Goal: Task Accomplishment & Management: Manage account settings

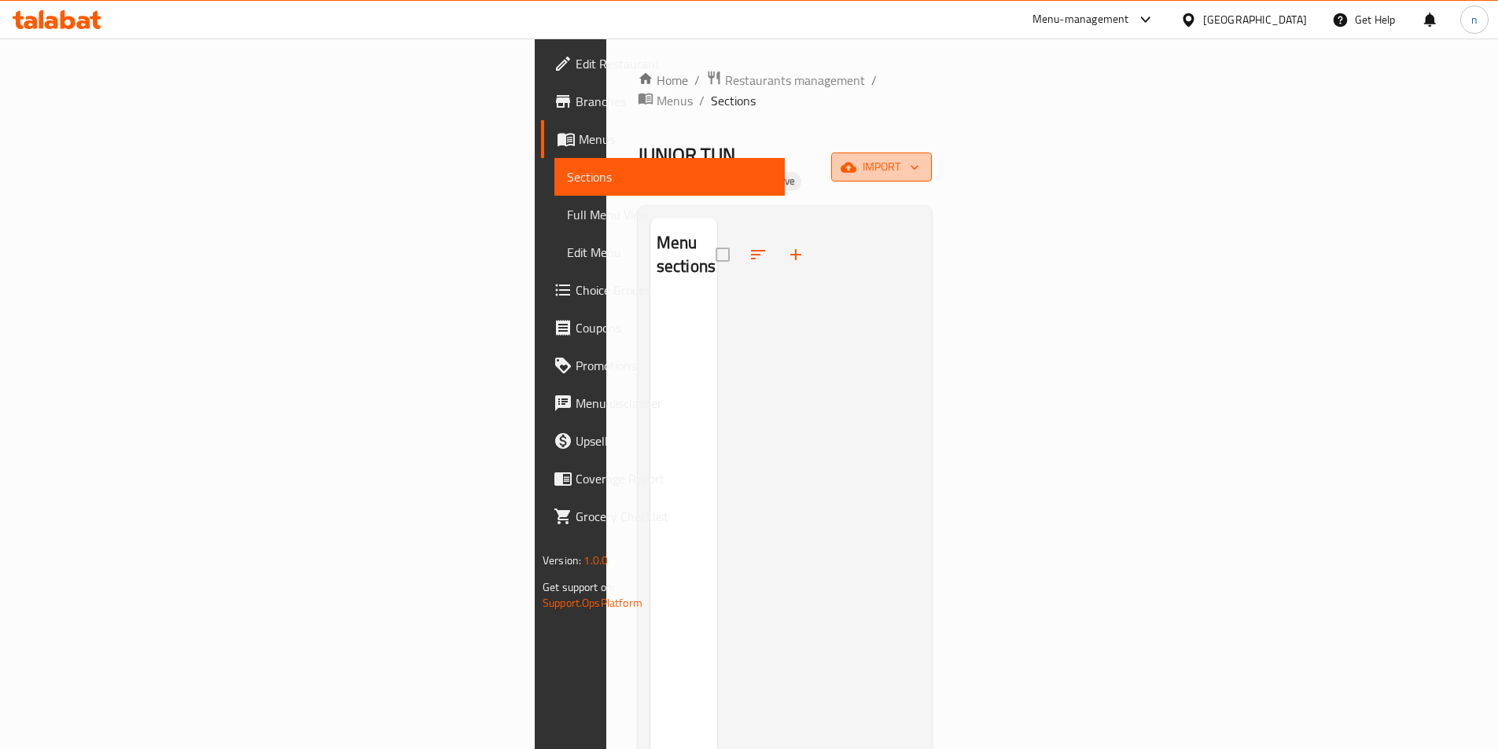
click at [919, 157] on span "import" at bounding box center [880, 167] width 75 height 20
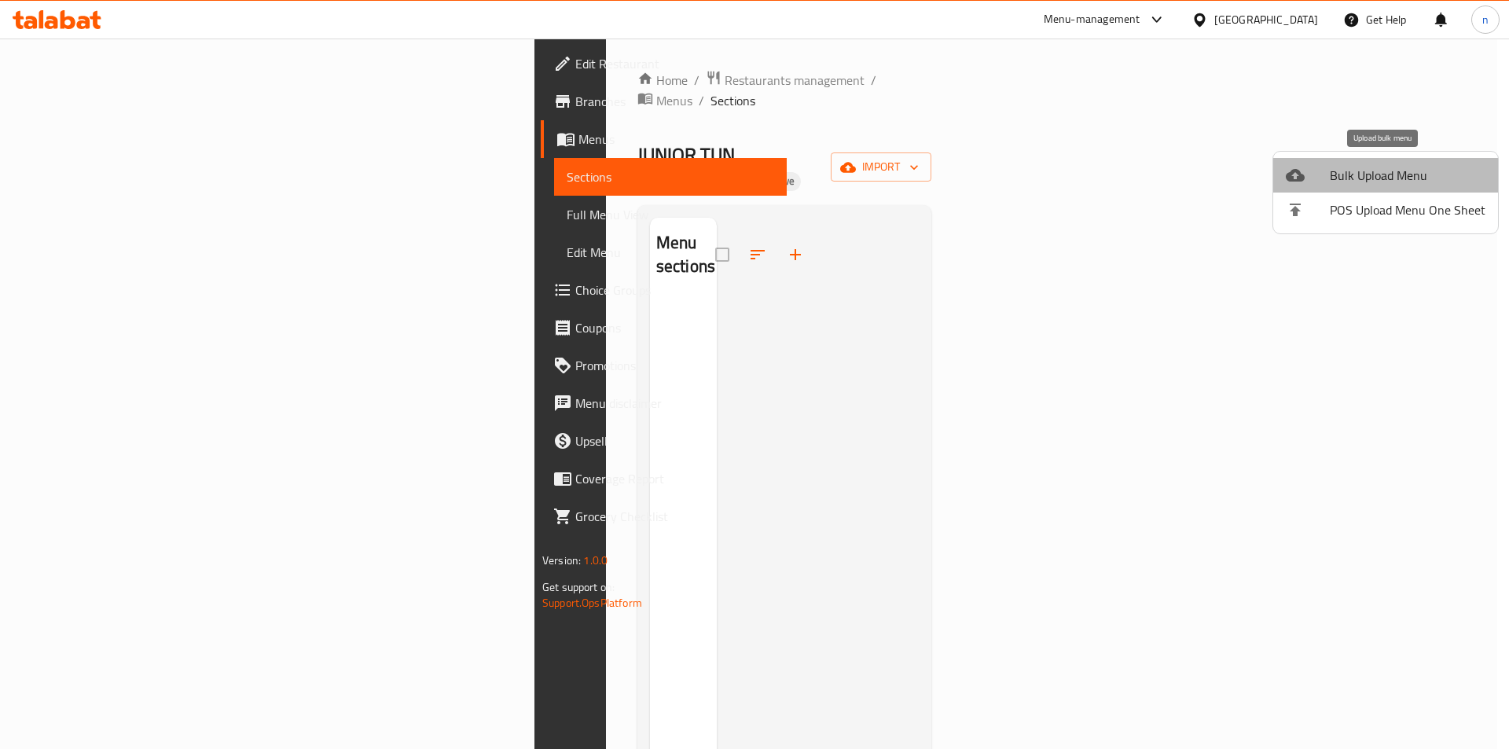
click at [1398, 166] on span "Bulk Upload Menu" at bounding box center [1408, 175] width 156 height 19
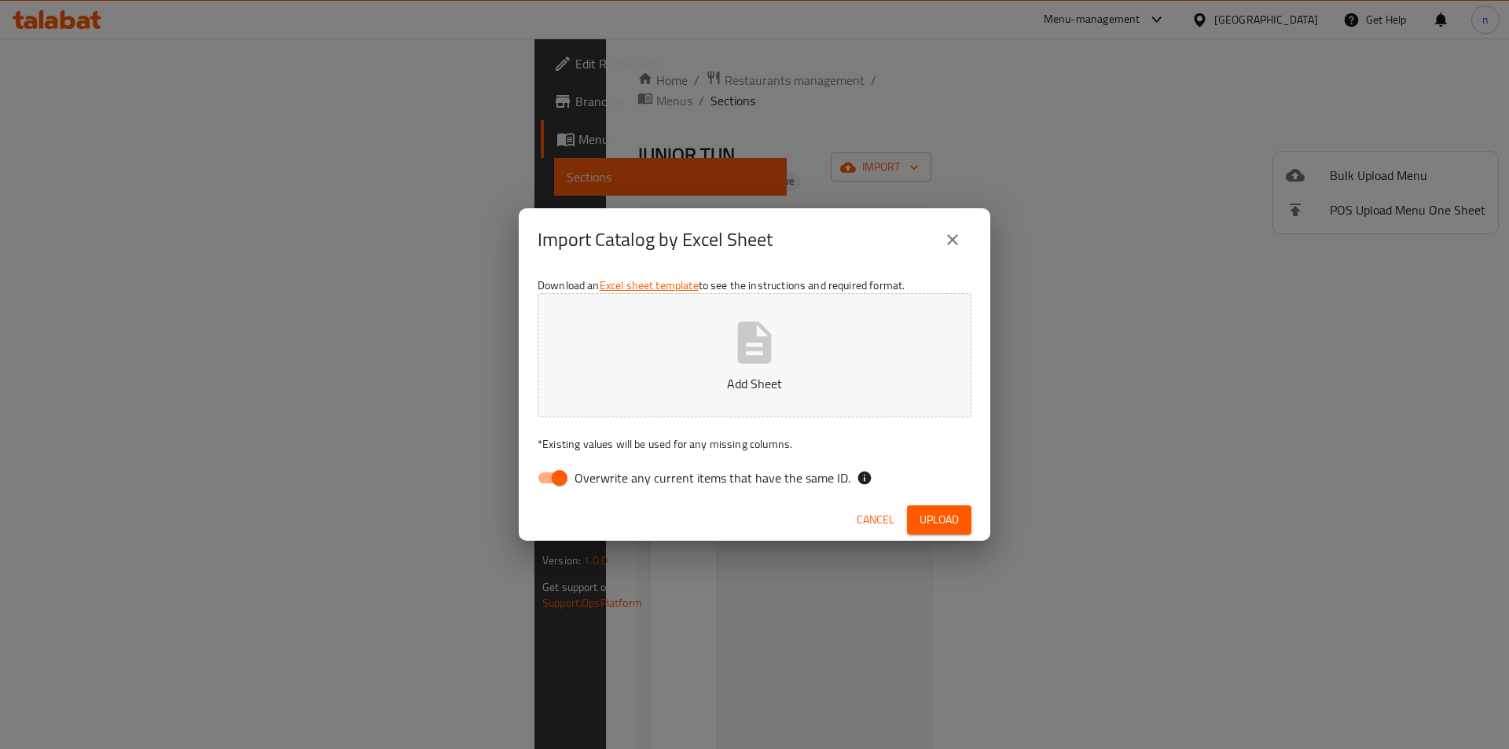
click at [544, 471] on input "Overwrite any current items that have the same ID." at bounding box center [560, 478] width 90 height 30
checkbox input "false"
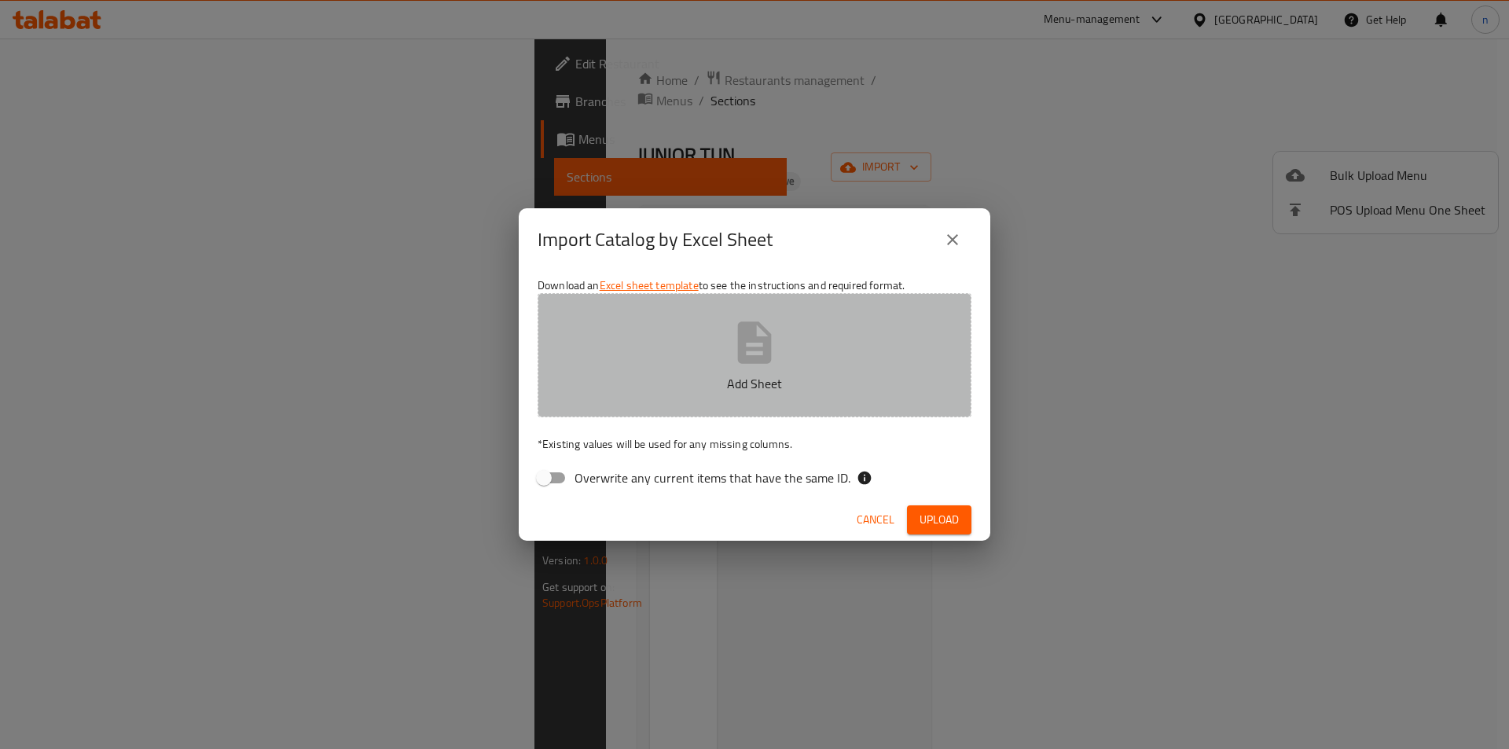
click at [728, 344] on button "Add Sheet" at bounding box center [755, 355] width 434 height 124
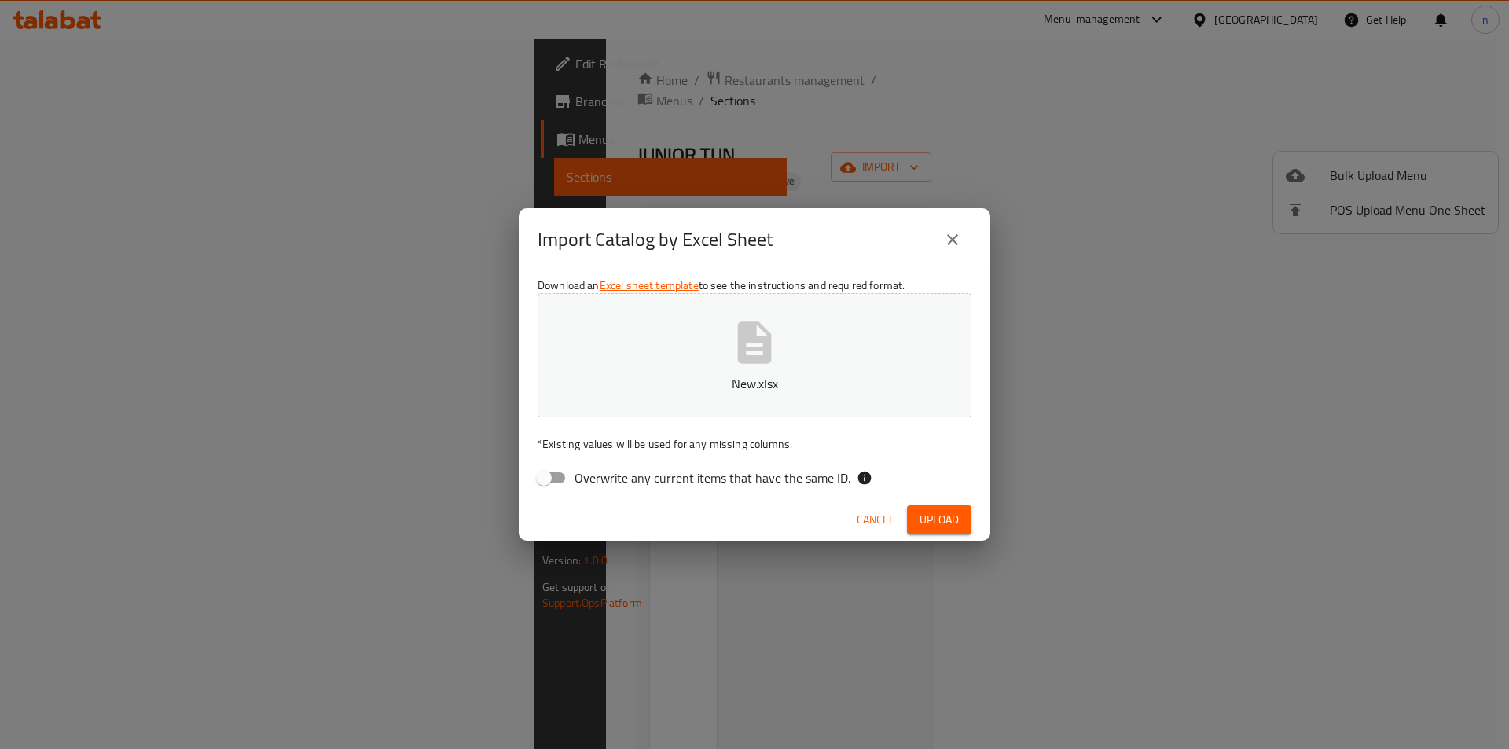
click at [966, 513] on button "Upload" at bounding box center [939, 519] width 64 height 29
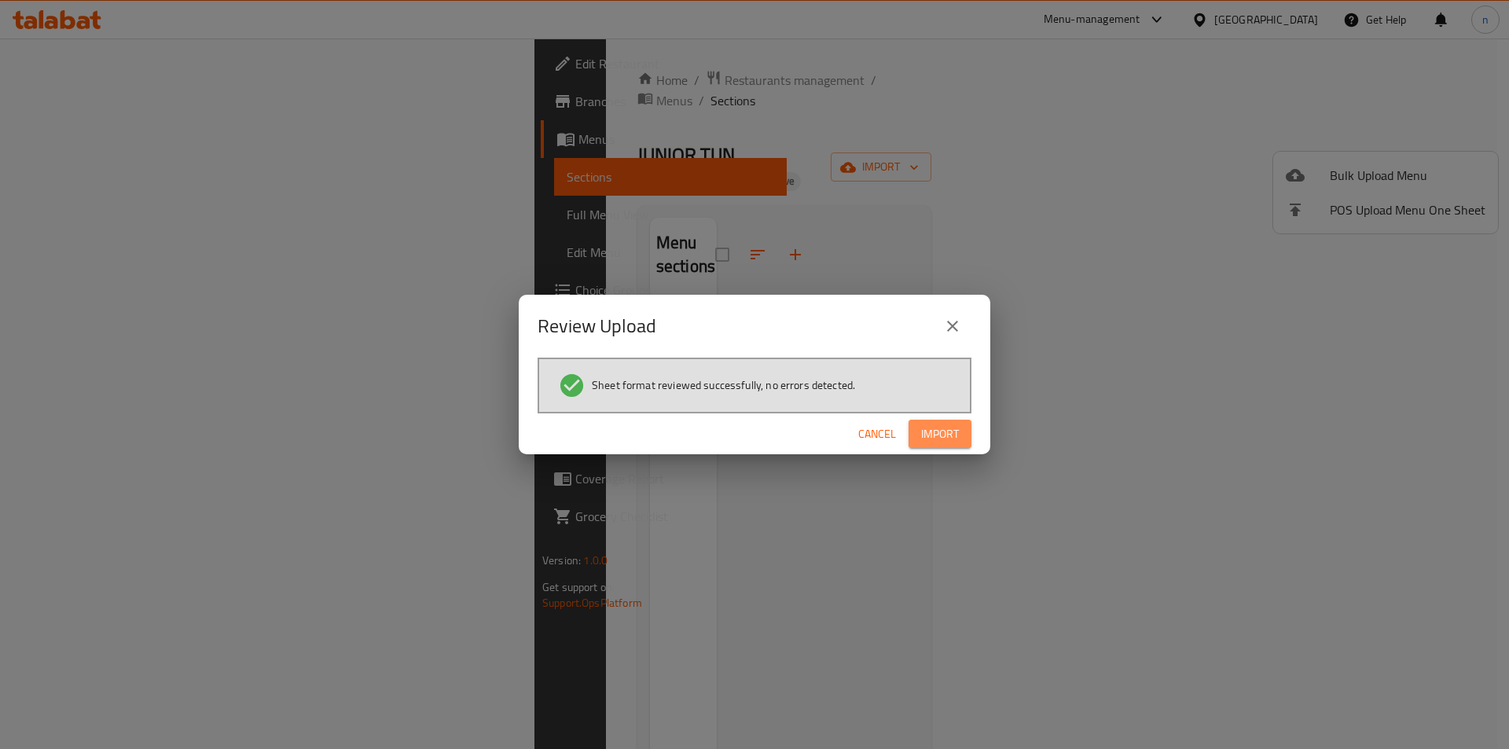
click at [944, 428] on span "Import" at bounding box center [940, 434] width 38 height 20
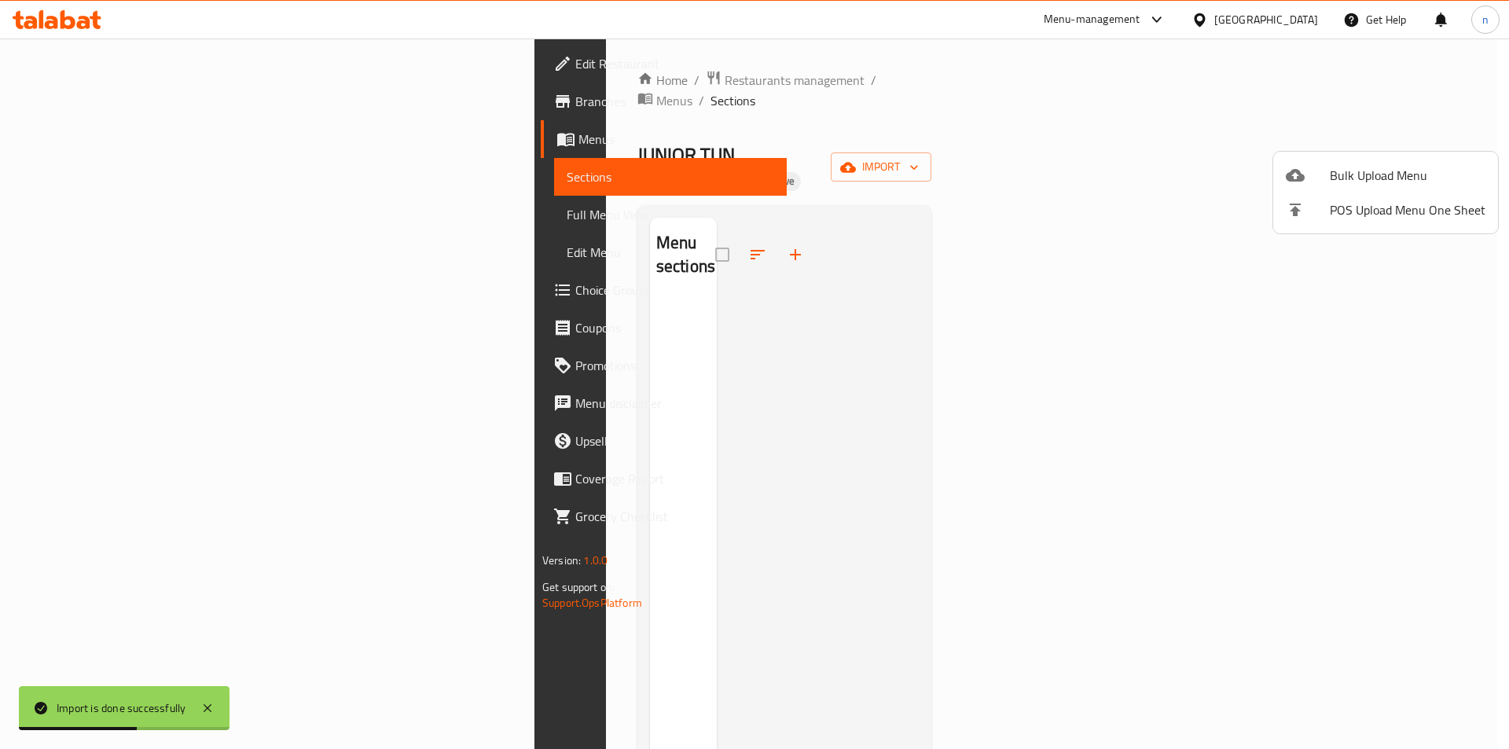
click at [137, 218] on div at bounding box center [754, 374] width 1509 height 749
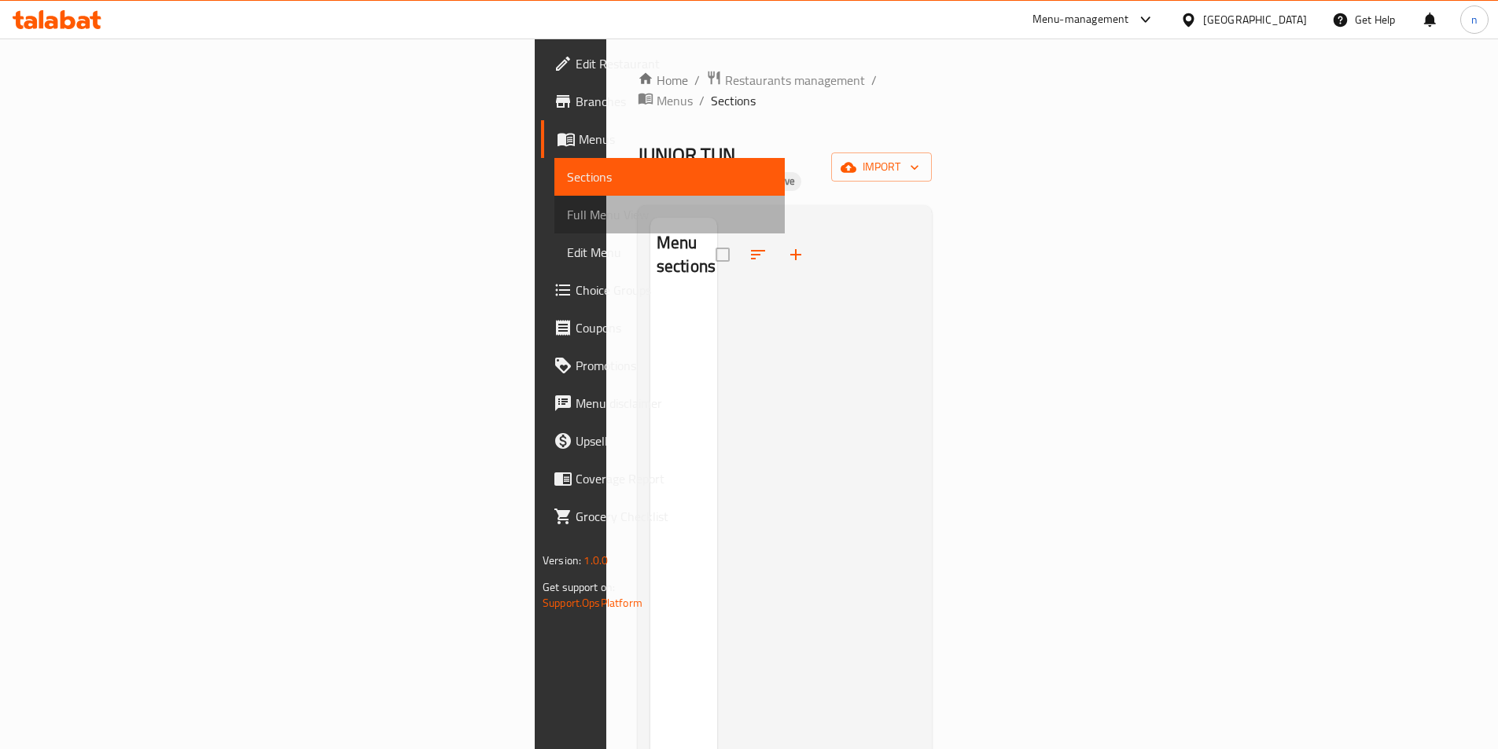
click at [567, 219] on span "Full Menu View" at bounding box center [669, 214] width 205 height 19
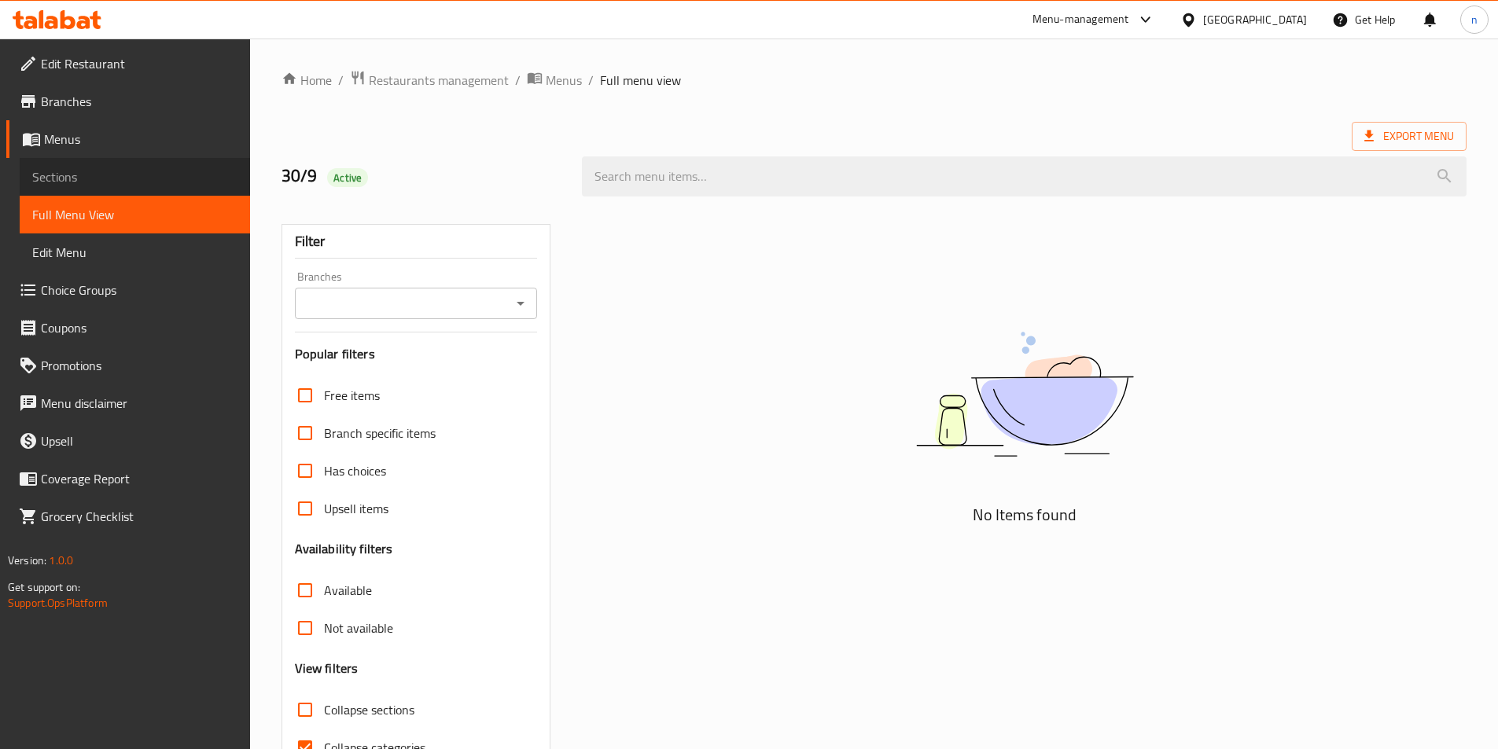
click at [72, 179] on span "Sections" at bounding box center [134, 176] width 205 height 19
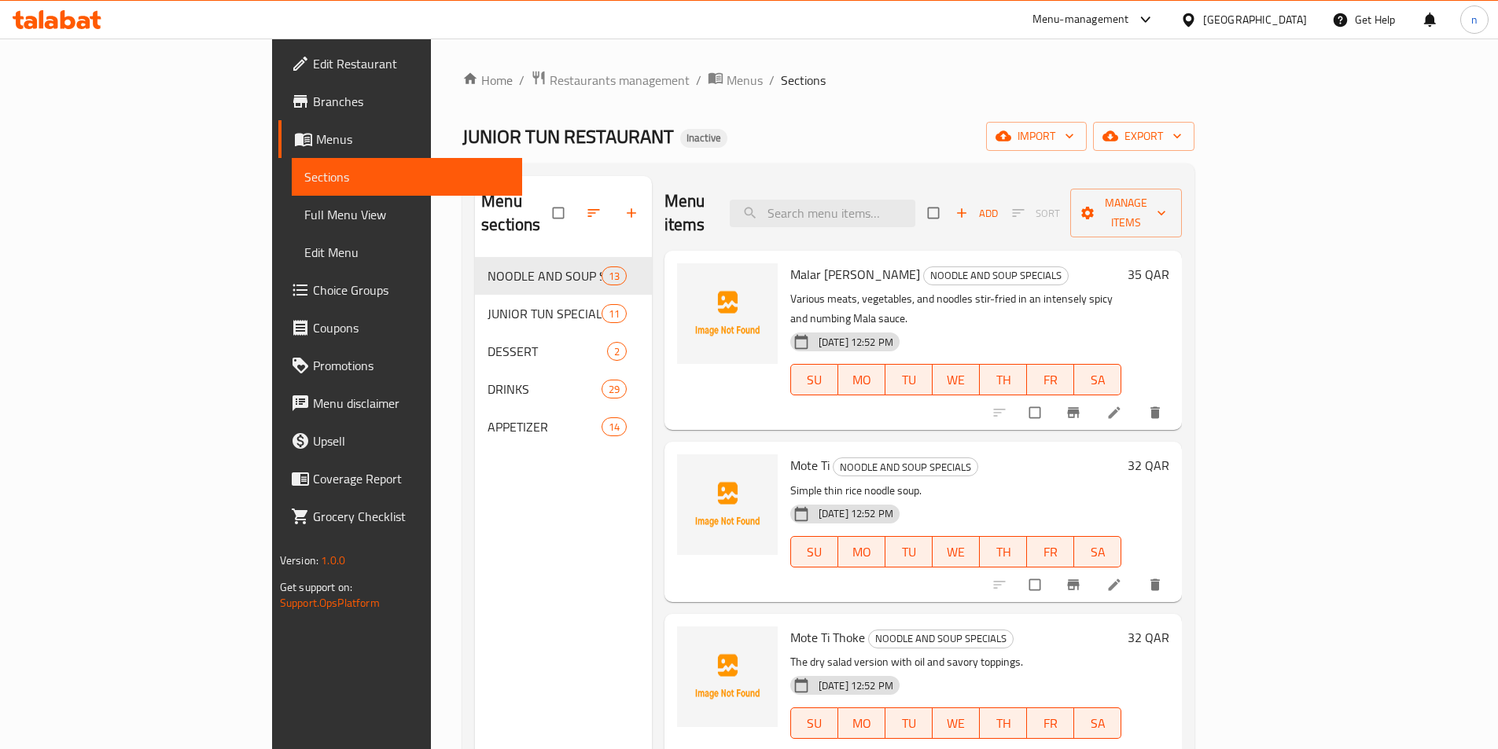
click at [304, 211] on span "Full Menu View" at bounding box center [406, 214] width 205 height 19
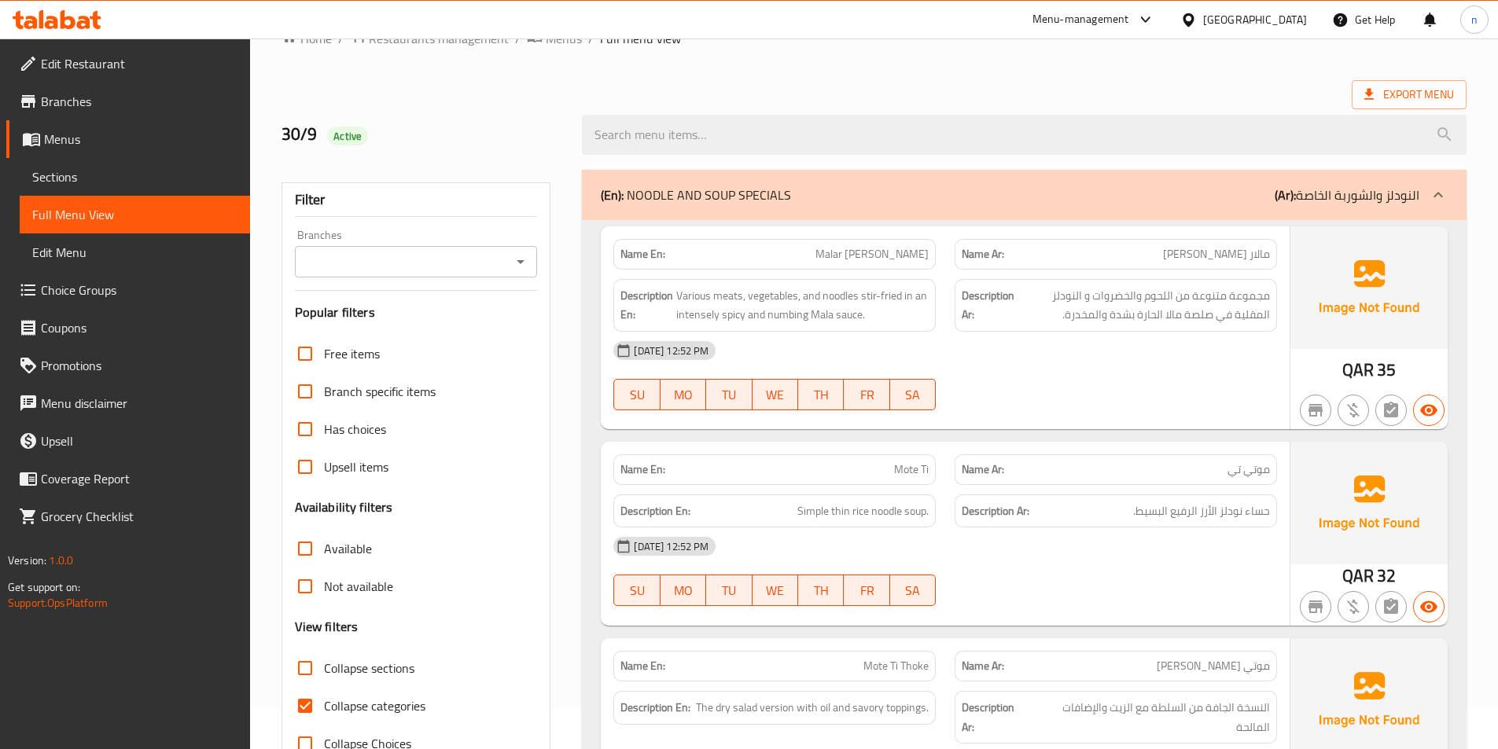
scroll to position [79, 0]
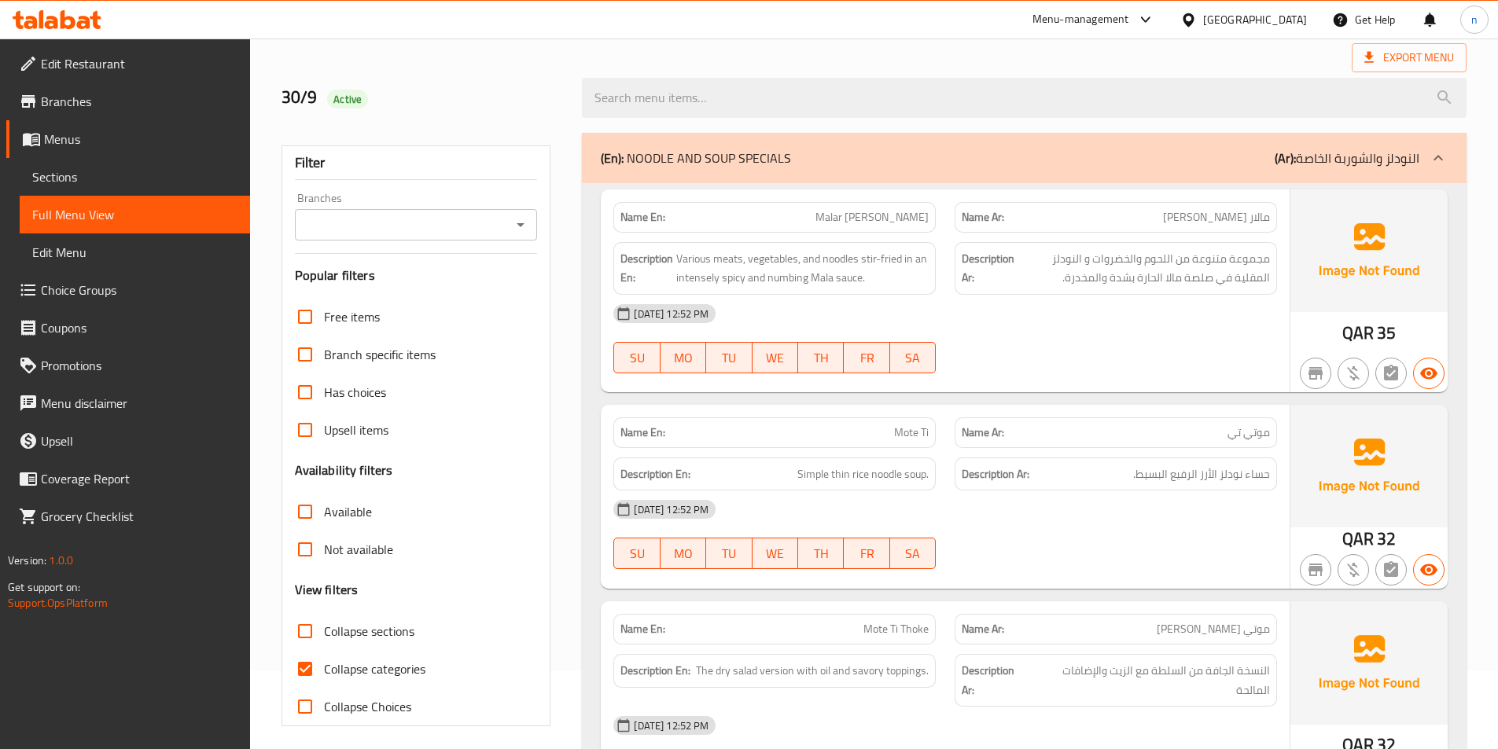
click at [310, 660] on input "Collapse categories" at bounding box center [305, 669] width 38 height 38
checkbox input "false"
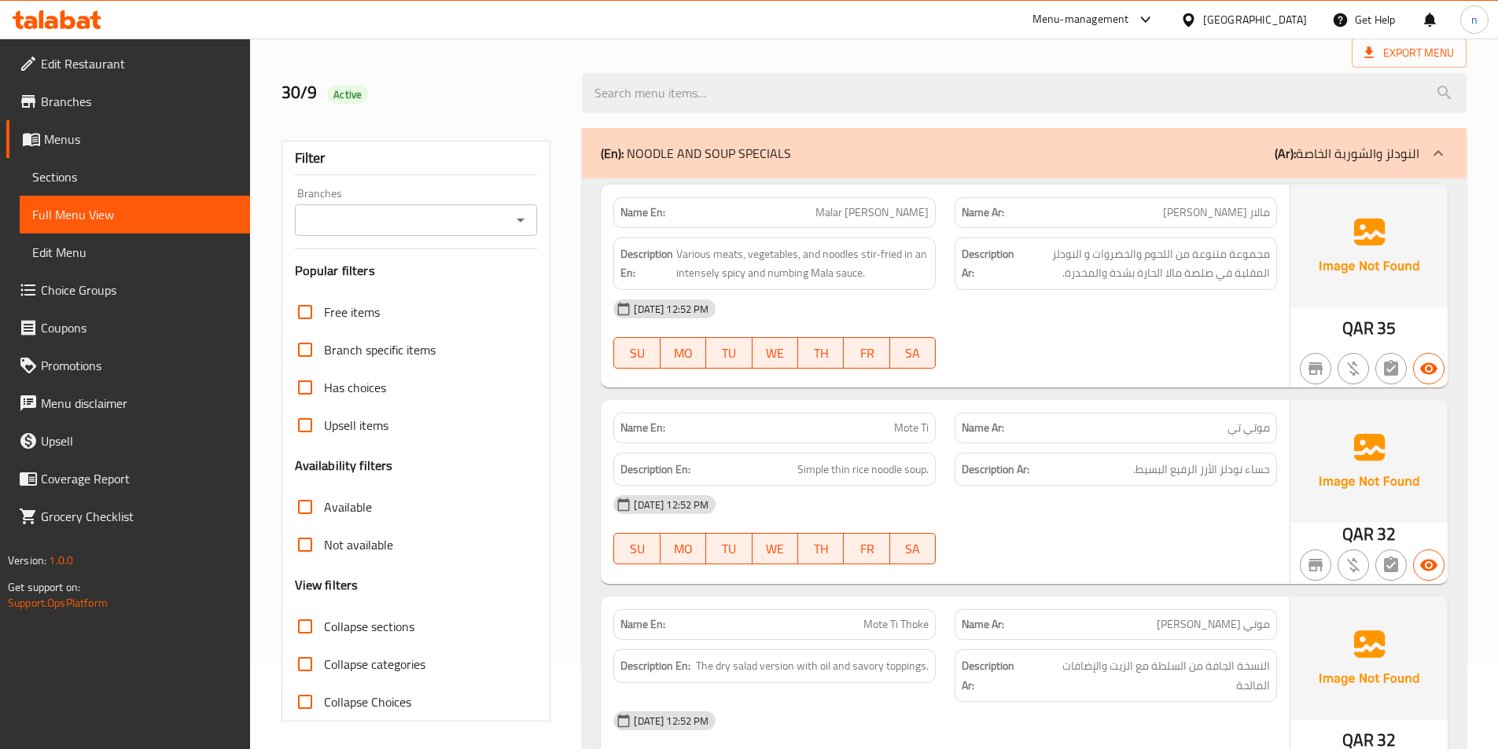
scroll to position [236, 0]
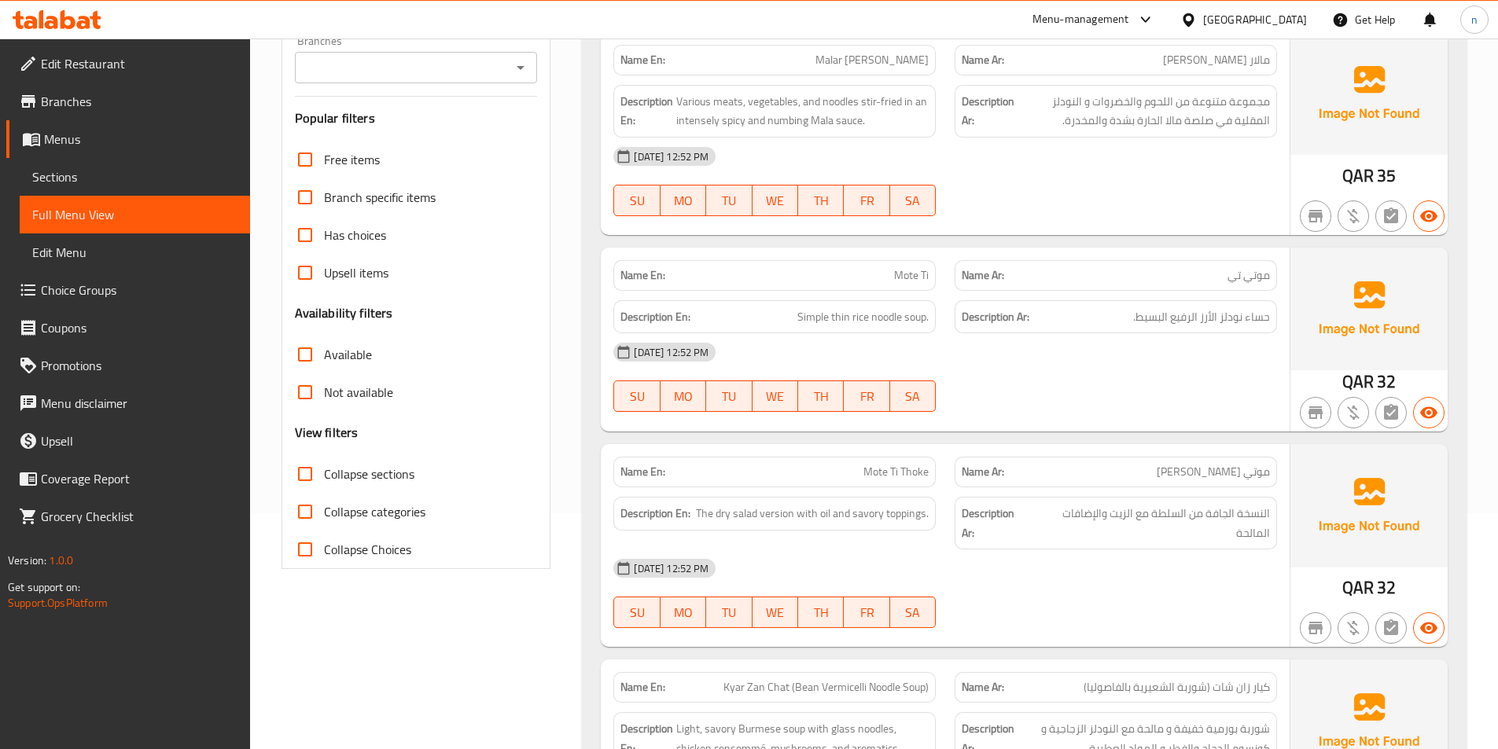
click at [297, 471] on input "Collapse sections" at bounding box center [305, 474] width 38 height 38
checkbox input "true"
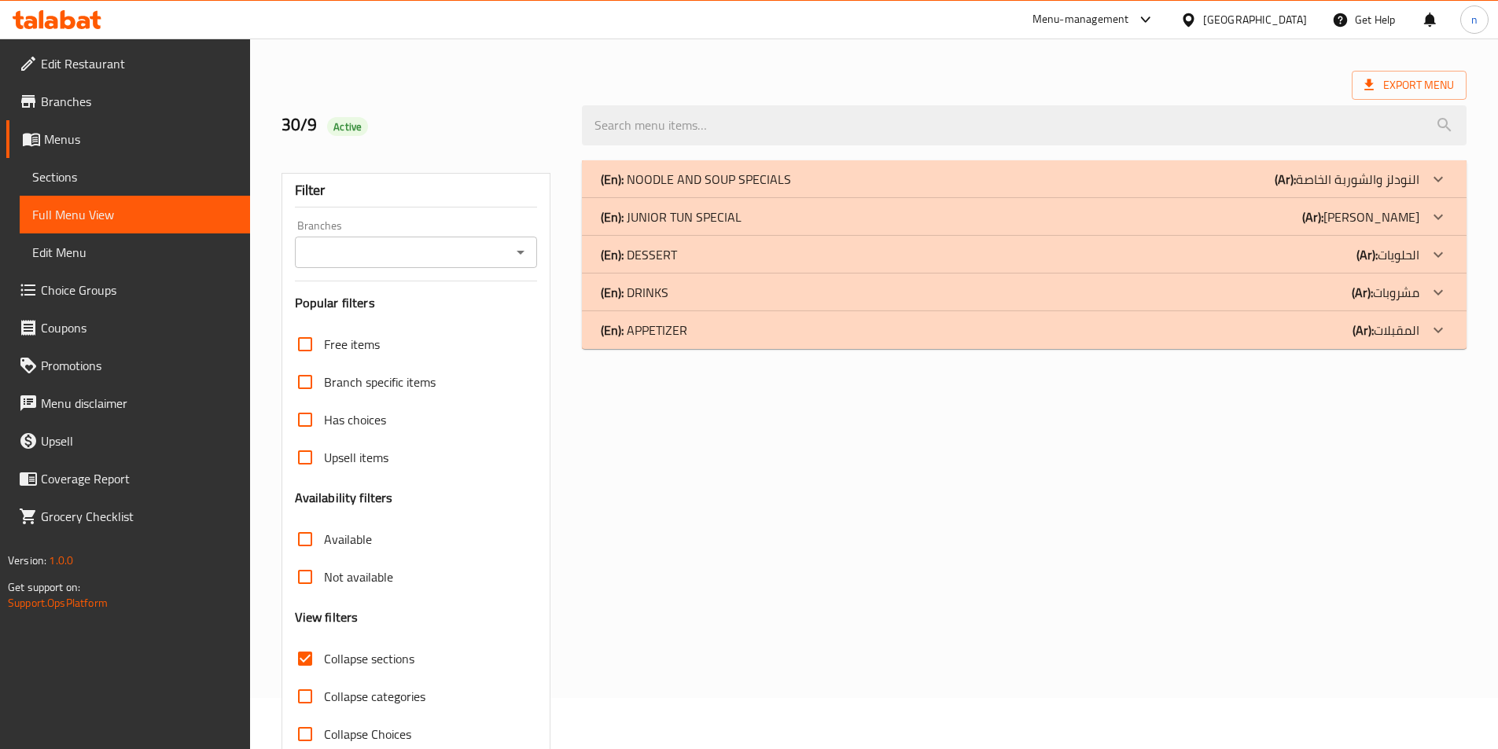
scroll to position [79, 0]
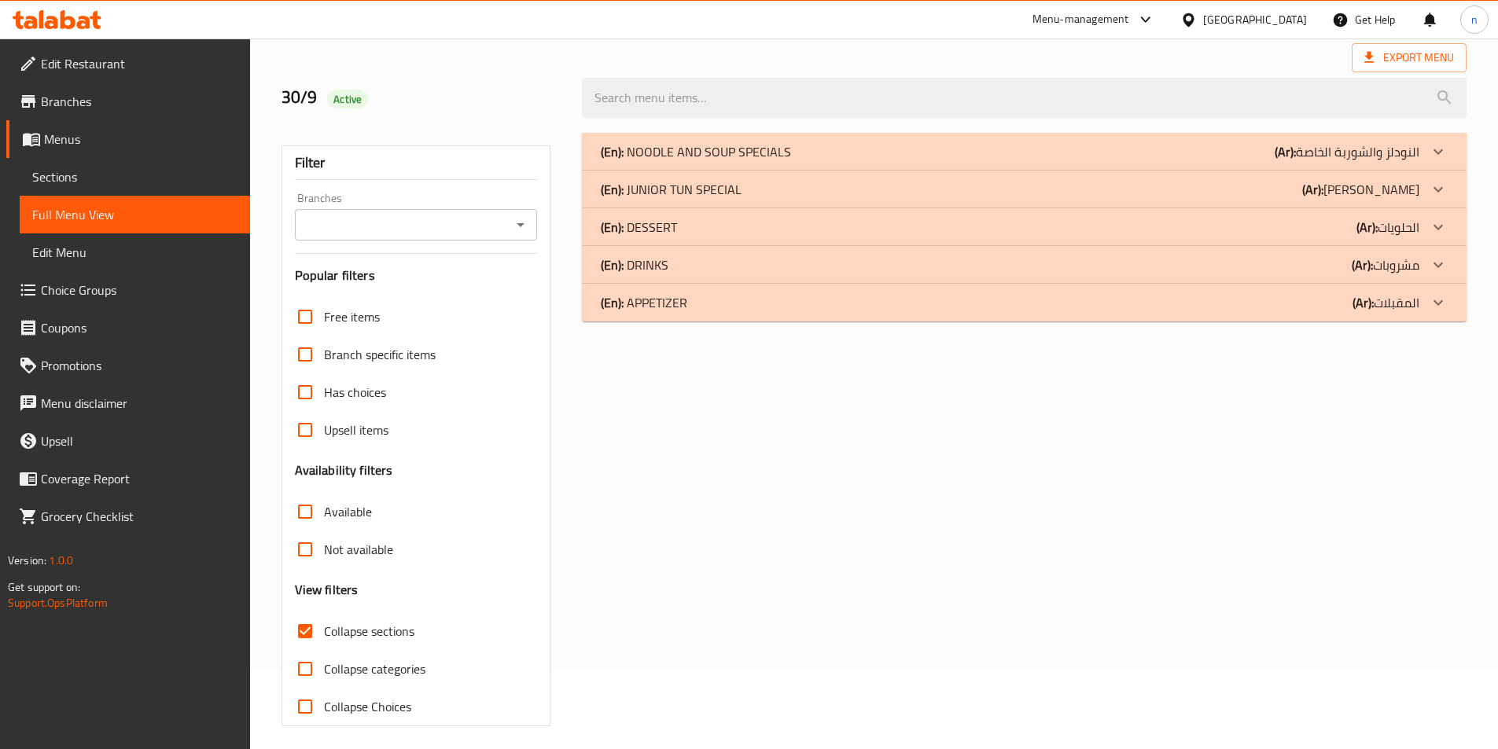
click at [1365, 267] on b "(Ar):" at bounding box center [1361, 265] width 21 height 24
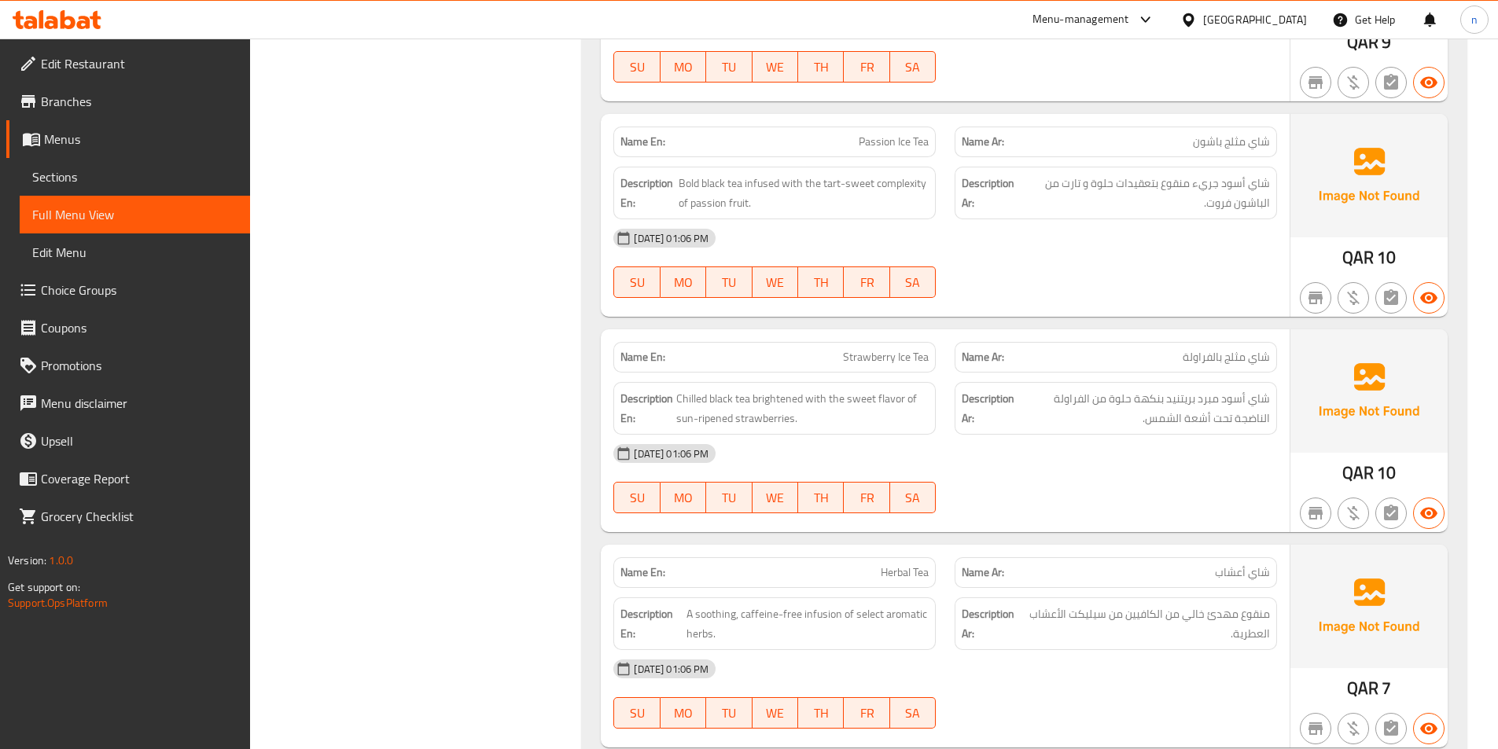
scroll to position [5861, 0]
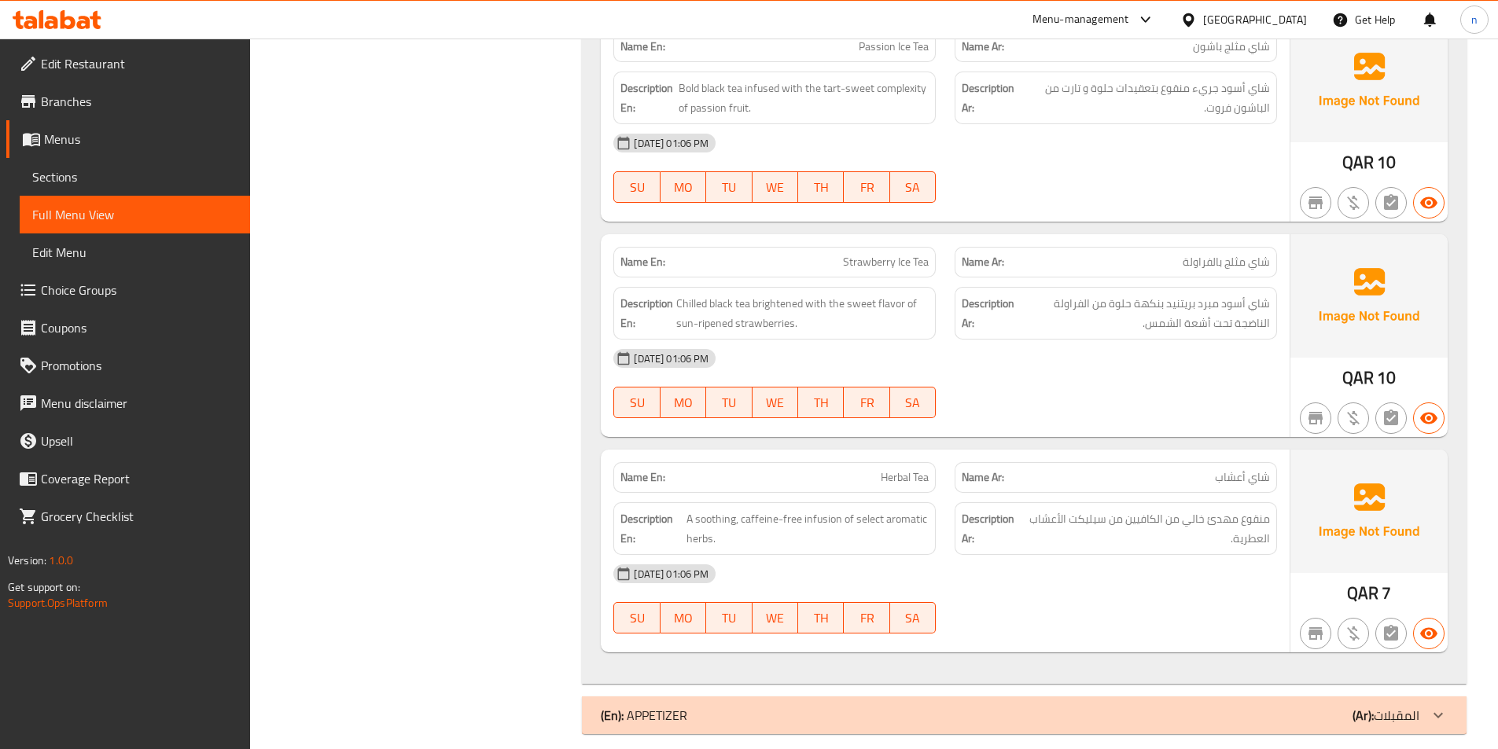
click at [1386, 706] on p "(Ar): المقبلات" at bounding box center [1385, 715] width 67 height 19
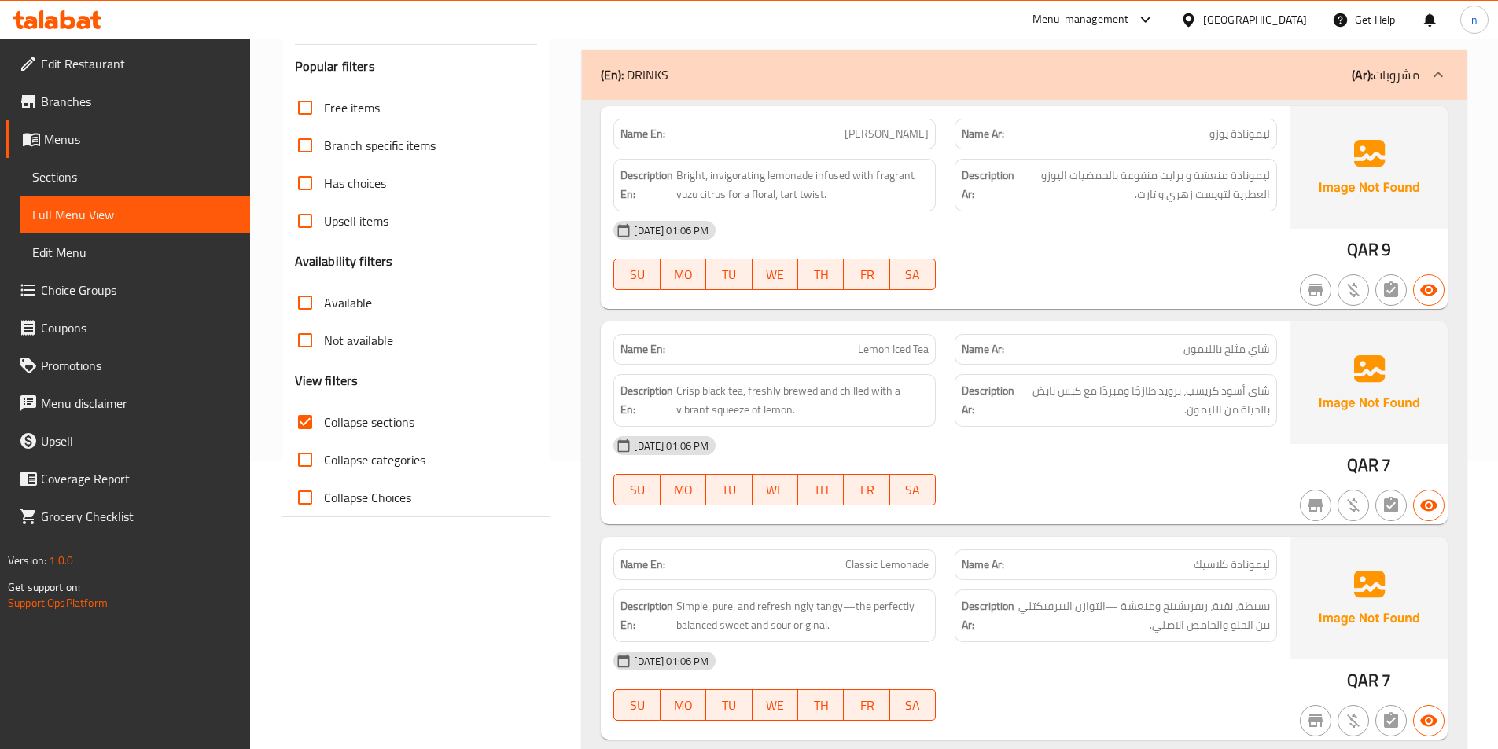
scroll to position [250, 0]
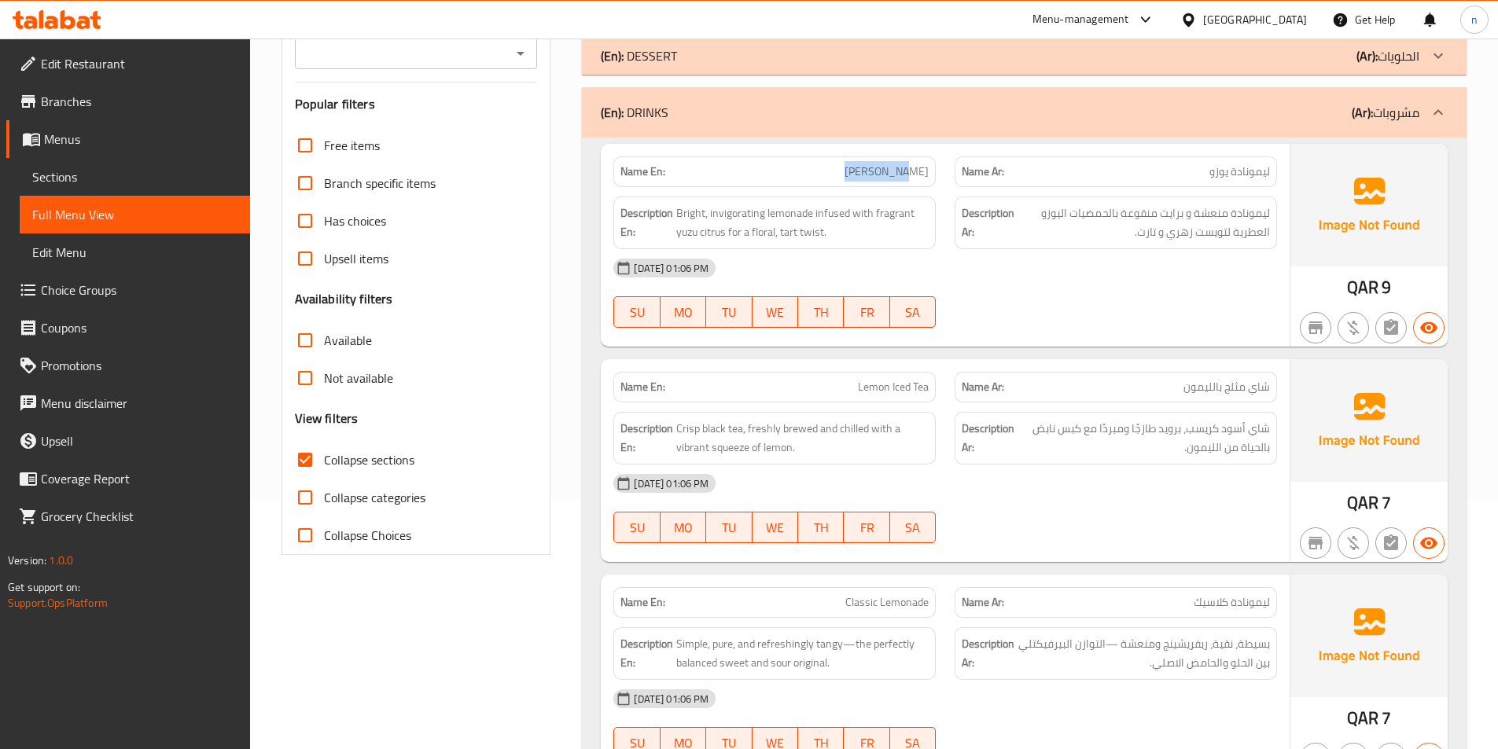
drag, startPoint x: 857, startPoint y: 179, endPoint x: 913, endPoint y: 178, distance: 55.8
click at [913, 178] on span "[PERSON_NAME]" at bounding box center [886, 172] width 84 height 17
drag, startPoint x: 710, startPoint y: 233, endPoint x: 782, endPoint y: 226, distance: 72.6
click at [782, 226] on span "Bright, invigorating lemonade infused with fragrant yuzu citrus for a floral, t…" at bounding box center [802, 223] width 252 height 39
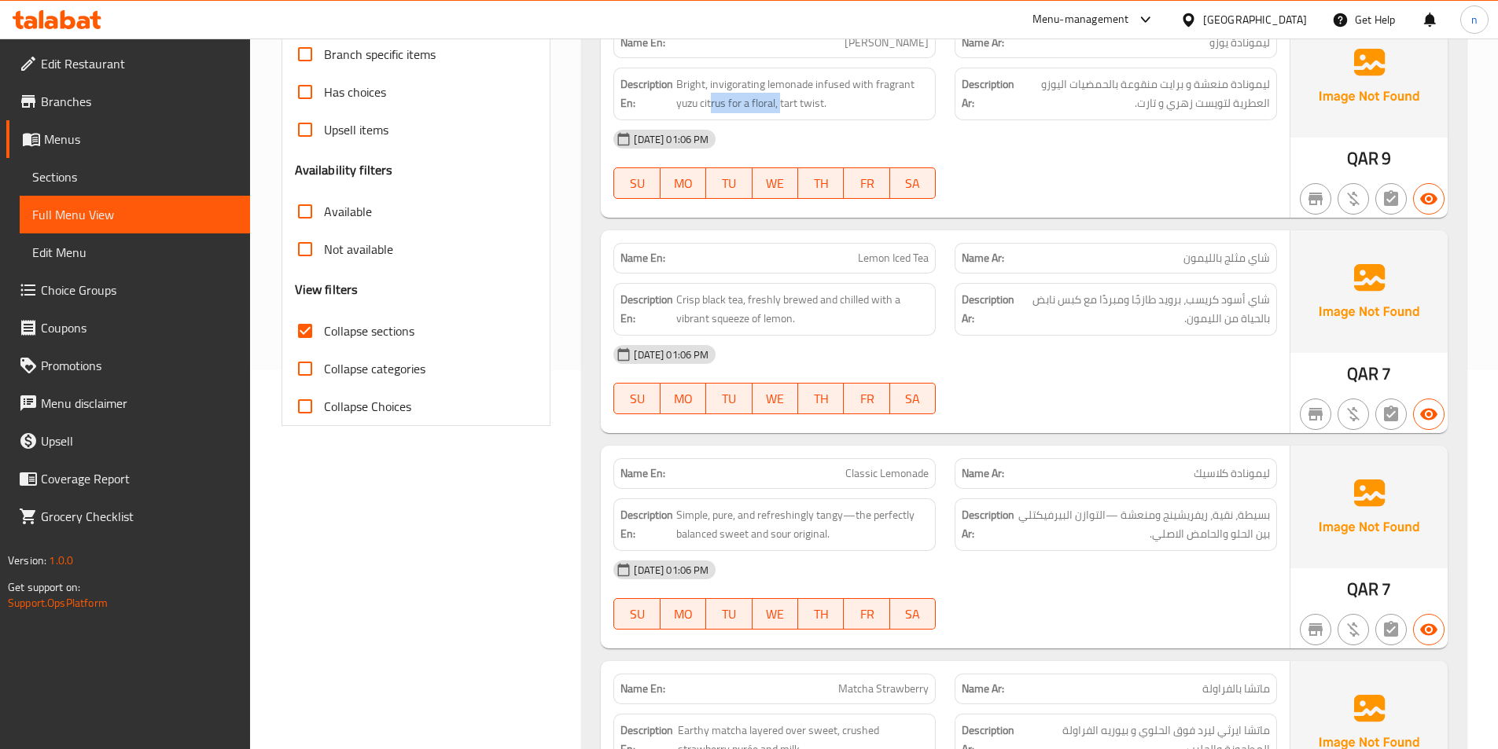
scroll to position [407, 0]
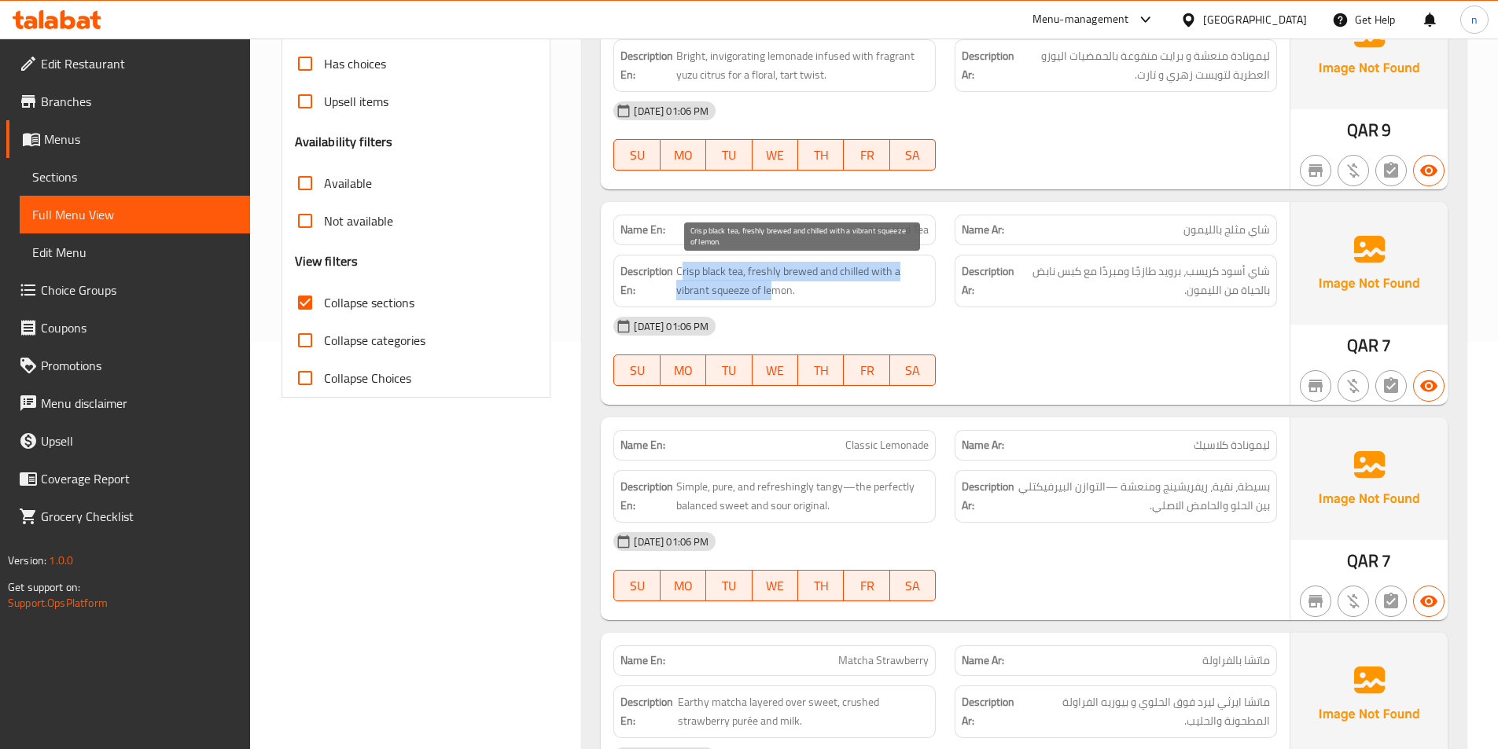
drag, startPoint x: 682, startPoint y: 278, endPoint x: 772, endPoint y: 294, distance: 91.8
click at [772, 294] on span "Crisp black tea, freshly brewed and chilled with a vibrant squeeze of lemon." at bounding box center [802, 281] width 252 height 39
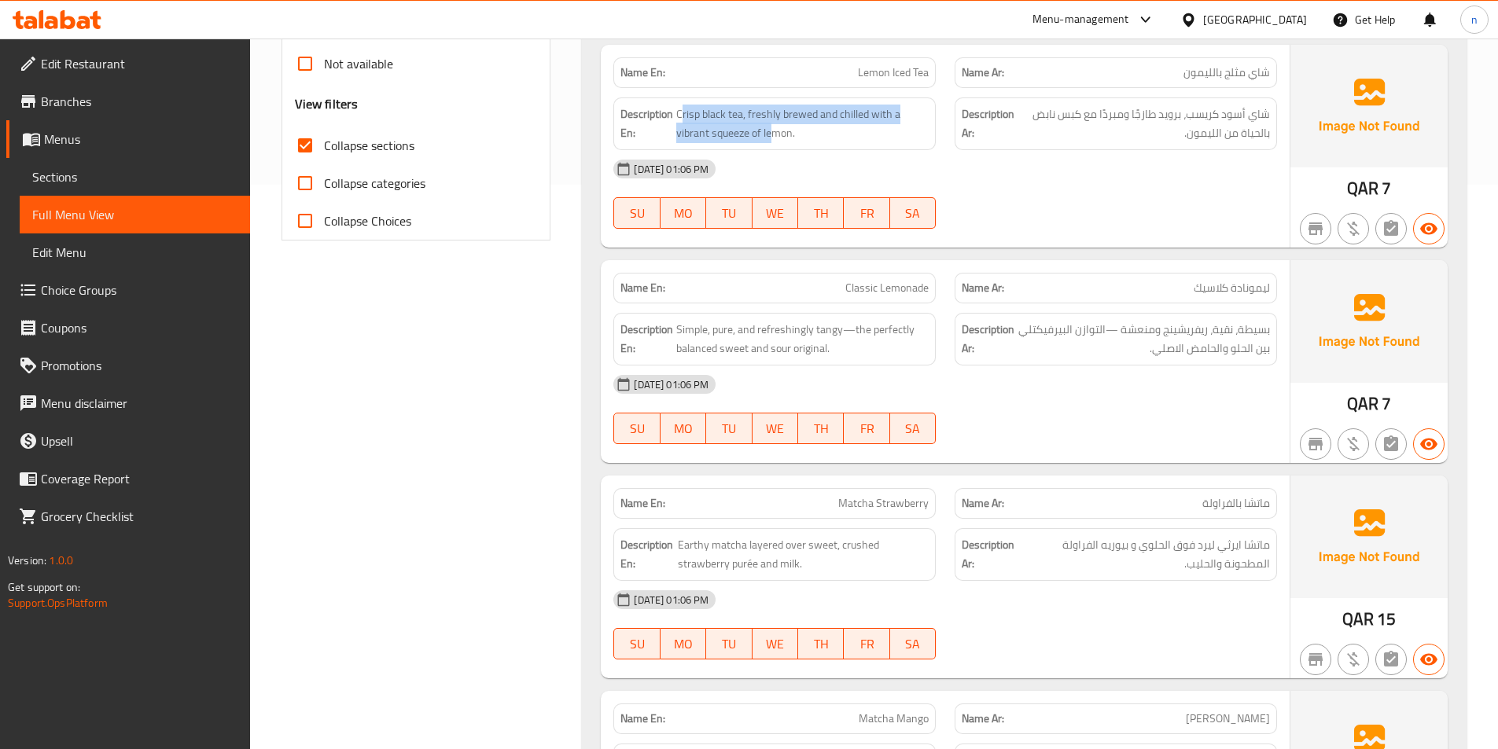
scroll to position [643, 0]
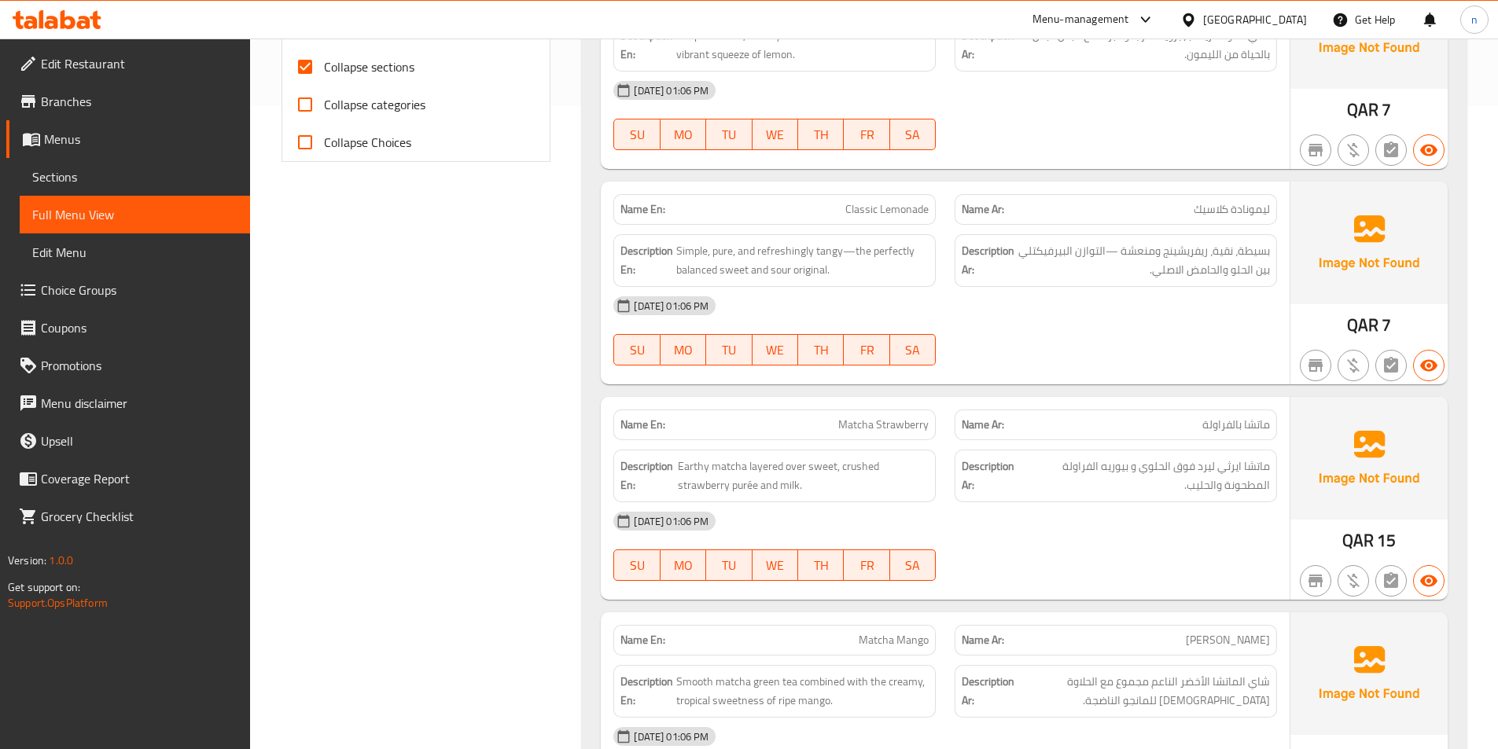
click at [1123, 344] on div "30-09-2025 01:06 PM SU MO TU WE TH FR SA" at bounding box center [945, 331] width 682 height 88
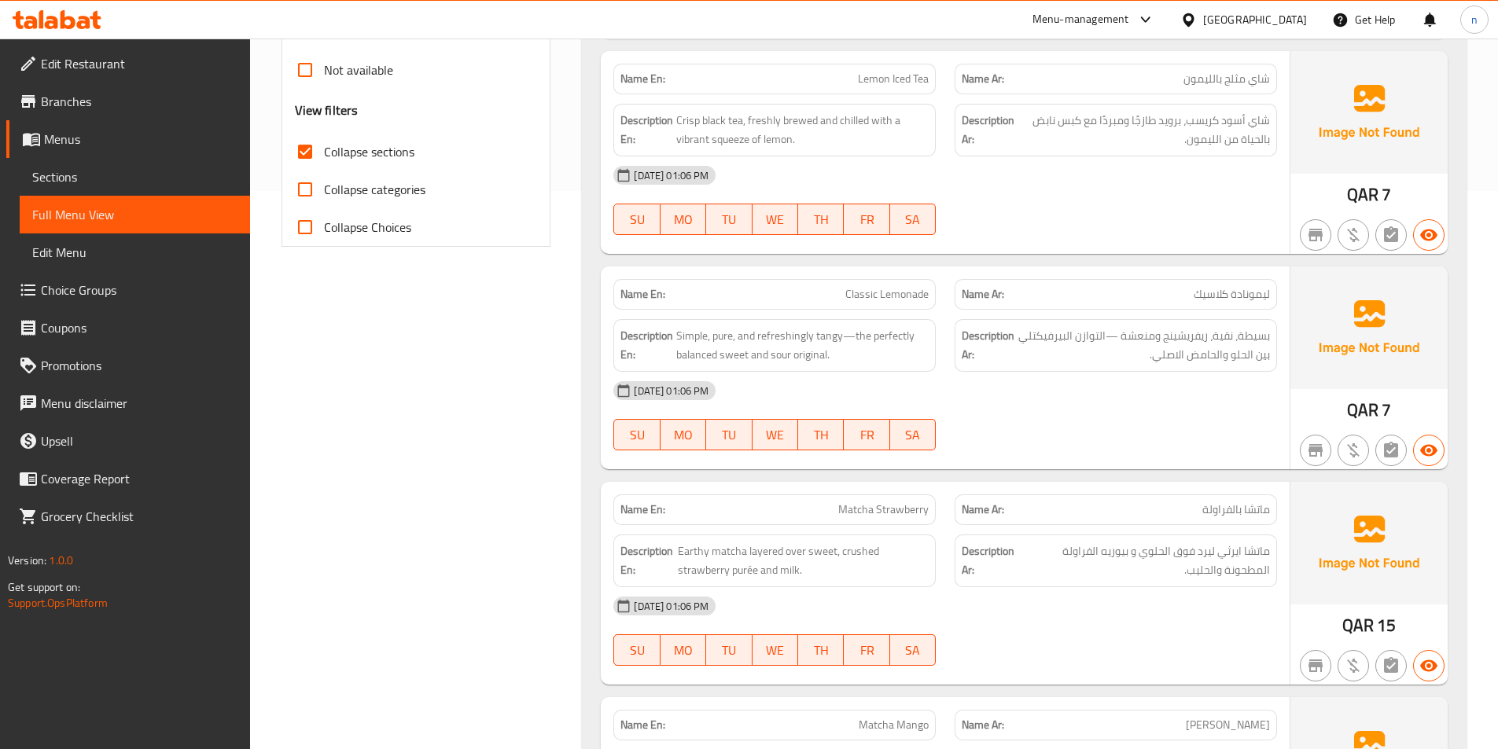
scroll to position [564, 0]
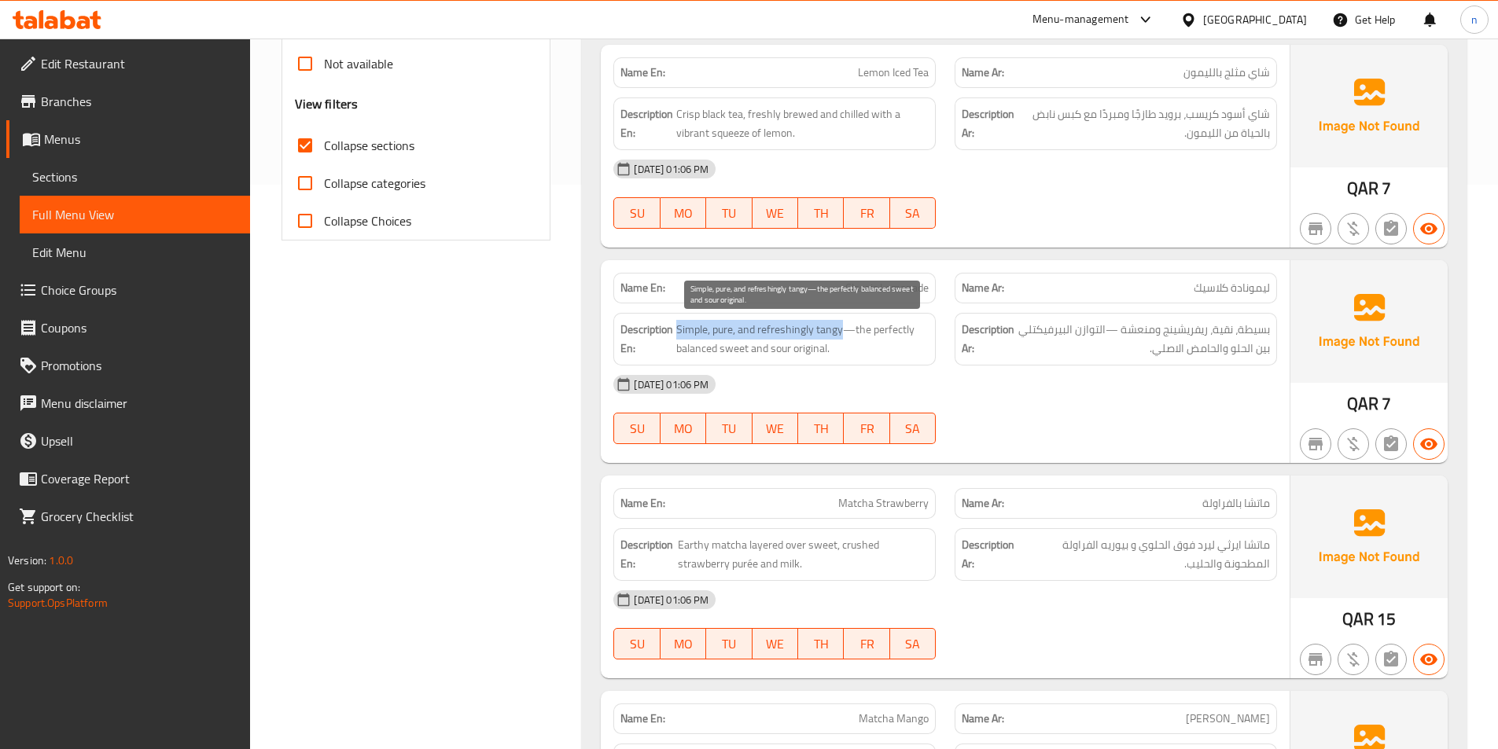
drag, startPoint x: 678, startPoint y: 325, endPoint x: 840, endPoint y: 336, distance: 162.3
click at [840, 336] on span "Simple, pure, and refreshingly tangy—the perfectly balanced sweet and sour orig…" at bounding box center [802, 339] width 252 height 39
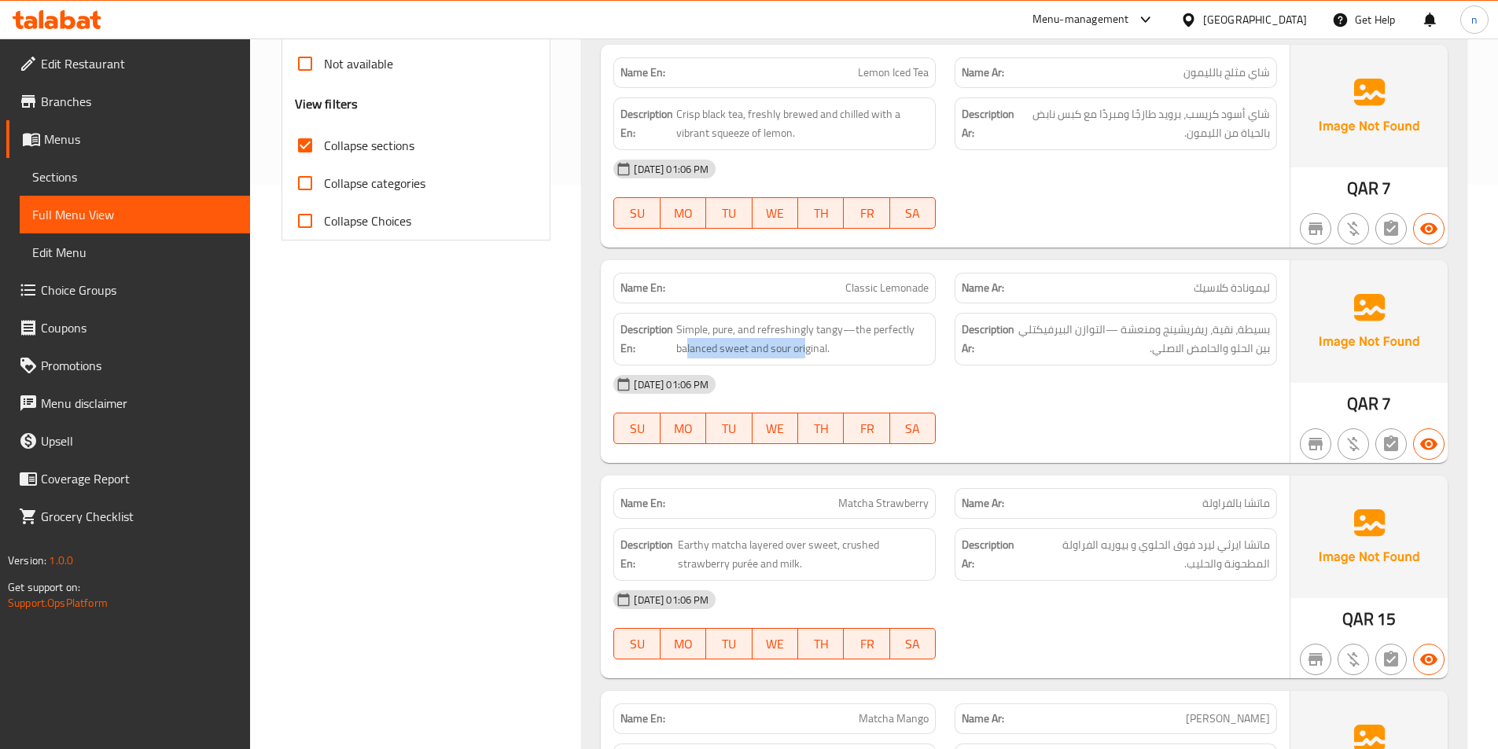
drag, startPoint x: 689, startPoint y: 352, endPoint x: 806, endPoint y: 364, distance: 117.7
click at [806, 364] on div "Description En: Simple, pure, and refreshingly tangy—the perfectly balanced swe…" at bounding box center [774, 339] width 322 height 53
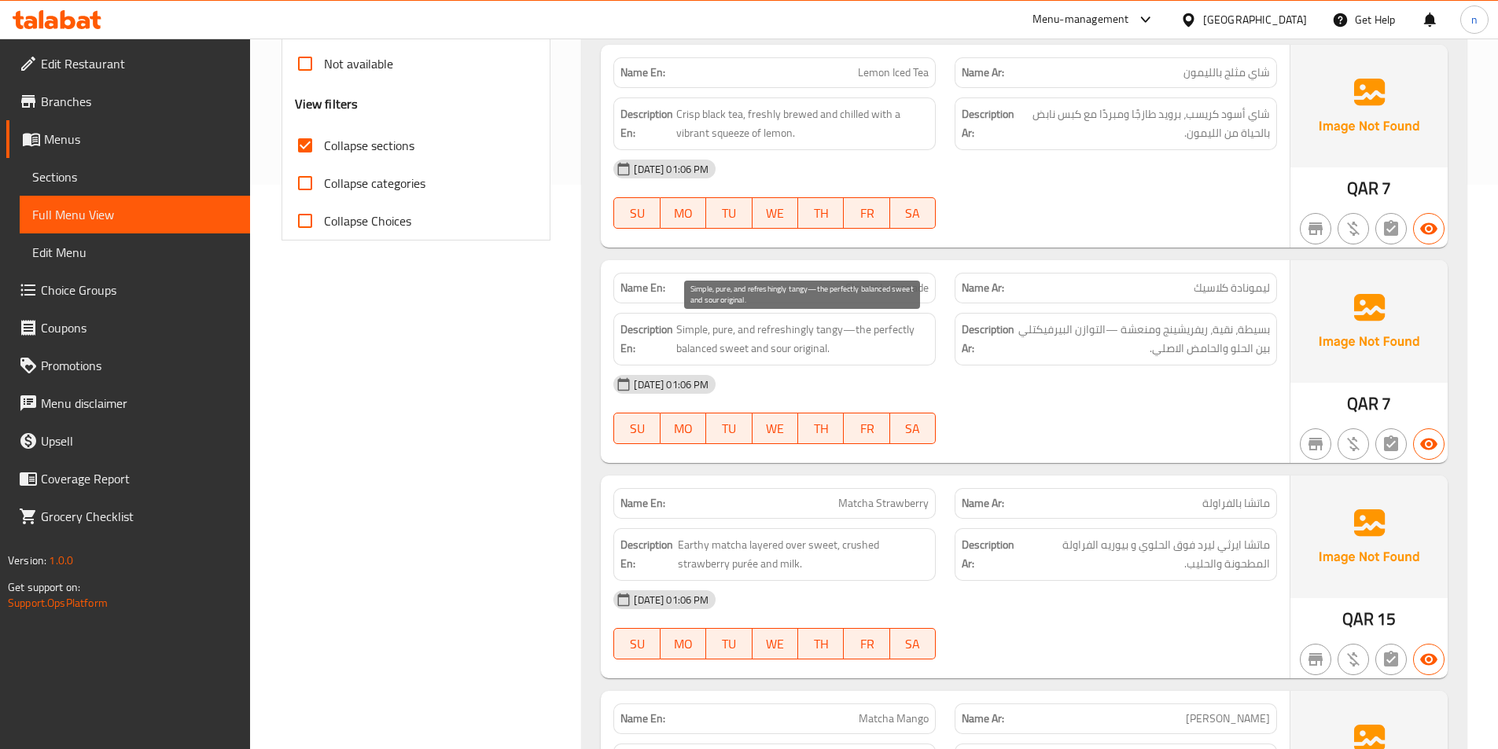
click at [813, 351] on span "Simple, pure, and refreshingly tangy—the perfectly balanced sweet and sour orig…" at bounding box center [802, 339] width 252 height 39
click at [819, 354] on span "Simple, pure, and refreshingly tangy—the perfectly balanced sweet and sour orig…" at bounding box center [802, 339] width 252 height 39
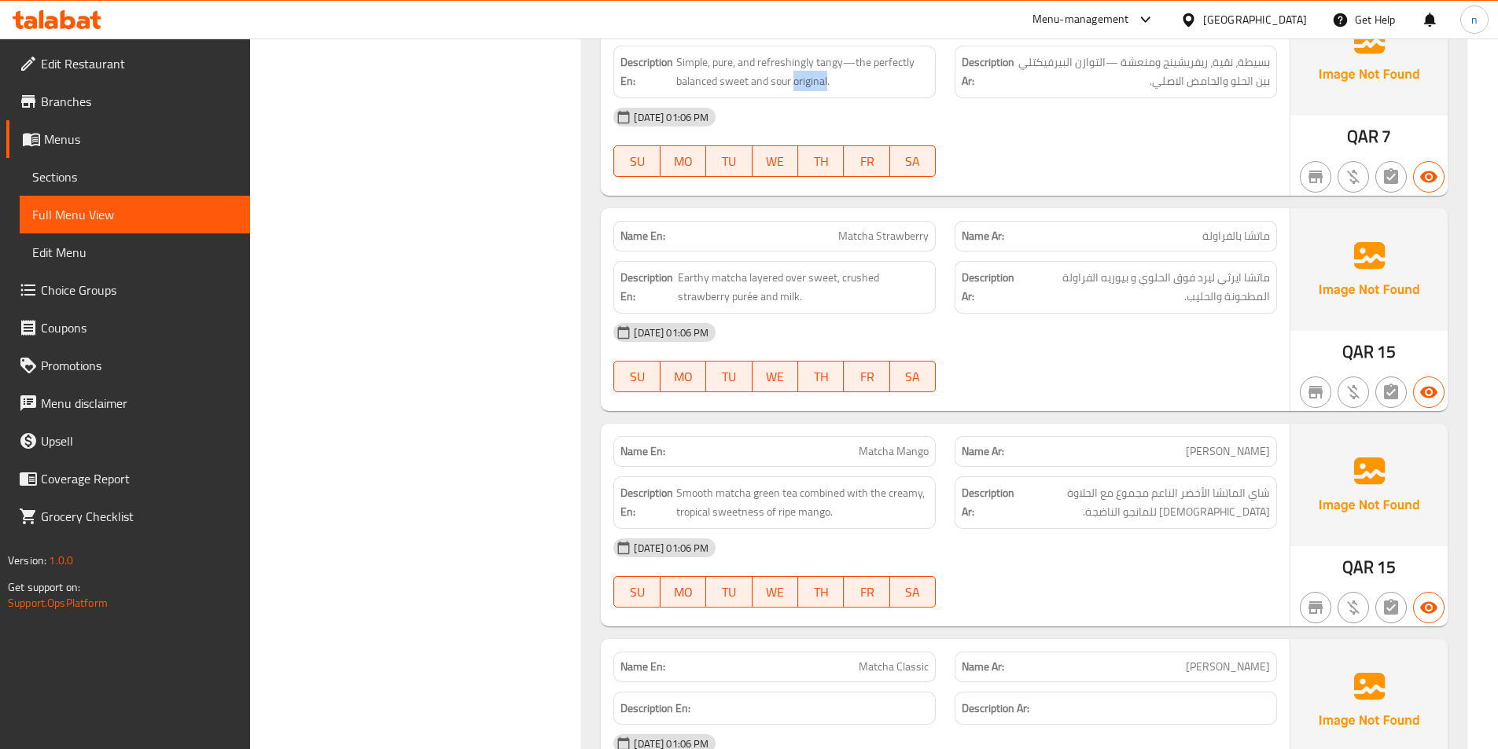
scroll to position [879, 0]
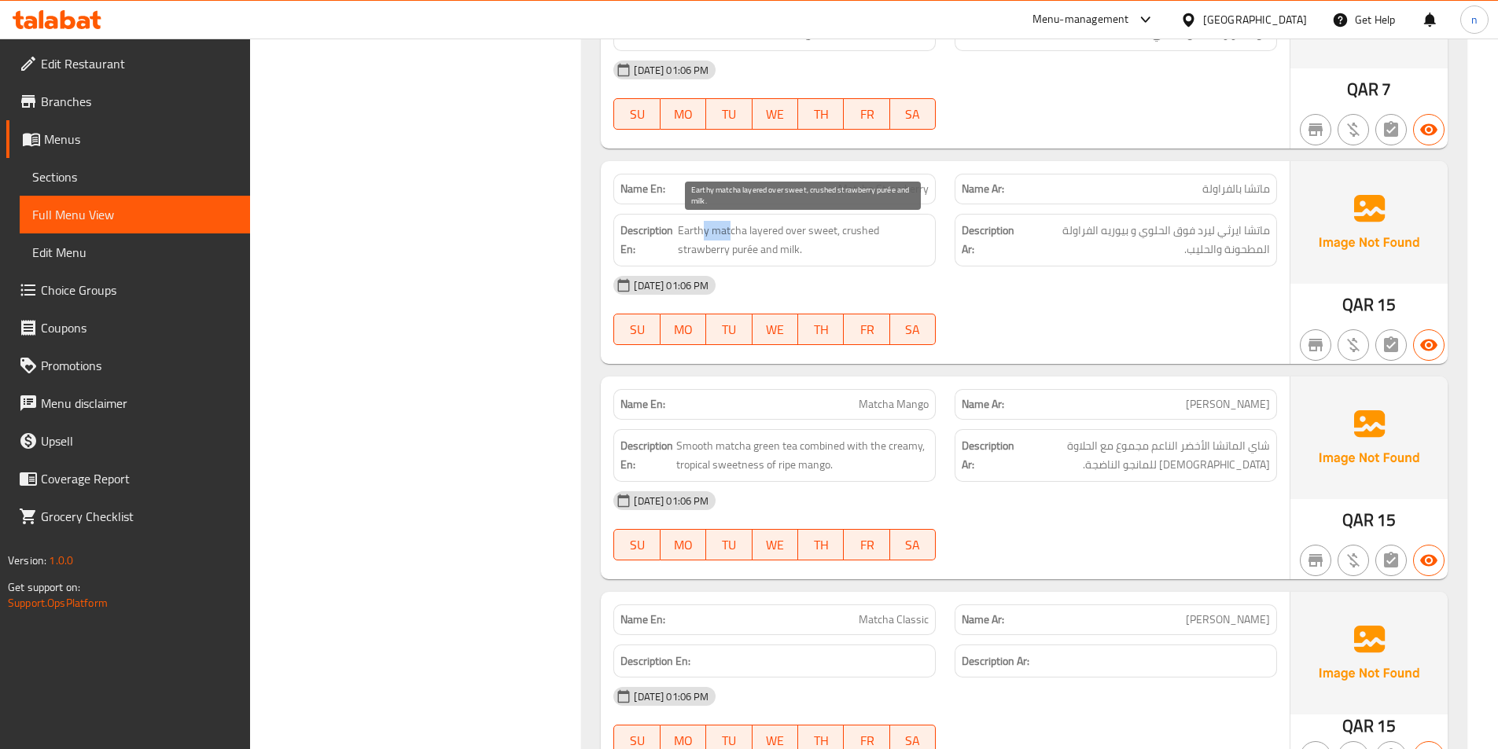
drag, startPoint x: 729, startPoint y: 232, endPoint x: 703, endPoint y: 230, distance: 26.0
click at [703, 230] on span "Earthy matcha layered over sweet, crushed strawberry purée and milk." at bounding box center [804, 240] width 252 height 39
drag, startPoint x: 773, startPoint y: 230, endPoint x: 832, endPoint y: 237, distance: 59.3
click at [832, 237] on span "Earthy matcha layered over sweet, crushed strawberry purée and milk." at bounding box center [804, 240] width 252 height 39
click at [826, 231] on span "Earthy matcha layered over sweet, crushed strawberry purée and milk." at bounding box center [804, 240] width 252 height 39
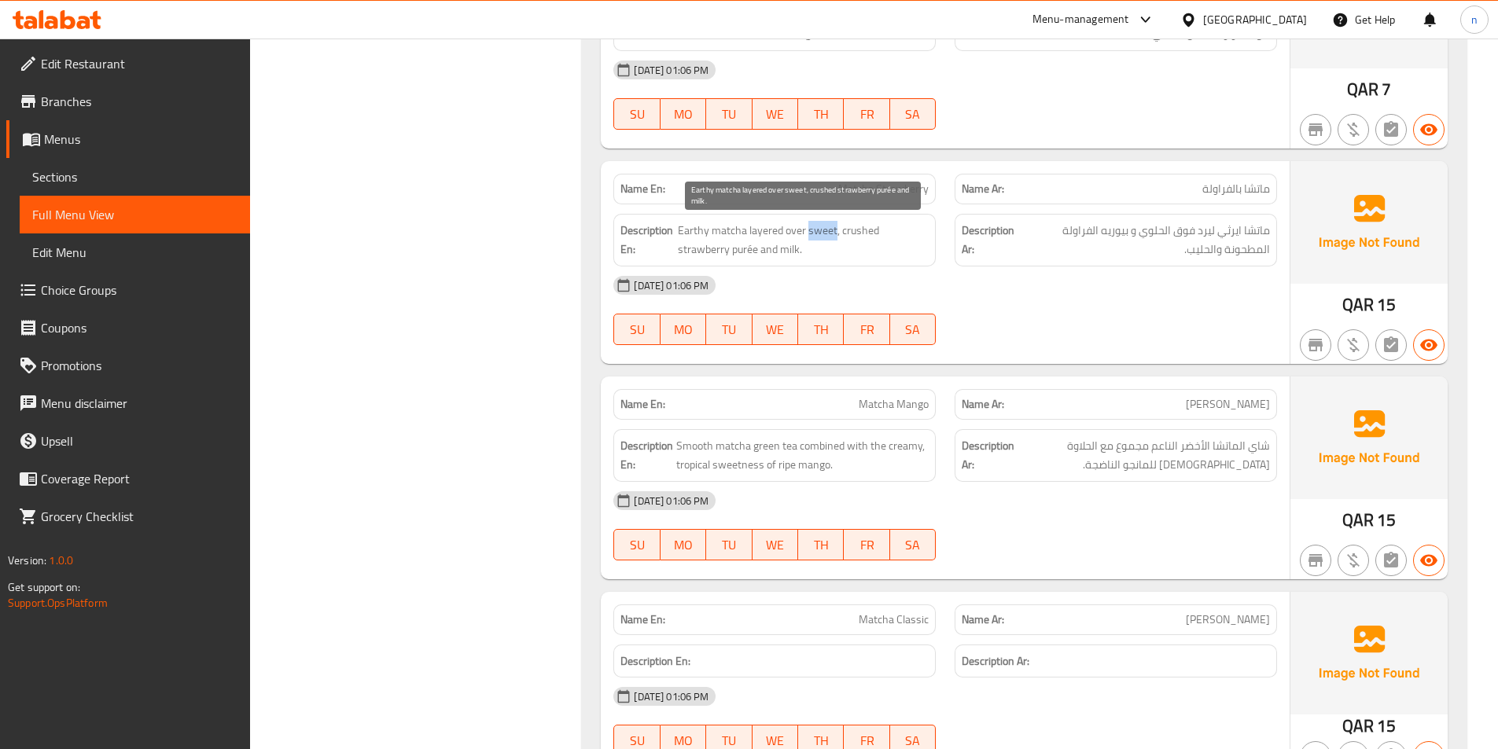
click at [826, 231] on span "Earthy matcha layered over sweet, crushed strawberry purée and milk." at bounding box center [804, 240] width 252 height 39
click at [871, 191] on span "Matcha Strawberry" at bounding box center [883, 189] width 90 height 17
copy span "Matcha Strawberry"
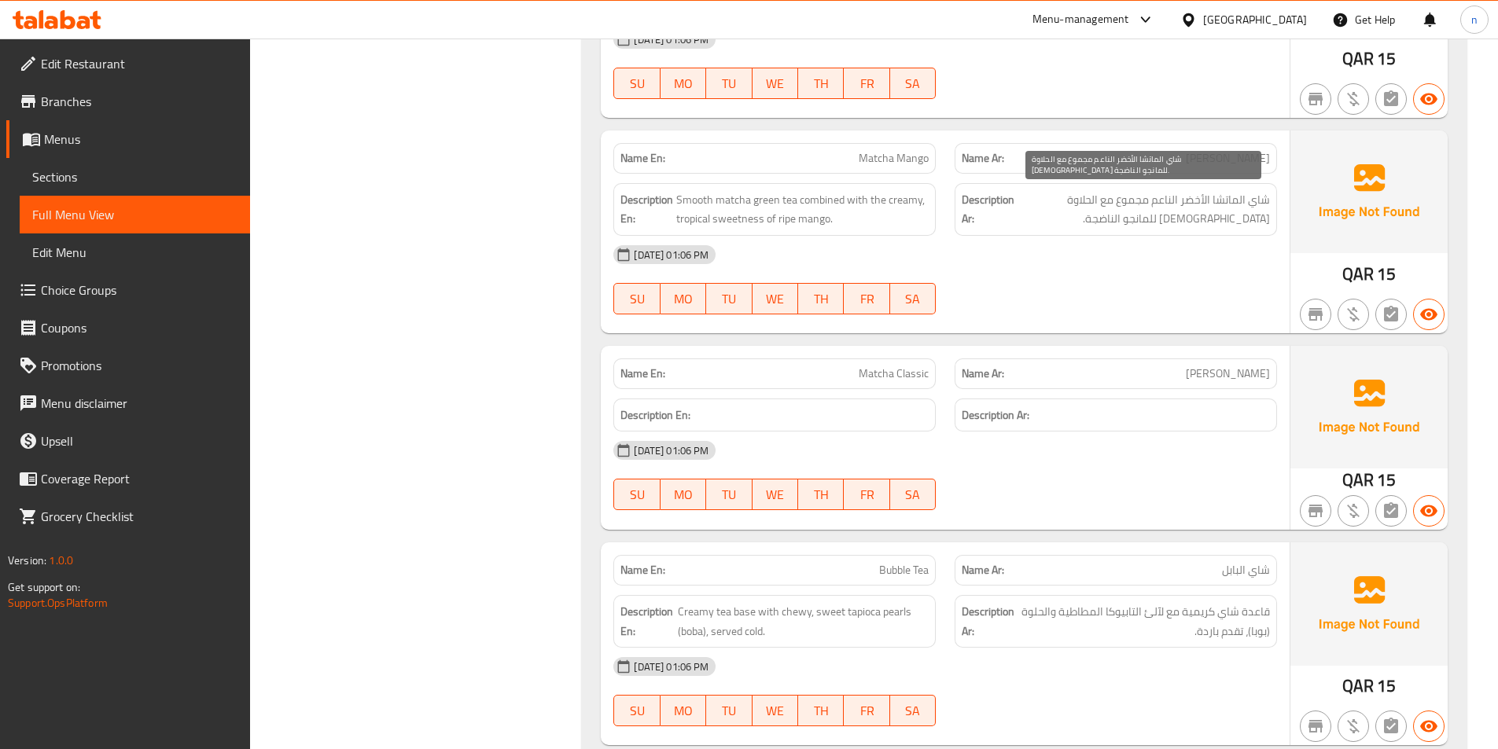
scroll to position [1193, 0]
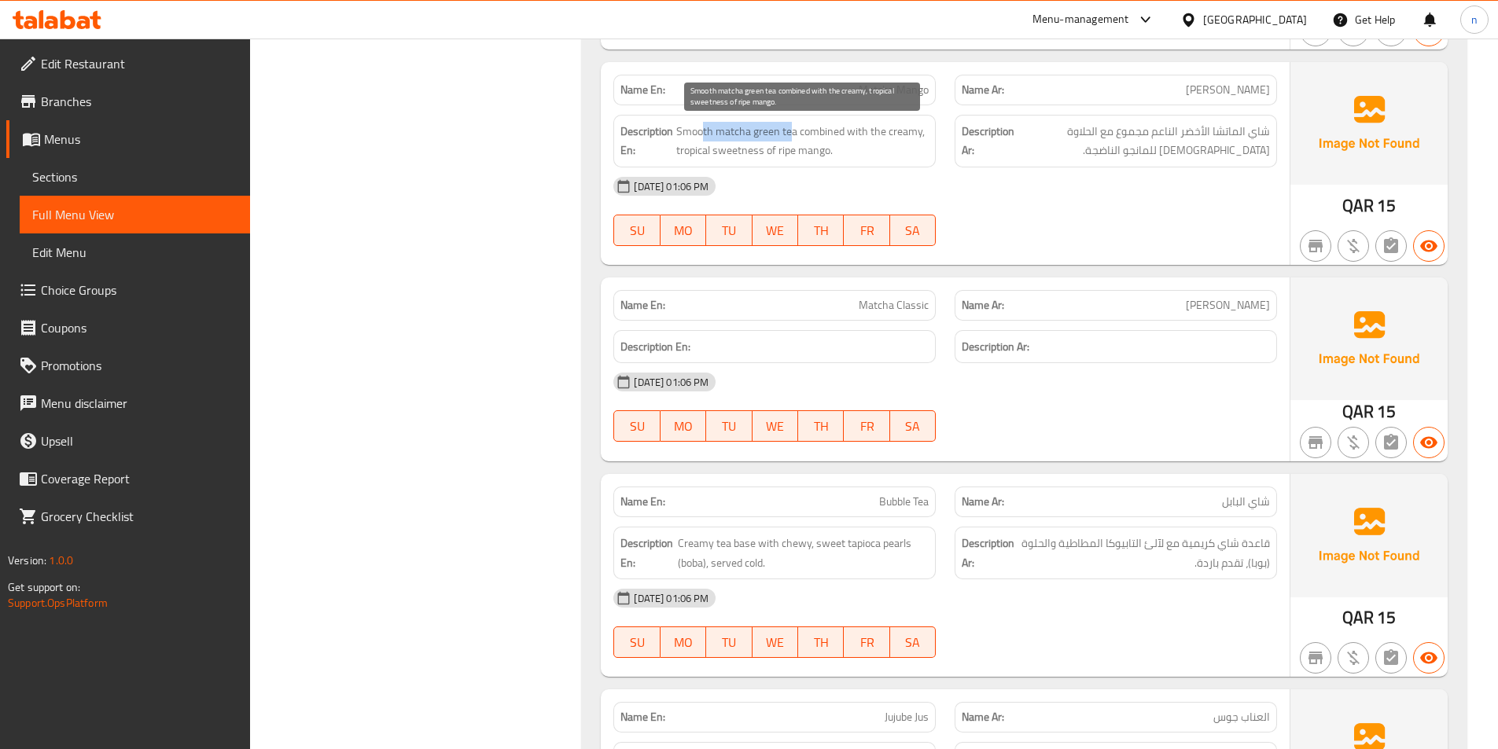
drag, startPoint x: 790, startPoint y: 134, endPoint x: 704, endPoint y: 134, distance: 85.7
click at [704, 134] on span "Smooth matcha green tea combined with the creamy, tropical sweetness of ripe ma…" at bounding box center [802, 141] width 252 height 39
drag, startPoint x: 831, startPoint y: 140, endPoint x: 772, endPoint y: 156, distance: 61.0
click at [772, 156] on span "Smooth matcha green tea combined with the creamy, tropical sweetness of ripe ma…" at bounding box center [802, 141] width 252 height 39
click at [1177, 207] on div "30-09-2025 01:06 PM SU MO TU WE TH FR SA" at bounding box center [945, 211] width 682 height 88
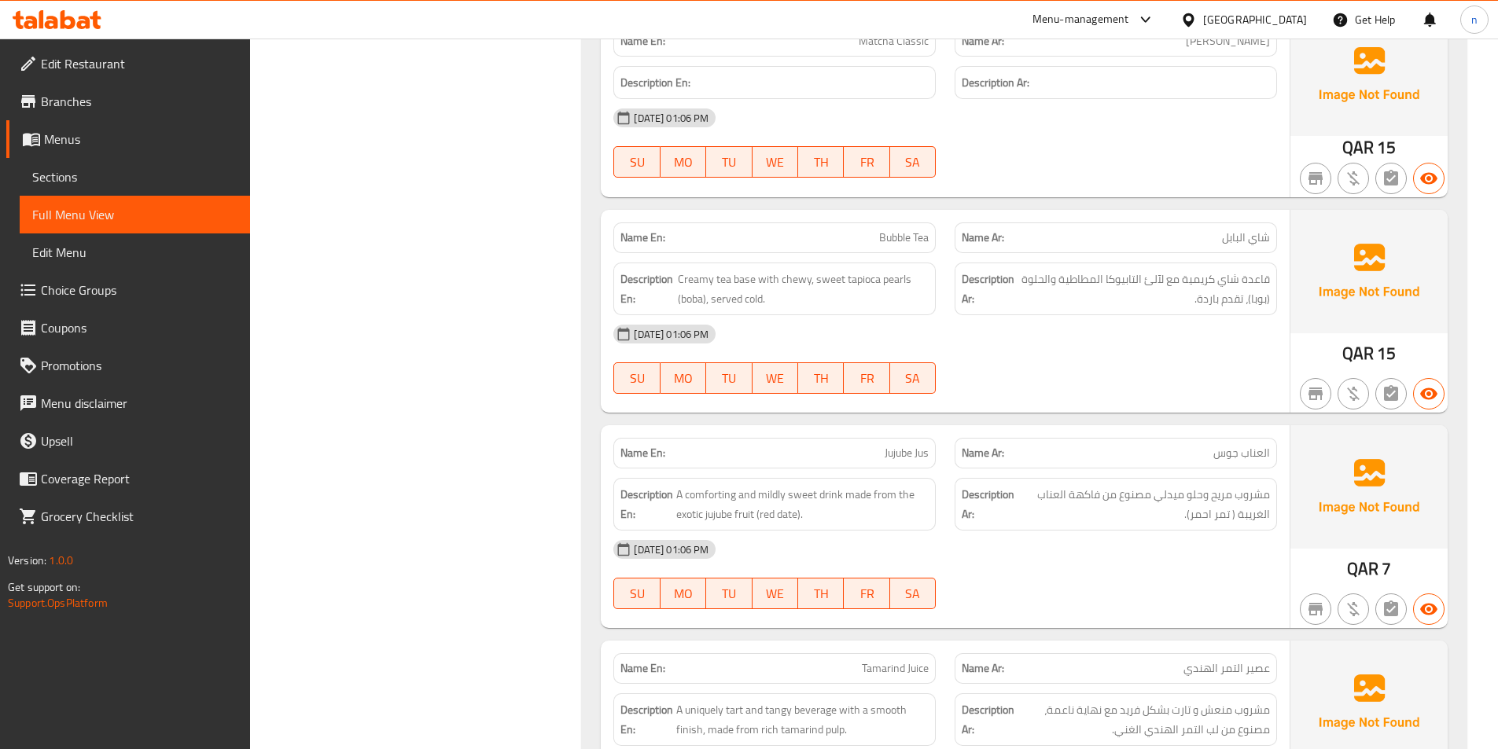
scroll to position [1429, 0]
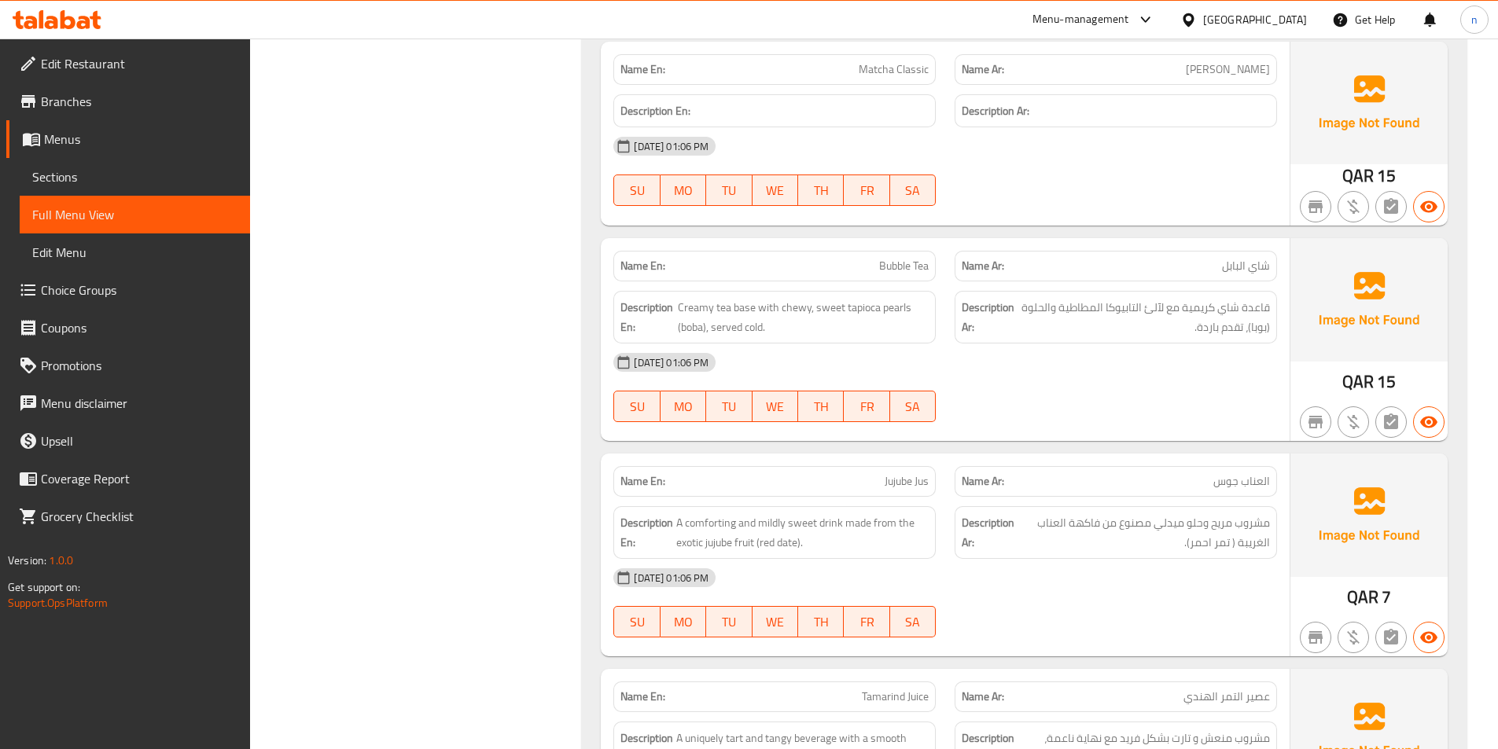
click at [895, 68] on span "Matcha Classic" at bounding box center [893, 69] width 70 height 17
copy span "Matcha Classic"
click at [1206, 297] on div "Description Ar: قاعدة شاي كريمية مع لآلئ التابيوكا المطاطية والحلوة (بوبا)، تقد…" at bounding box center [1115, 317] width 322 height 53
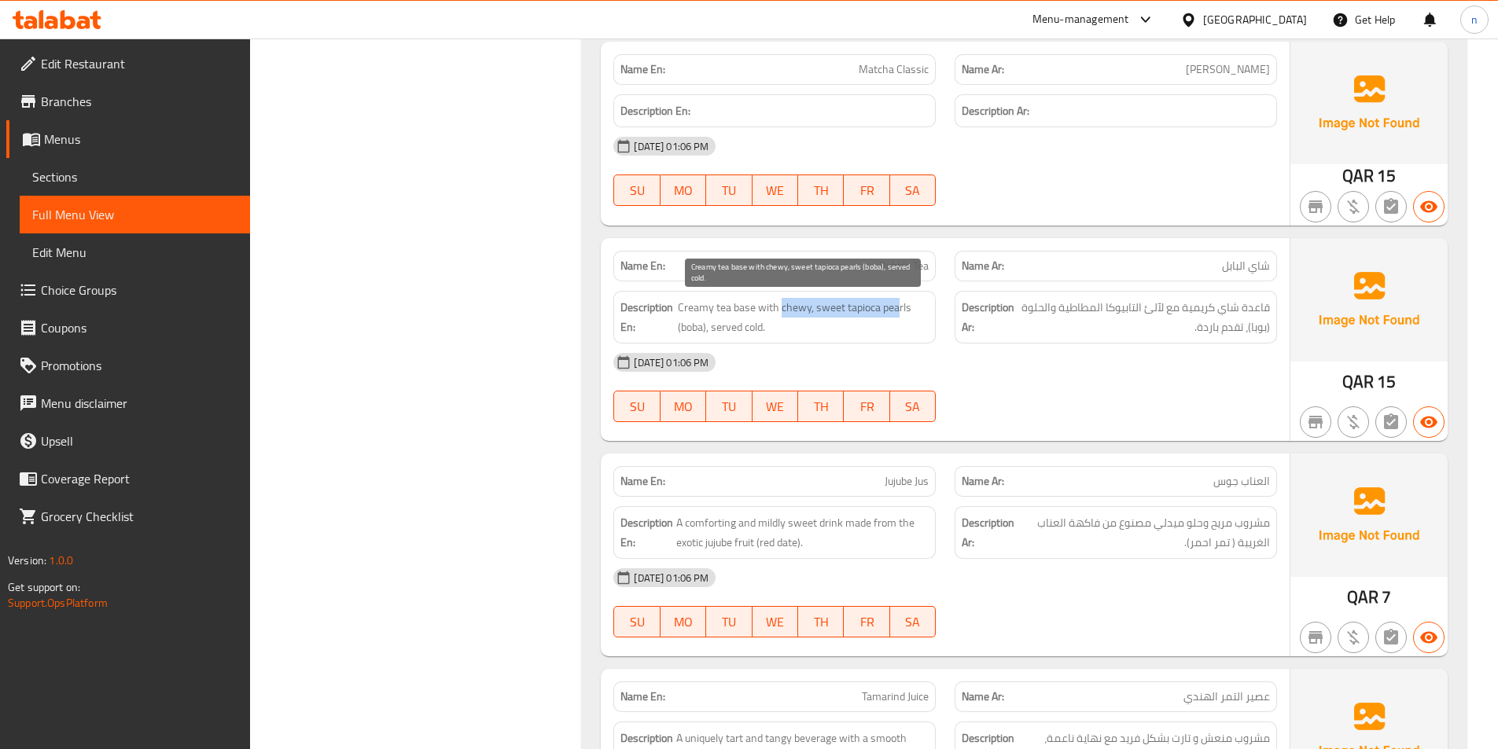
drag, startPoint x: 779, startPoint y: 310, endPoint x: 897, endPoint y: 311, distance: 117.9
click at [897, 311] on span "Creamy tea base with chewy, sweet tapioca pearls (boba), served cold." at bounding box center [803, 317] width 251 height 39
drag, startPoint x: 720, startPoint y: 326, endPoint x: 761, endPoint y: 324, distance: 40.9
click at [761, 324] on span "Creamy tea base with chewy, sweet tapioca pearls (boba), served cold." at bounding box center [803, 317] width 251 height 39
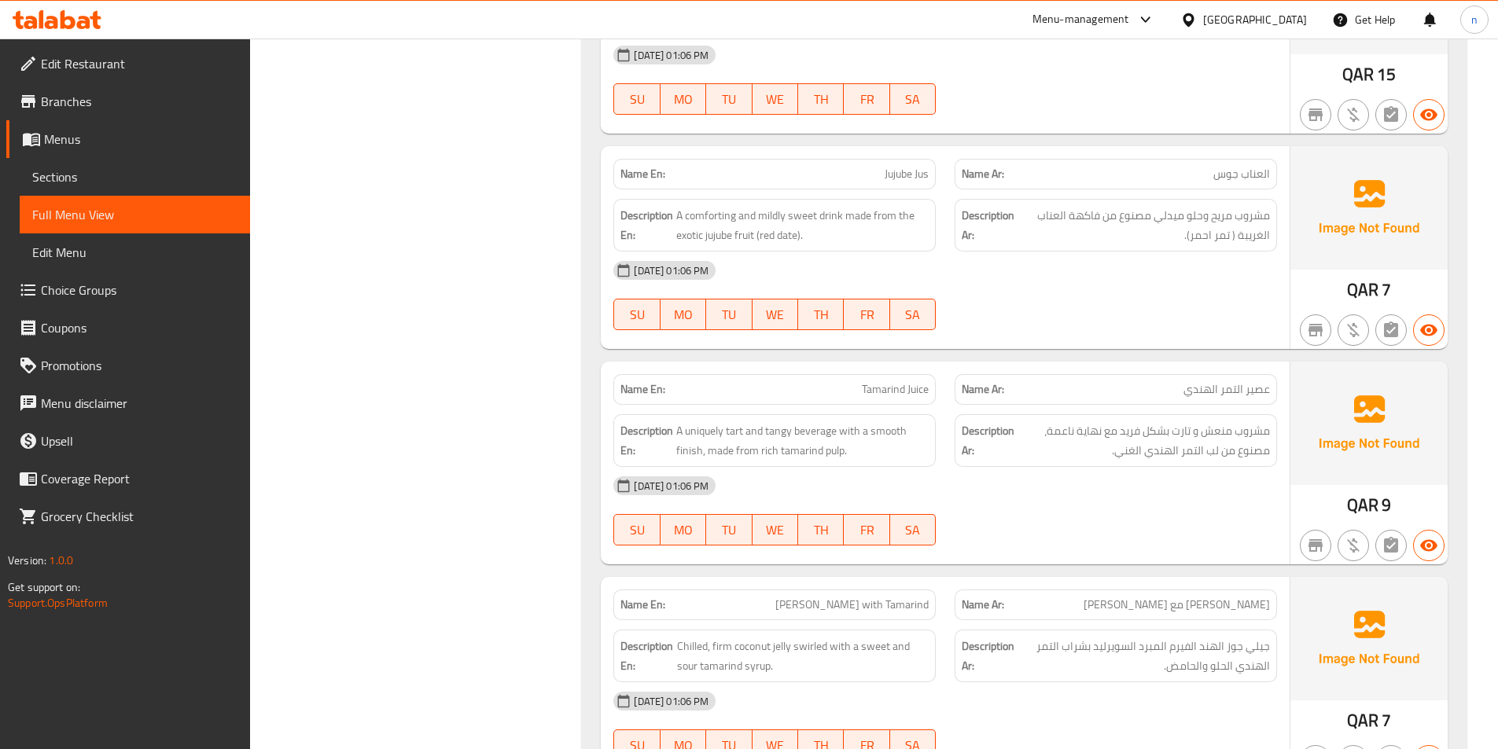
scroll to position [1744, 0]
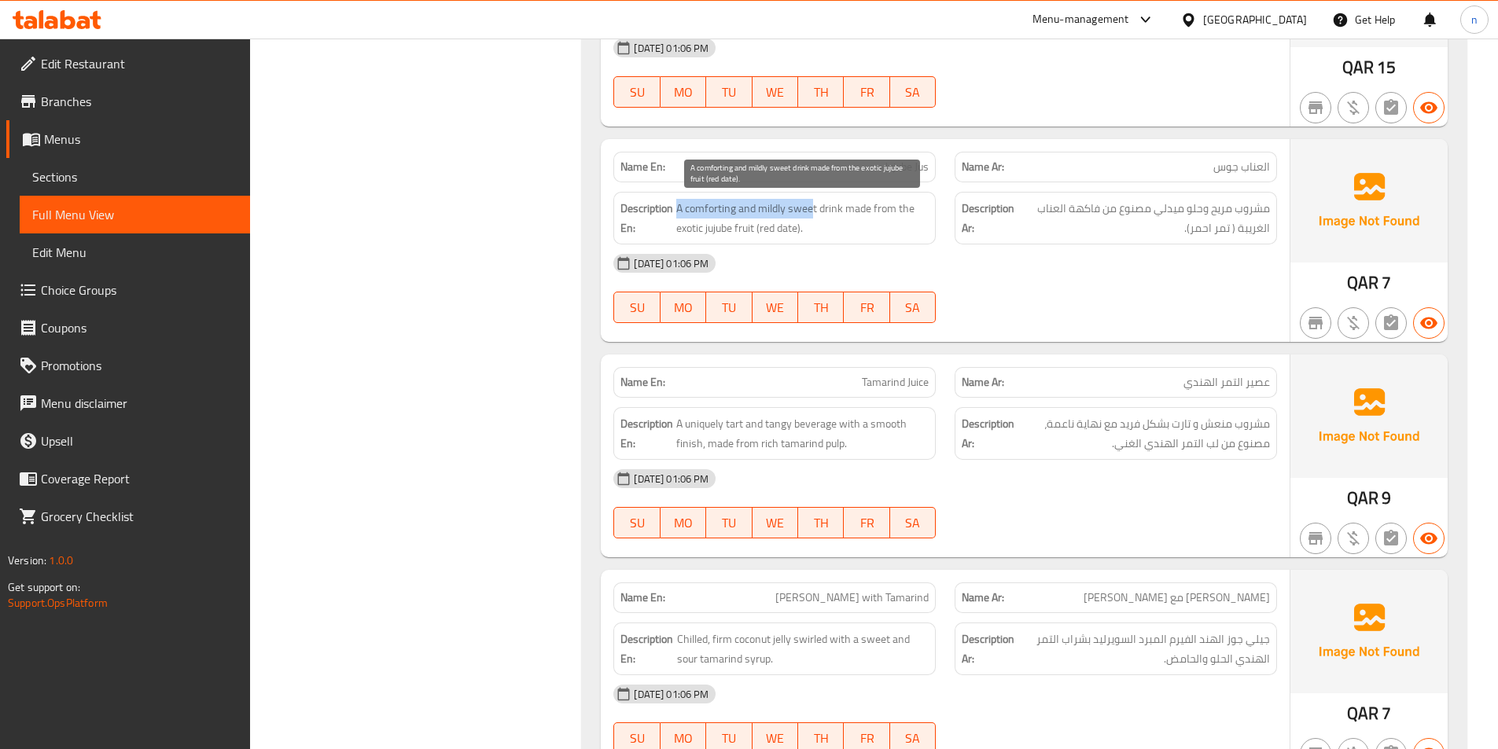
drag, startPoint x: 677, startPoint y: 205, endPoint x: 810, endPoint y: 212, distance: 133.8
click at [810, 212] on span "A comforting and mildly sweet drink made from the exotic jujube fruit (red date…" at bounding box center [802, 218] width 252 height 39
drag, startPoint x: 844, startPoint y: 208, endPoint x: 788, endPoint y: 235, distance: 62.6
click at [788, 235] on span "A comforting and mildly sweet drink made from the exotic jujube fruit (red date…" at bounding box center [802, 218] width 252 height 39
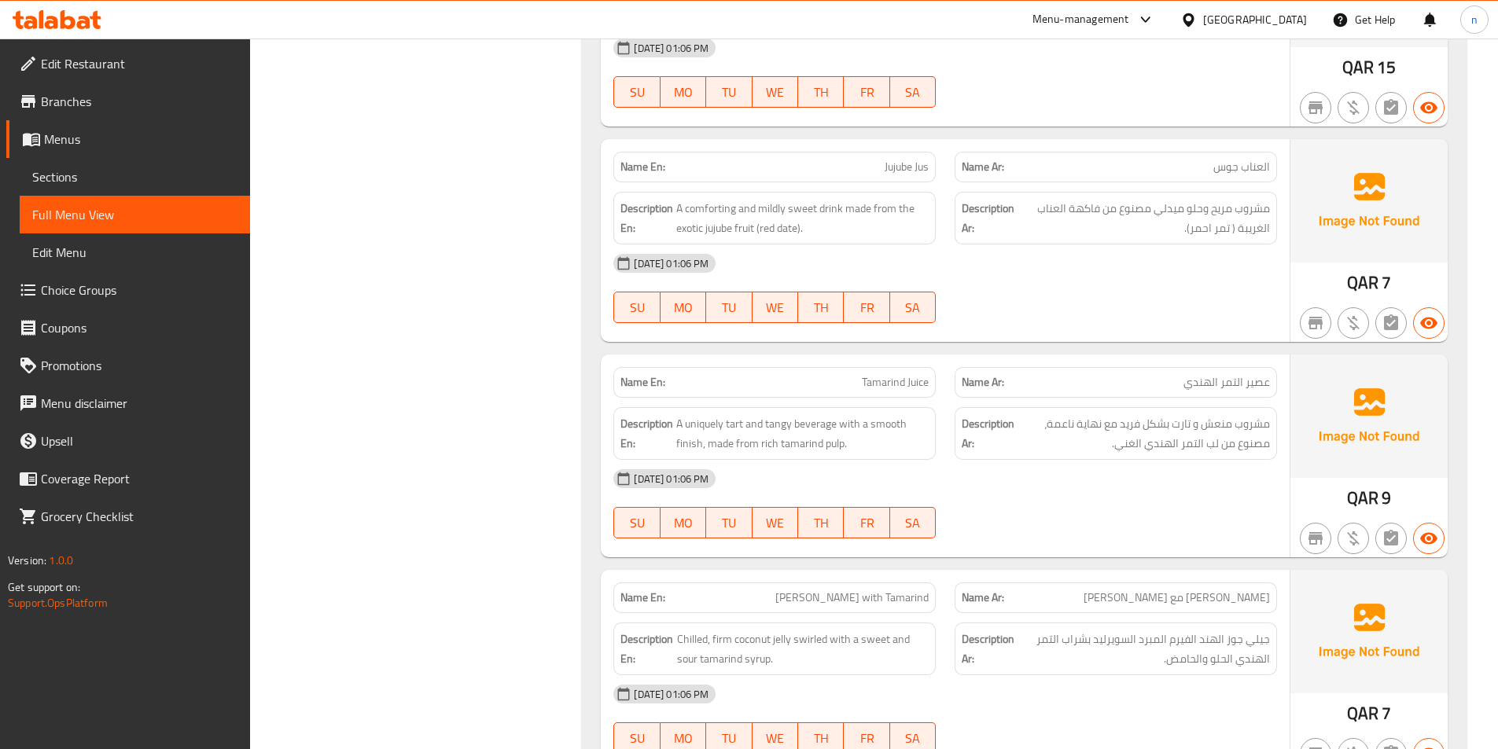
click at [855, 252] on div "[DATE] 01:06 PM" at bounding box center [945, 263] width 682 height 38
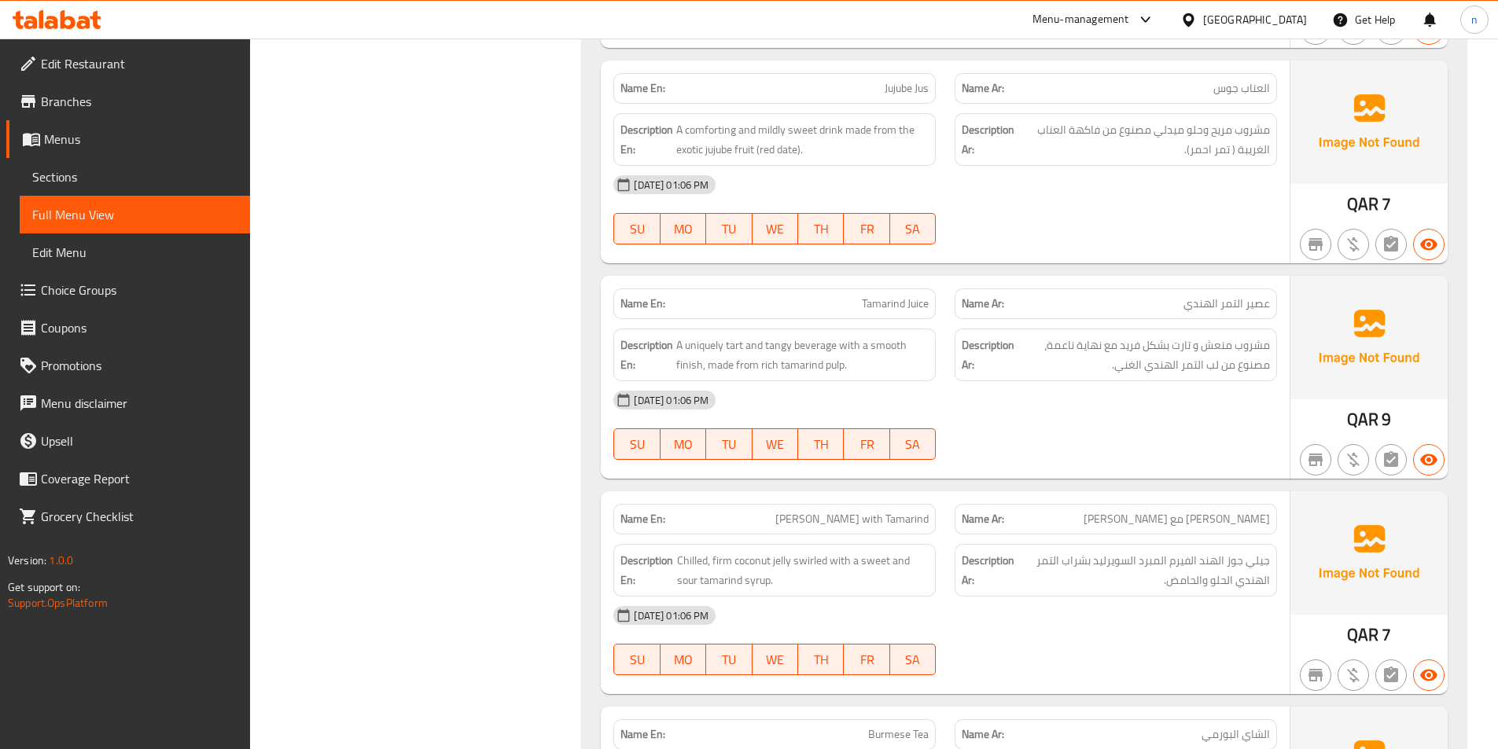
scroll to position [1979, 0]
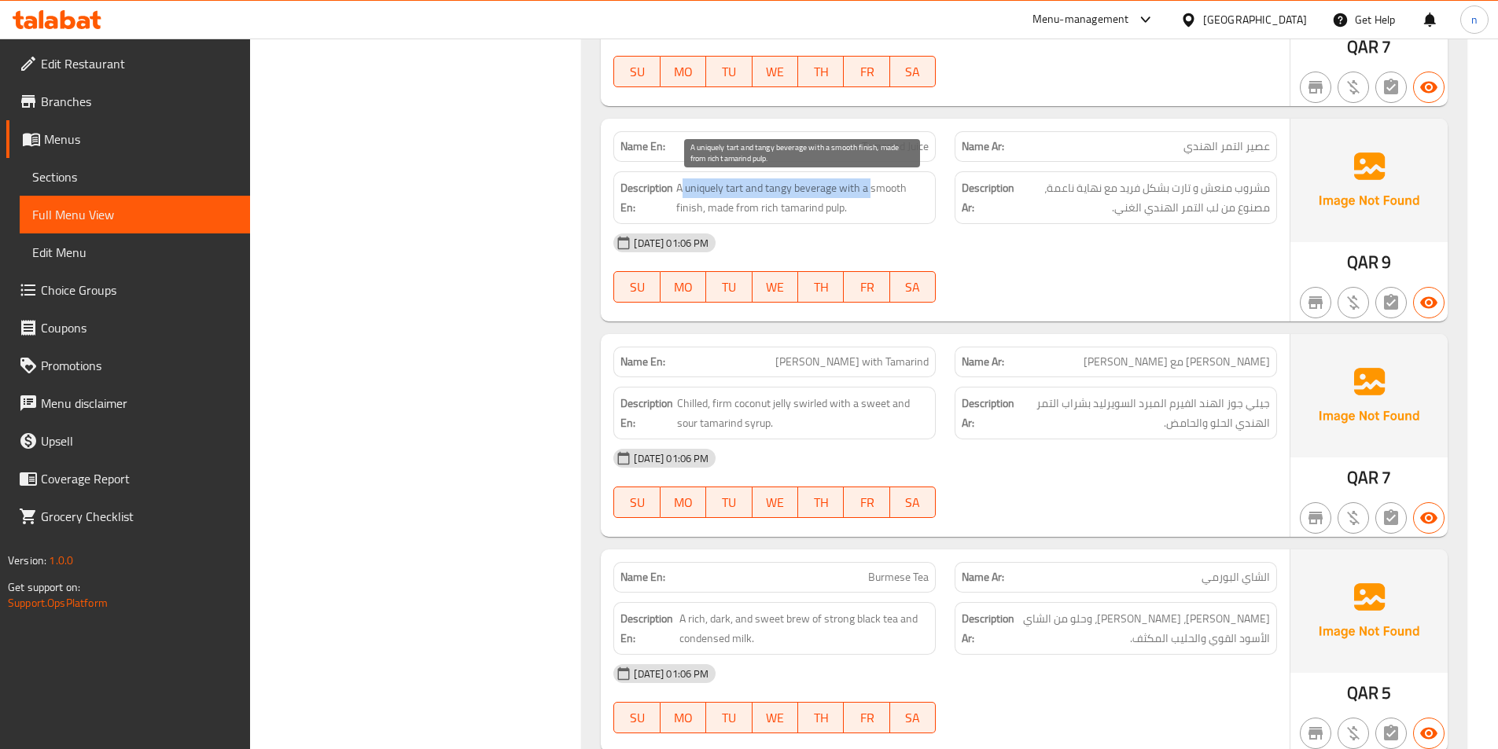
drag, startPoint x: 681, startPoint y: 189, endPoint x: 872, endPoint y: 190, distance: 191.0
click at [872, 190] on span "A uniquely tart and tangy beverage with a smooth finish, made from rich tamarin…" at bounding box center [802, 197] width 252 height 39
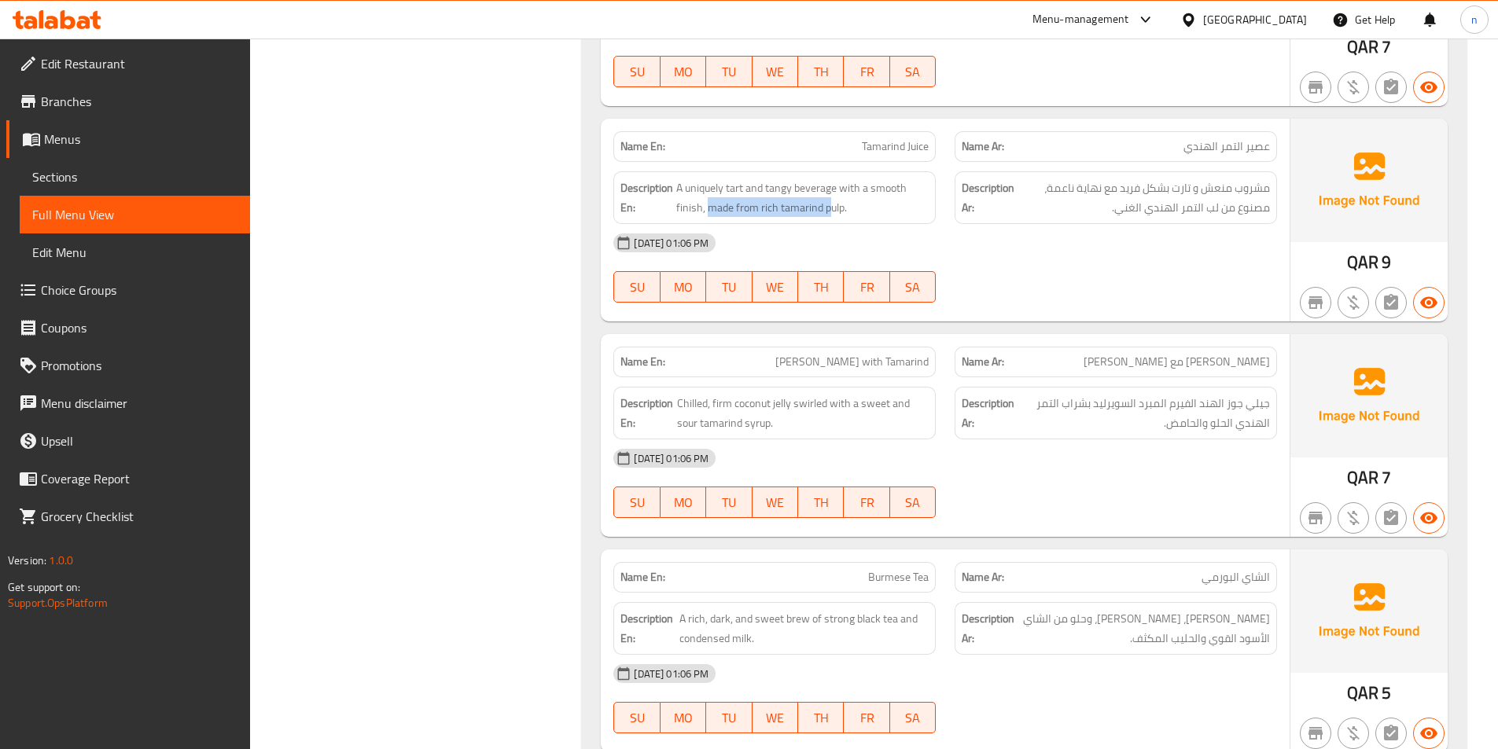
drag, startPoint x: 708, startPoint y: 208, endPoint x: 832, endPoint y: 222, distance: 124.2
click at [832, 222] on div "Description En: A uniquely tart and tangy beverage with a smooth finish, made f…" at bounding box center [774, 197] width 322 height 53
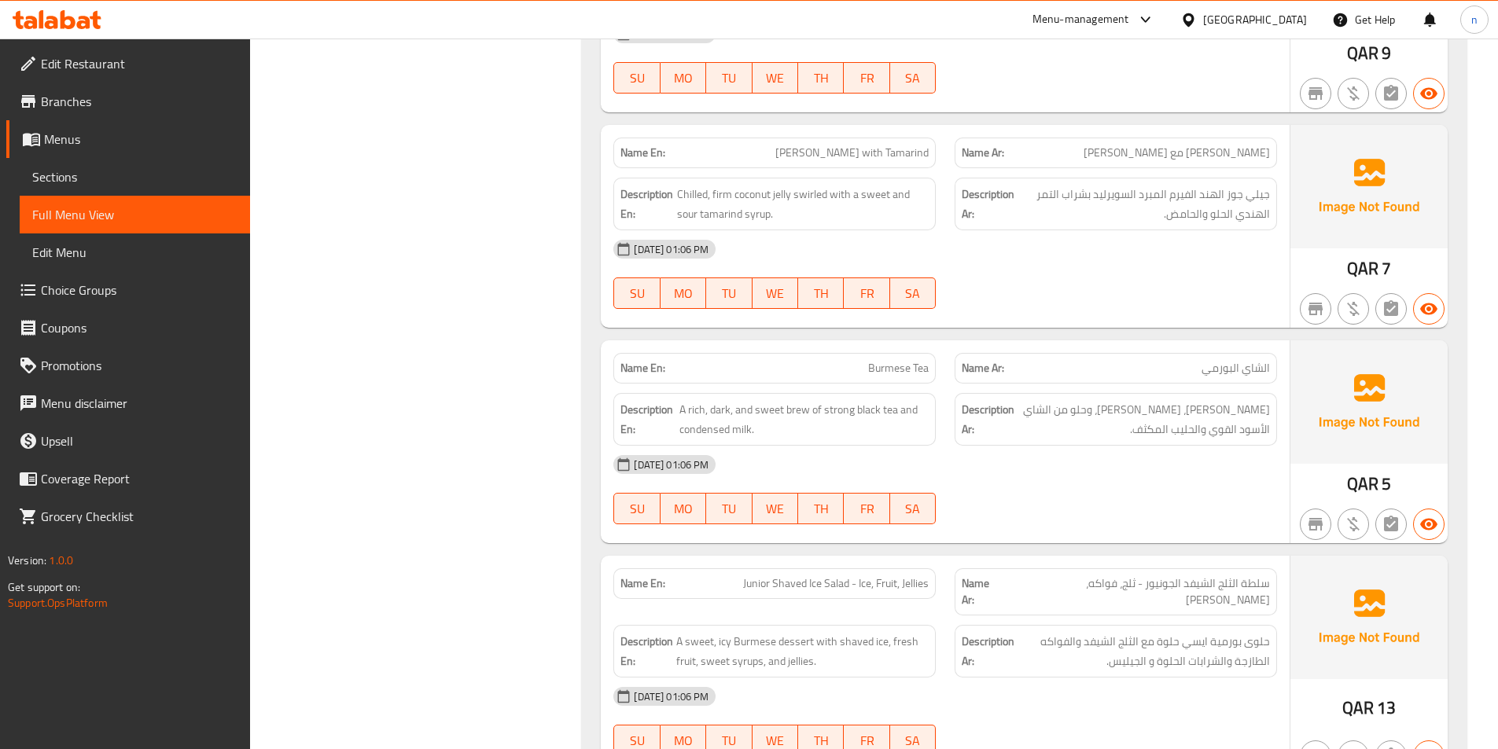
scroll to position [2215, 0]
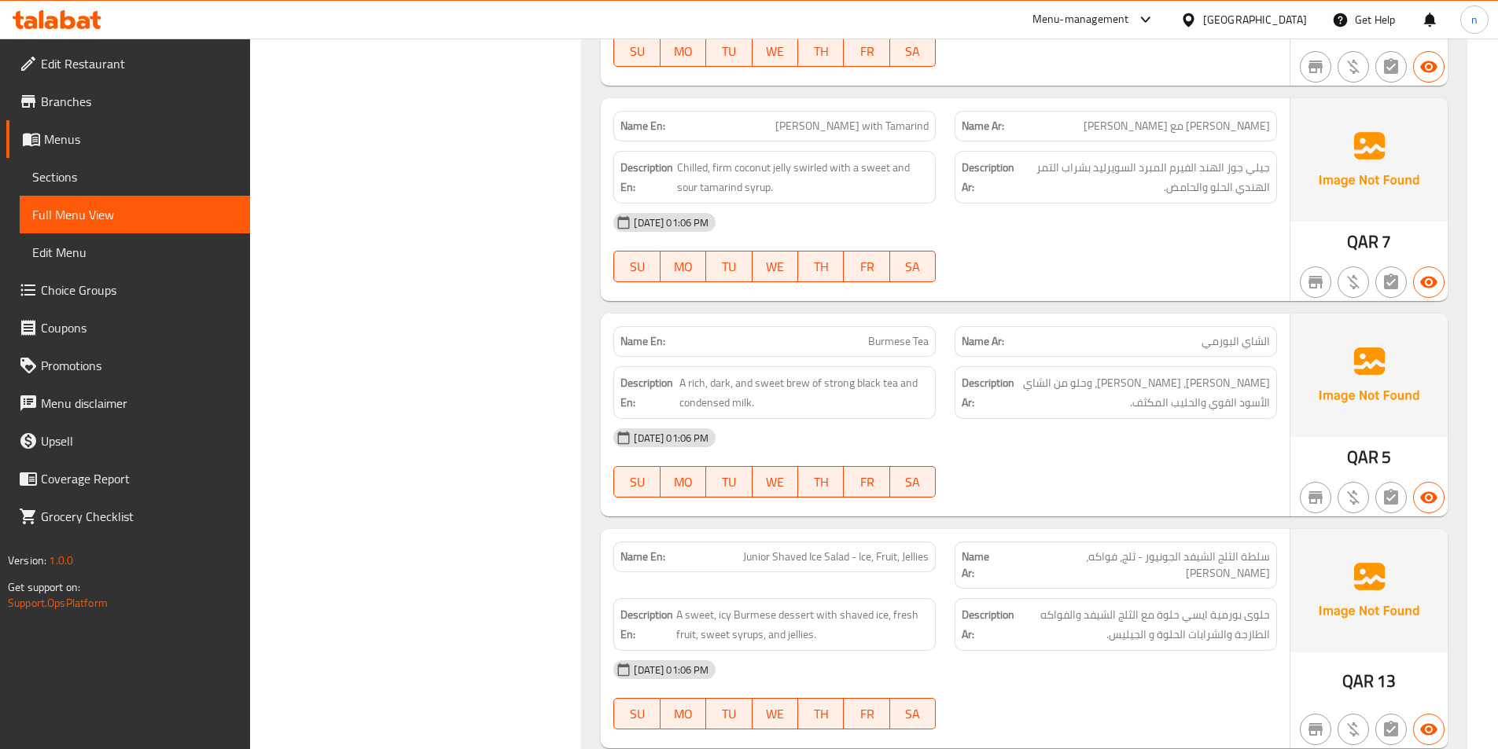
click at [1021, 231] on div "[DATE] 01:06 PM" at bounding box center [945, 223] width 682 height 38
drag, startPoint x: 801, startPoint y: 171, endPoint x: 825, endPoint y: 171, distance: 24.4
click at [825, 171] on span "Chilled, firm coconut jelly swirled with a sweet and sour tamarind syrup." at bounding box center [803, 177] width 252 height 39
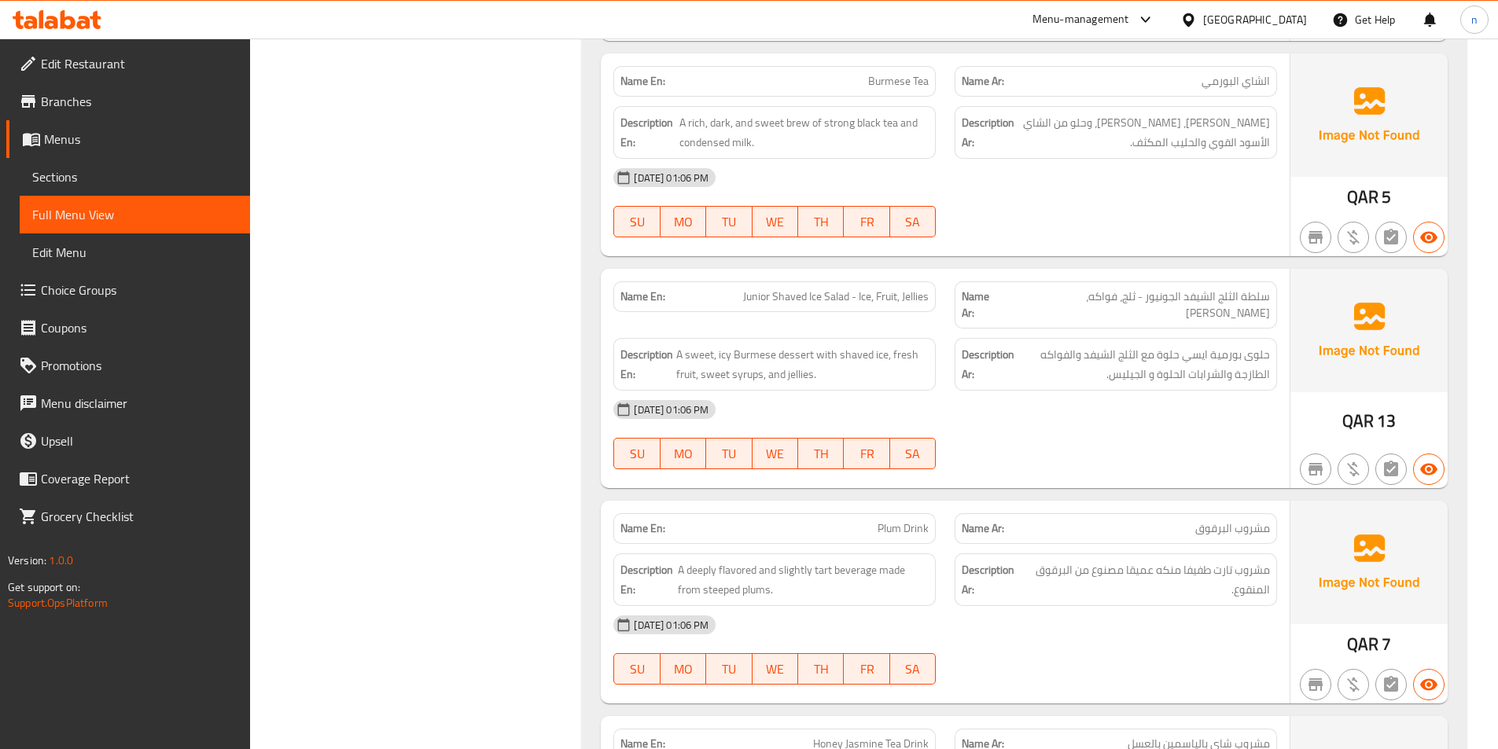
scroll to position [2451, 0]
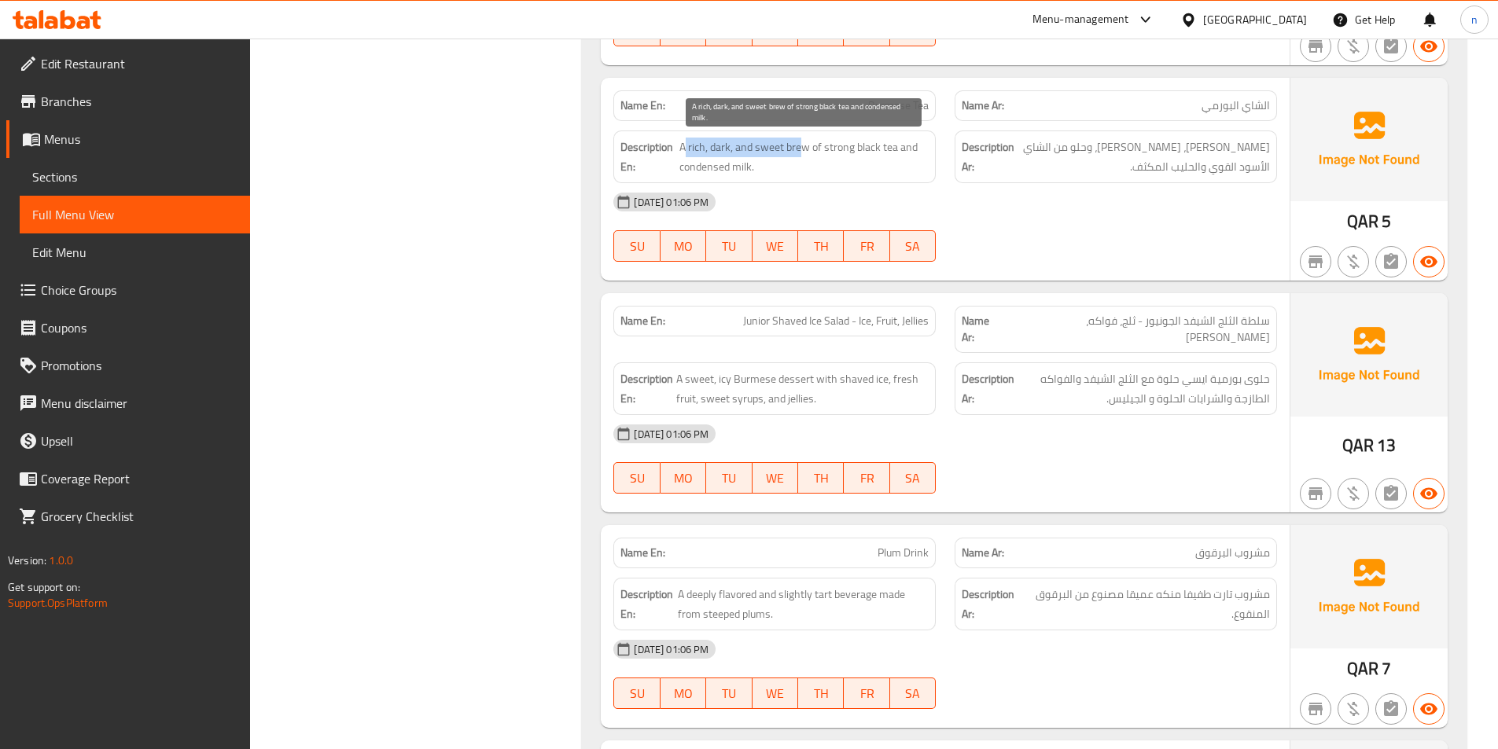
drag, startPoint x: 686, startPoint y: 151, endPoint x: 799, endPoint y: 148, distance: 113.2
click at [799, 148] on span "A rich, dark, and sweet brew of strong black tea and condensed milk." at bounding box center [803, 157] width 249 height 39
drag, startPoint x: 835, startPoint y: 151, endPoint x: 892, endPoint y: 153, distance: 57.4
click at [892, 153] on span "A rich, dark, and sweet brew of strong black tea and condensed milk." at bounding box center [803, 157] width 249 height 39
drag, startPoint x: 698, startPoint y: 173, endPoint x: 732, endPoint y: 173, distance: 33.8
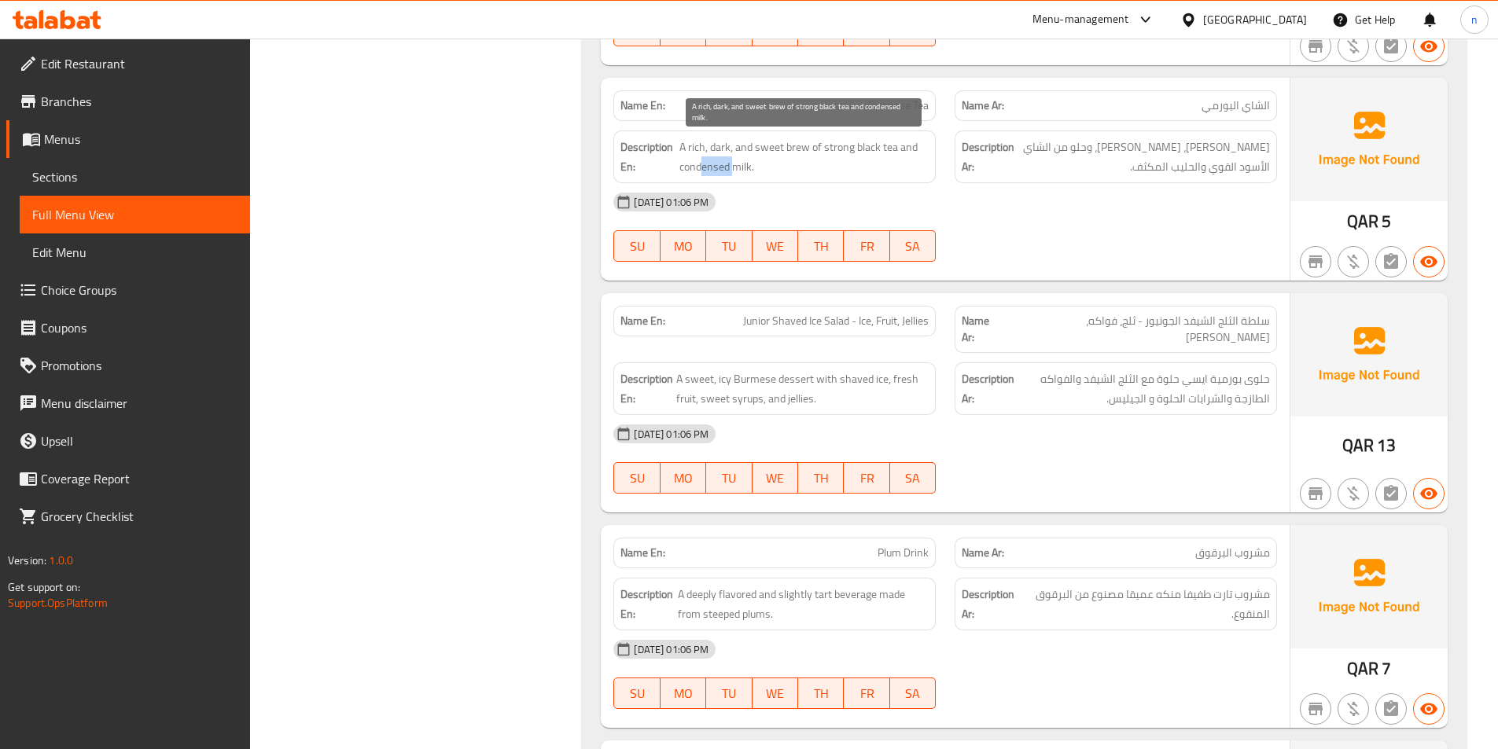
click at [732, 173] on span "A rich, dark, and sweet brew of strong black tea and condensed milk." at bounding box center [803, 157] width 249 height 39
click at [1112, 208] on div "[DATE] 01:06 PM" at bounding box center [945, 202] width 682 height 38
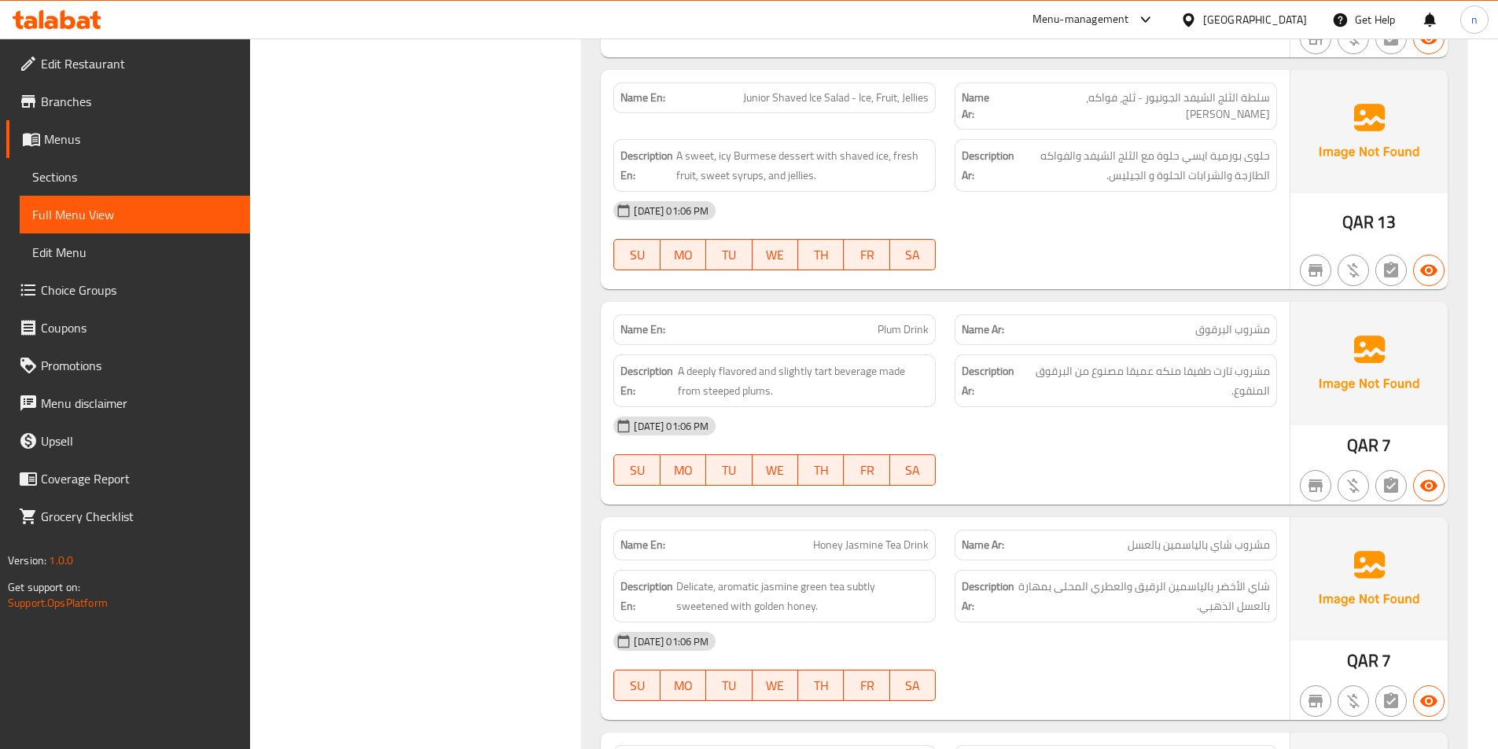
scroll to position [2687, 0]
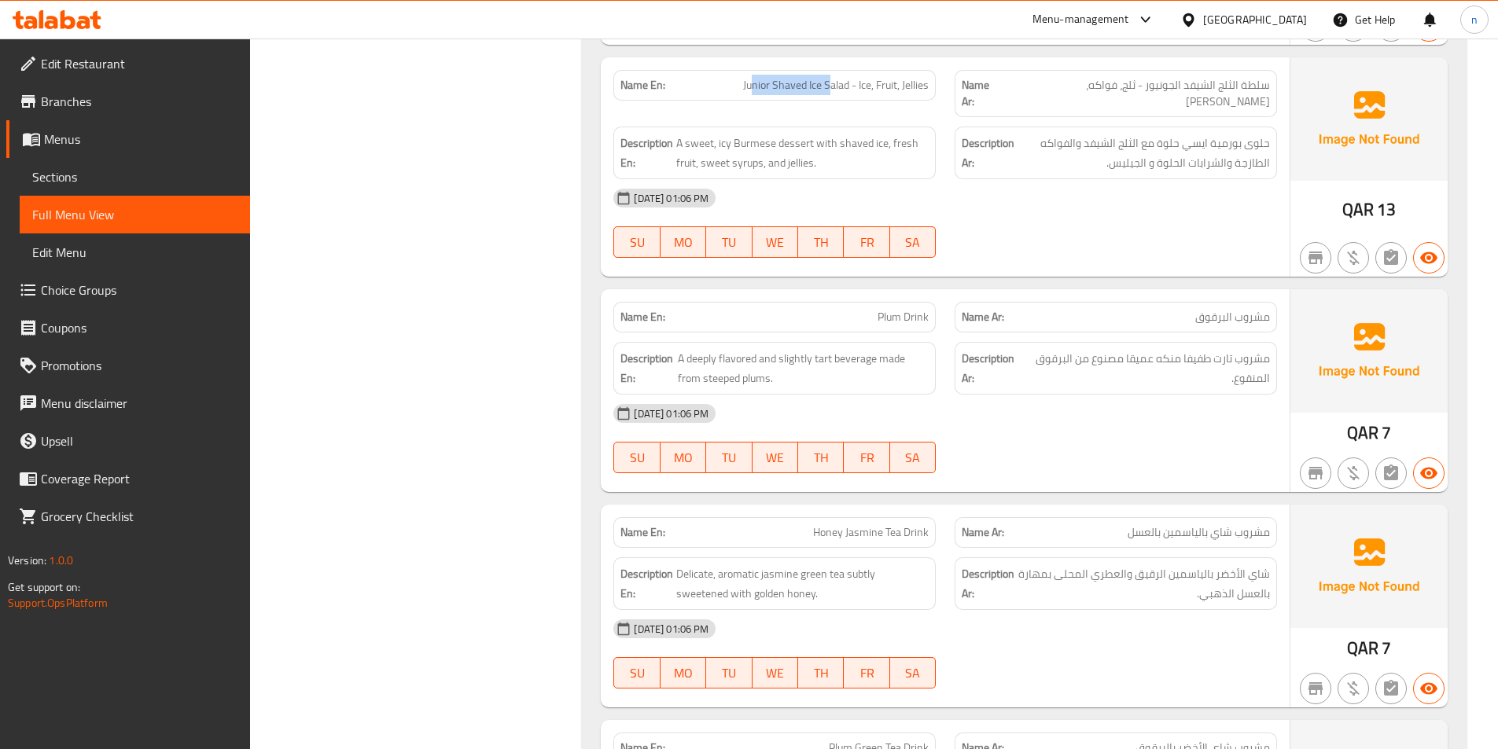
drag, startPoint x: 752, startPoint y: 87, endPoint x: 829, endPoint y: 91, distance: 77.9
click at [829, 91] on span "Junior Shaved Ice Salad - Ice, Fruit, Jellies" at bounding box center [836, 85] width 186 height 17
drag, startPoint x: 678, startPoint y: 129, endPoint x: 764, endPoint y: 127, distance: 86.5
click at [764, 134] on span "A sweet, icy Burmese dessert with shaved ice, fresh fruit, sweet syrups, and je…" at bounding box center [802, 153] width 252 height 39
click at [794, 134] on span "A sweet, icy Burmese dessert with shaved ice, fresh fruit, sweet syrups, and je…" at bounding box center [802, 153] width 252 height 39
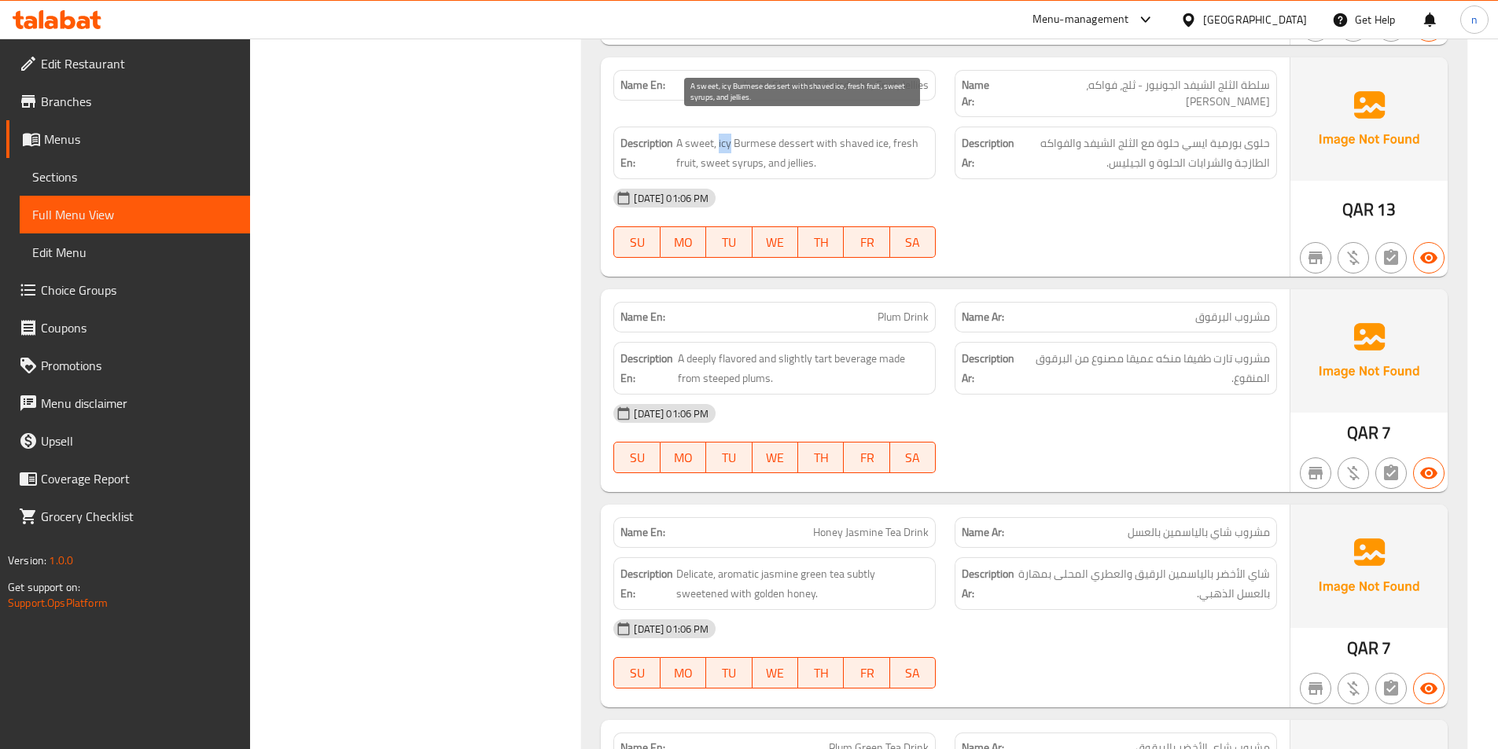
drag, startPoint x: 719, startPoint y: 125, endPoint x: 729, endPoint y: 126, distance: 9.5
click at [729, 134] on span "A sweet, icy Burmese dessert with shaved ice, fresh fruit, sweet syrups, and je…" at bounding box center [802, 153] width 252 height 39
drag, startPoint x: 818, startPoint y: 128, endPoint x: 886, endPoint y: 131, distance: 67.7
click at [886, 134] on span "A sweet, icy Burmese dessert with shaved ice, fresh fruit, sweet syrups, and je…" at bounding box center [802, 153] width 252 height 39
drag, startPoint x: 708, startPoint y: 154, endPoint x: 753, endPoint y: 153, distance: 44.8
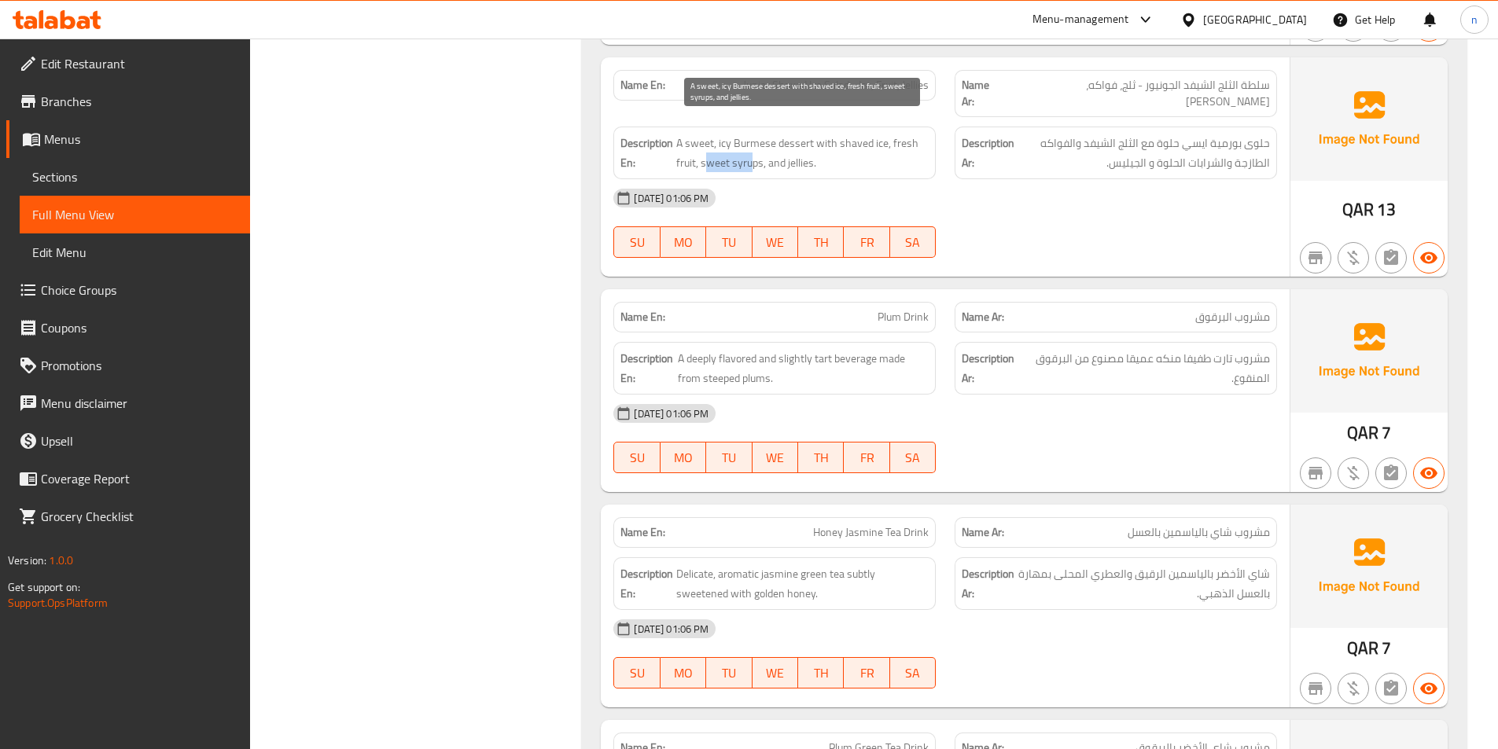
click at [753, 153] on span "A sweet, icy Burmese dessert with shaved ice, fresh fruit, sweet syrups, and je…" at bounding box center [802, 153] width 252 height 39
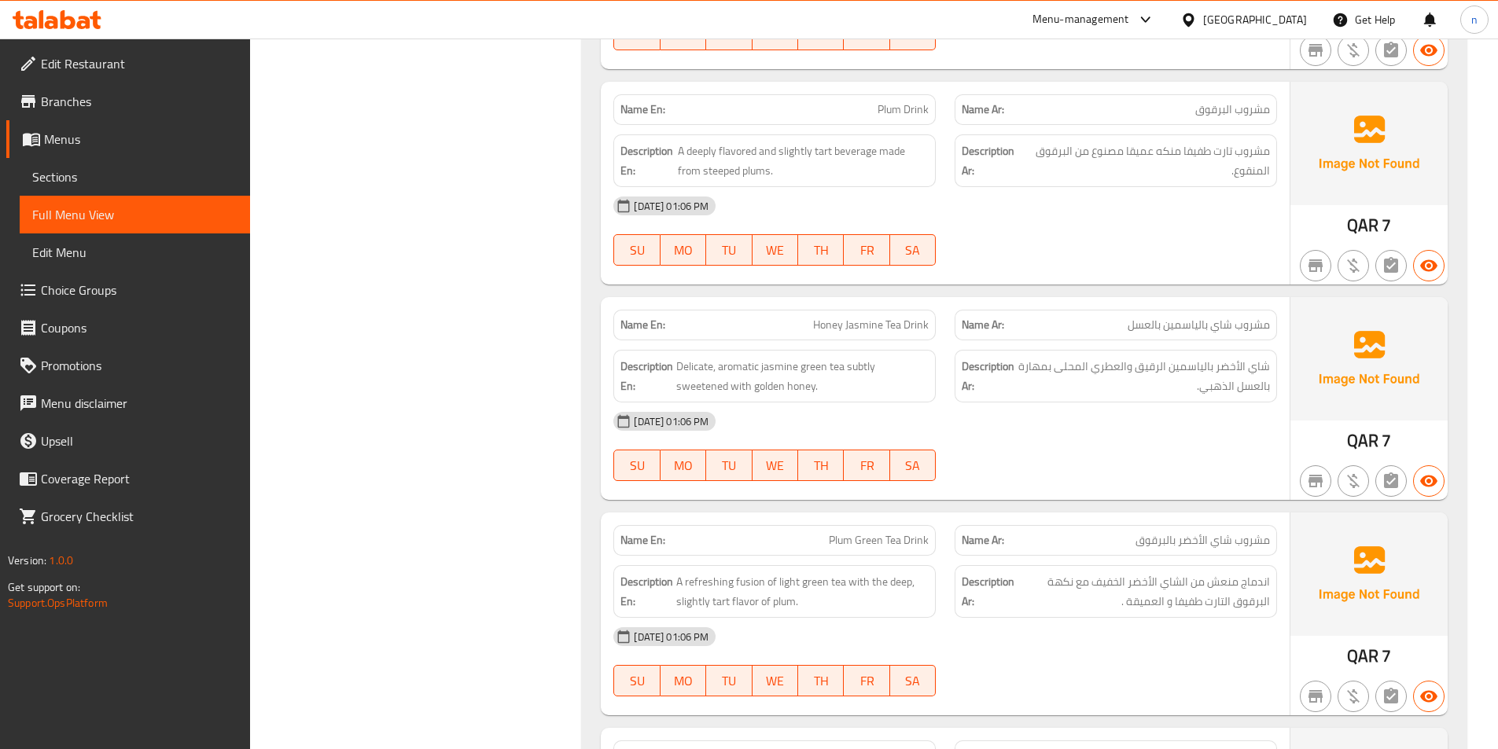
scroll to position [2923, 0]
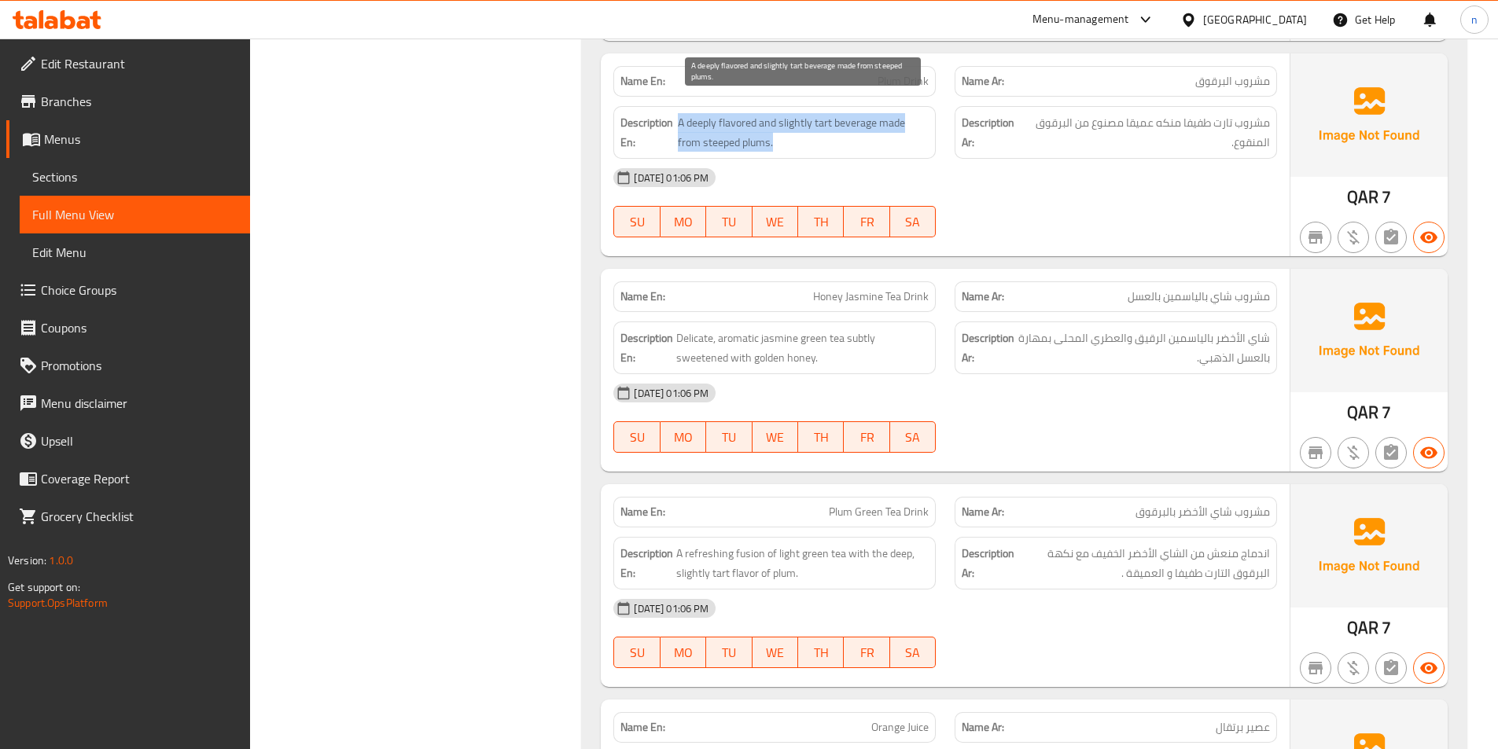
drag, startPoint x: 678, startPoint y: 109, endPoint x: 862, endPoint y: 131, distance: 185.3
click at [862, 131] on span "A deeply flavored and slightly tart beverage made from steeped plums." at bounding box center [803, 132] width 251 height 39
click at [734, 127] on span "A deeply flavored and slightly tart beverage made from steeped plums." at bounding box center [803, 132] width 251 height 39
click at [728, 127] on span "A deeply flavored and slightly tart beverage made from steeped plums." at bounding box center [803, 132] width 251 height 39
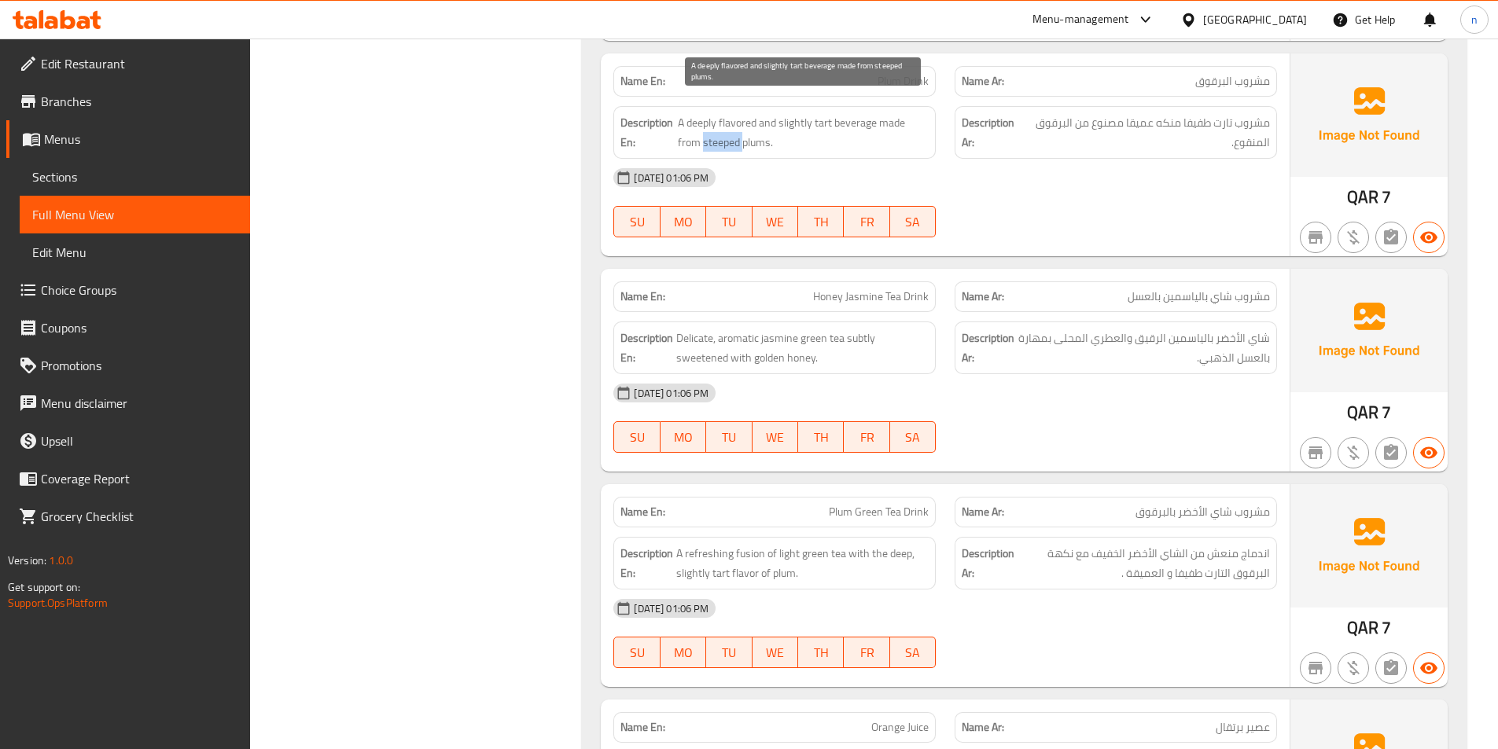
click at [728, 127] on span "A deeply flavored and slightly tart beverage made from steeped plums." at bounding box center [803, 132] width 251 height 39
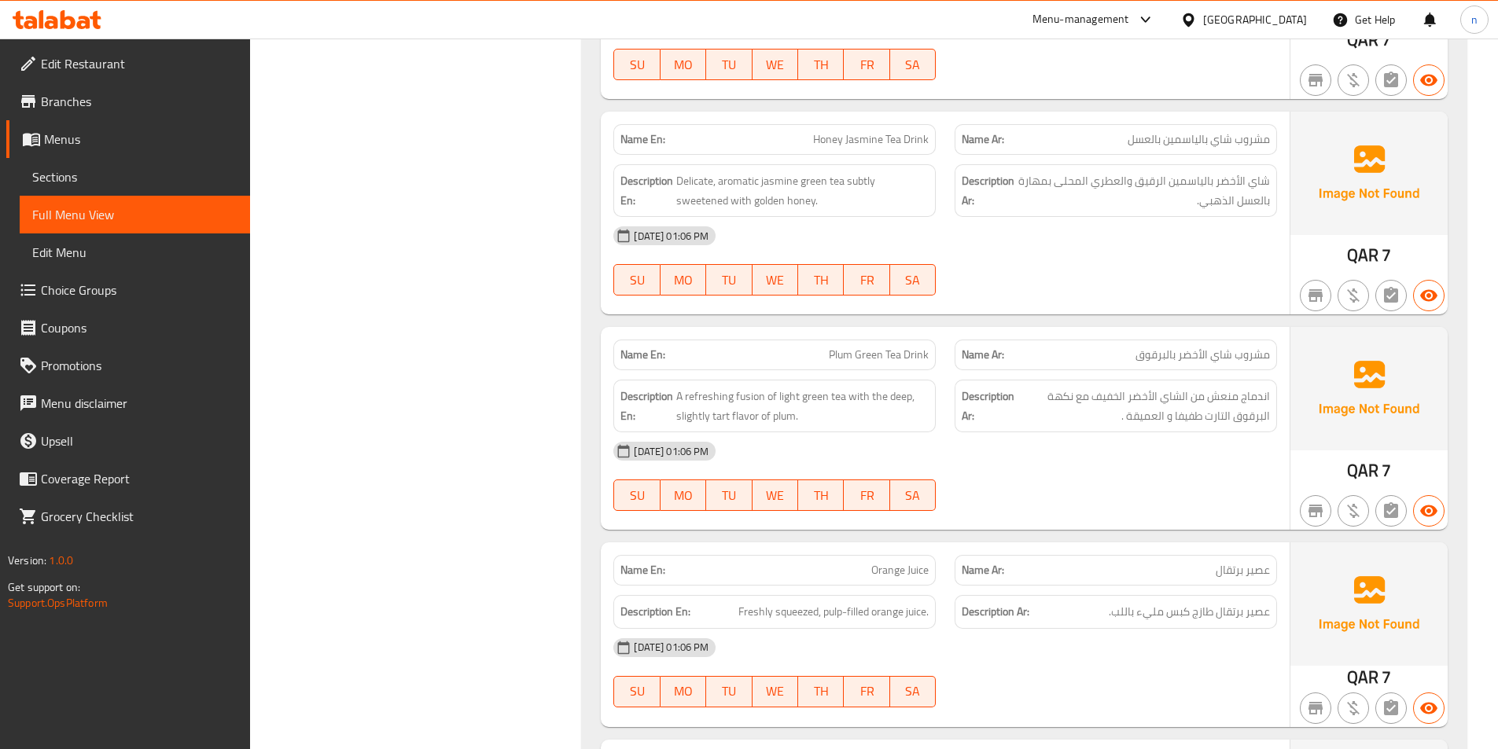
click at [1099, 231] on div "[DATE] 01:06 PM" at bounding box center [945, 236] width 682 height 38
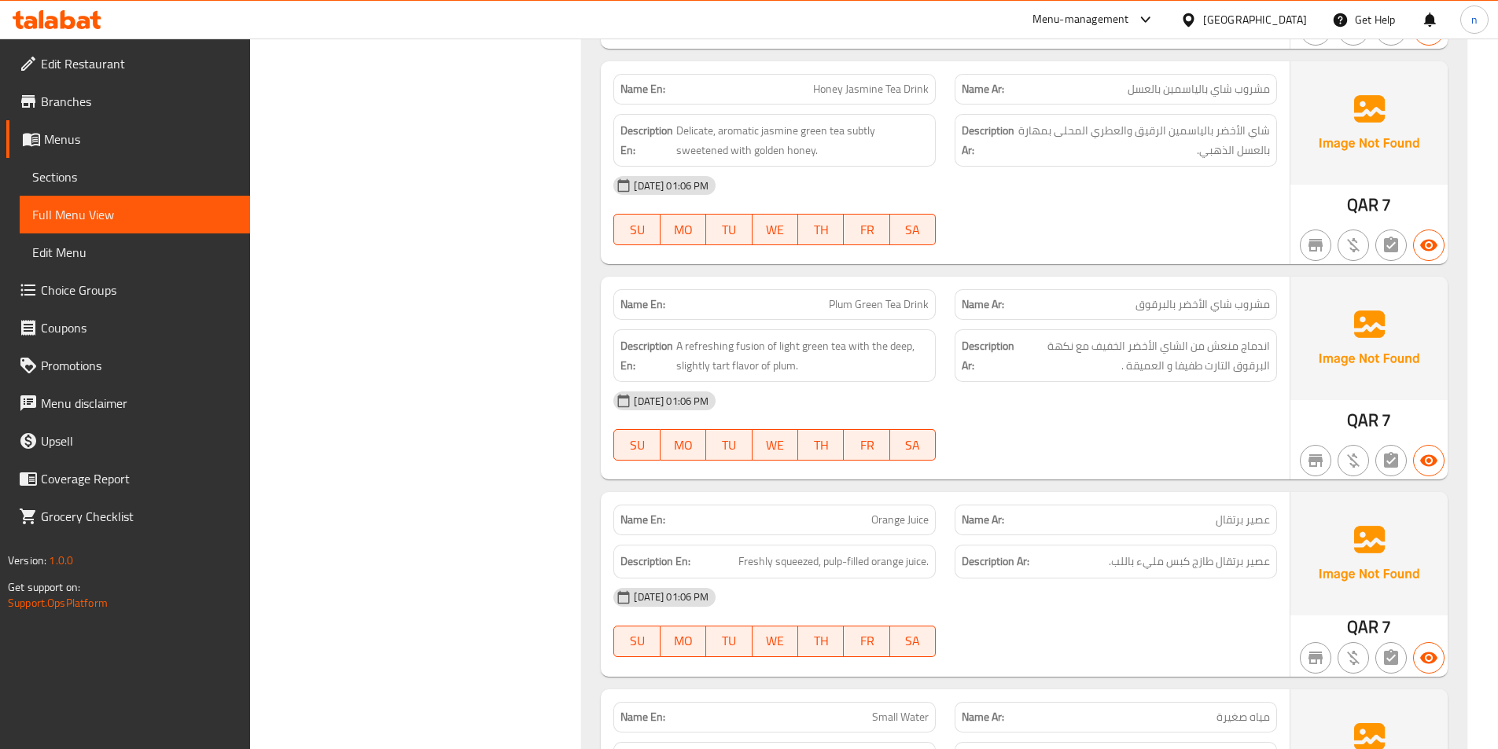
scroll to position [3159, 0]
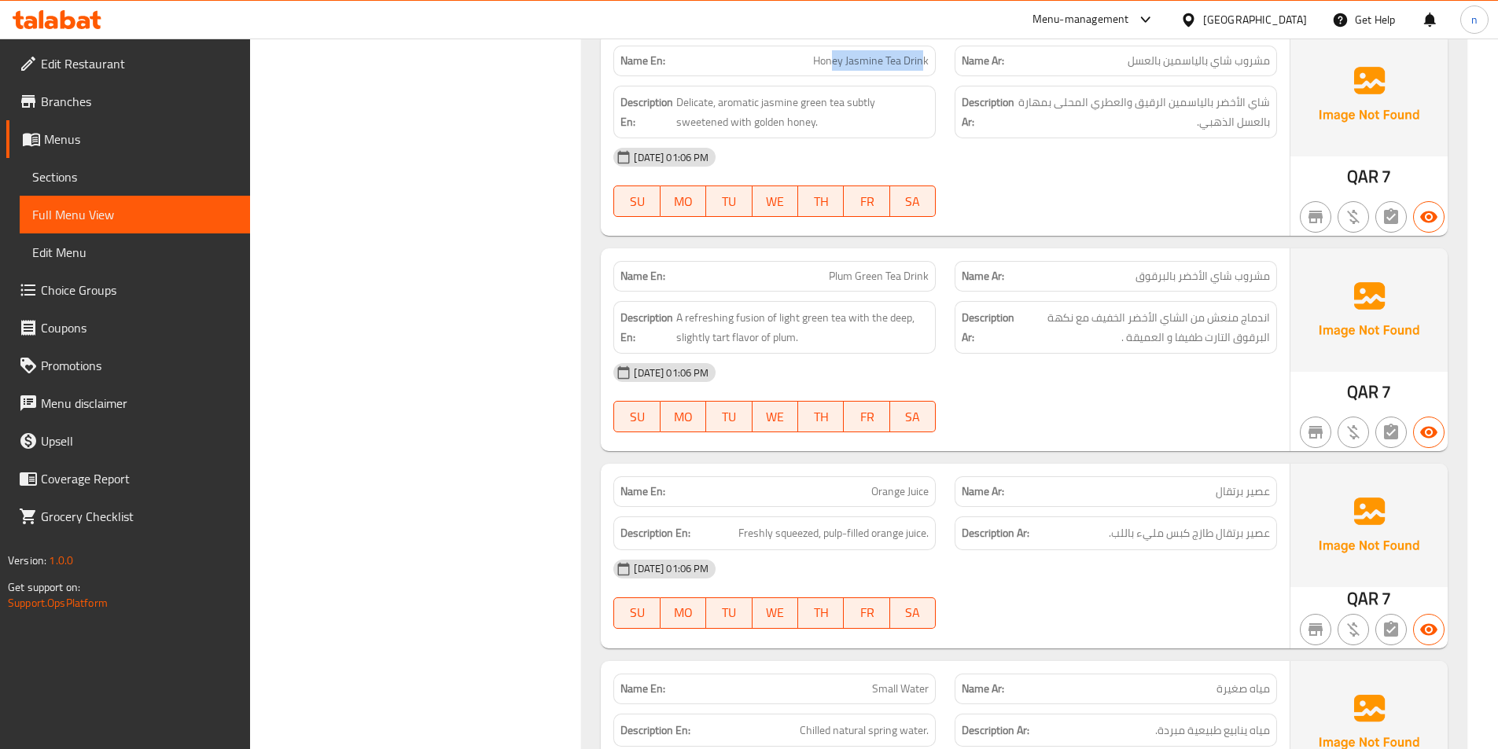
drag, startPoint x: 925, startPoint y: 44, endPoint x: 832, endPoint y: 53, distance: 93.2
click at [832, 53] on span "Honey Jasmine Tea Drink" at bounding box center [871, 61] width 116 height 17
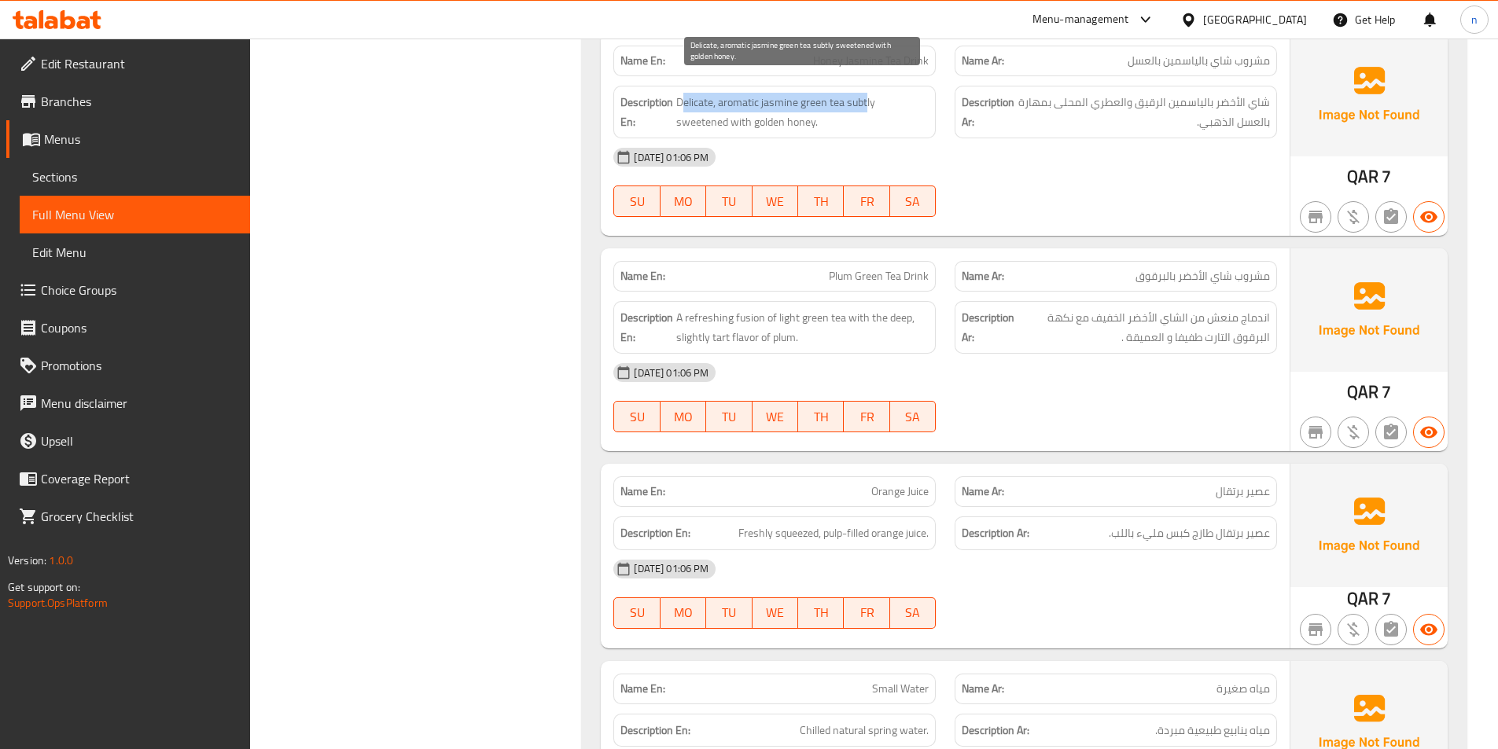
drag, startPoint x: 682, startPoint y: 86, endPoint x: 866, endPoint y: 90, distance: 184.0
click at [866, 93] on span "Delicate, aromatic jasmine green tea subtly sweetened with golden honey." at bounding box center [802, 112] width 252 height 39
click at [868, 93] on span "Delicate, aromatic jasmine green tea subtly sweetened with golden honey." at bounding box center [802, 112] width 252 height 39
drag, startPoint x: 689, startPoint y: 109, endPoint x: 768, endPoint y: 108, distance: 78.6
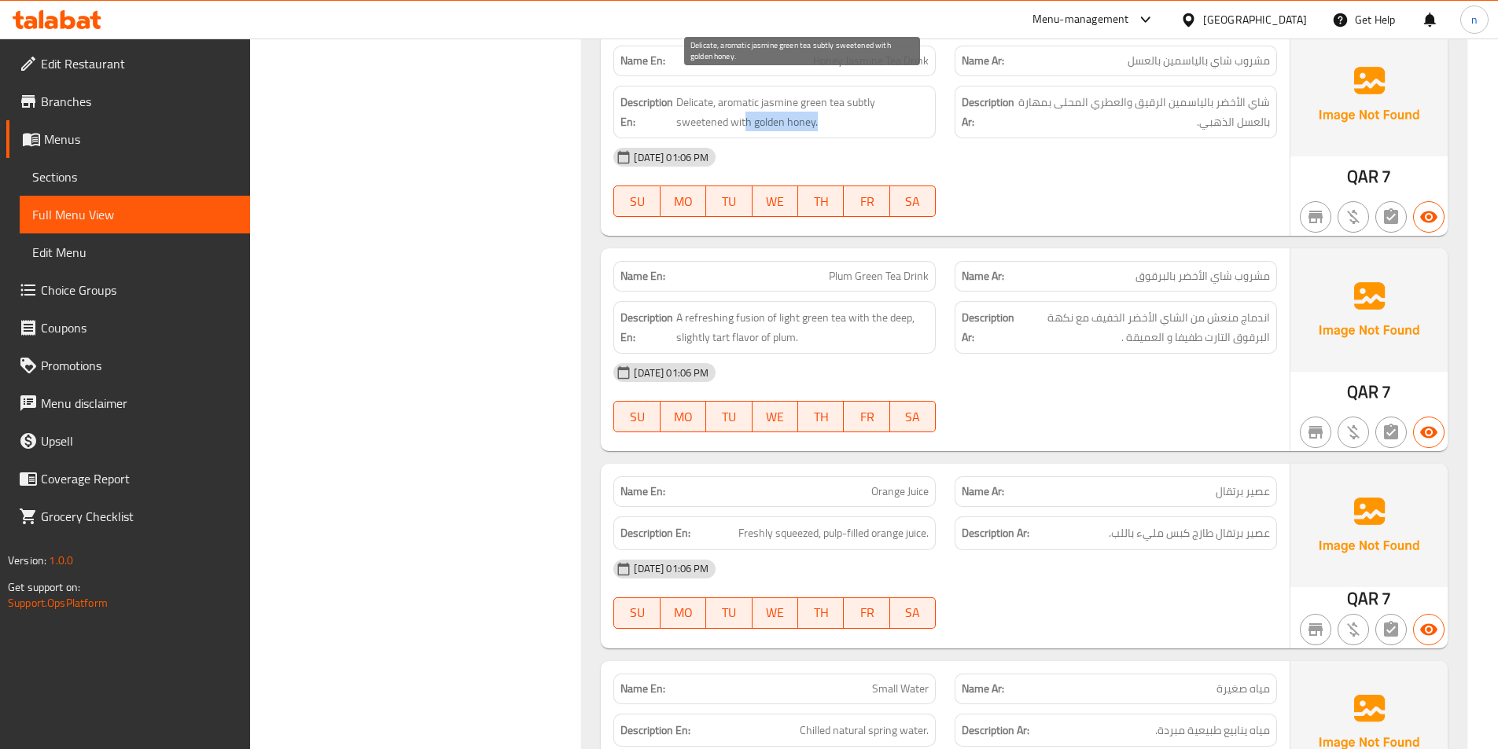
click at [768, 108] on span "Delicate, aromatic jasmine green tea subtly sweetened with golden honey." at bounding box center [802, 112] width 252 height 39
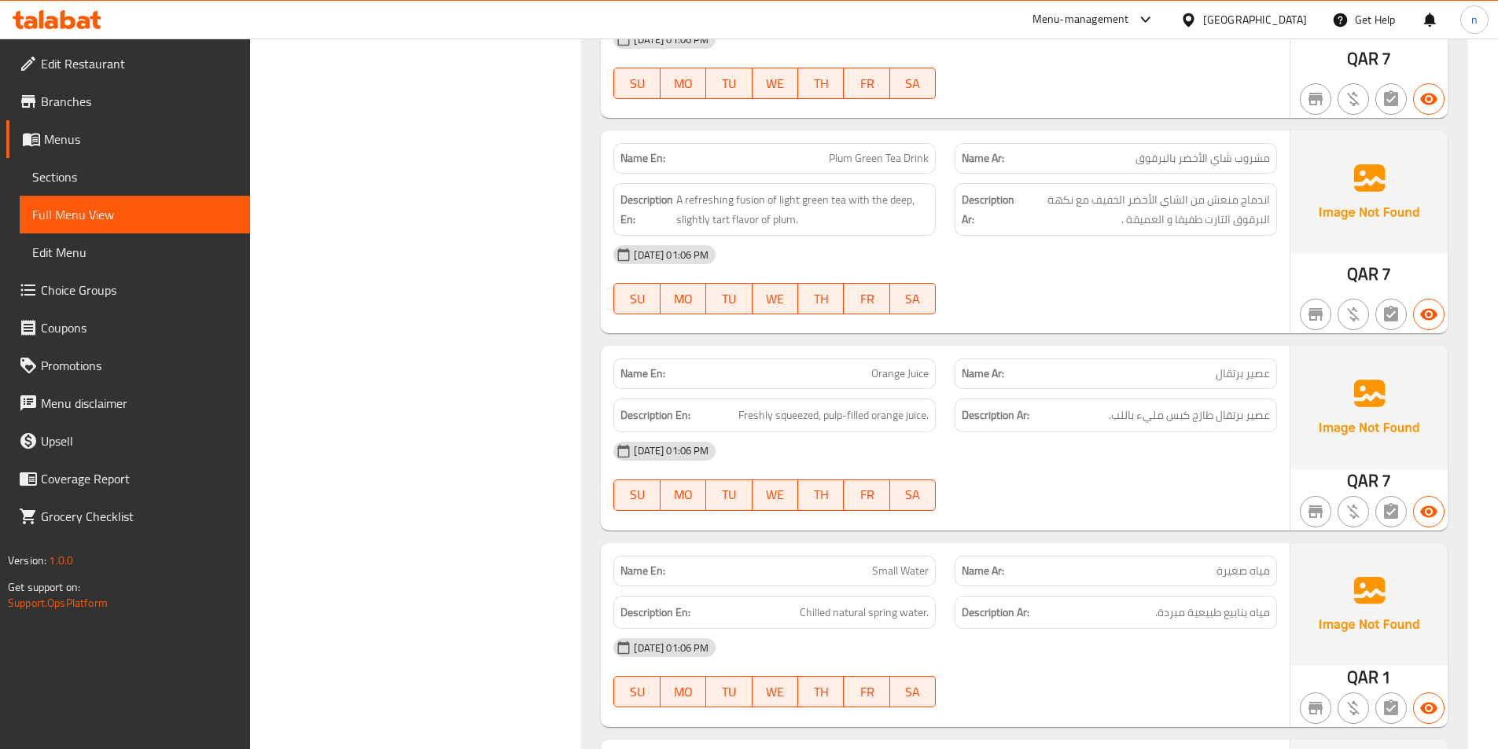
scroll to position [3316, 0]
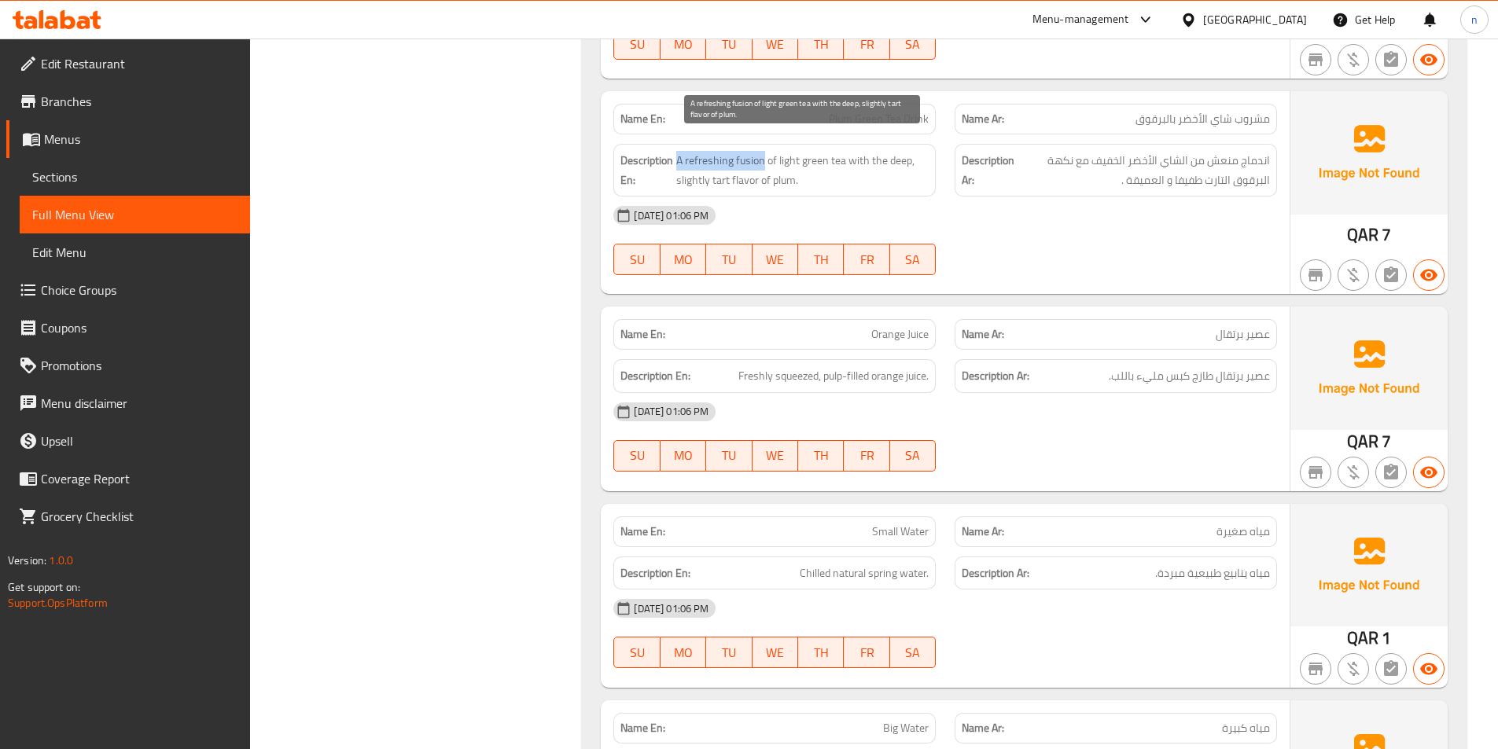
drag, startPoint x: 677, startPoint y: 144, endPoint x: 763, endPoint y: 146, distance: 86.5
click at [763, 151] on span "A refreshing fusion of light green tea with the deep, slightly tart flavor of p…" at bounding box center [802, 170] width 252 height 39
click at [744, 151] on span "A refreshing fusion of light green tea with the deep, slightly tart flavor of p…" at bounding box center [802, 170] width 252 height 39
drag, startPoint x: 855, startPoint y: 146, endPoint x: 910, endPoint y: 156, distance: 55.1
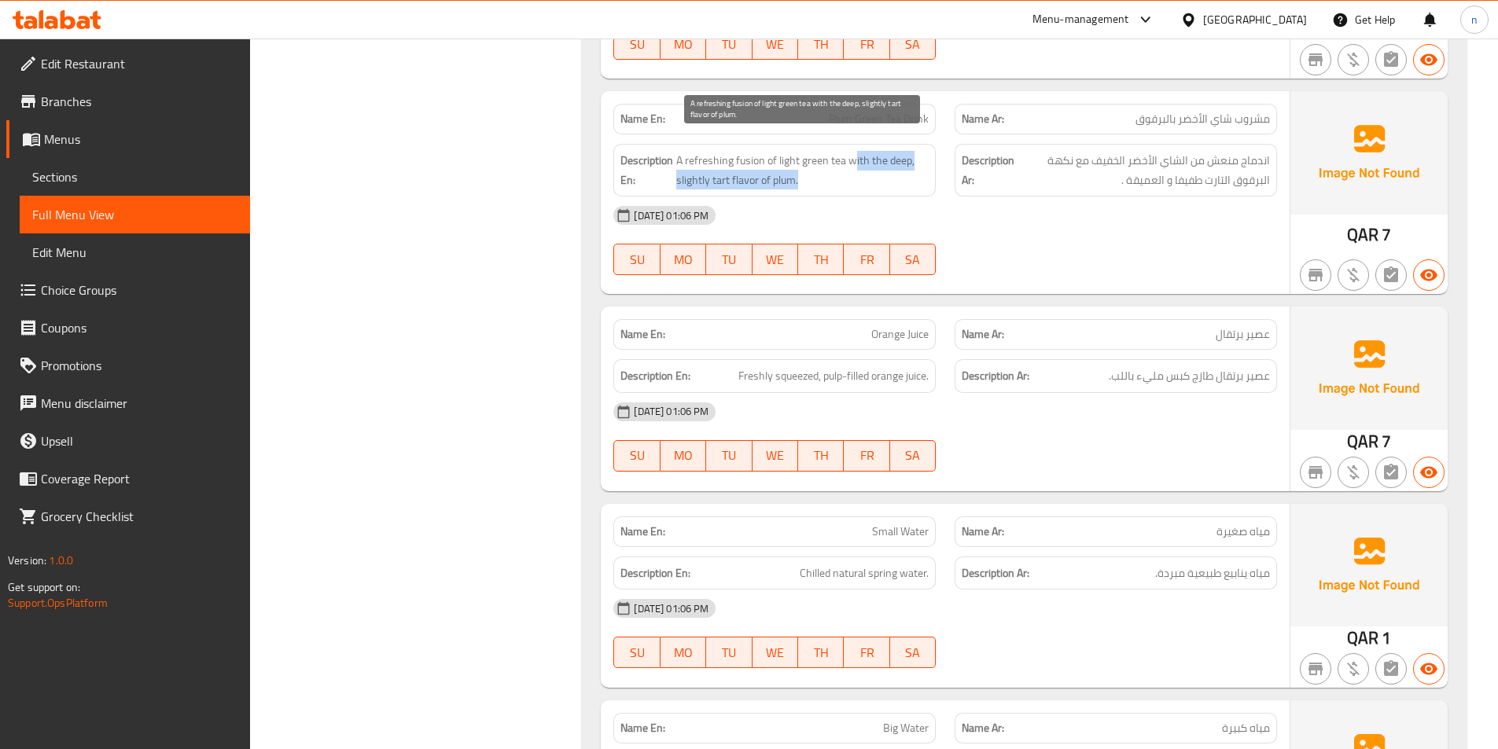
click at [910, 156] on span "A refreshing fusion of light green tea with the deep, slightly tart flavor of p…" at bounding box center [802, 170] width 252 height 39
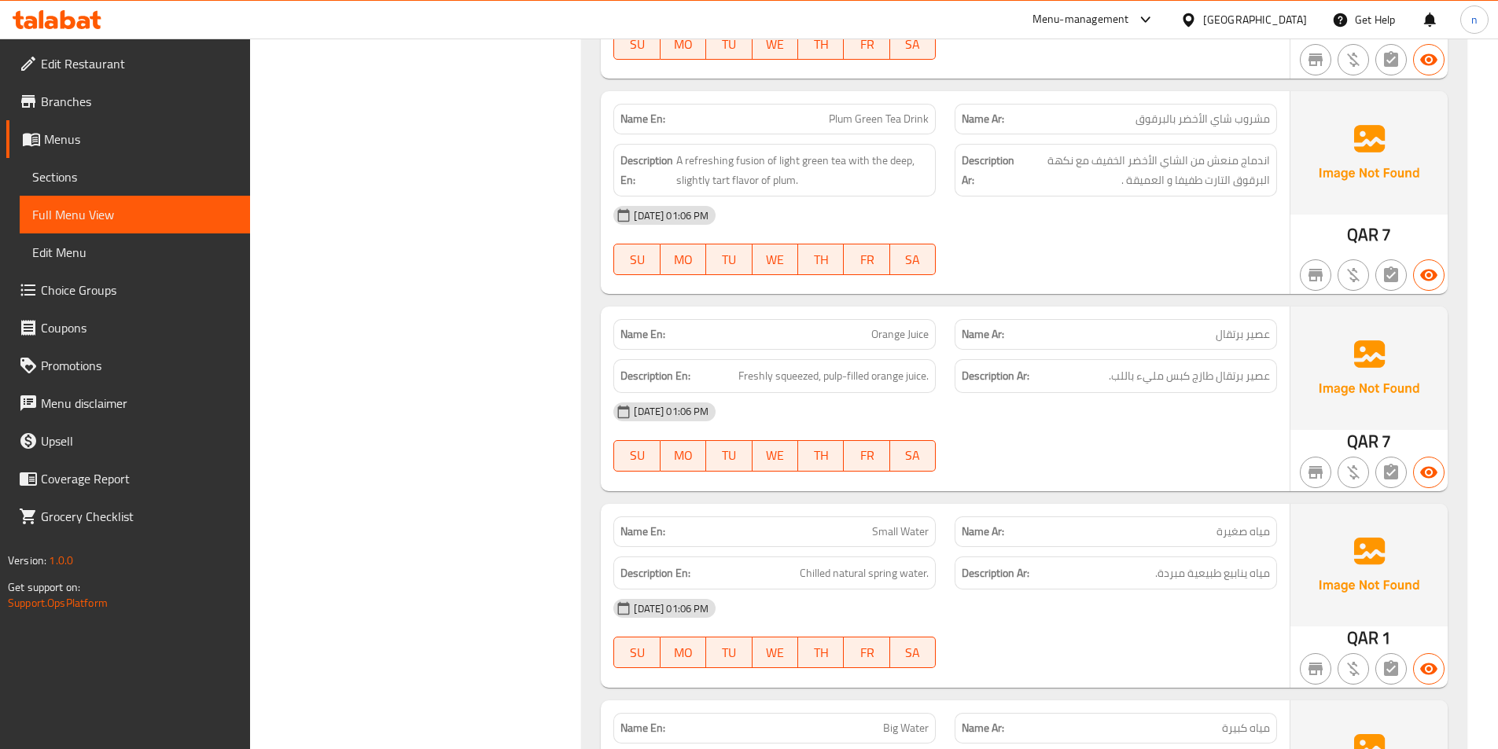
click at [991, 243] on div "30-09-2025 01:06 PM SU MO TU WE TH FR SA" at bounding box center [945, 241] width 682 height 88
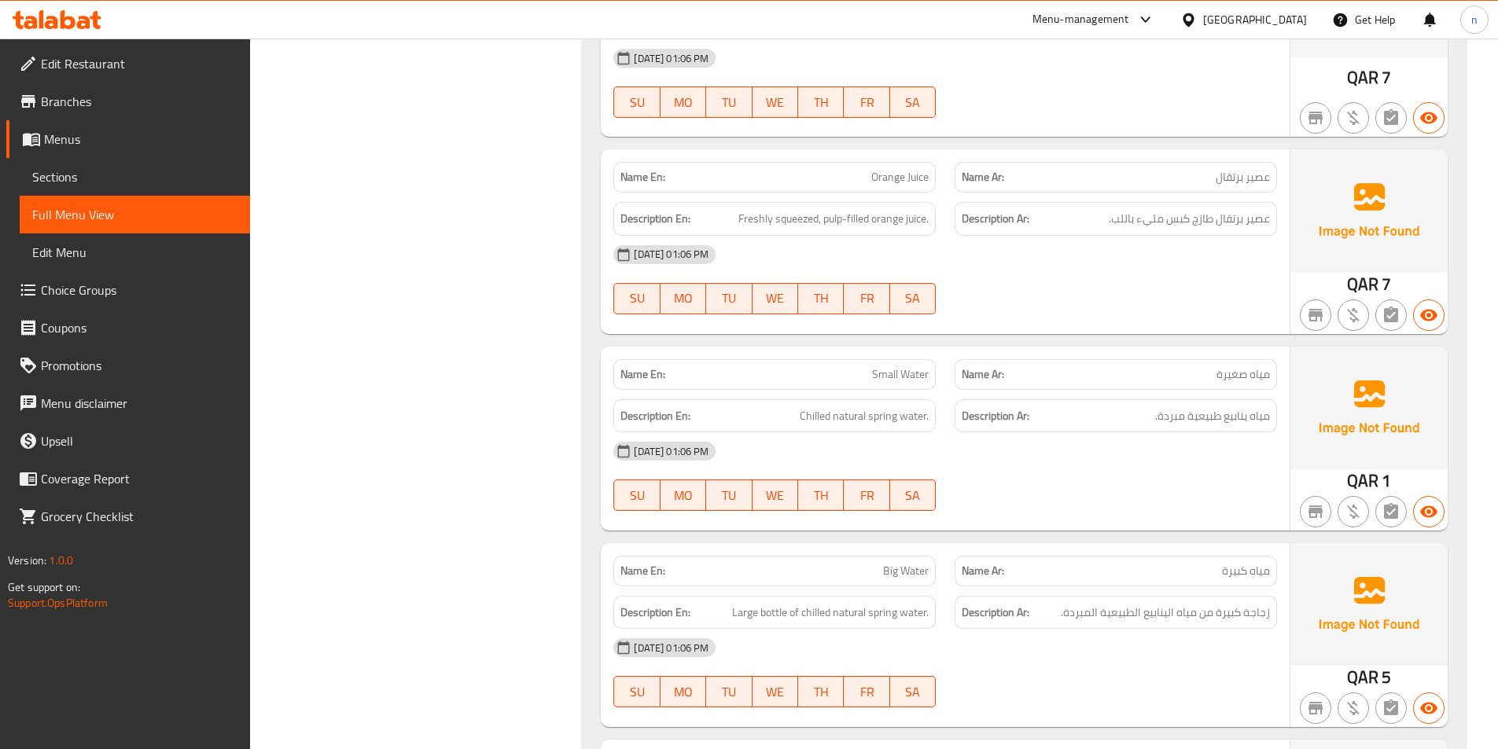
scroll to position [3552, 0]
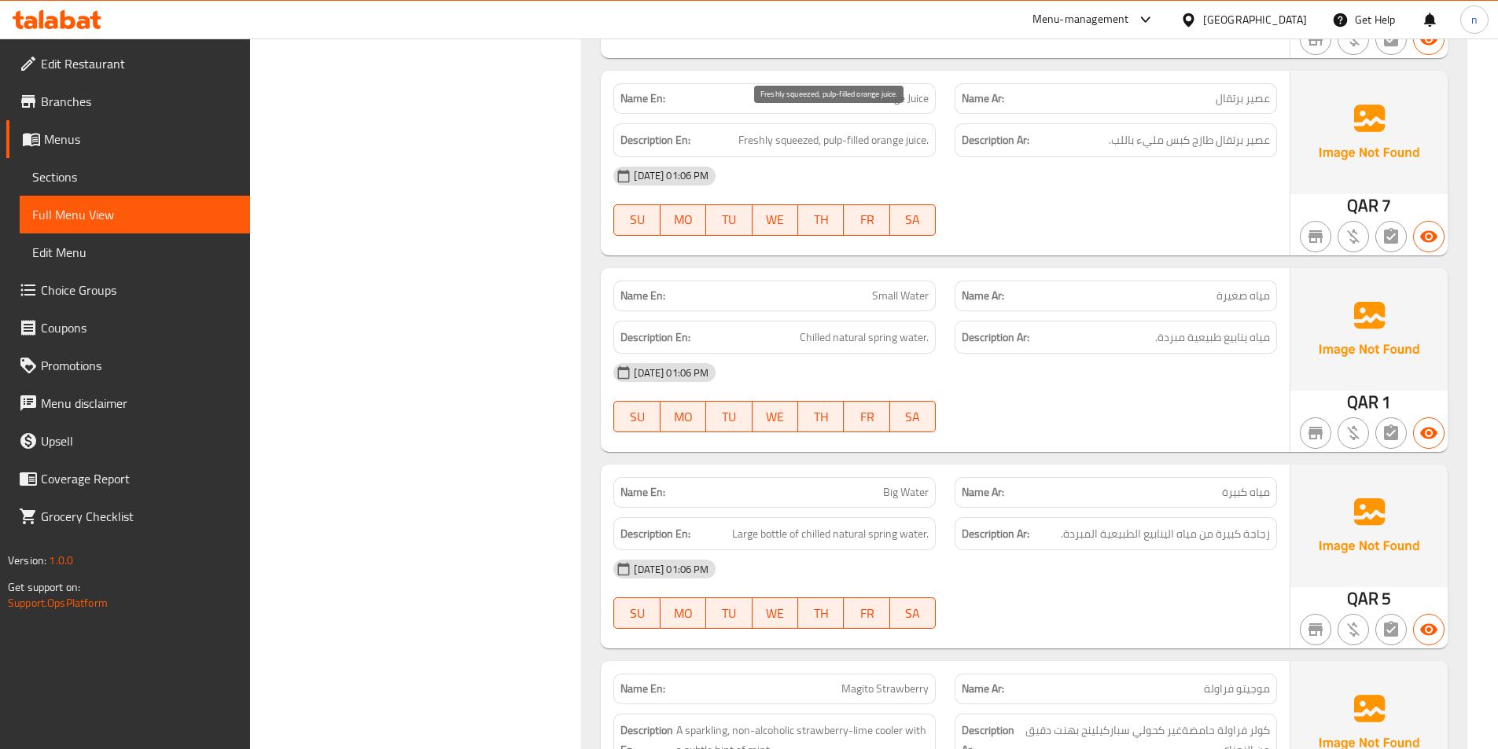
click at [810, 130] on span "Freshly squeezed, pulp-filled orange juice." at bounding box center [833, 140] width 190 height 20
drag, startPoint x: 873, startPoint y: 127, endPoint x: 918, endPoint y: 127, distance: 45.6
click at [918, 130] on span "Freshly squeezed, pulp-filled orange juice." at bounding box center [833, 140] width 190 height 20
drag, startPoint x: 802, startPoint y: 127, endPoint x: 738, endPoint y: 127, distance: 63.7
click at [738, 130] on span "Freshly squeezed, pulp-filled orange juice." at bounding box center [833, 140] width 190 height 20
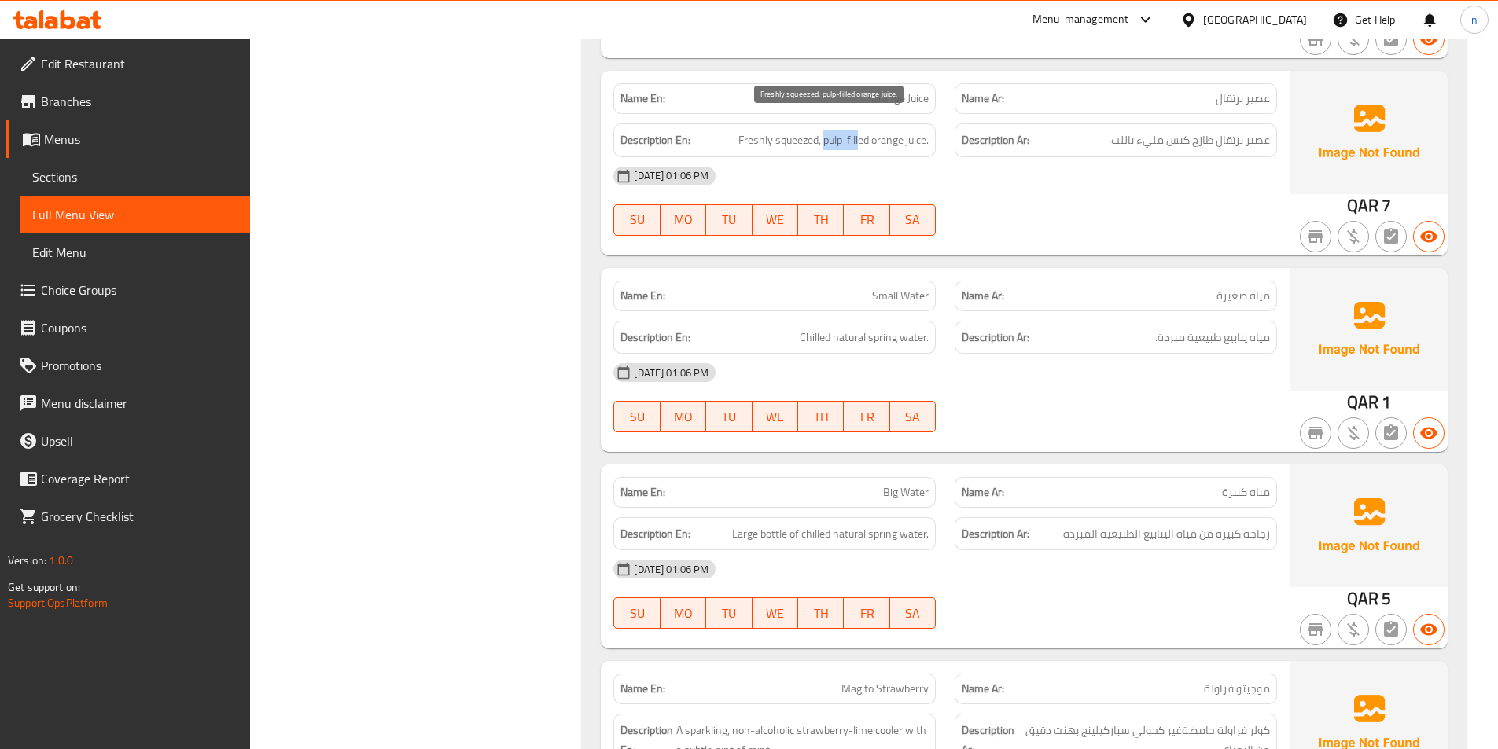
drag, startPoint x: 824, startPoint y: 127, endPoint x: 857, endPoint y: 133, distance: 33.6
click at [857, 133] on span "Freshly squeezed, pulp-filled orange juice." at bounding box center [833, 140] width 190 height 20
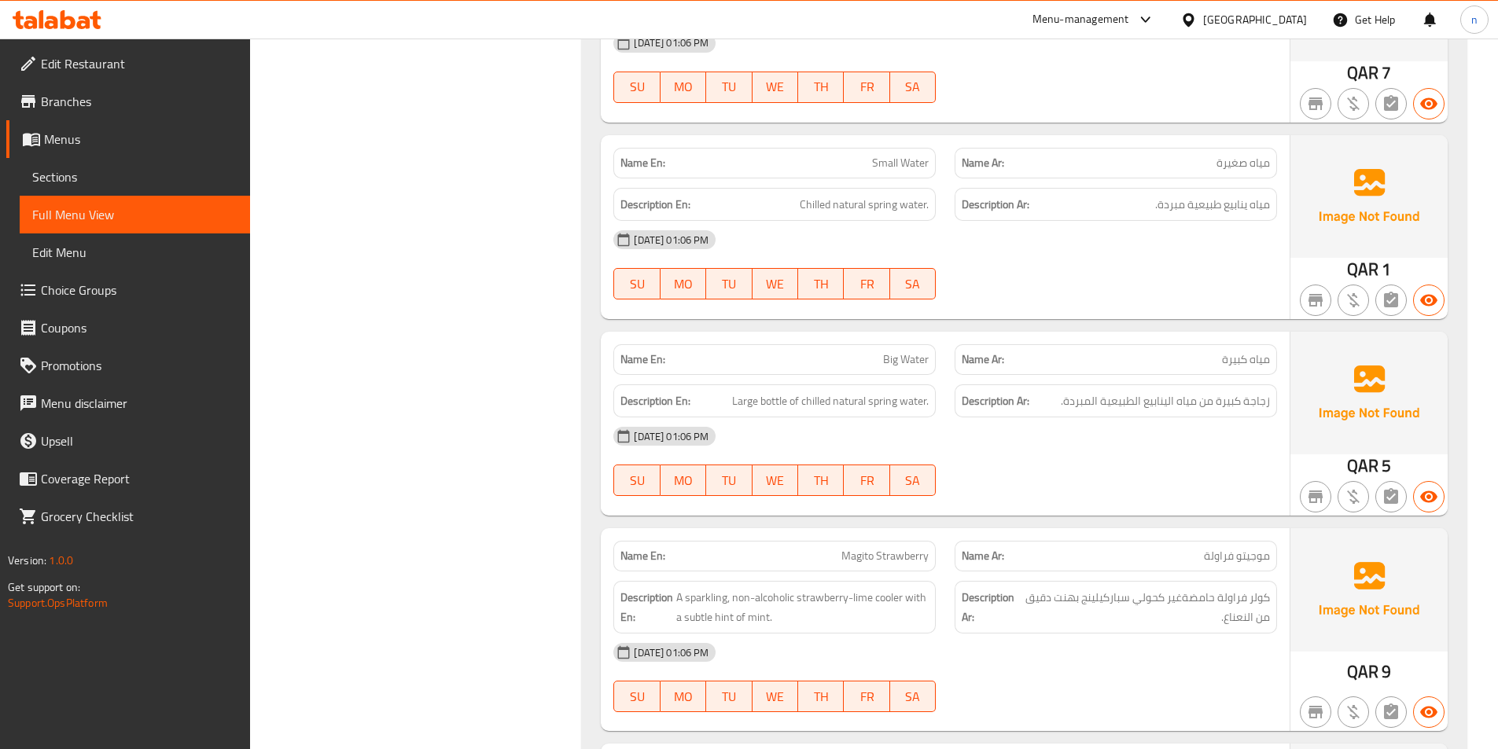
scroll to position [3709, 0]
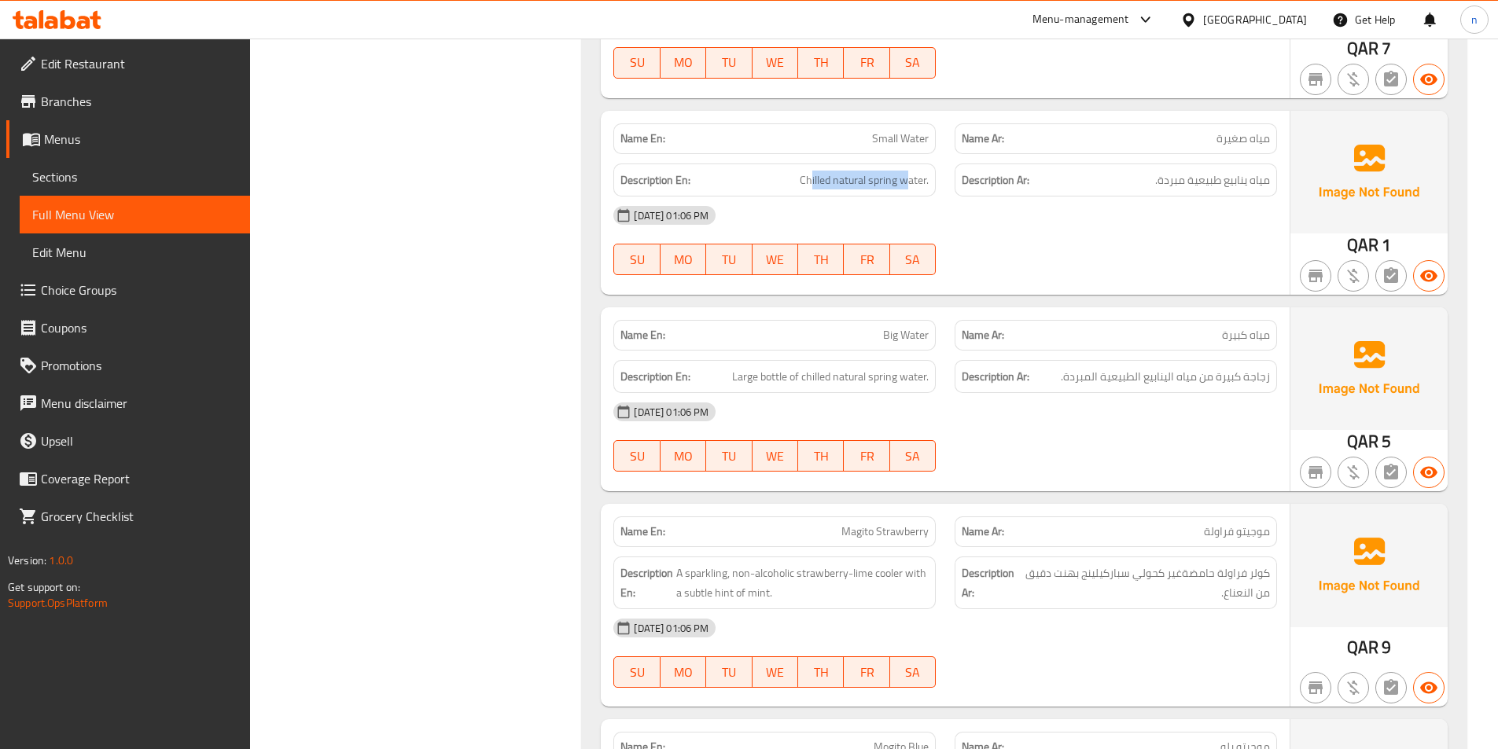
drag, startPoint x: 812, startPoint y: 167, endPoint x: 910, endPoint y: 178, distance: 98.9
click at [910, 178] on div "Description En: Chilled natural spring water." at bounding box center [774, 181] width 322 height 34
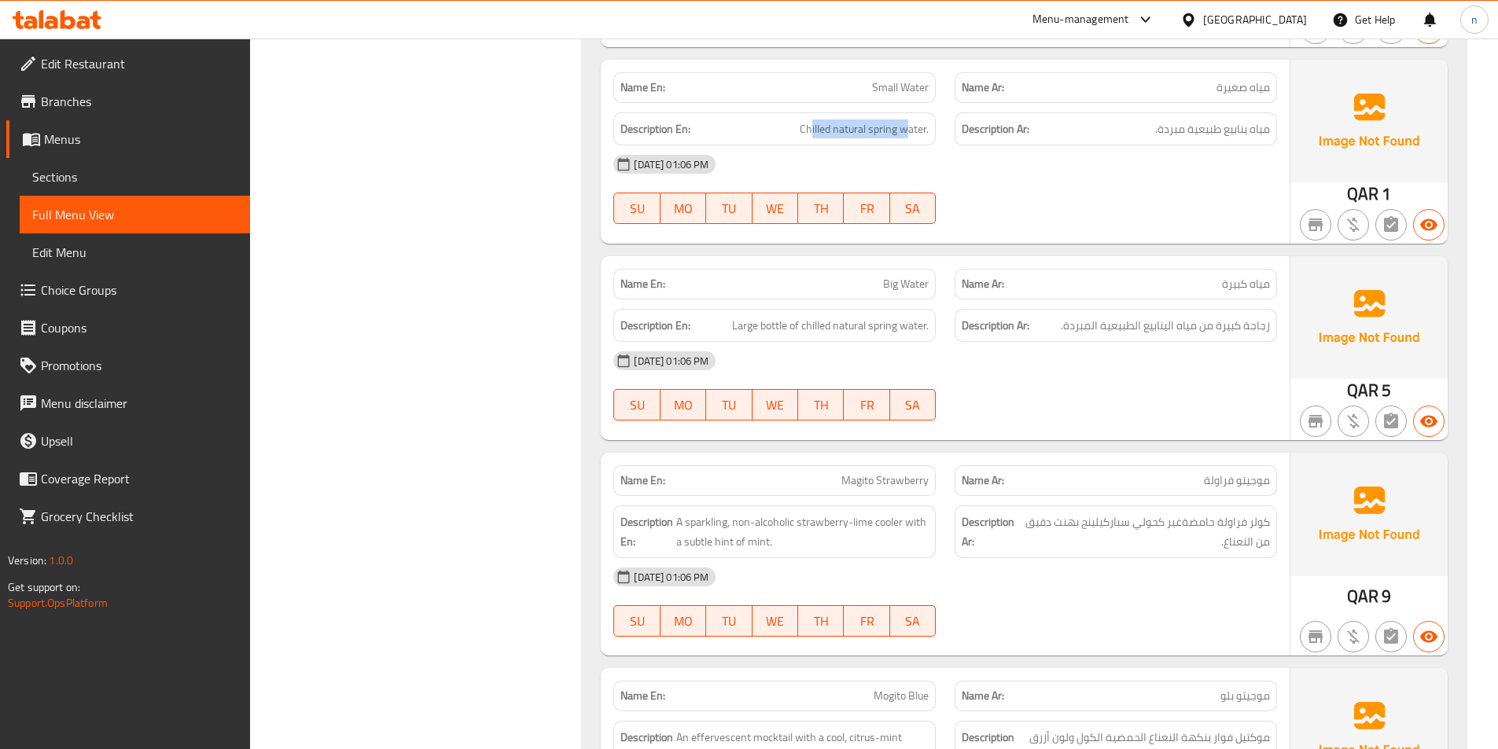
scroll to position [3787, 0]
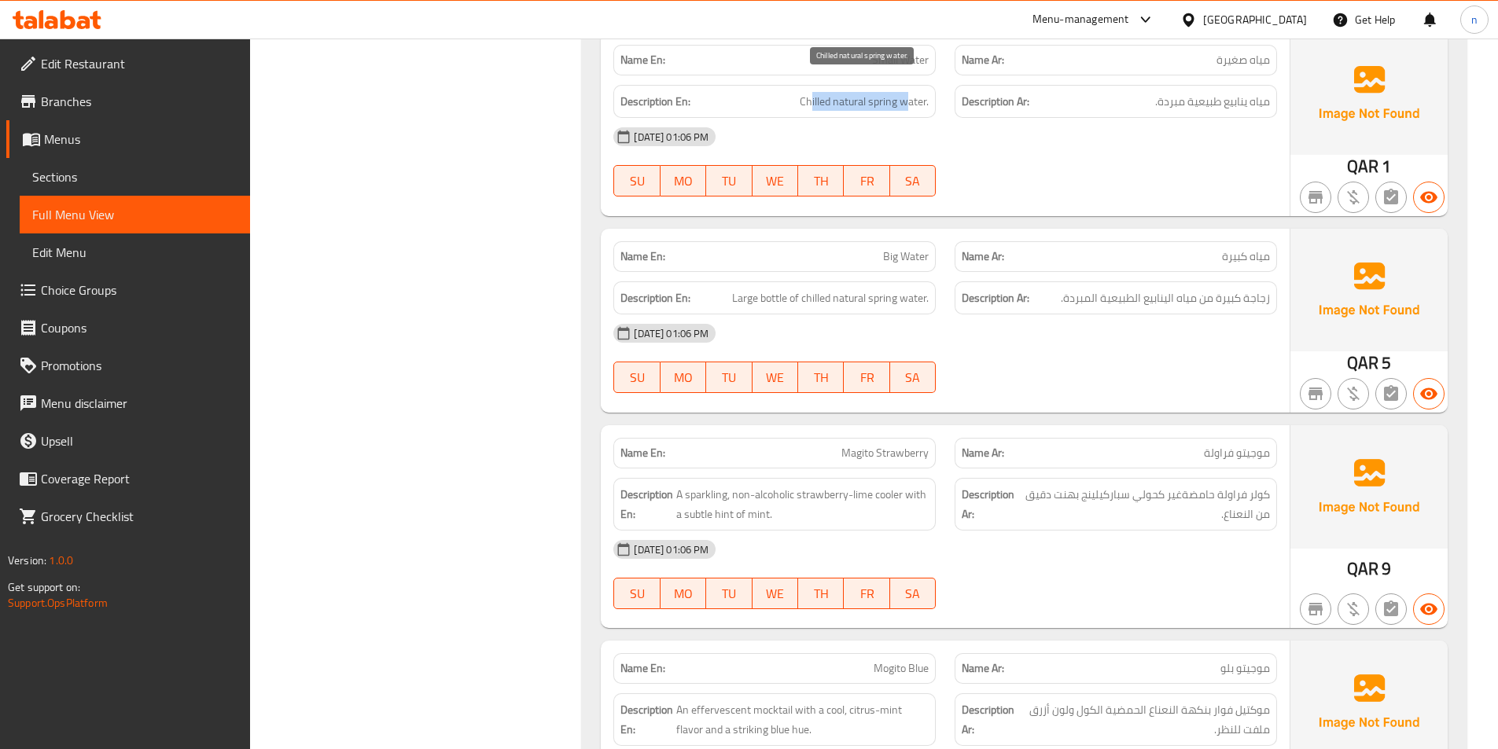
click at [884, 92] on span "Chilled natural spring water." at bounding box center [863, 102] width 129 height 20
drag, startPoint x: 840, startPoint y: 87, endPoint x: 926, endPoint y: 88, distance: 86.5
click at [926, 92] on span "Chilled natural spring water." at bounding box center [863, 102] width 129 height 20
click at [982, 140] on div "30-09-2025 01:06 PM SU MO TU WE TH FR SA" at bounding box center [945, 162] width 682 height 88
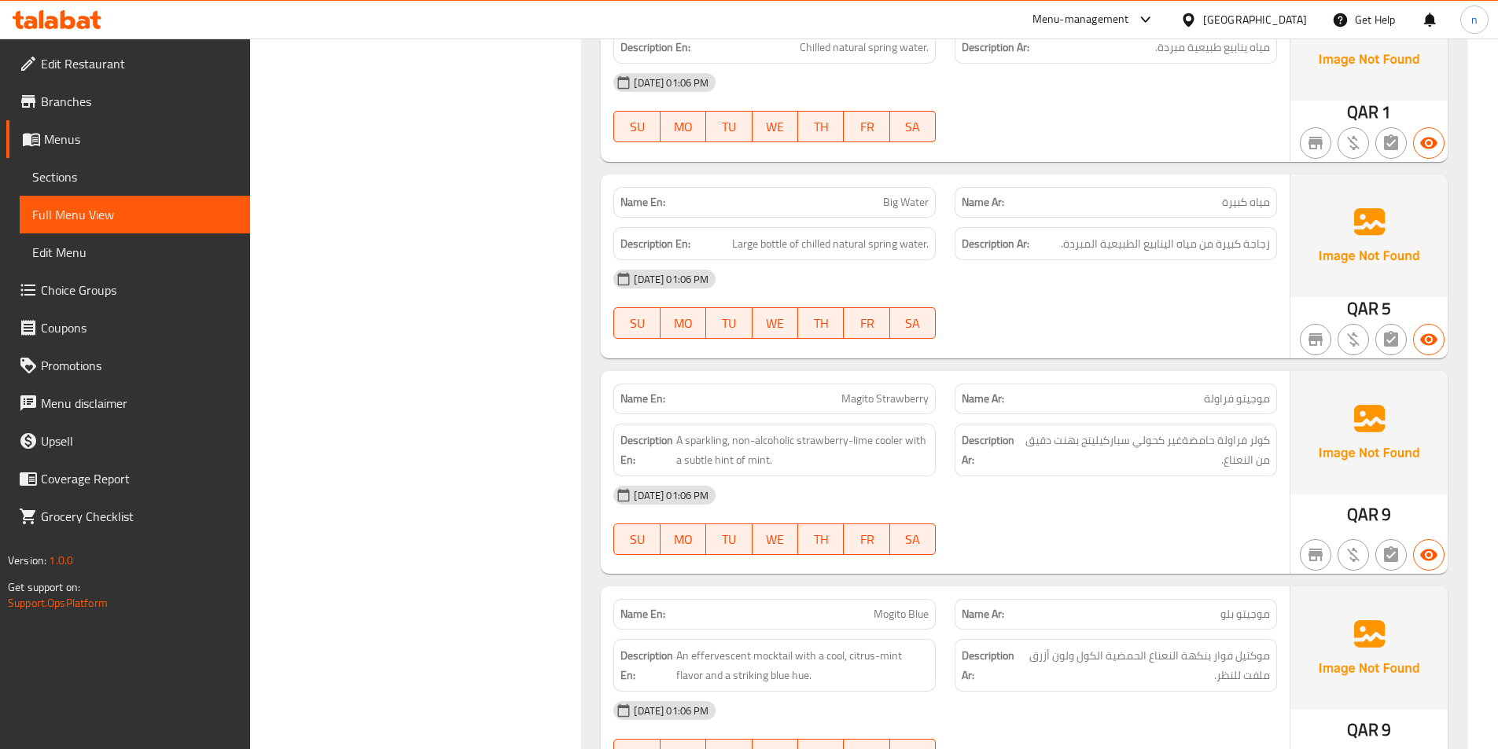
scroll to position [3866, 0]
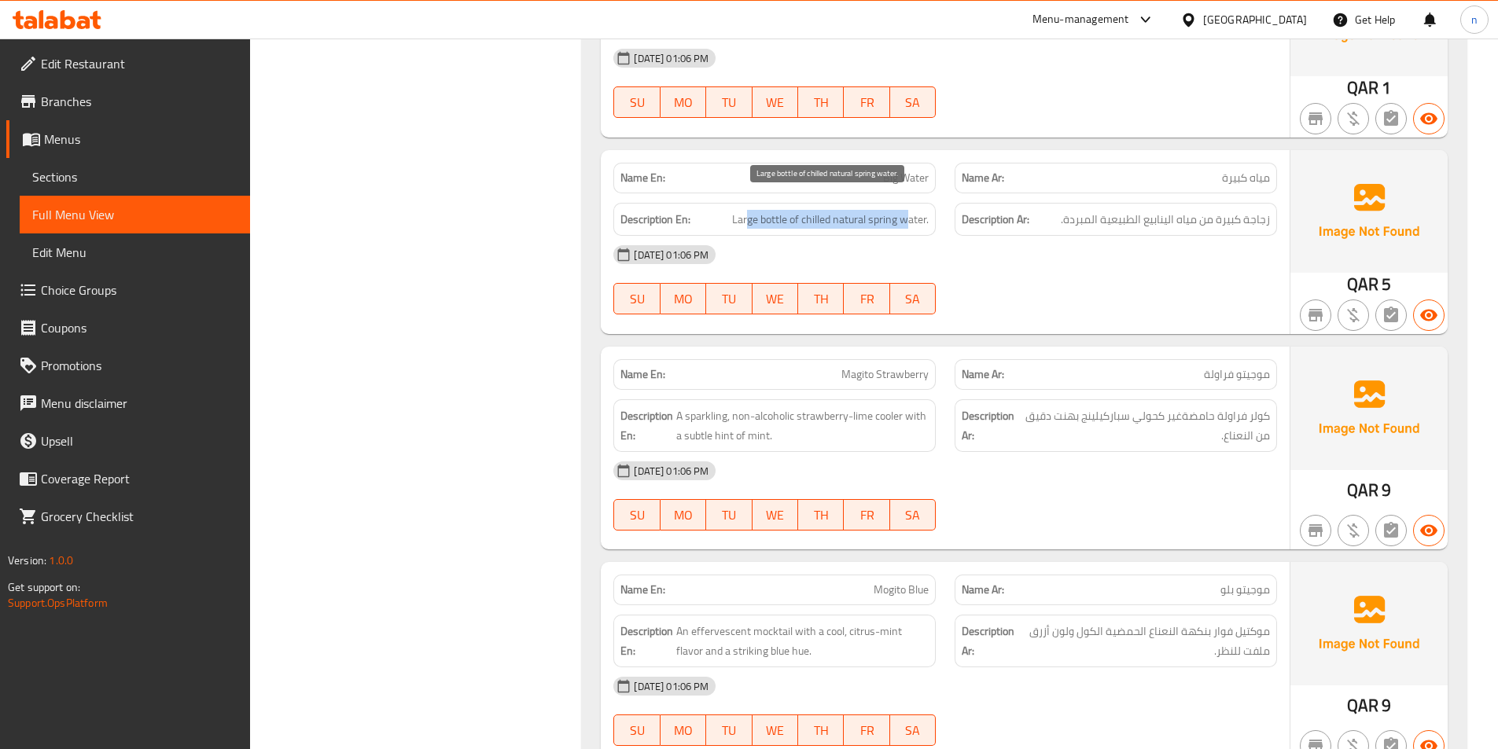
drag, startPoint x: 745, startPoint y: 206, endPoint x: 891, endPoint y: 214, distance: 145.6
click at [907, 210] on span "Large bottle of chilled natural spring water." at bounding box center [830, 220] width 197 height 20
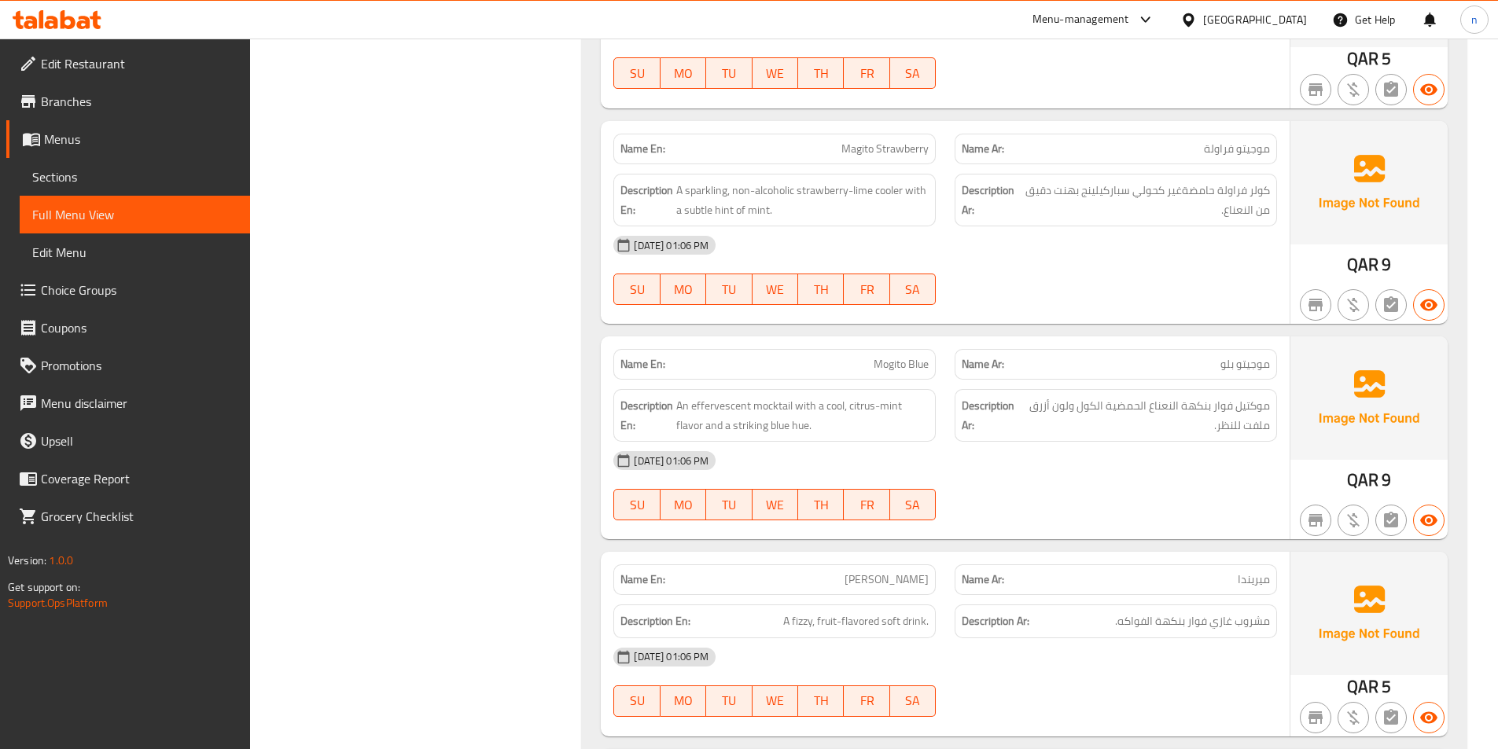
scroll to position [4102, 0]
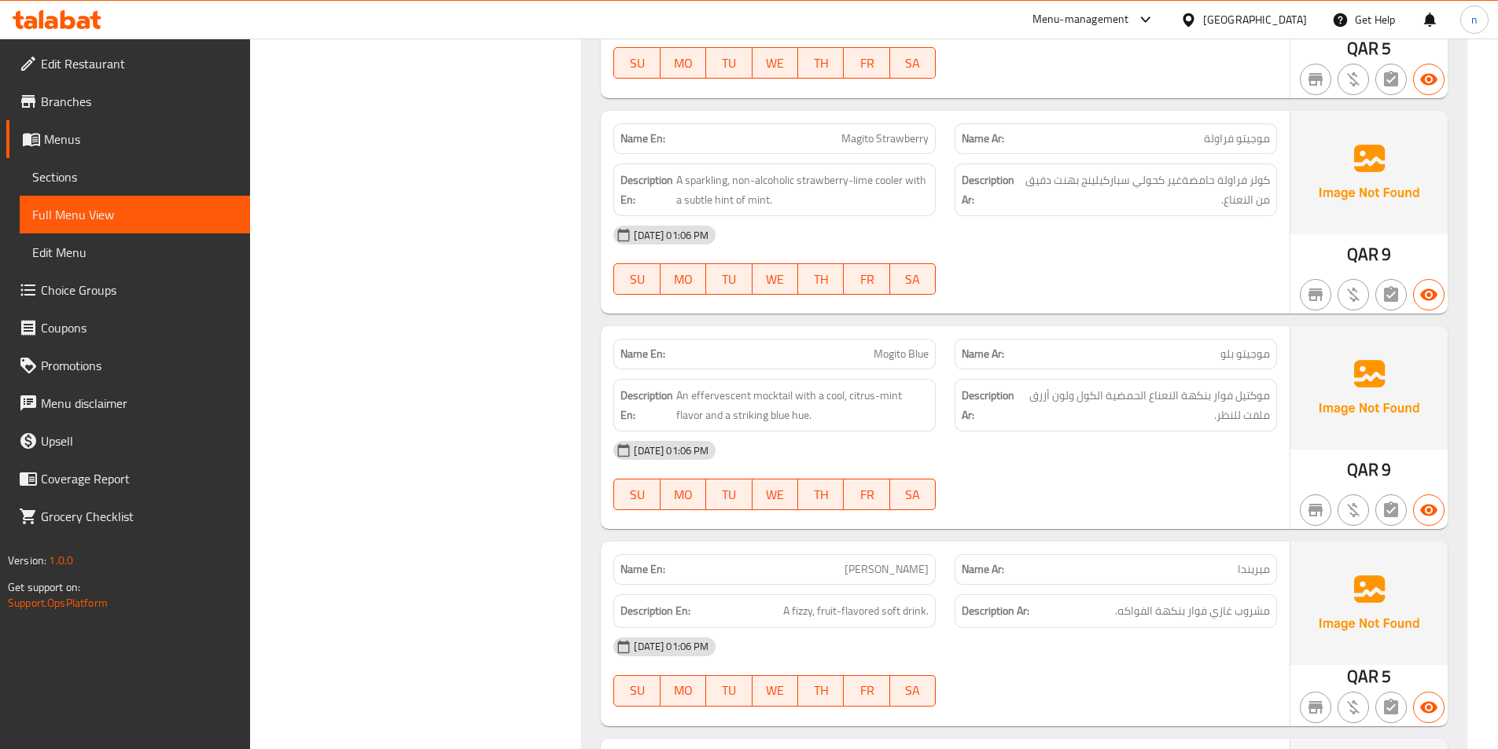
click at [1195, 237] on div "[DATE] 01:06 PM" at bounding box center [945, 235] width 682 height 38
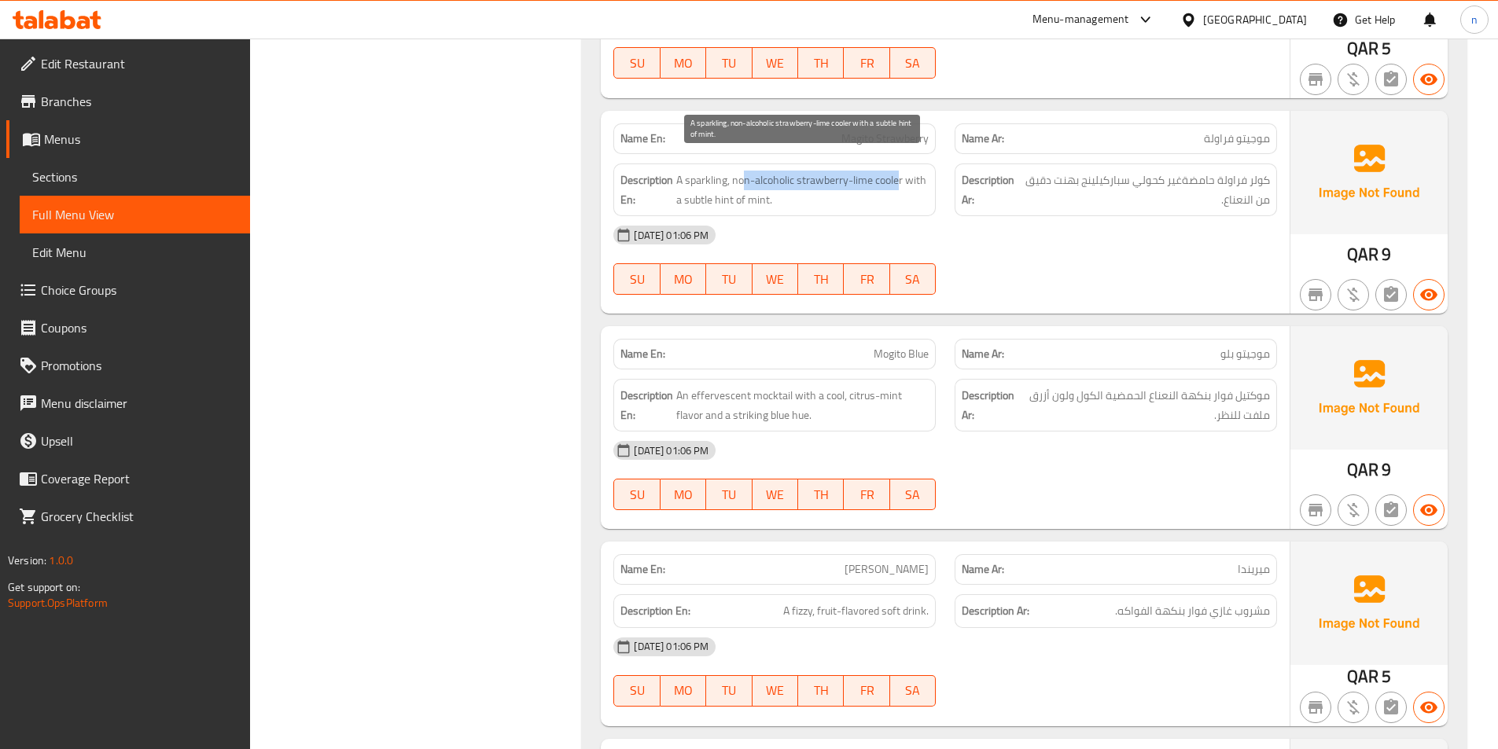
drag, startPoint x: 897, startPoint y: 161, endPoint x: 741, endPoint y: 157, distance: 155.7
click at [741, 171] on span "A sparkling, non-alcoholic strawberry-lime cooler with a subtle hint of mint." at bounding box center [802, 190] width 252 height 39
click at [708, 183] on span "A sparkling, non-alcoholic strawberry-lime cooler with a subtle hint of mint." at bounding box center [802, 190] width 252 height 39
click at [702, 184] on span "A sparkling, non-alcoholic strawberry-lime cooler with a subtle hint of mint." at bounding box center [802, 190] width 252 height 39
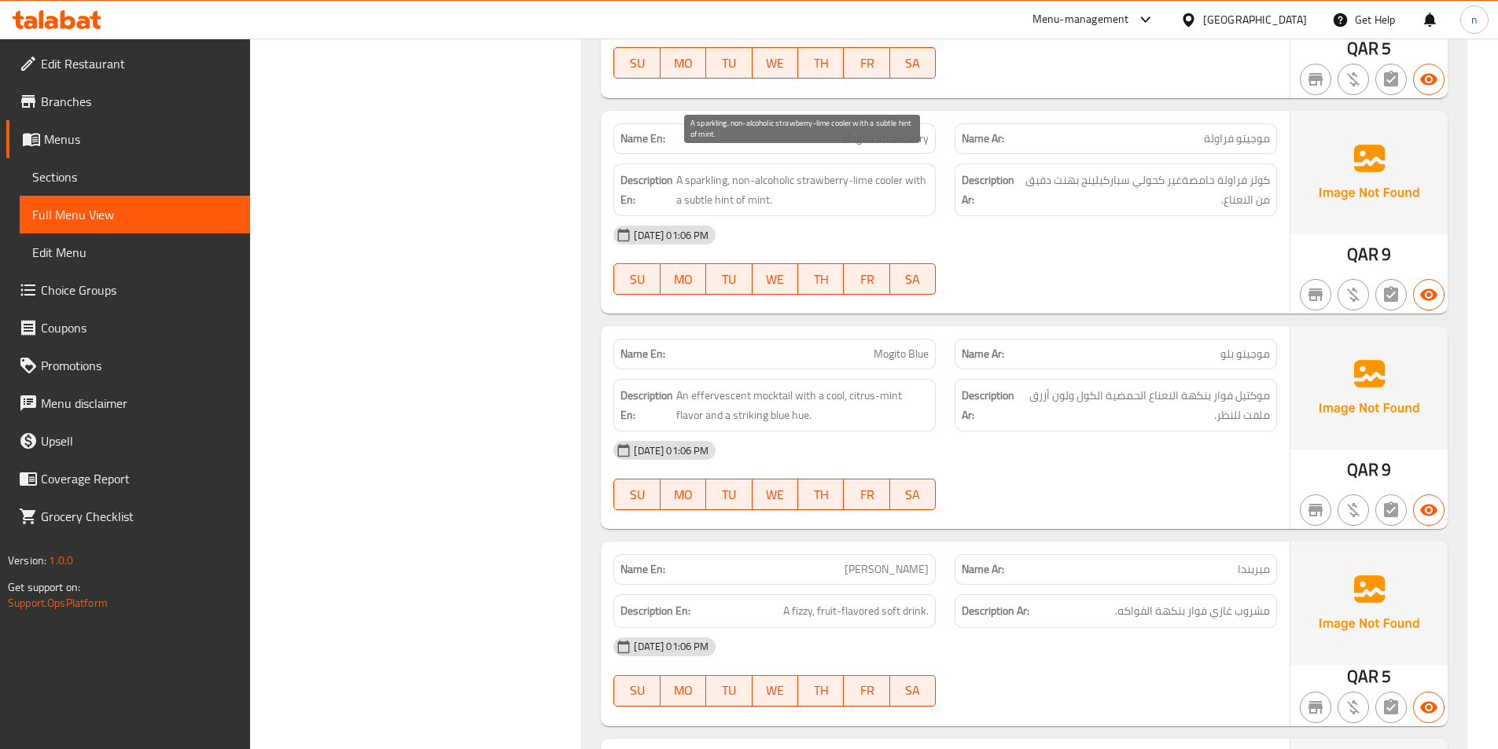
click at [702, 184] on span "A sparkling, non-alcoholic strawberry-lime cooler with a subtle hint of mint." at bounding box center [802, 190] width 252 height 39
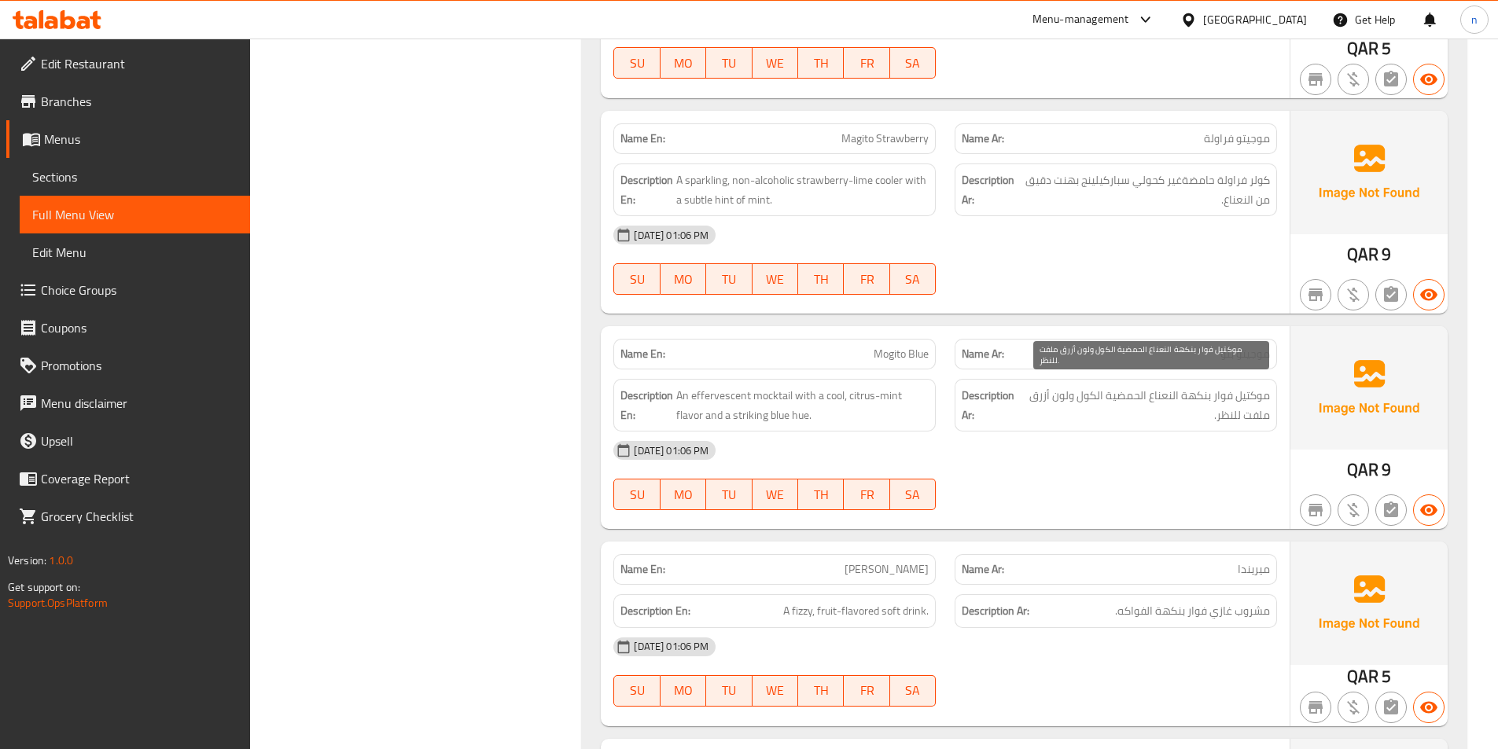
click at [1032, 388] on span "موكتيل فوار بنكهة النعناع الحمضية الكول ولون أزرق ملفت للنظر." at bounding box center [1145, 405] width 248 height 39
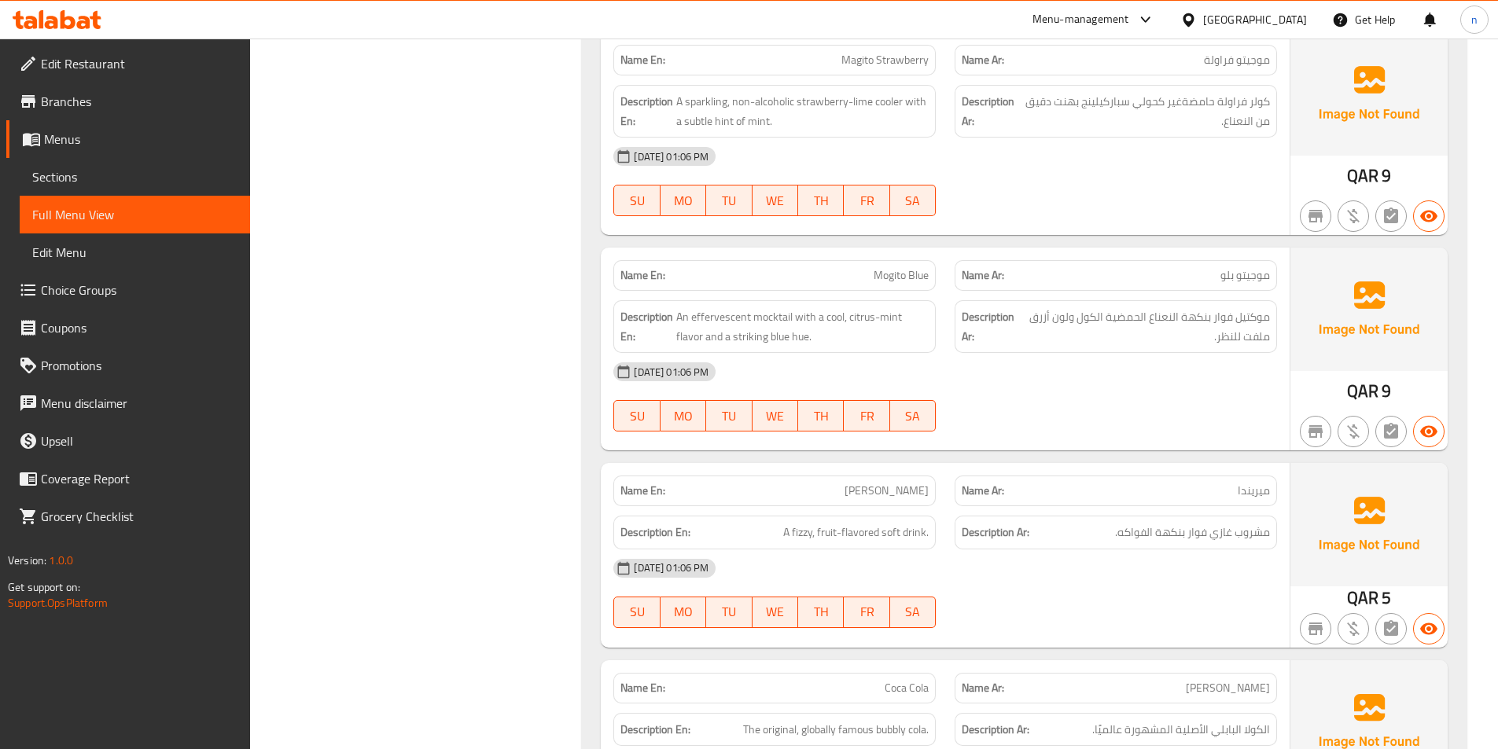
scroll to position [4259, 0]
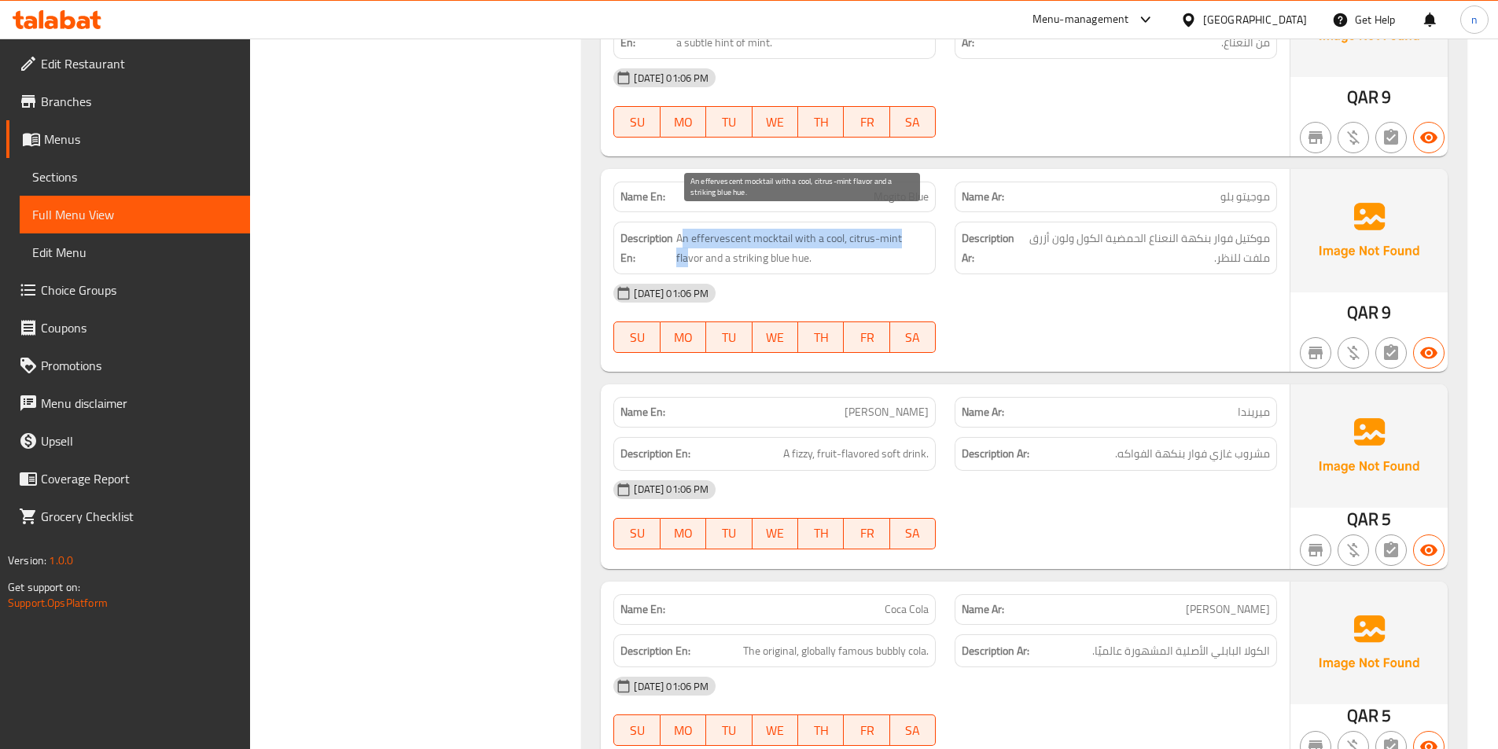
drag, startPoint x: 693, startPoint y: 224, endPoint x: 913, endPoint y: 226, distance: 219.3
click at [913, 229] on span "An effervescent mocktail with a cool, citrus-mint flavor and a striking blue hu…" at bounding box center [802, 248] width 252 height 39
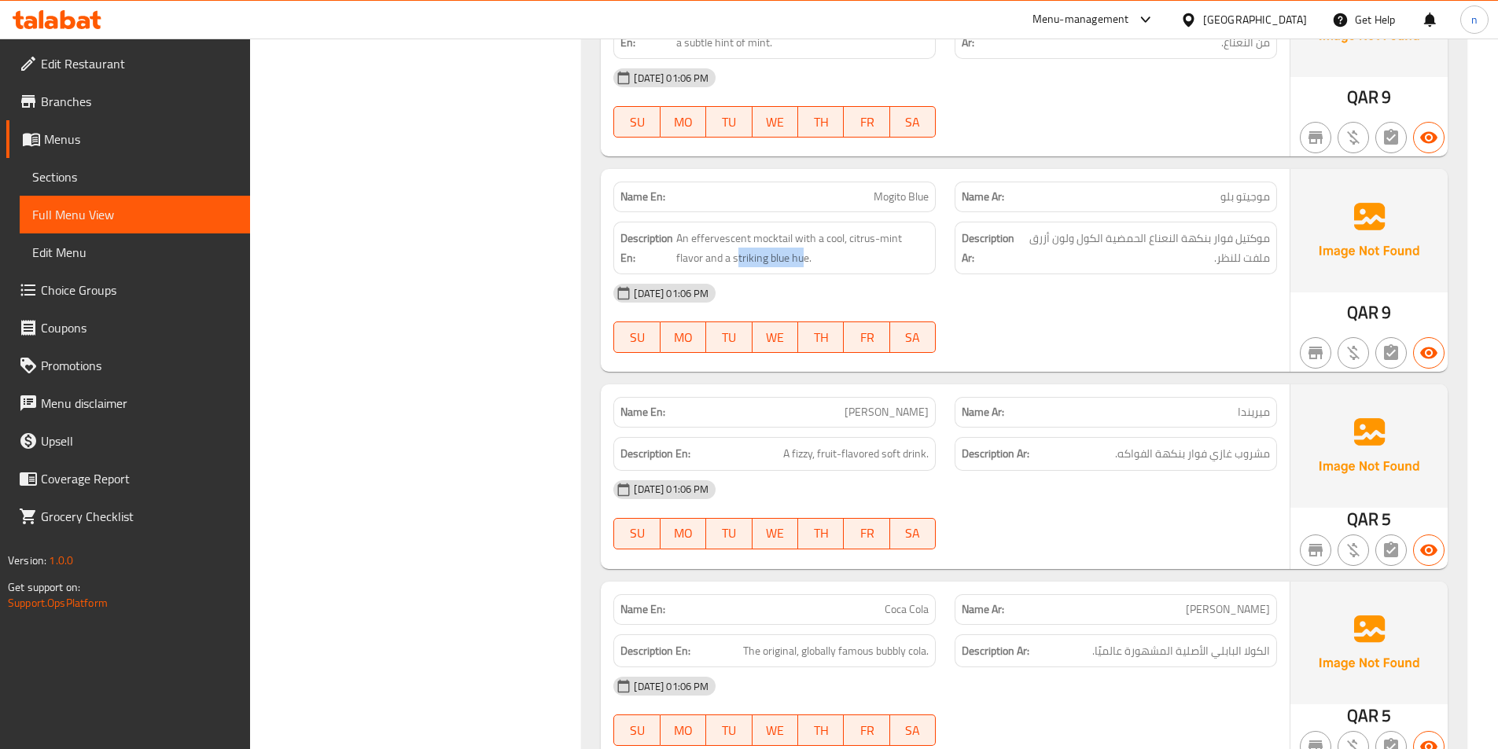
drag, startPoint x: 777, startPoint y: 243, endPoint x: 710, endPoint y: 252, distance: 67.4
click at [710, 252] on div "Description En: An effervescent mocktail with a cool, citrus-mint flavor and a …" at bounding box center [774, 248] width 322 height 53
click at [720, 241] on span "An effervescent mocktail with a cool, citrus-mint flavor and a striking blue hu…" at bounding box center [802, 248] width 252 height 39
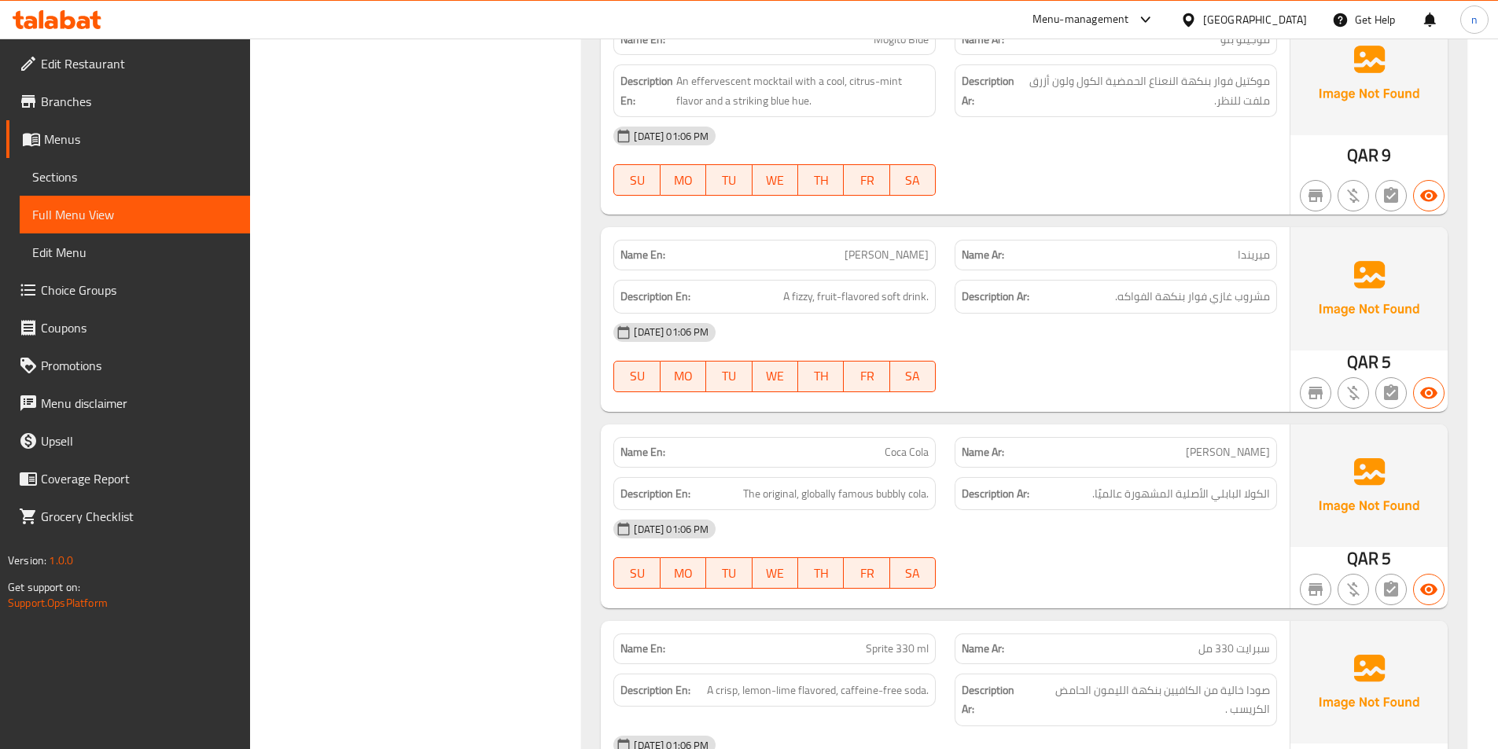
click at [1085, 356] on div "30-09-2025 01:06 PM SU MO TU WE TH FR SA" at bounding box center [945, 358] width 682 height 88
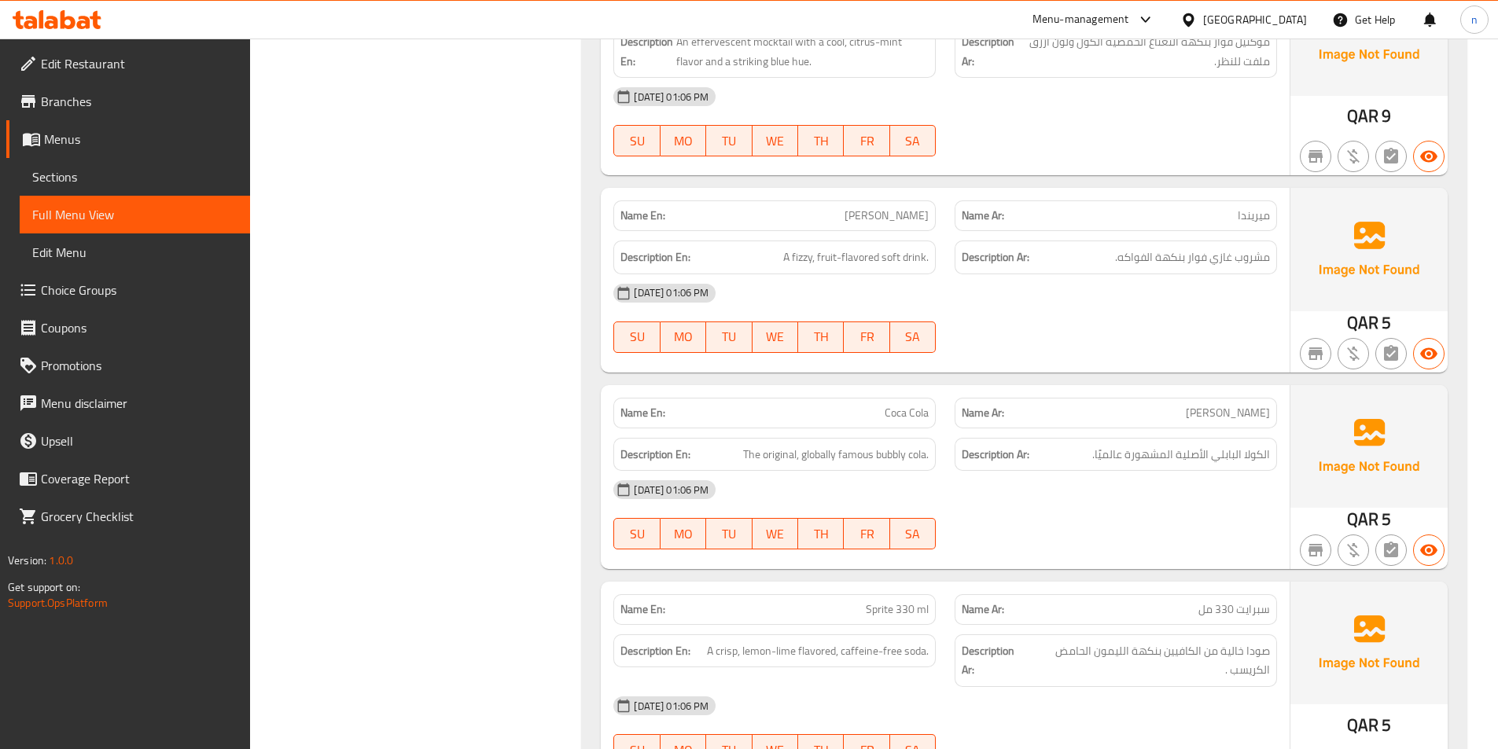
scroll to position [4495, 0]
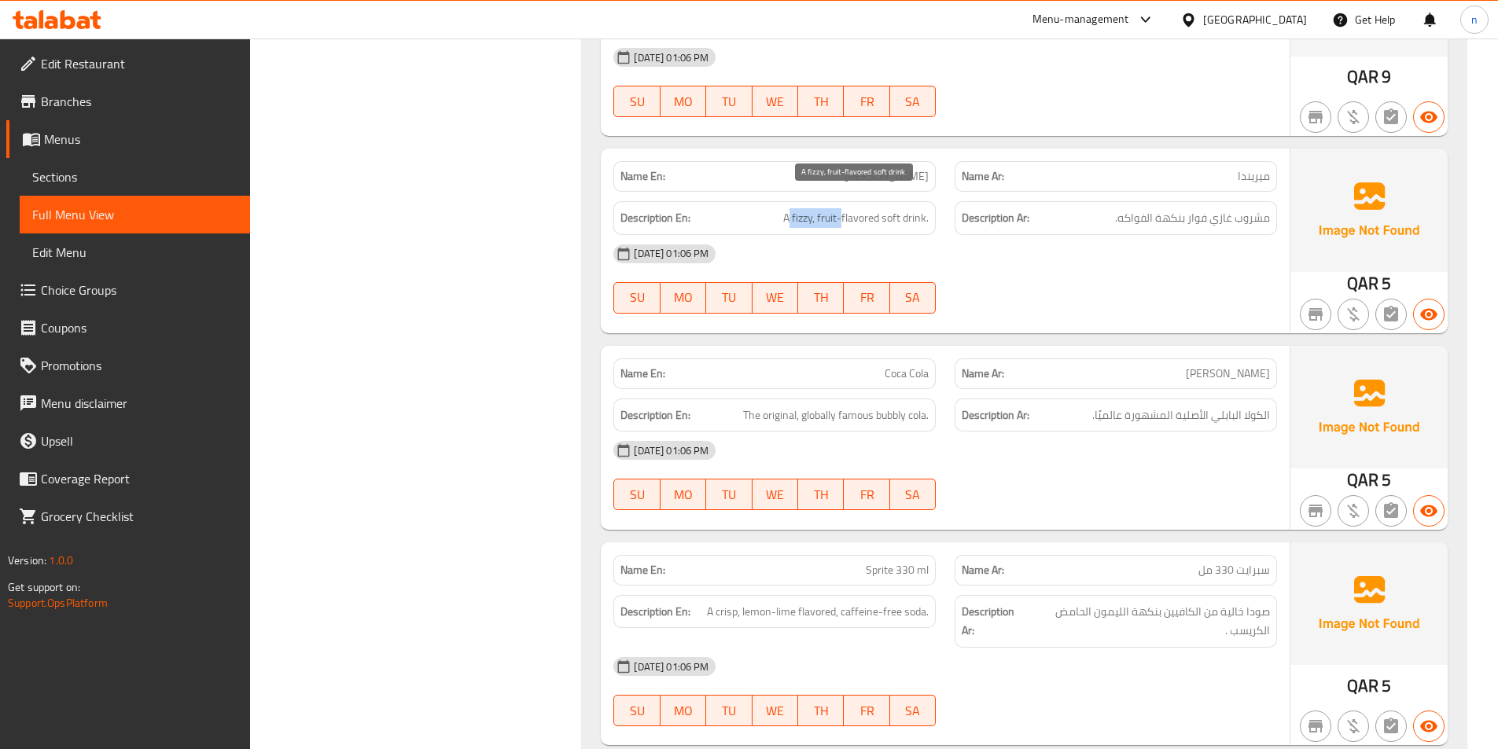
drag, startPoint x: 790, startPoint y: 204, endPoint x: 842, endPoint y: 208, distance: 52.0
click at [842, 208] on span "A fizzy, fruit-flavored soft drink." at bounding box center [855, 218] width 145 height 20
drag, startPoint x: 878, startPoint y: 205, endPoint x: 836, endPoint y: 211, distance: 42.1
click at [832, 211] on div "Description En: A fizzy, fruit-flavored soft drink." at bounding box center [774, 218] width 322 height 34
click at [1122, 208] on span "مشروب غازي فوار بنكهة الفواكه." at bounding box center [1192, 218] width 155 height 20
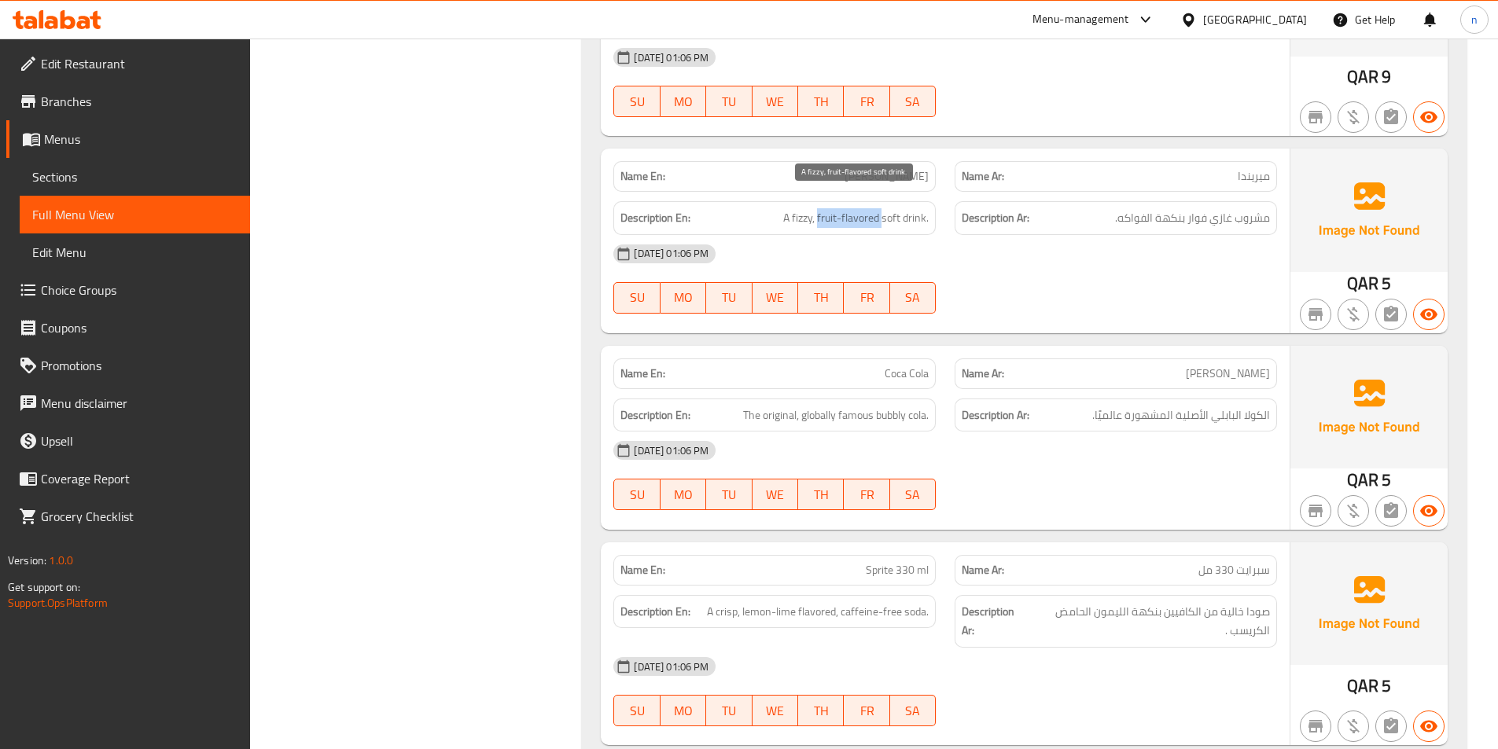
drag, startPoint x: 820, startPoint y: 201, endPoint x: 881, endPoint y: 204, distance: 61.4
click at [881, 208] on span "A fizzy, fruit-flavored soft drink." at bounding box center [855, 218] width 145 height 20
click at [903, 168] on span "[PERSON_NAME]" at bounding box center [886, 176] width 84 height 17
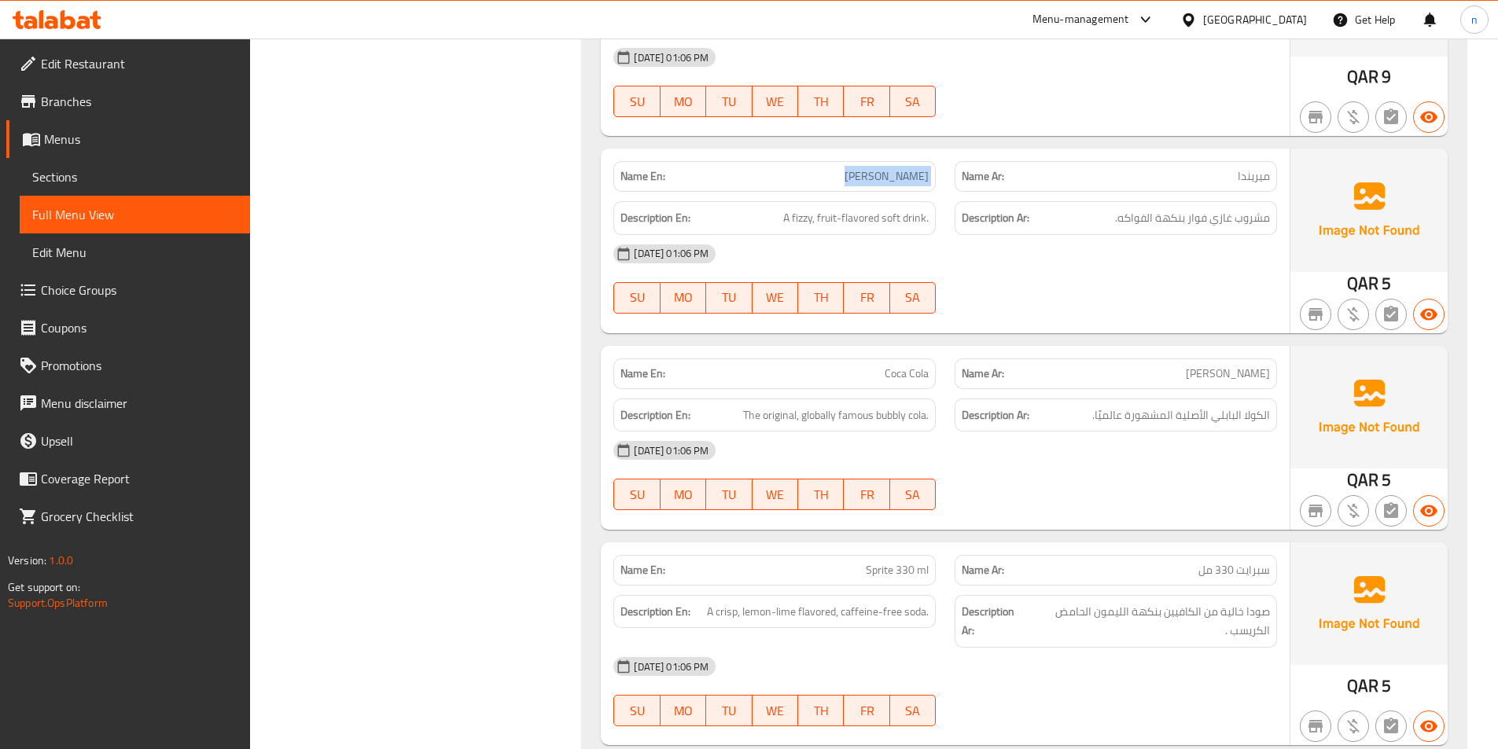
copy span "[PERSON_NAME]"
click at [911, 168] on span "[PERSON_NAME]" at bounding box center [886, 176] width 84 height 17
copy span "[PERSON_NAME]"
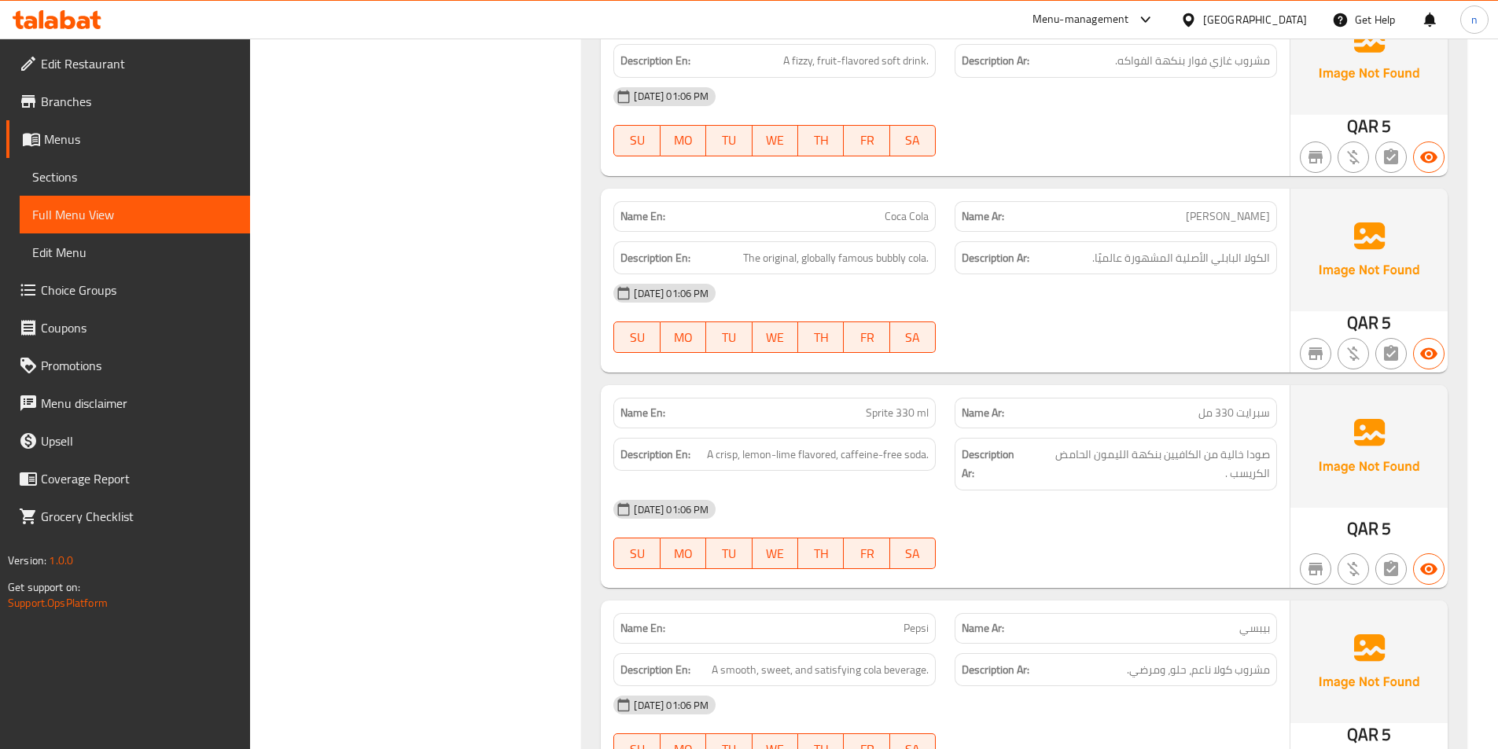
scroll to position [4731, 0]
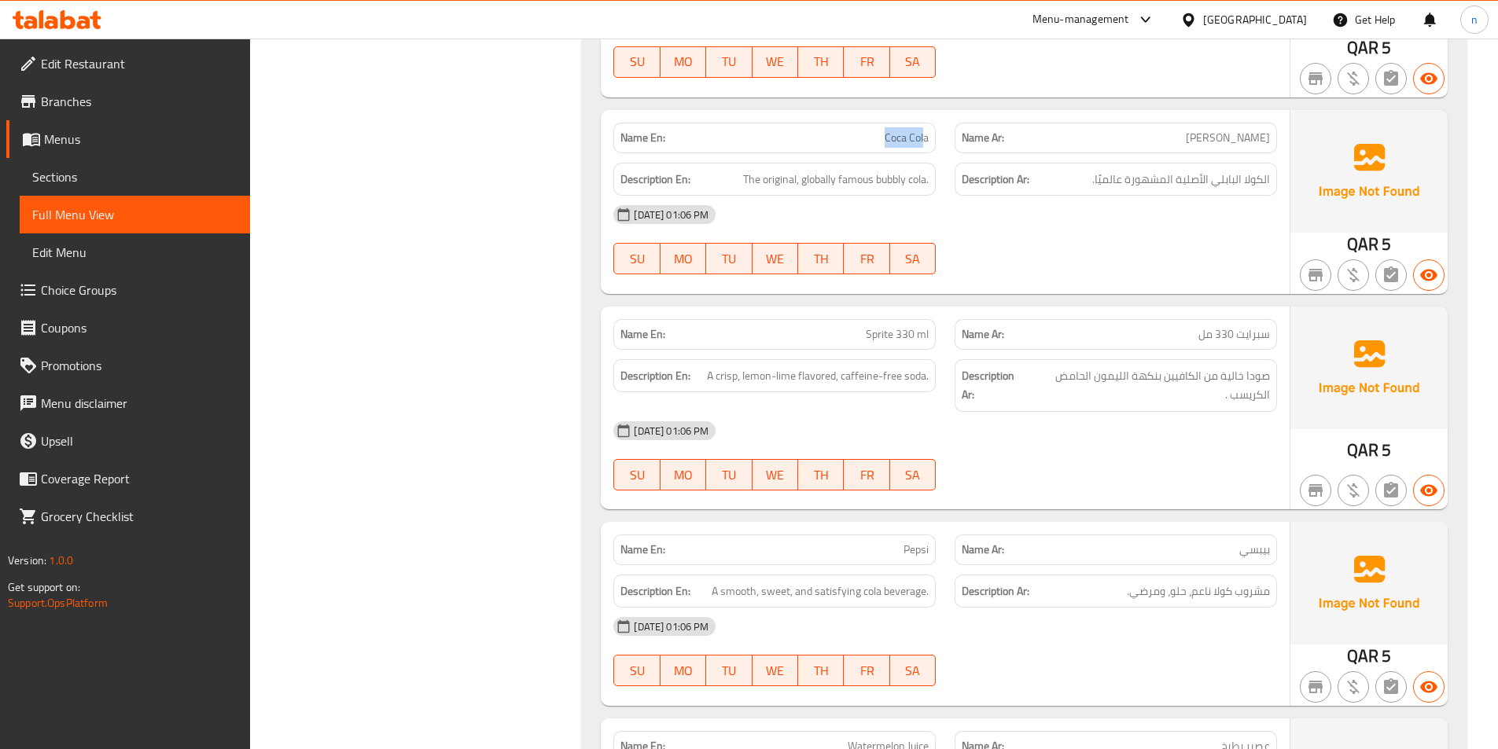
drag, startPoint x: 887, startPoint y: 116, endPoint x: 924, endPoint y: 118, distance: 37.0
click at [924, 130] on span "Coca Cola" at bounding box center [906, 138] width 44 height 17
click at [965, 177] on div "Description Ar: الكولا البابلي الأصلية المشهورة عالميًا." at bounding box center [1115, 180] width 322 height 34
drag, startPoint x: 1235, startPoint y: 166, endPoint x: 1221, endPoint y: 169, distance: 14.5
click at [1221, 170] on span "الكولا البابلي الأصلية المشهورة عالميًا." at bounding box center [1181, 180] width 178 height 20
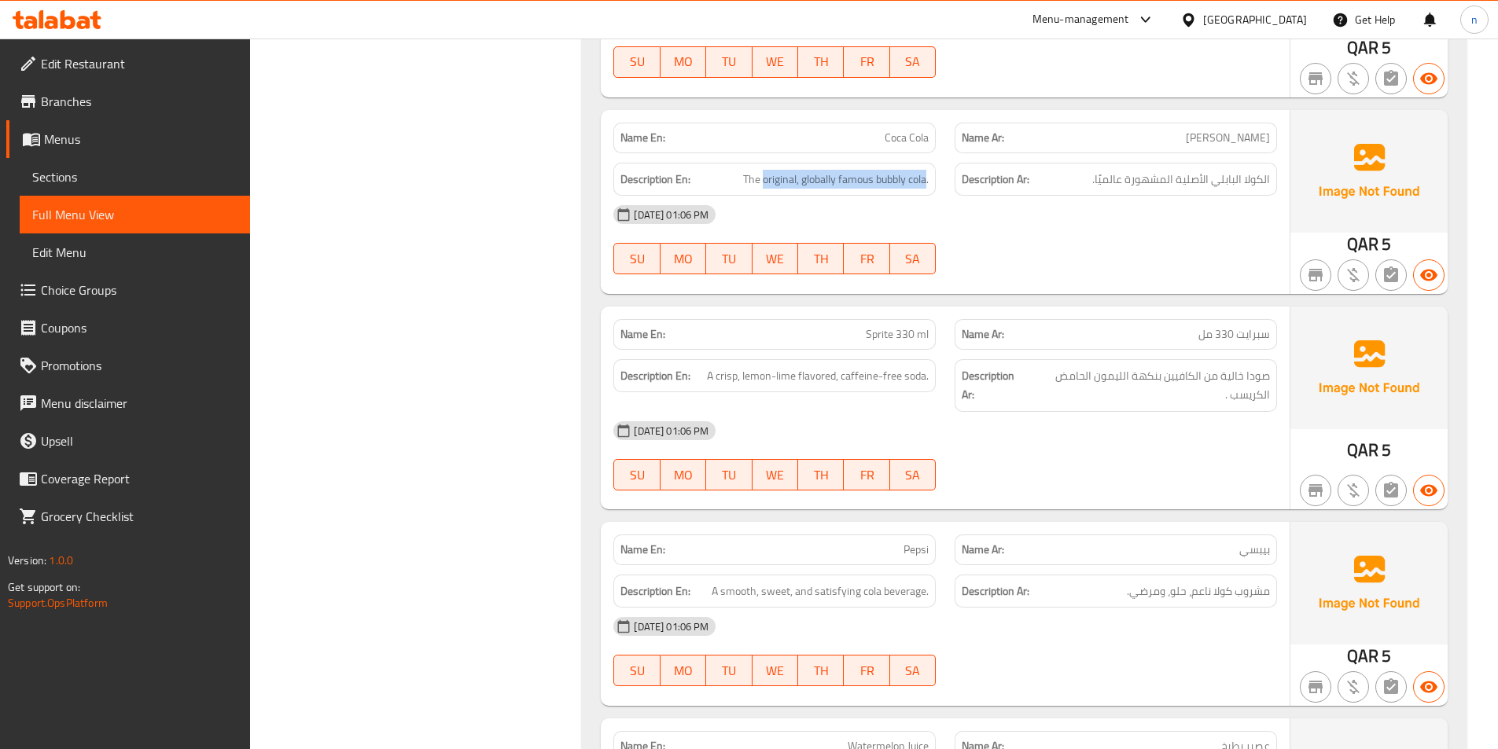
drag, startPoint x: 761, startPoint y: 171, endPoint x: 924, endPoint y: 177, distance: 162.8
click at [924, 177] on div "Description En: The original, globally famous bubbly cola." at bounding box center [774, 180] width 322 height 34
click at [1023, 238] on div "30-09-2025 01:06 PM SU MO TU WE TH FR SA" at bounding box center [945, 240] width 682 height 88
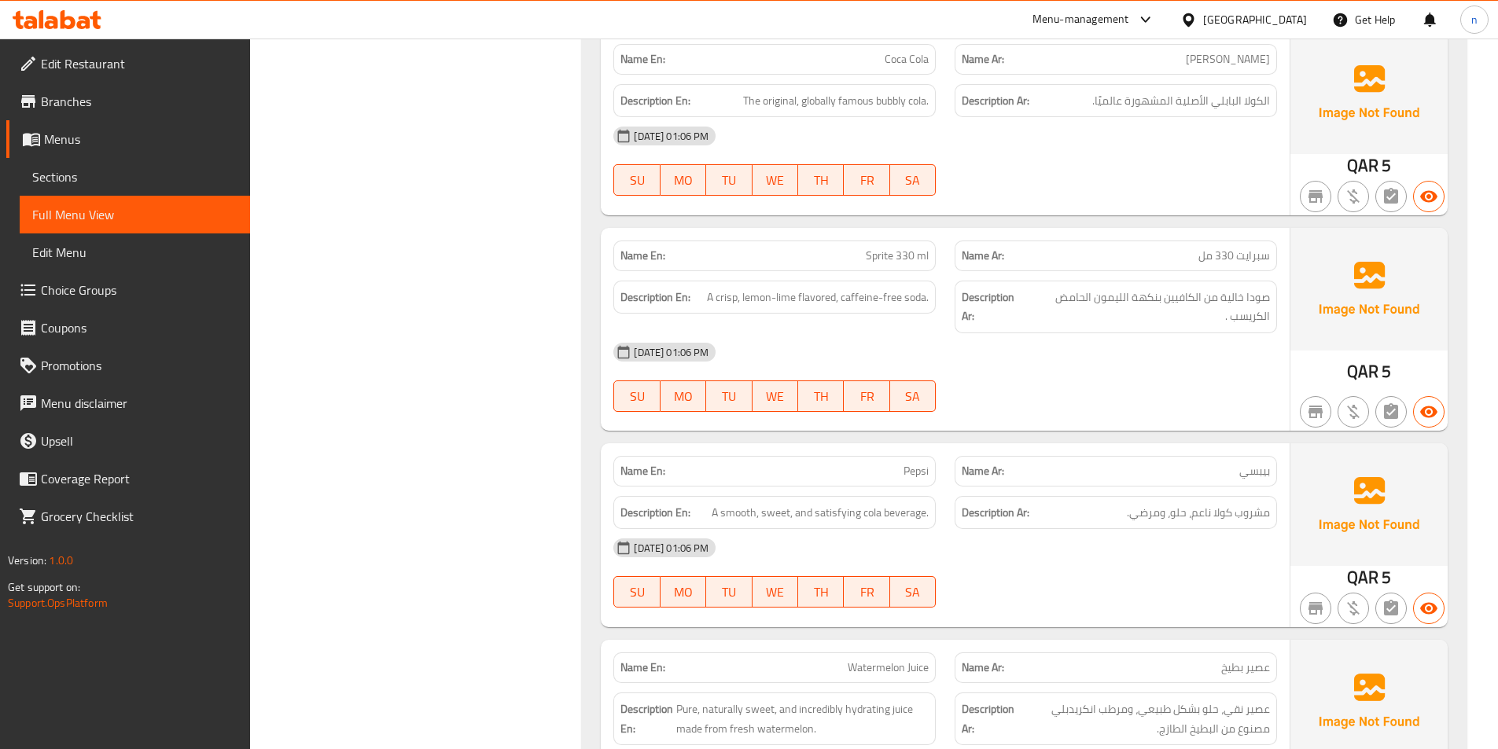
scroll to position [4888, 0]
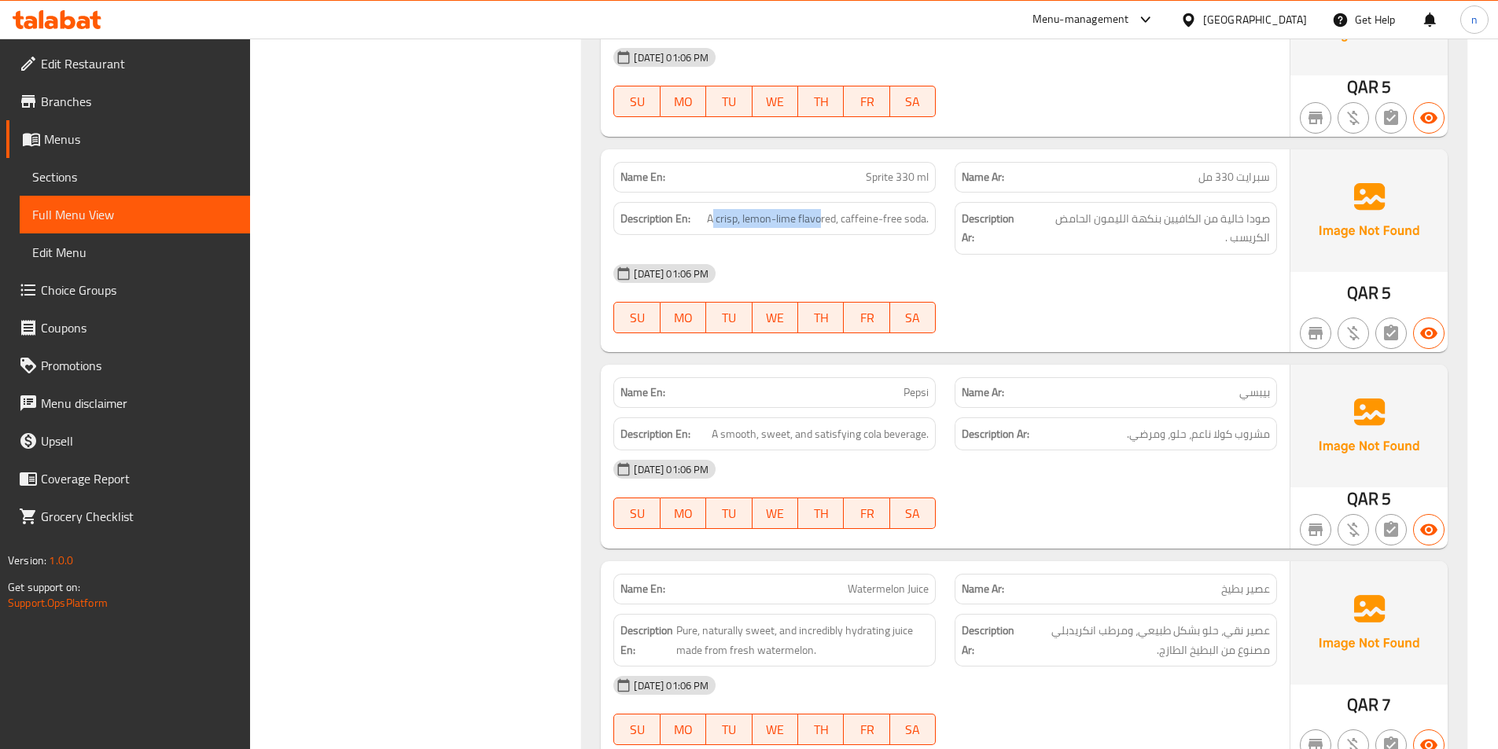
drag, startPoint x: 713, startPoint y: 210, endPoint x: 821, endPoint y: 213, distance: 108.5
click at [821, 213] on div "Description En: A crisp, lemon-lime flavored, caffeine-free soda." at bounding box center [774, 219] width 322 height 34
click at [1118, 291] on div "30-09-2025 01:06 PM SU MO TU WE TH FR SA" at bounding box center [945, 299] width 682 height 88
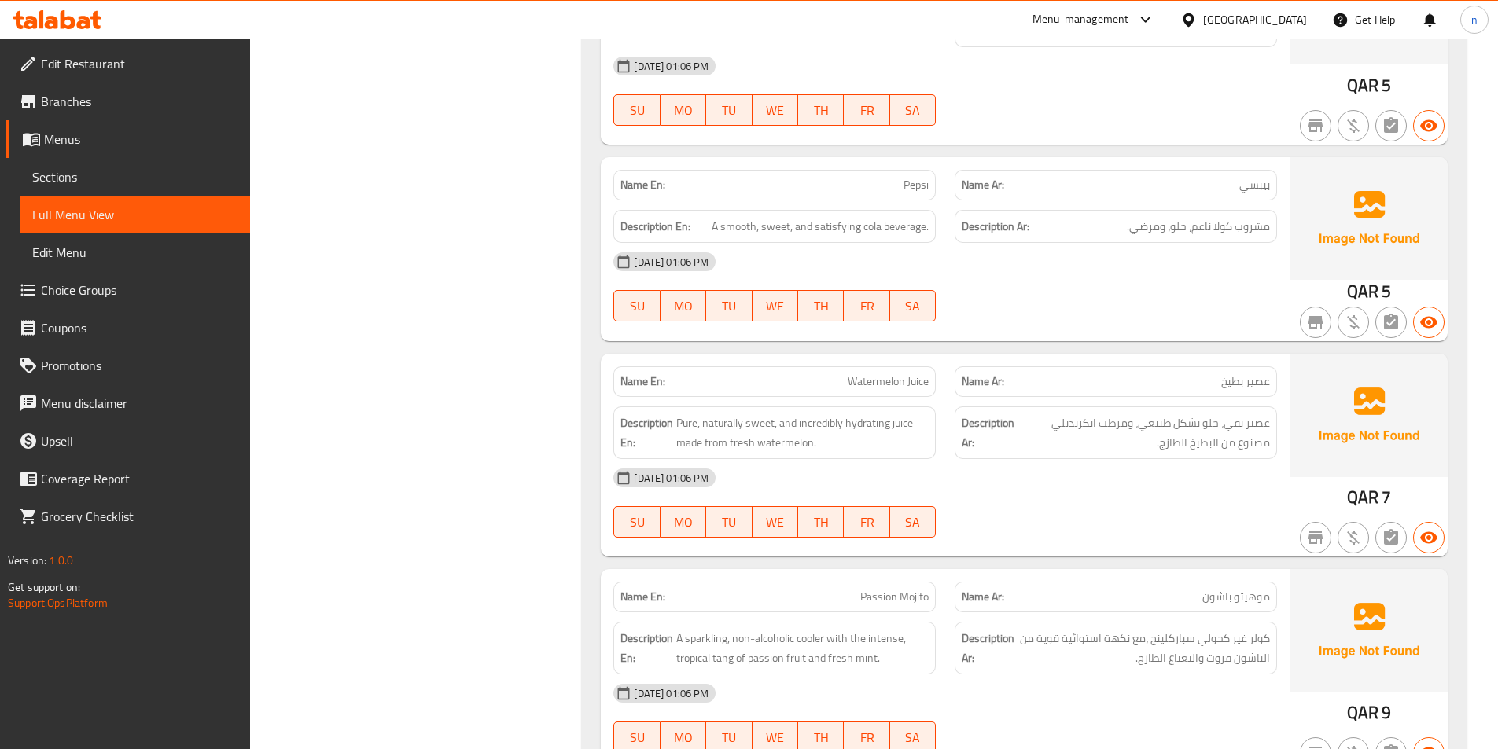
scroll to position [5124, 0]
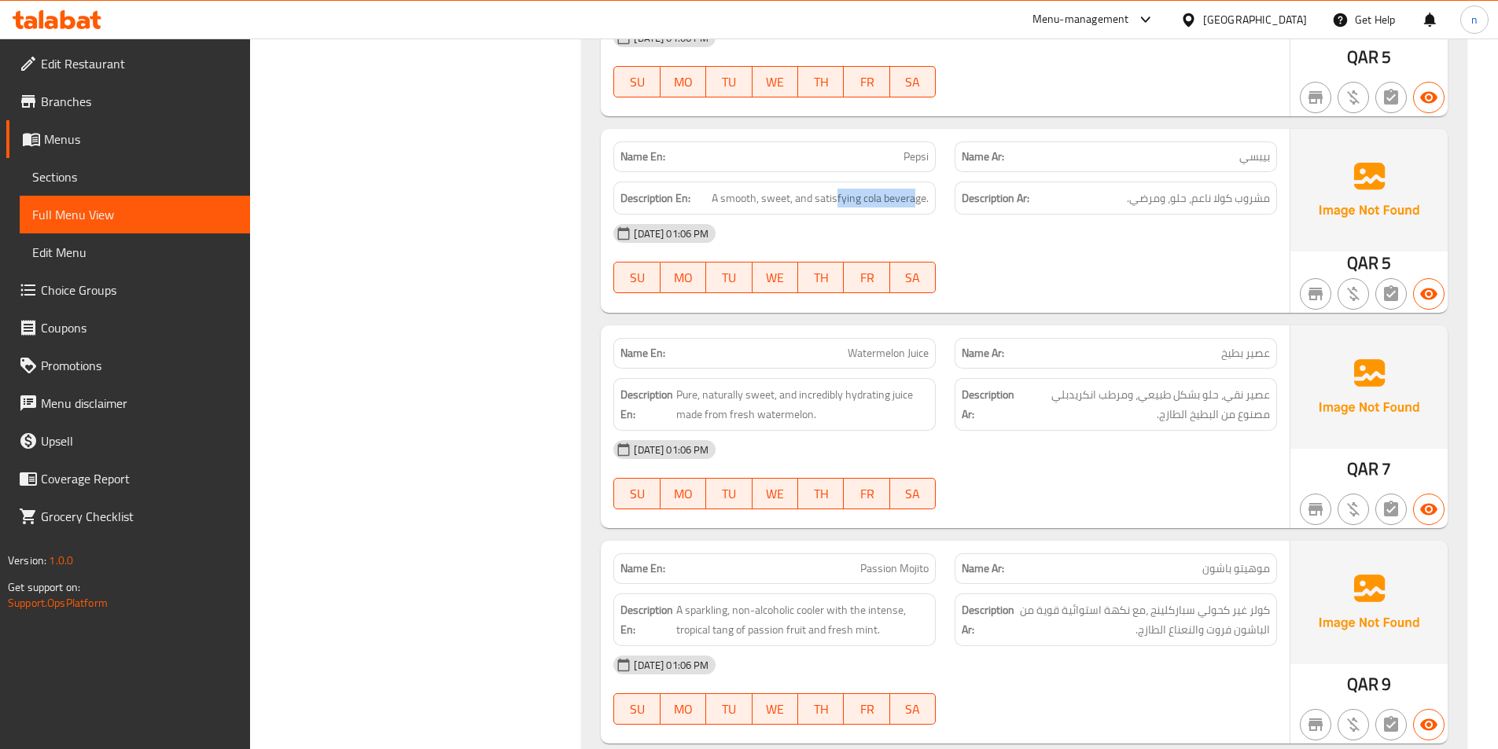
drag, startPoint x: 916, startPoint y: 183, endPoint x: 838, endPoint y: 194, distance: 78.6
click at [838, 194] on div "Description En: A smooth, sweet, and satisfying cola beverage." at bounding box center [774, 199] width 322 height 34
click at [832, 189] on span "A smooth, sweet, and satisfying cola beverage." at bounding box center [819, 199] width 217 height 20
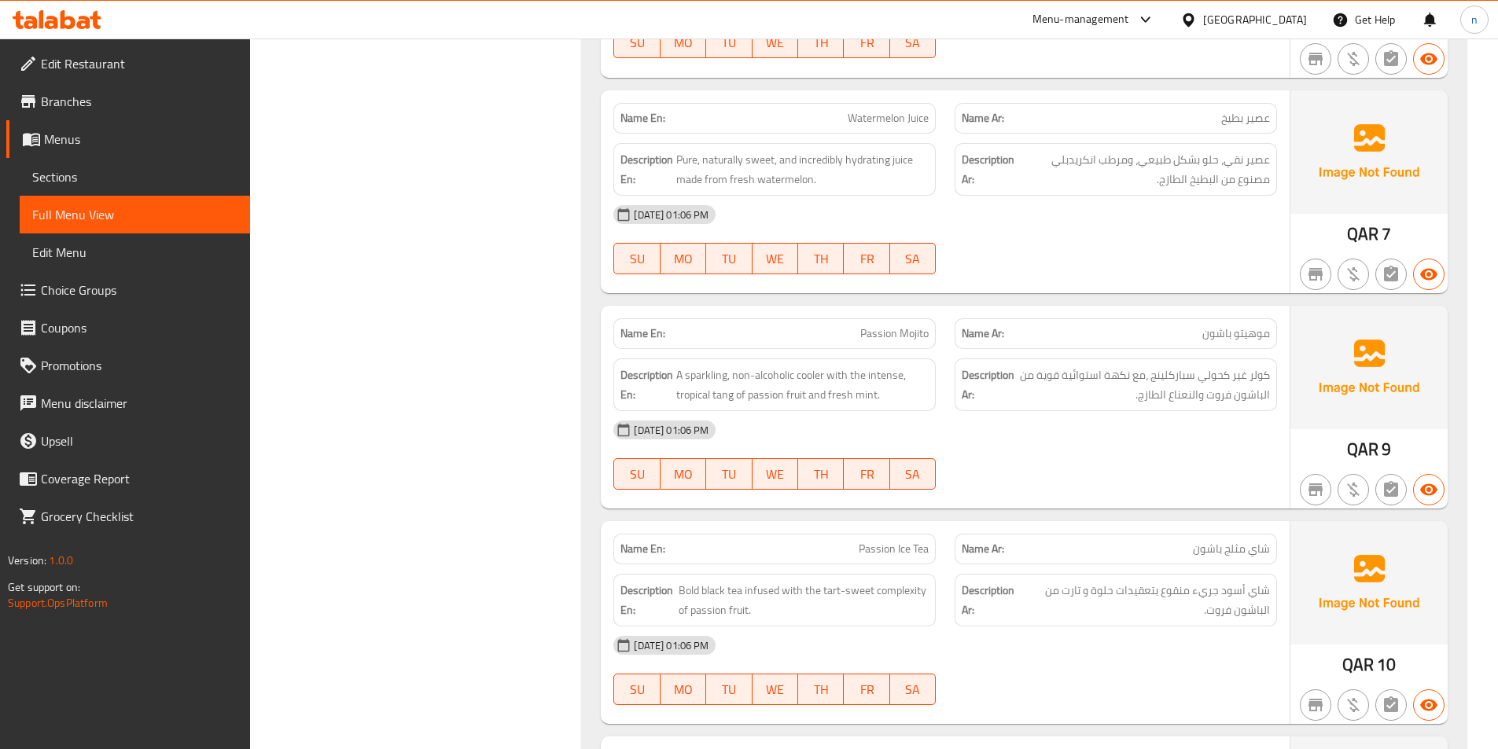
scroll to position [5360, 0]
drag, startPoint x: 863, startPoint y: 100, endPoint x: 950, endPoint y: 110, distance: 87.9
click at [950, 110] on div "Name En: Watermelon Juice Name Ar: عصير بطيخ" at bounding box center [945, 118] width 682 height 50
click at [1090, 195] on div "[DATE] 01:06 PM" at bounding box center [945, 214] width 682 height 38
drag, startPoint x: 1253, startPoint y: 140, endPoint x: 1138, endPoint y: 144, distance: 114.8
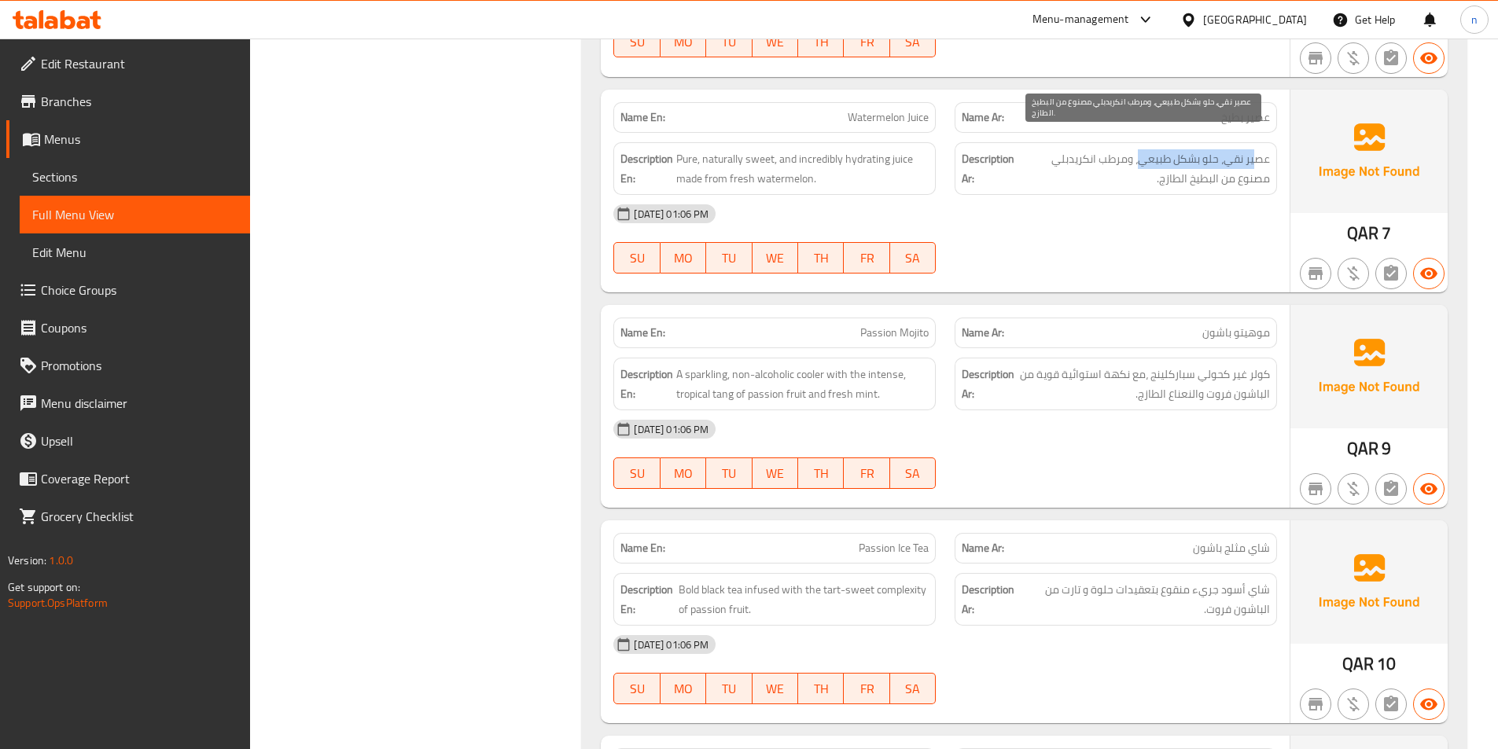
click at [1138, 149] on span "عصير نقي، حلو بشكل طبيعي، ومرطب انكريدبلي مصنوع من البطيخ الطازج." at bounding box center [1143, 168] width 252 height 39
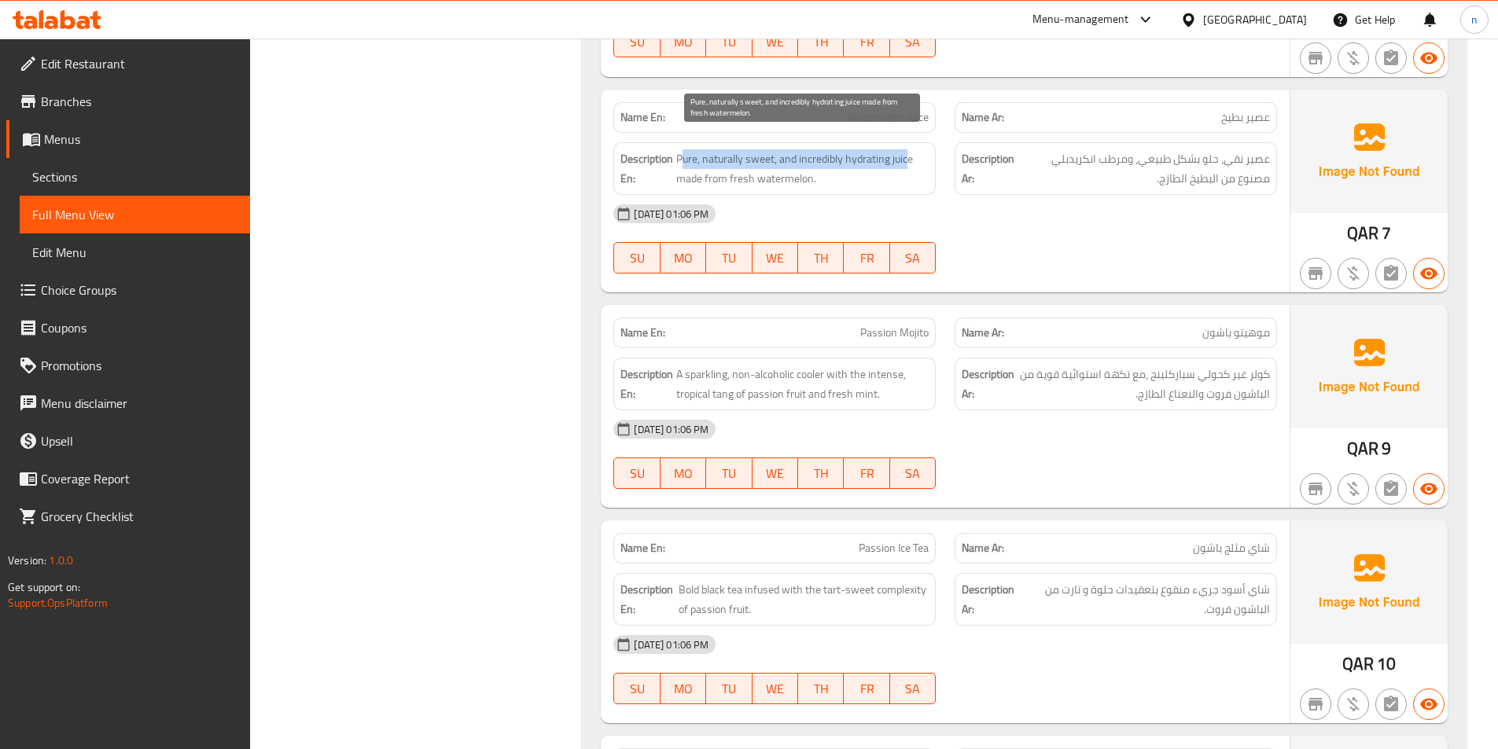
drag, startPoint x: 681, startPoint y: 144, endPoint x: 905, endPoint y: 145, distance: 224.0
click at [905, 149] on span "Pure, naturally sweet, and incredibly hydrating juice made from fresh watermelo…" at bounding box center [802, 168] width 252 height 39
drag, startPoint x: 694, startPoint y: 161, endPoint x: 807, endPoint y: 169, distance: 112.7
click at [807, 169] on span "Pure, naturally sweet, and incredibly hydrating juice made from fresh watermelo…" at bounding box center [802, 168] width 252 height 39
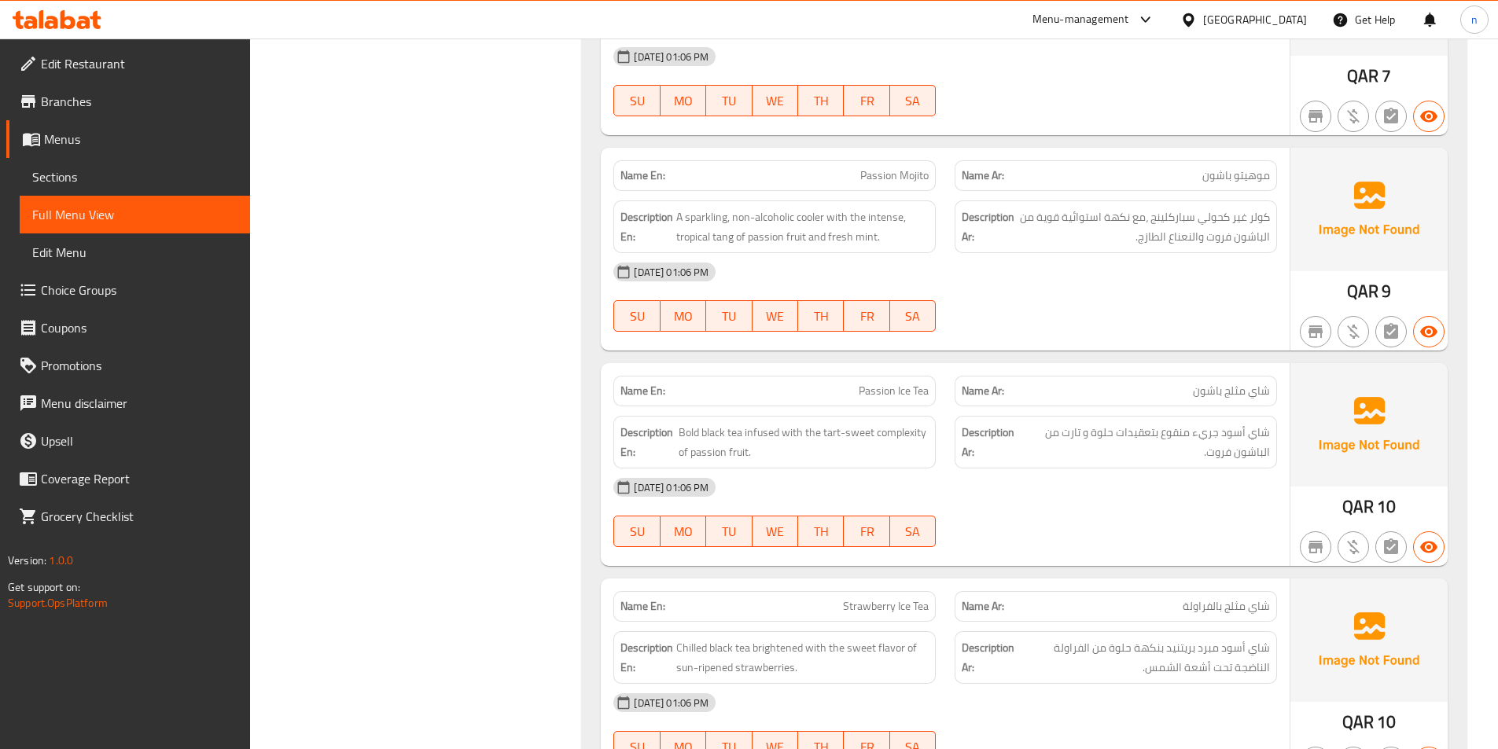
click at [1095, 253] on div "[DATE] 01:06 PM" at bounding box center [945, 272] width 682 height 38
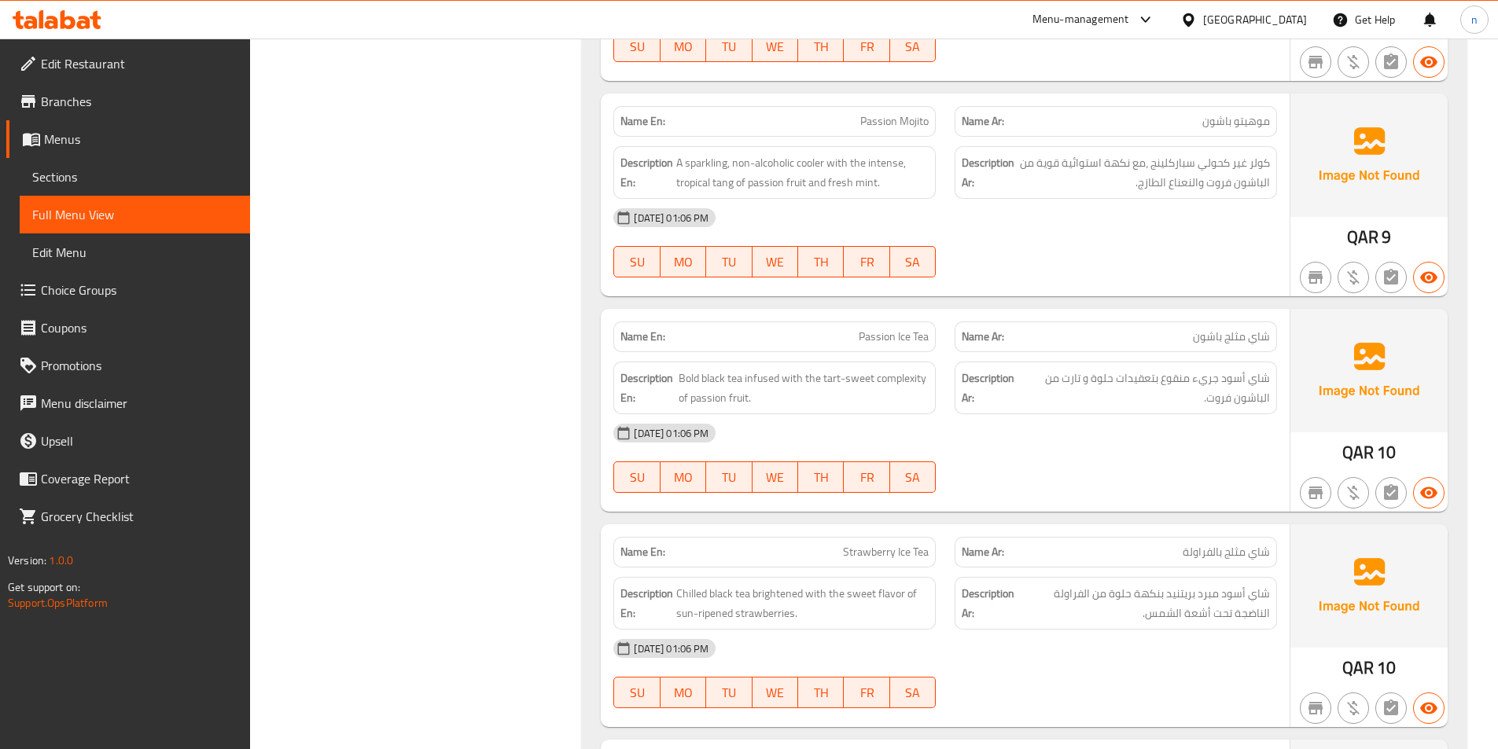
scroll to position [5596, 0]
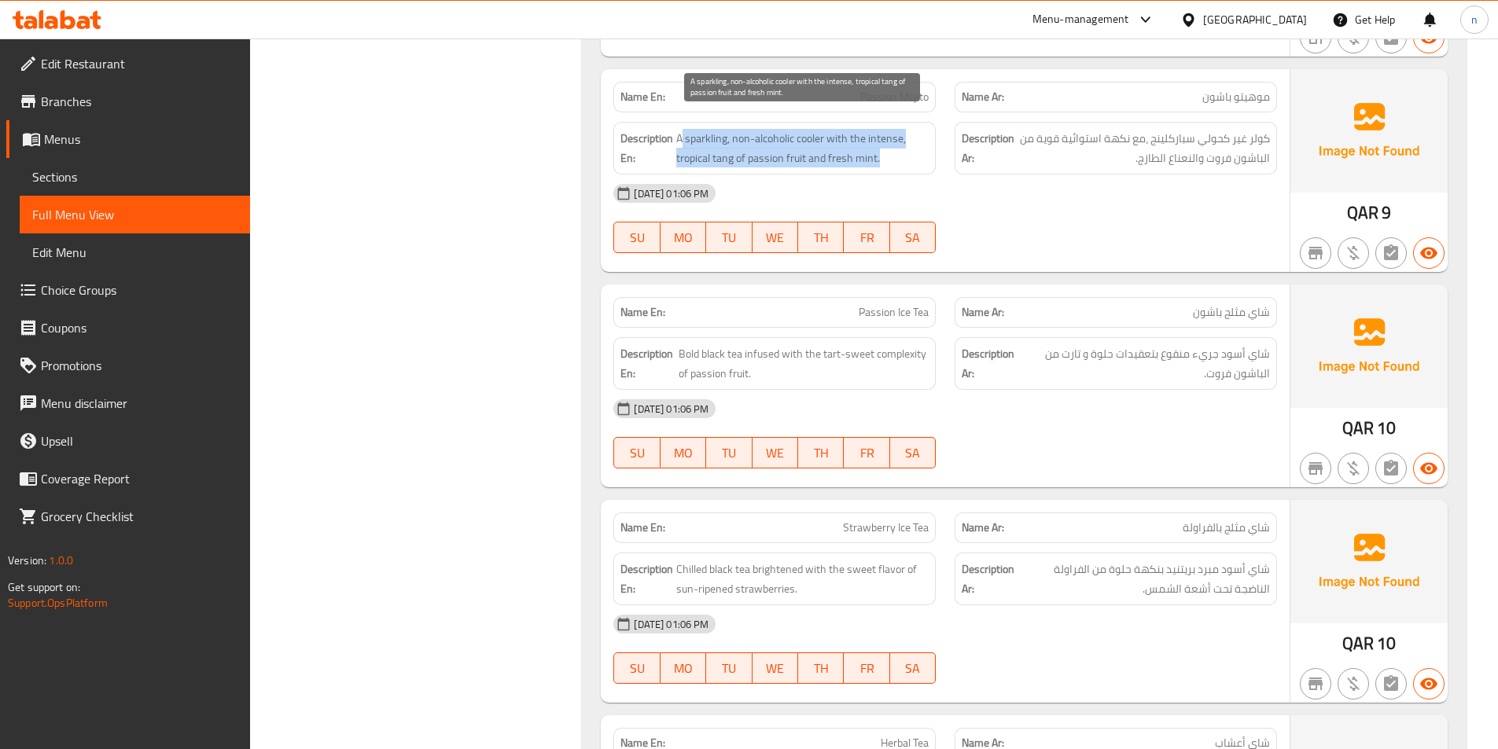
drag, startPoint x: 683, startPoint y: 124, endPoint x: 883, endPoint y: 132, distance: 199.8
click at [883, 132] on span "A sparkling, non-alcoholic cooler with the intense, tropical tang of passion fr…" at bounding box center [802, 148] width 252 height 39
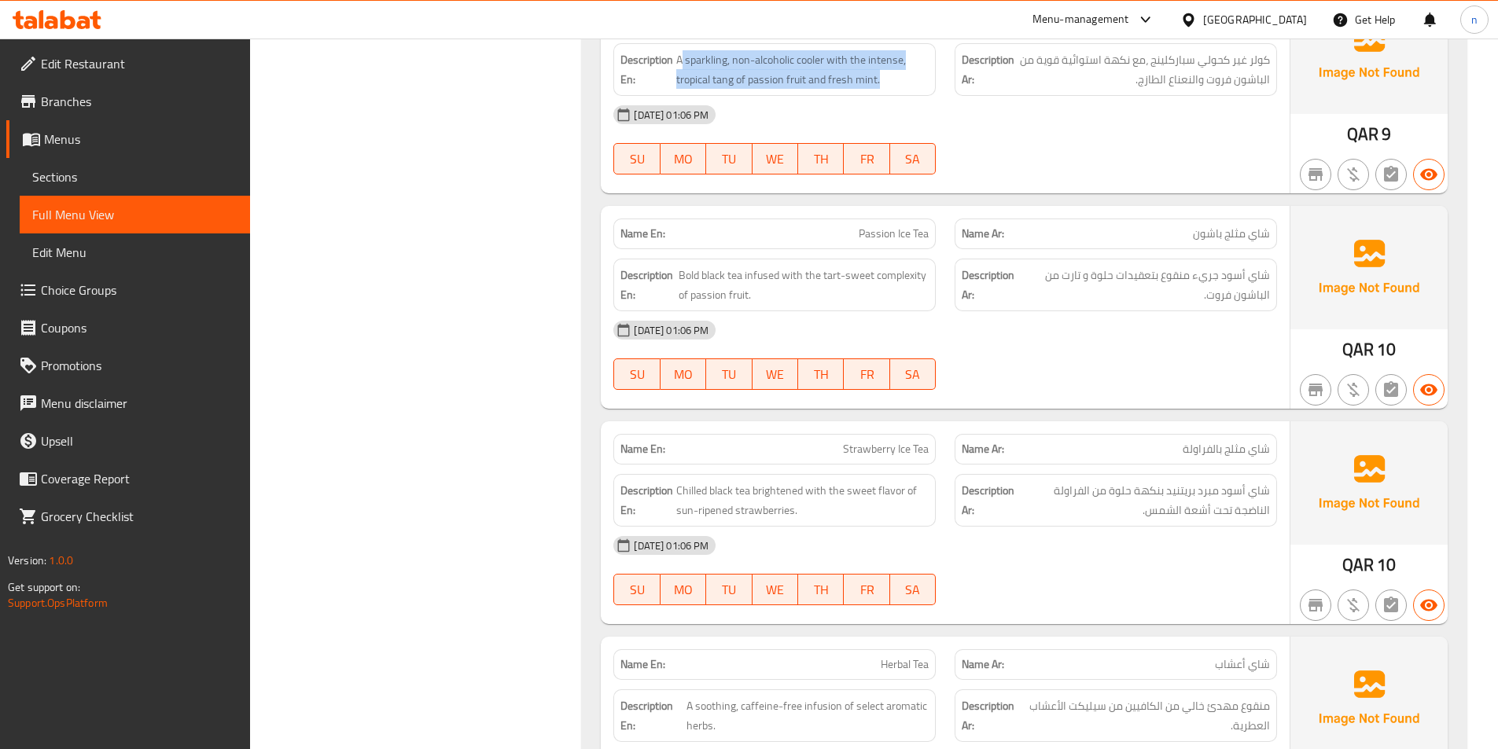
scroll to position [5753, 0]
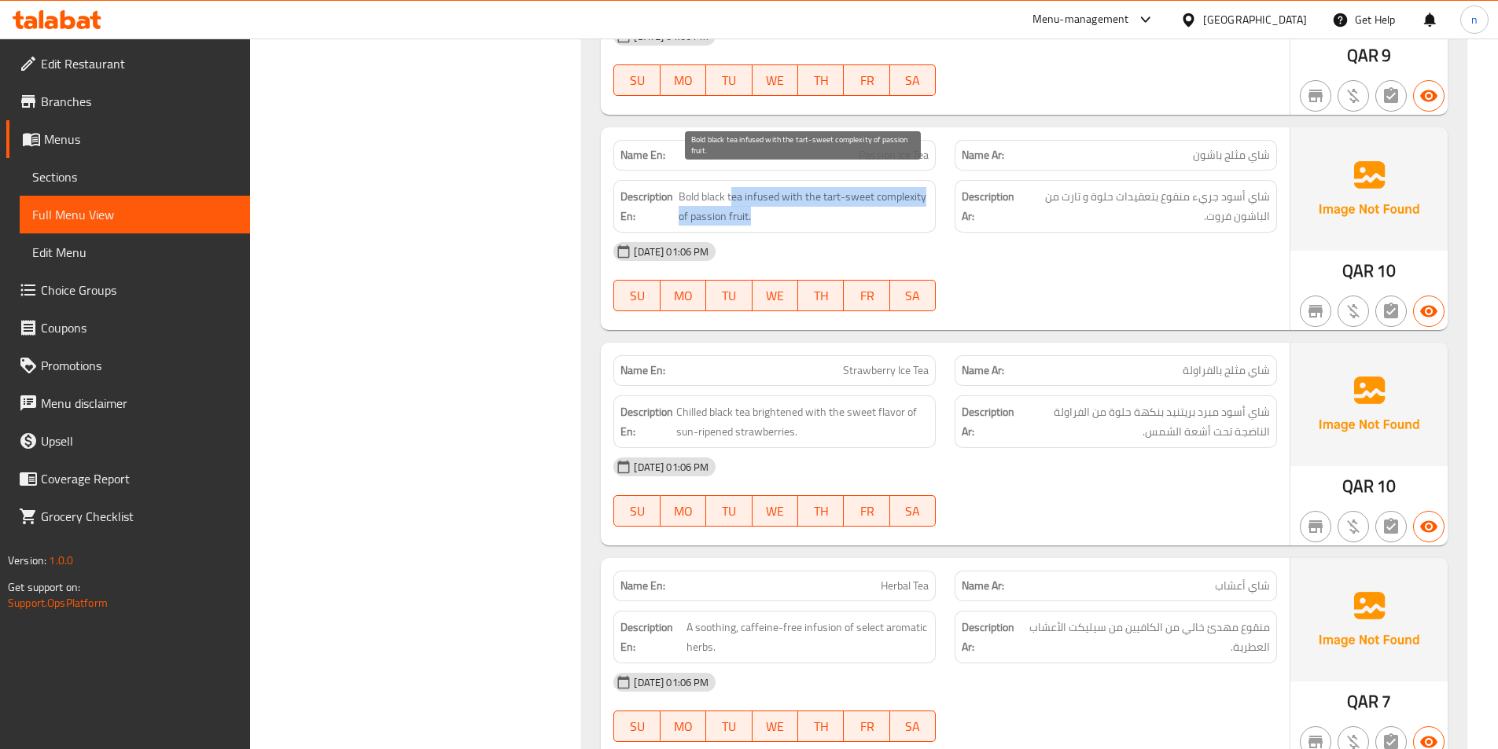
drag, startPoint x: 731, startPoint y: 182, endPoint x: 866, endPoint y: 192, distance: 134.8
click at [866, 192] on span "Bold black tea infused with the tart-sweet complexity of passion fruit." at bounding box center [803, 206] width 251 height 39
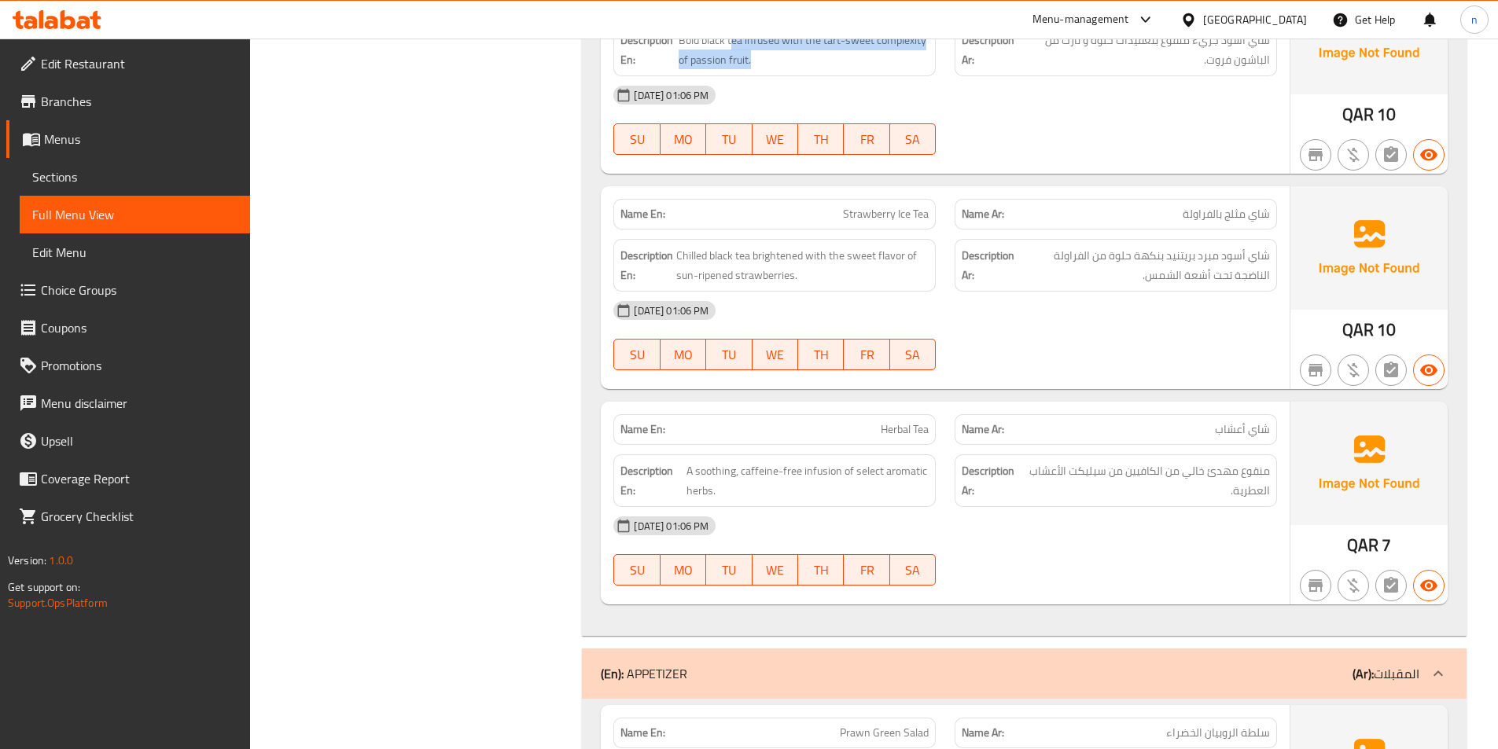
scroll to position [5910, 0]
drag, startPoint x: 858, startPoint y: 195, endPoint x: 922, endPoint y: 200, distance: 64.7
click at [922, 205] on span "Strawberry Ice Tea" at bounding box center [886, 213] width 86 height 17
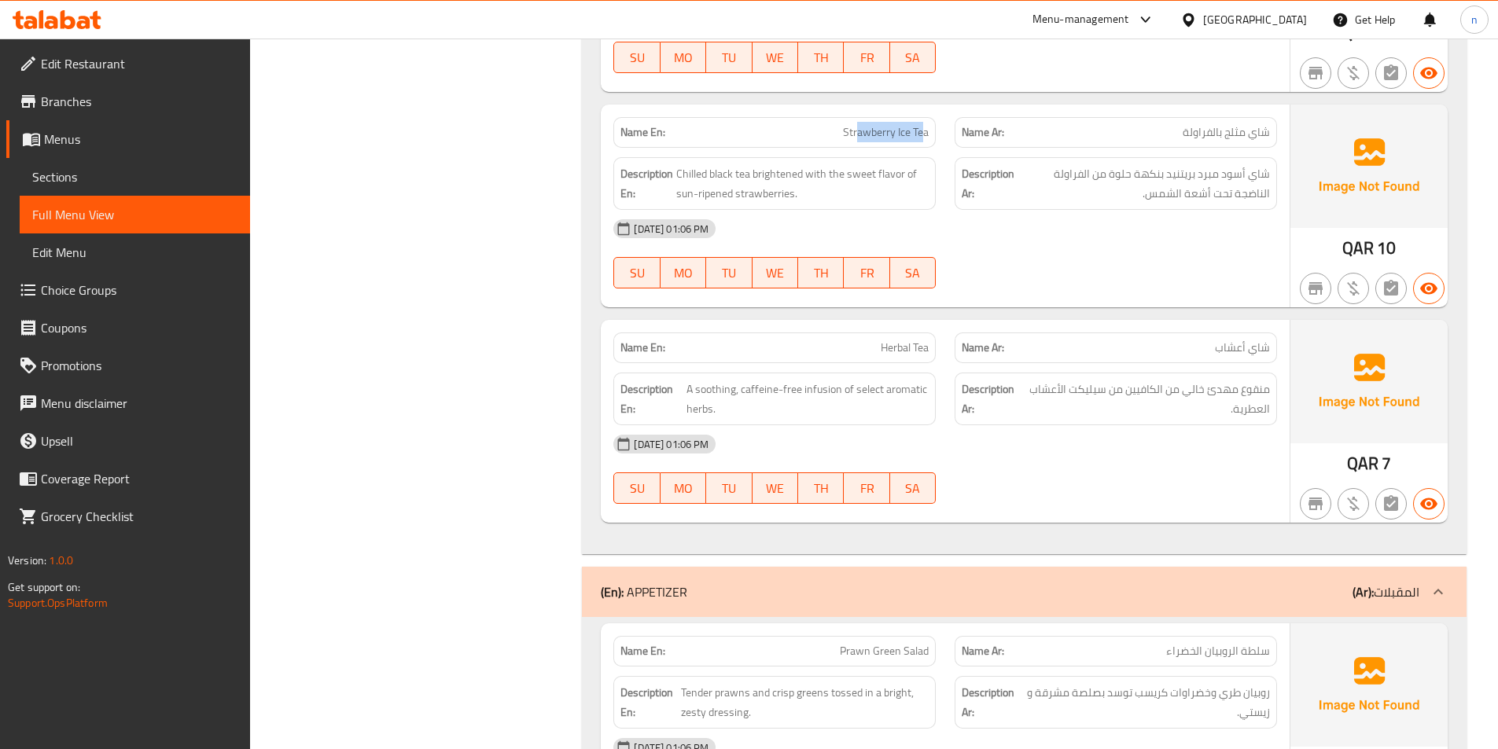
scroll to position [5989, 0]
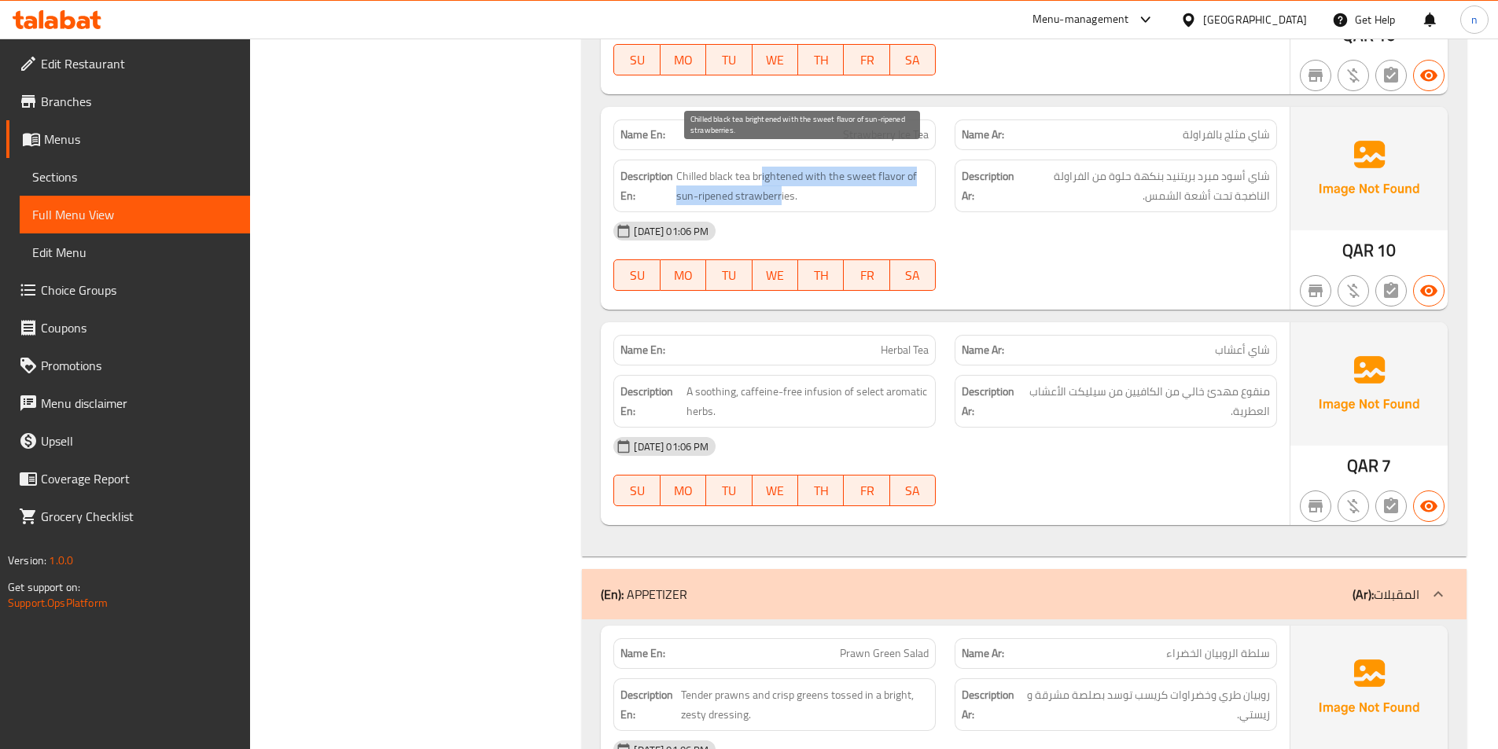
drag, startPoint x: 763, startPoint y: 160, endPoint x: 779, endPoint y: 179, distance: 25.2
click at [779, 179] on span "Chilled black tea brightened with the sweet flavor of sun-ripened strawberries." at bounding box center [802, 186] width 252 height 39
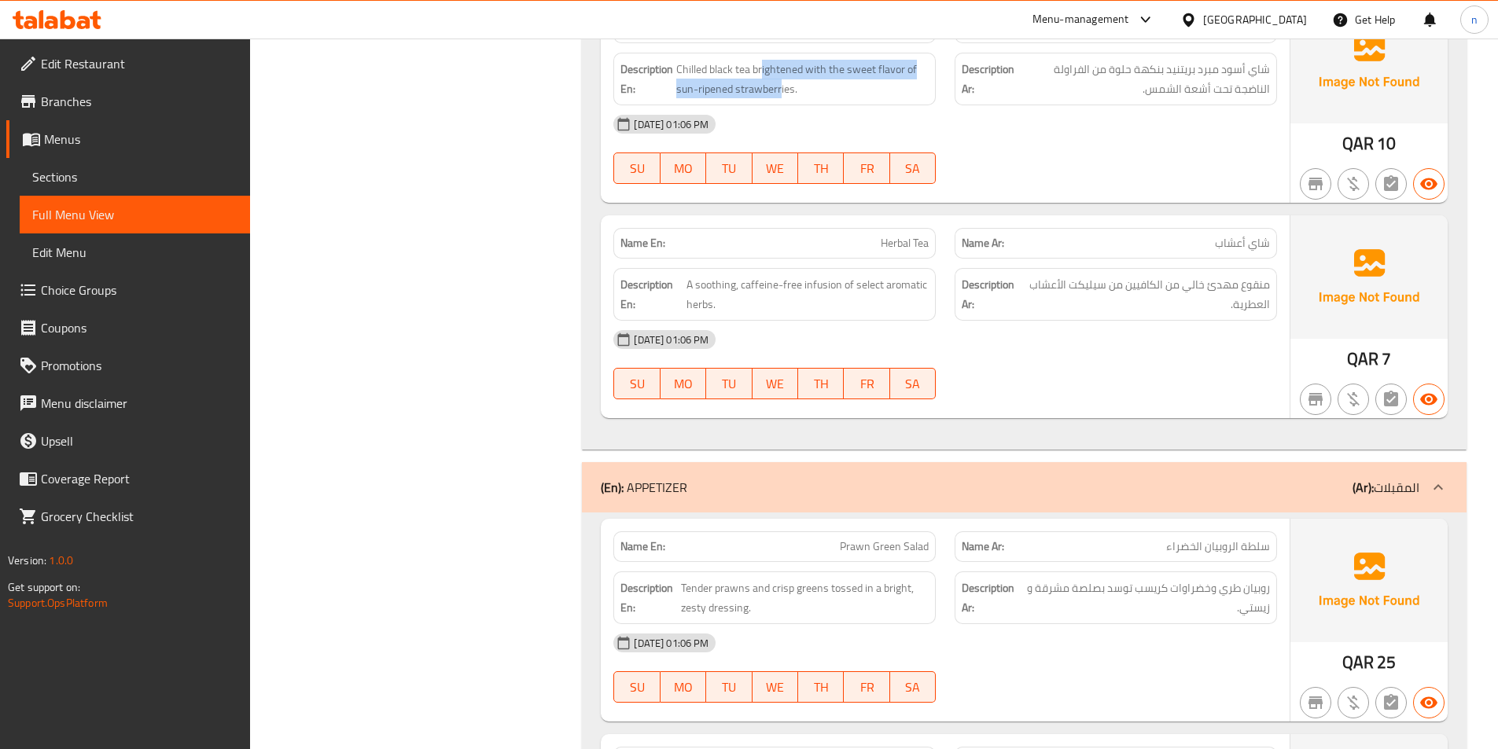
scroll to position [6067, 0]
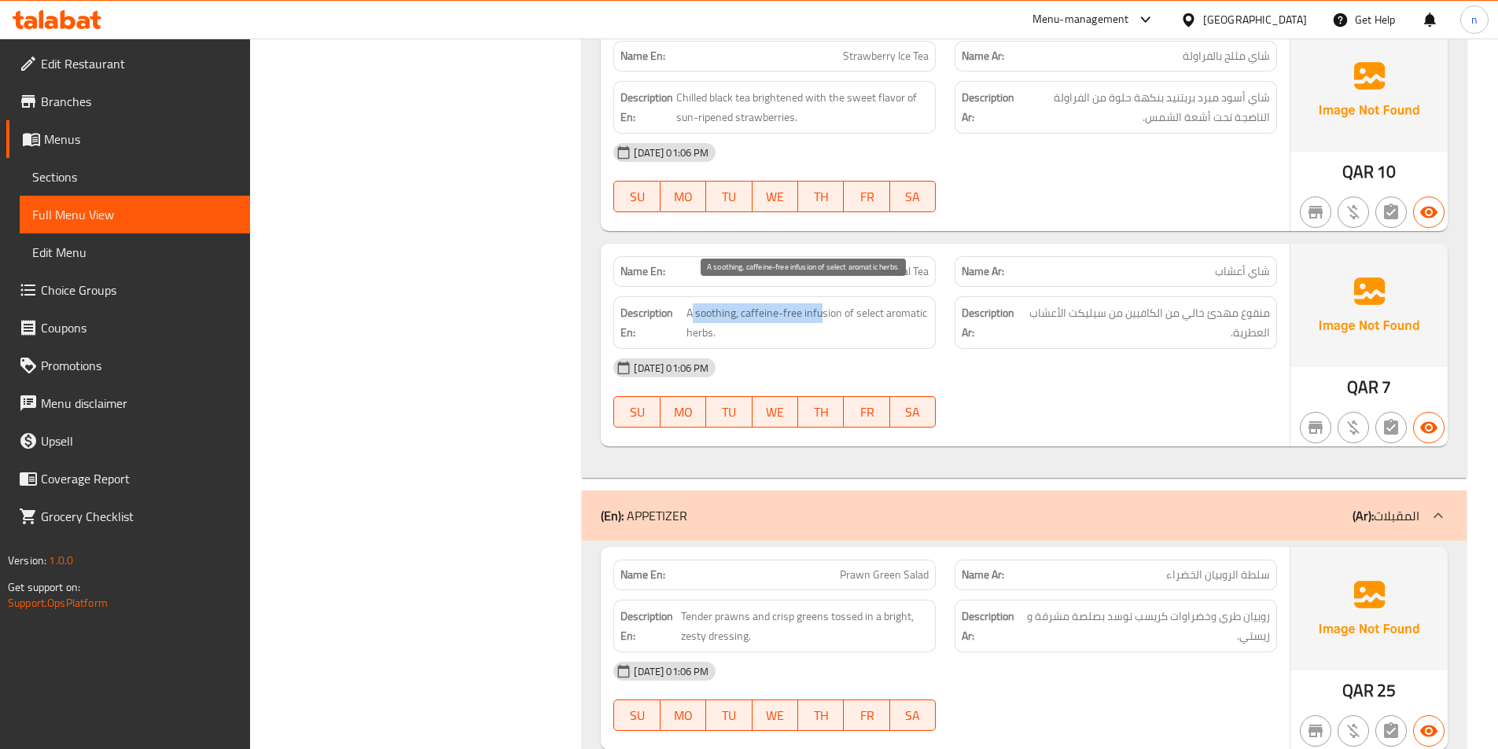
drag, startPoint x: 692, startPoint y: 298, endPoint x: 820, endPoint y: 303, distance: 128.3
click at [820, 303] on span "A soothing, caffeine-free infusion of select aromatic herbs." at bounding box center [807, 322] width 242 height 39
drag, startPoint x: 854, startPoint y: 299, endPoint x: 851, endPoint y: 314, distance: 15.3
click at [851, 314] on span "A soothing, caffeine-free infusion of select aromatic herbs." at bounding box center [807, 322] width 242 height 39
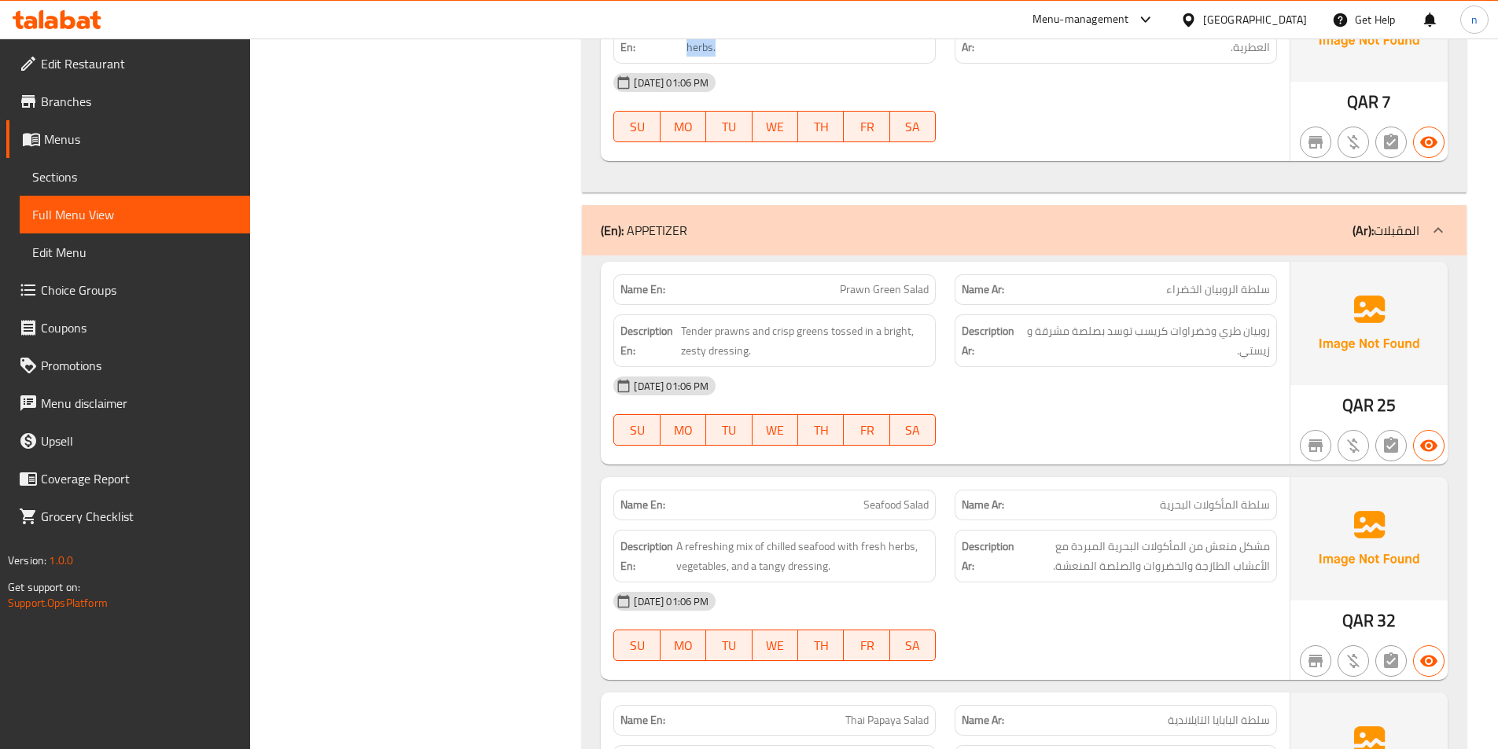
scroll to position [6460, 0]
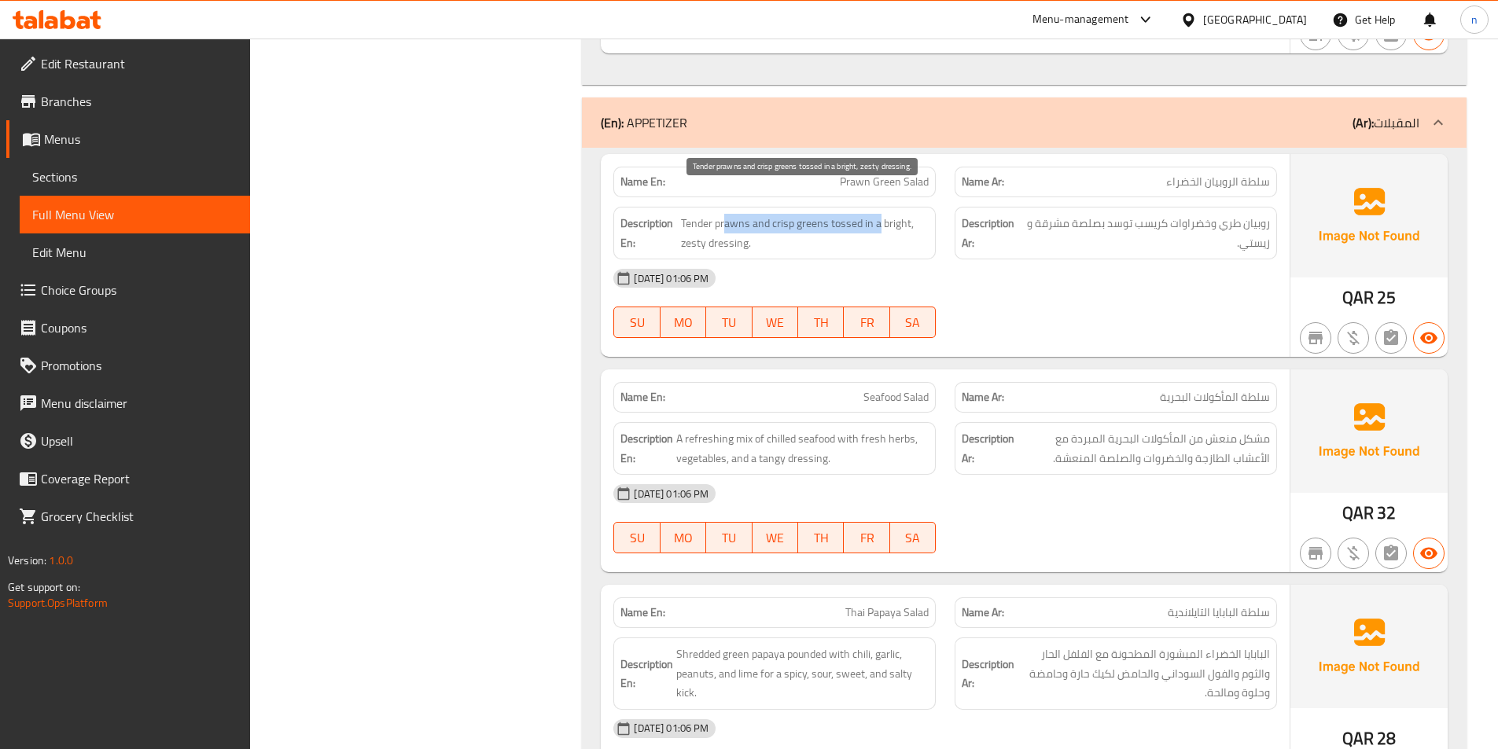
drag, startPoint x: 722, startPoint y: 208, endPoint x: 877, endPoint y: 215, distance: 154.2
click at [877, 215] on span "Tender prawns and crisp greens tossed in a bright, zesty dressing." at bounding box center [805, 233] width 248 height 39
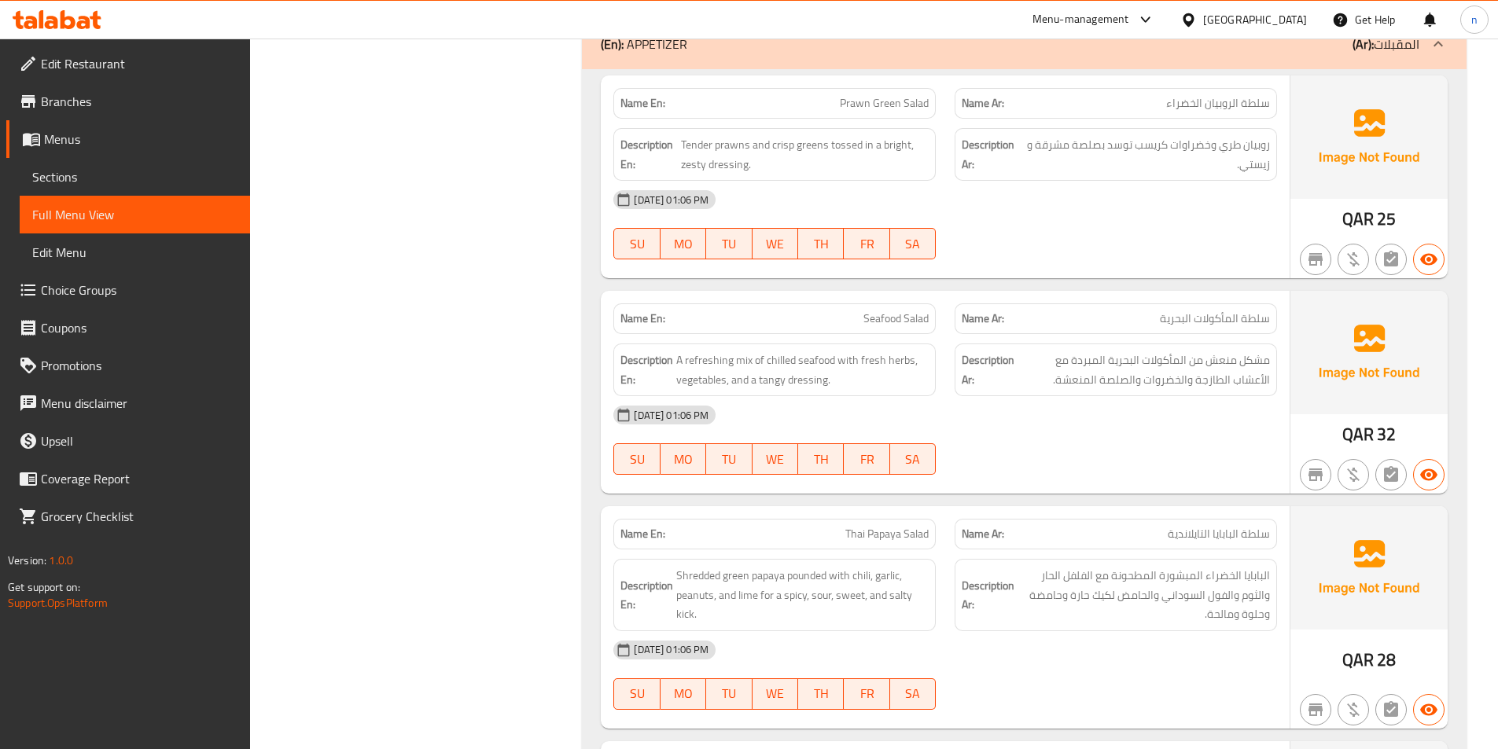
click at [1161, 436] on div "30-09-2025 01:06 PM SU MO TU WE TH FR SA" at bounding box center [945, 440] width 682 height 88
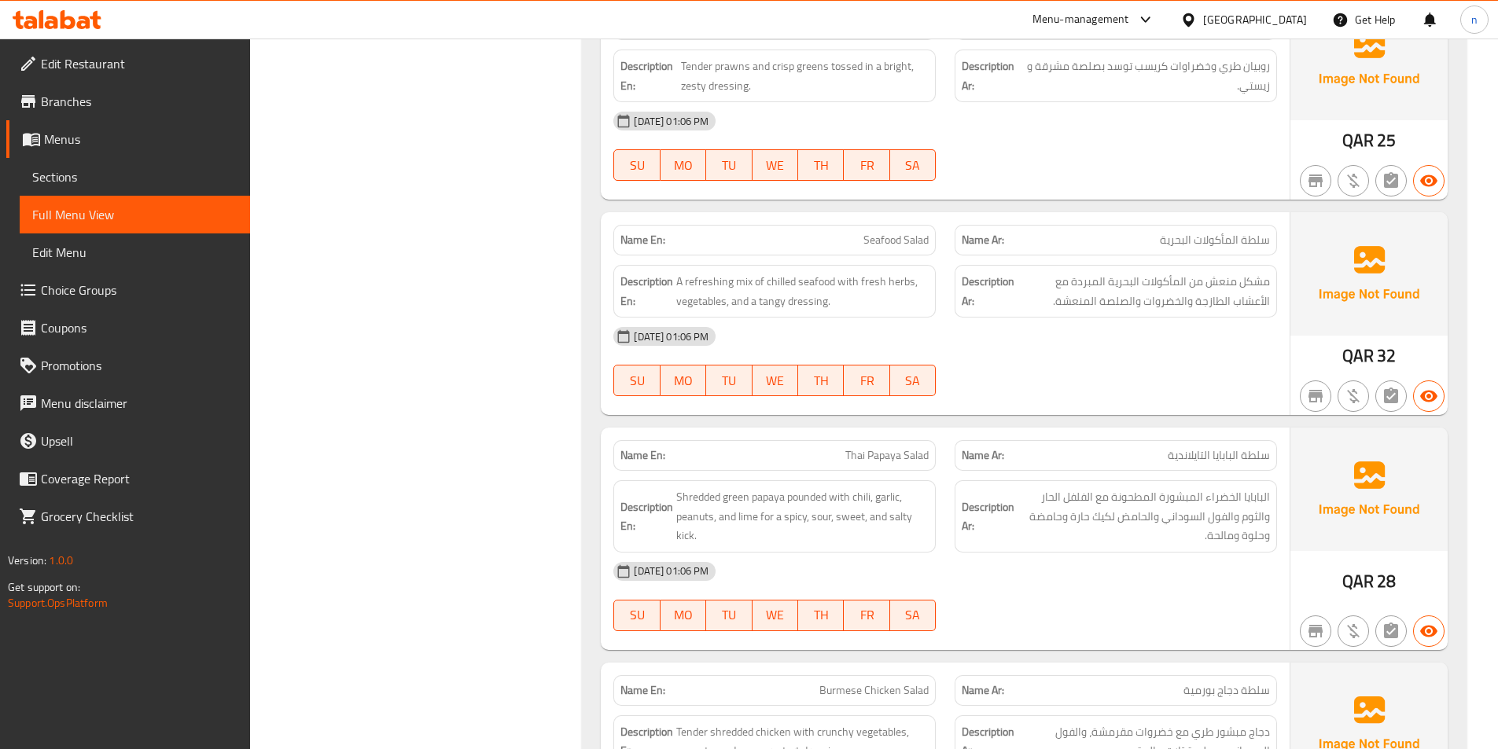
scroll to position [6696, 0]
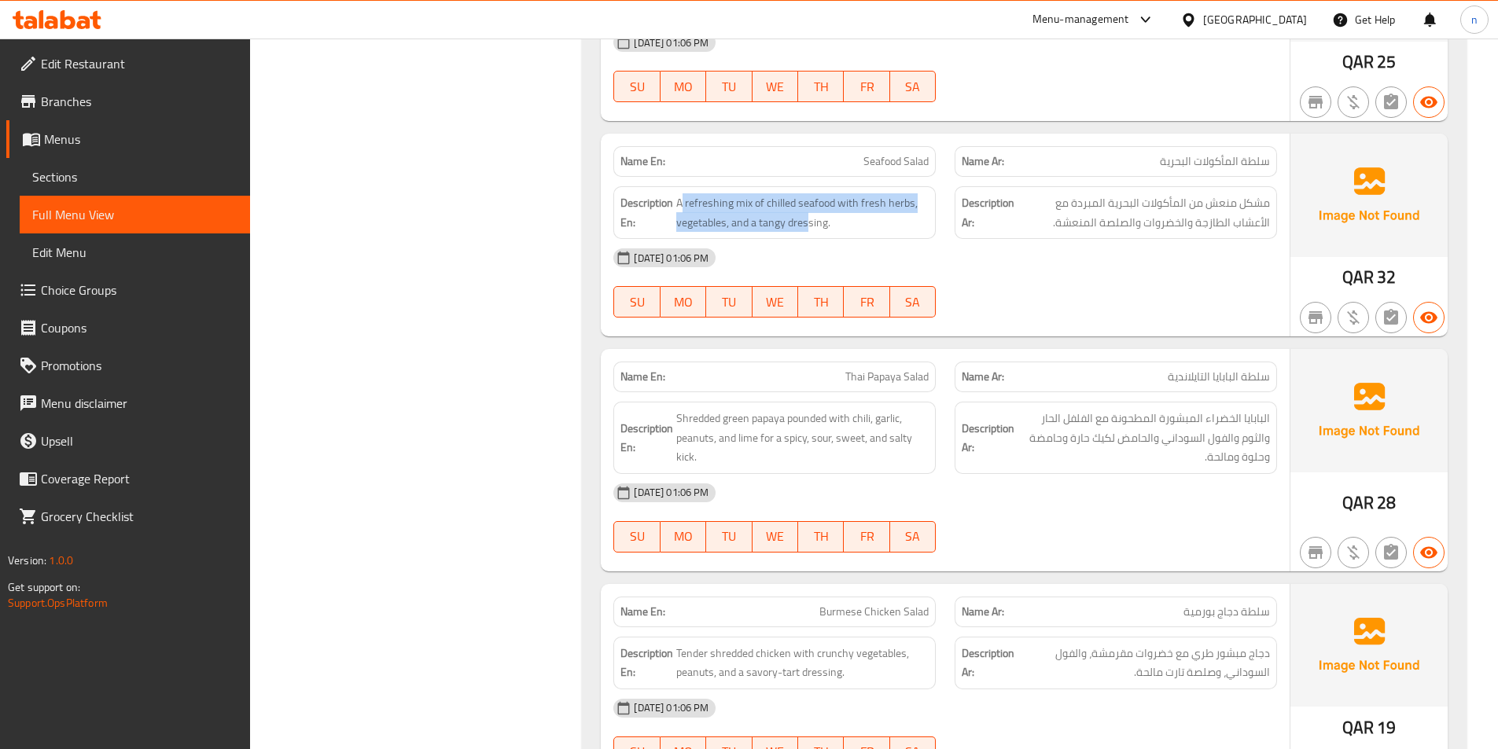
drag, startPoint x: 684, startPoint y: 186, endPoint x: 808, endPoint y: 220, distance: 128.7
click at [808, 220] on div "Description En: A refreshing mix of chilled seafood with fresh herbs, vegetable…" at bounding box center [774, 212] width 322 height 53
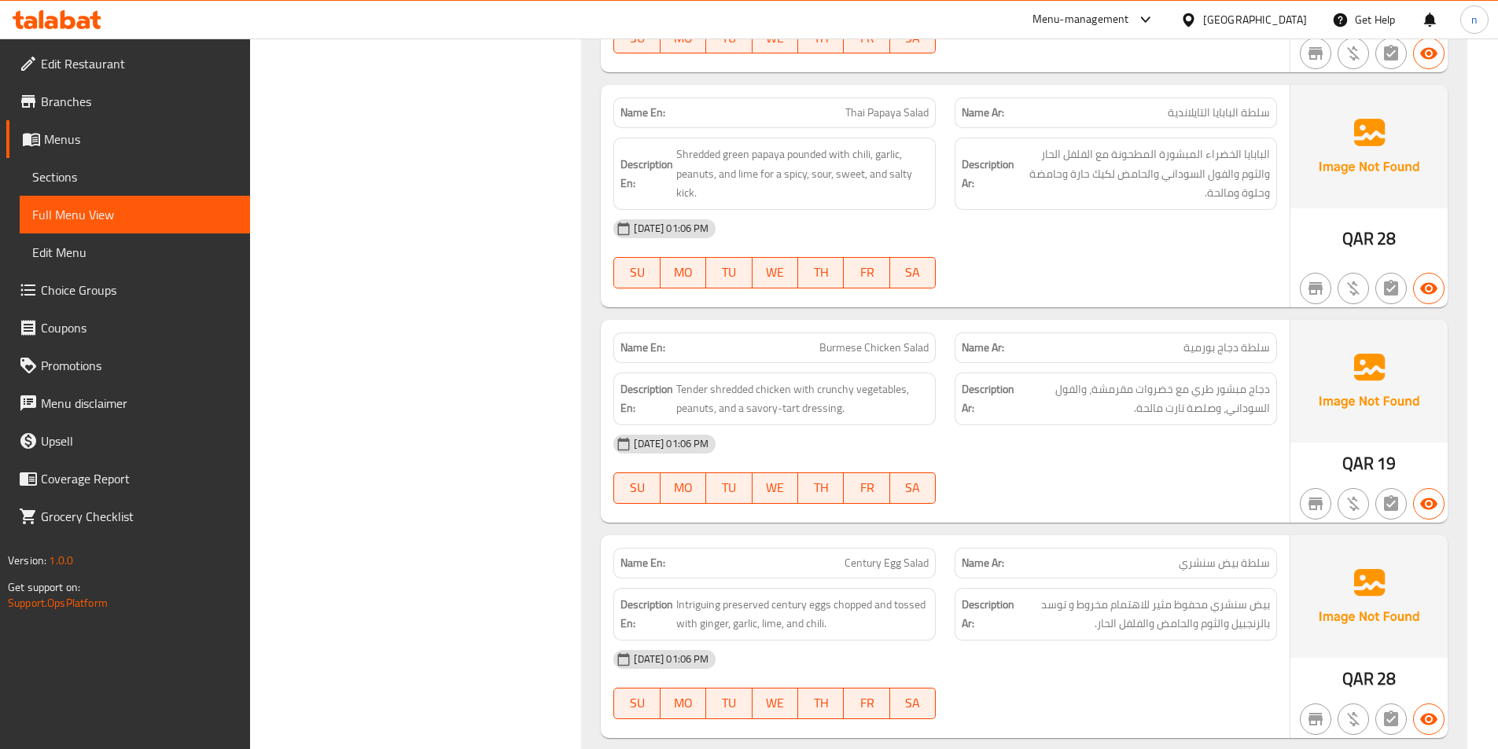
scroll to position [6932, 0]
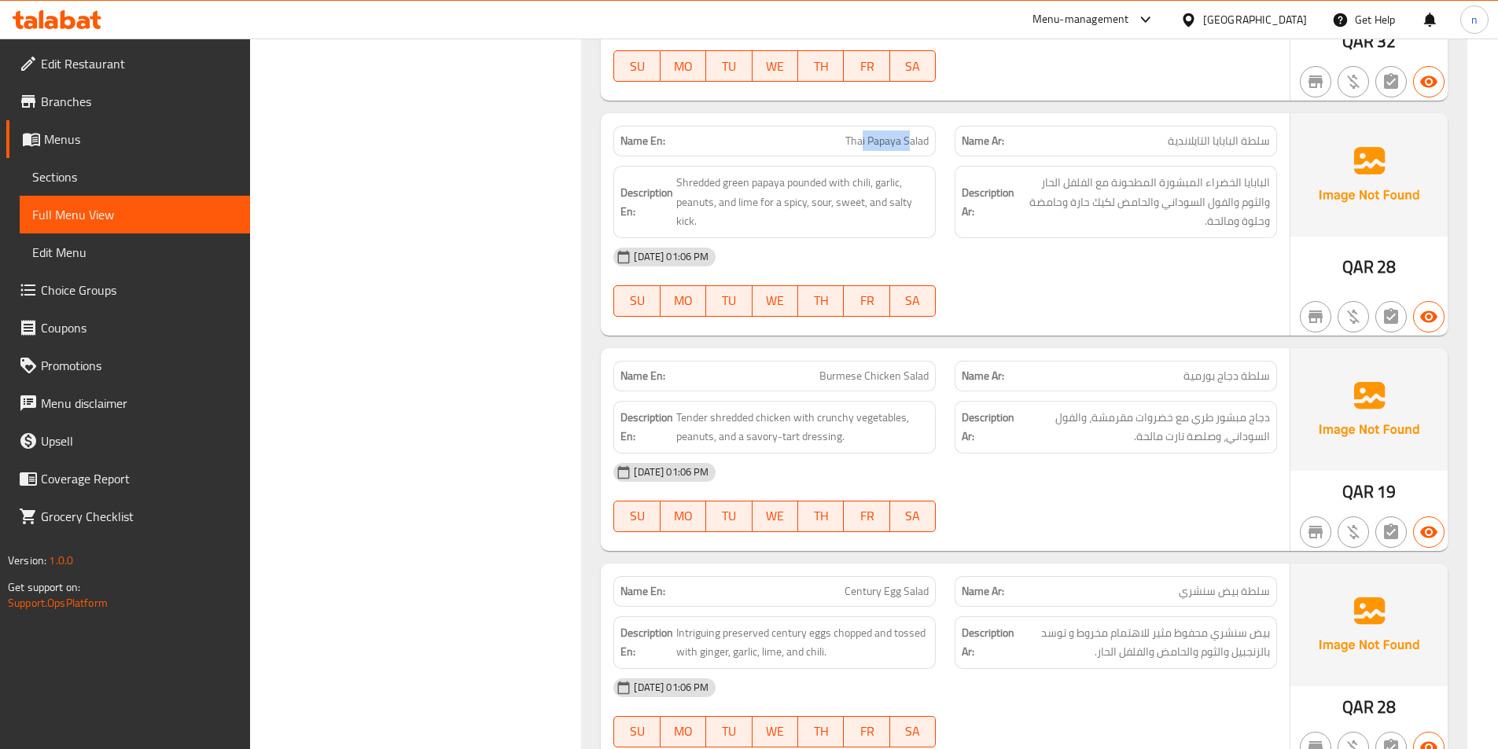
drag, startPoint x: 862, startPoint y: 127, endPoint x: 911, endPoint y: 132, distance: 49.0
click at [911, 133] on span "Thai Papaya Salad" at bounding box center [886, 141] width 83 height 17
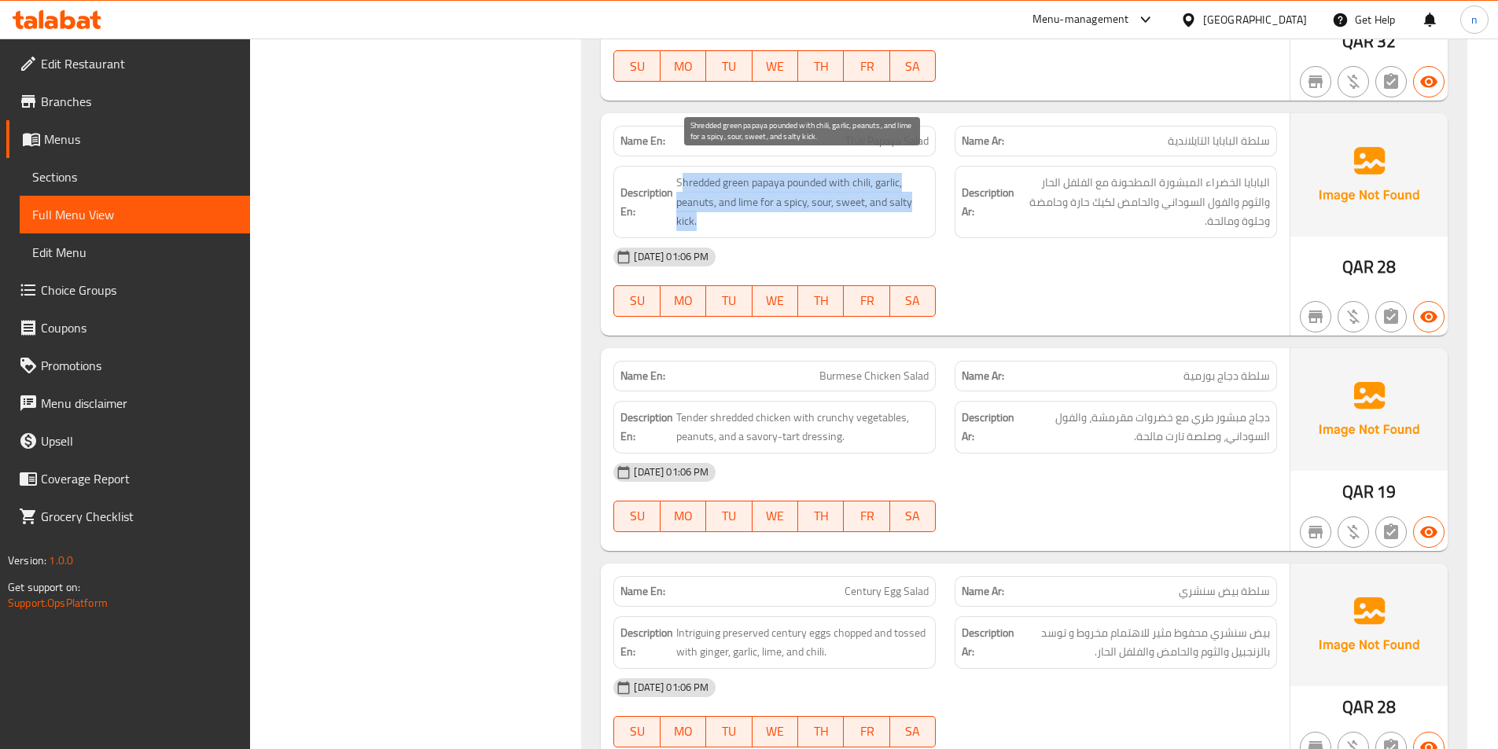
drag, startPoint x: 682, startPoint y: 170, endPoint x: 825, endPoint y: 197, distance: 145.5
click at [825, 197] on span "Shredded green papaya pounded with chili, garlic, peanuts, and lime for a spicy…" at bounding box center [802, 202] width 252 height 58
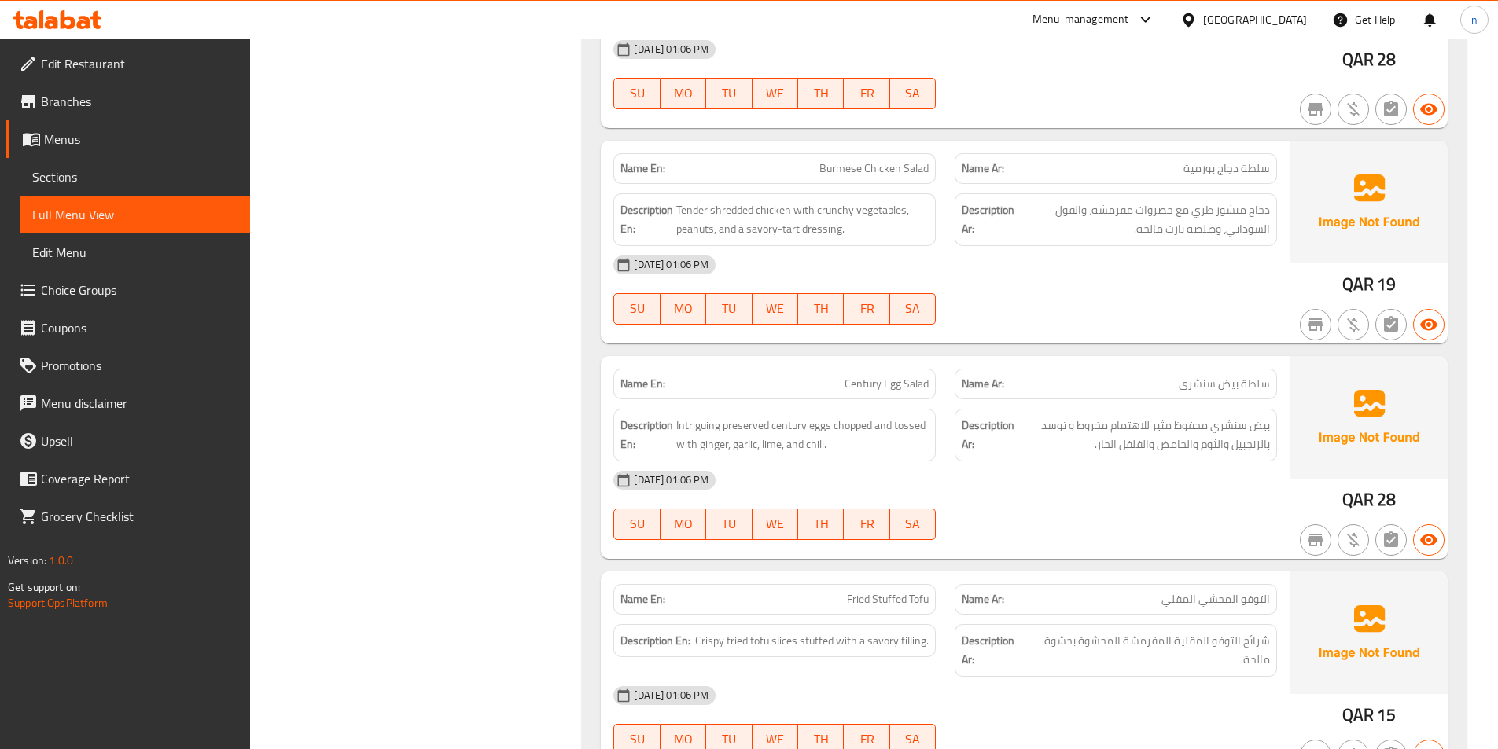
scroll to position [7168, 0]
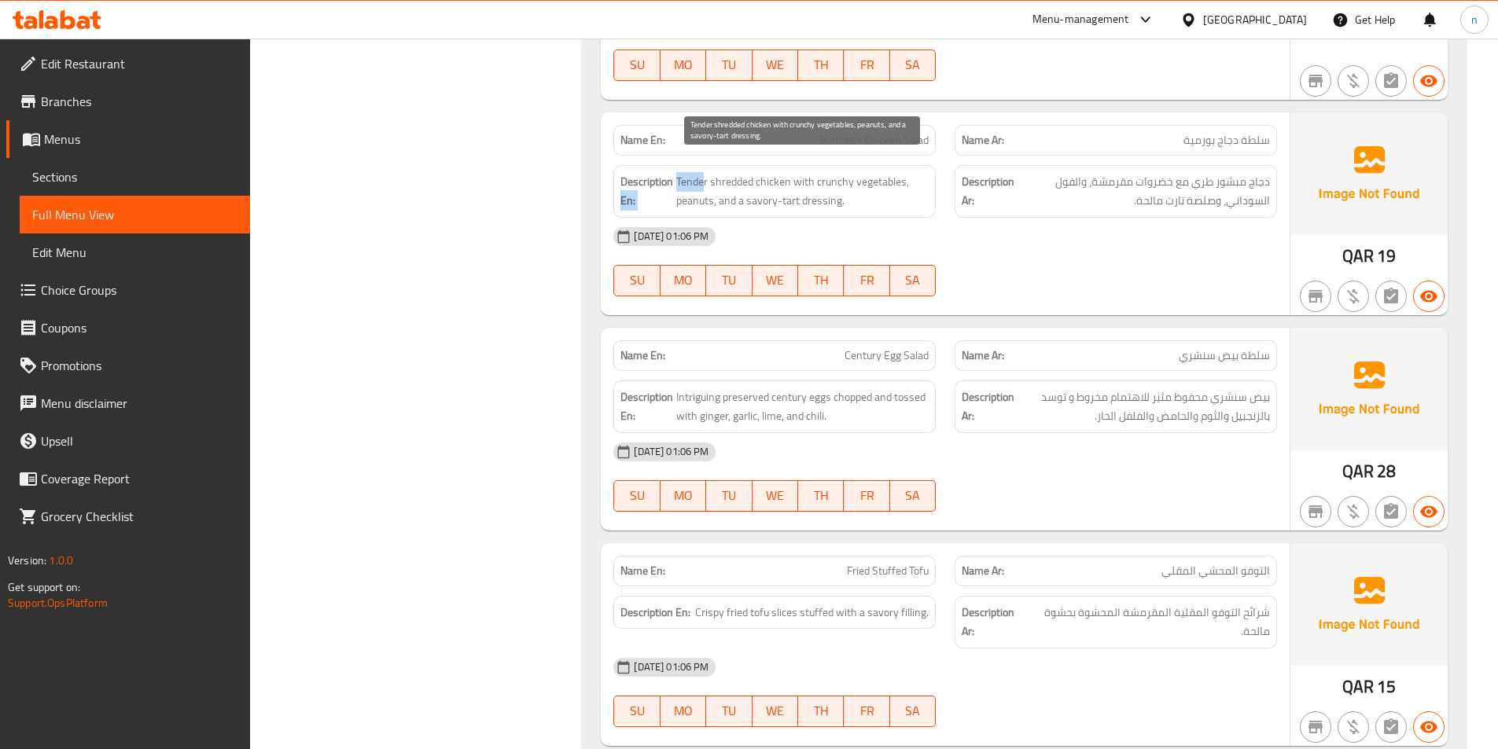
drag, startPoint x: 674, startPoint y: 171, endPoint x: 704, endPoint y: 166, distance: 30.2
click at [704, 172] on h6 "Description En: Tender shredded chicken with crunchy vegetables, peanuts, and a…" at bounding box center [774, 191] width 308 height 39
click at [710, 172] on span "Tender shredded chicken with crunchy vegetables, peanuts, and a savory-tart dre…" at bounding box center [802, 191] width 252 height 39
drag, startPoint x: 773, startPoint y: 166, endPoint x: 693, endPoint y: 165, distance: 80.2
click at [693, 172] on span "Tender shredded chicken with crunchy vegetables, peanuts, and a savory-tart dre…" at bounding box center [802, 191] width 252 height 39
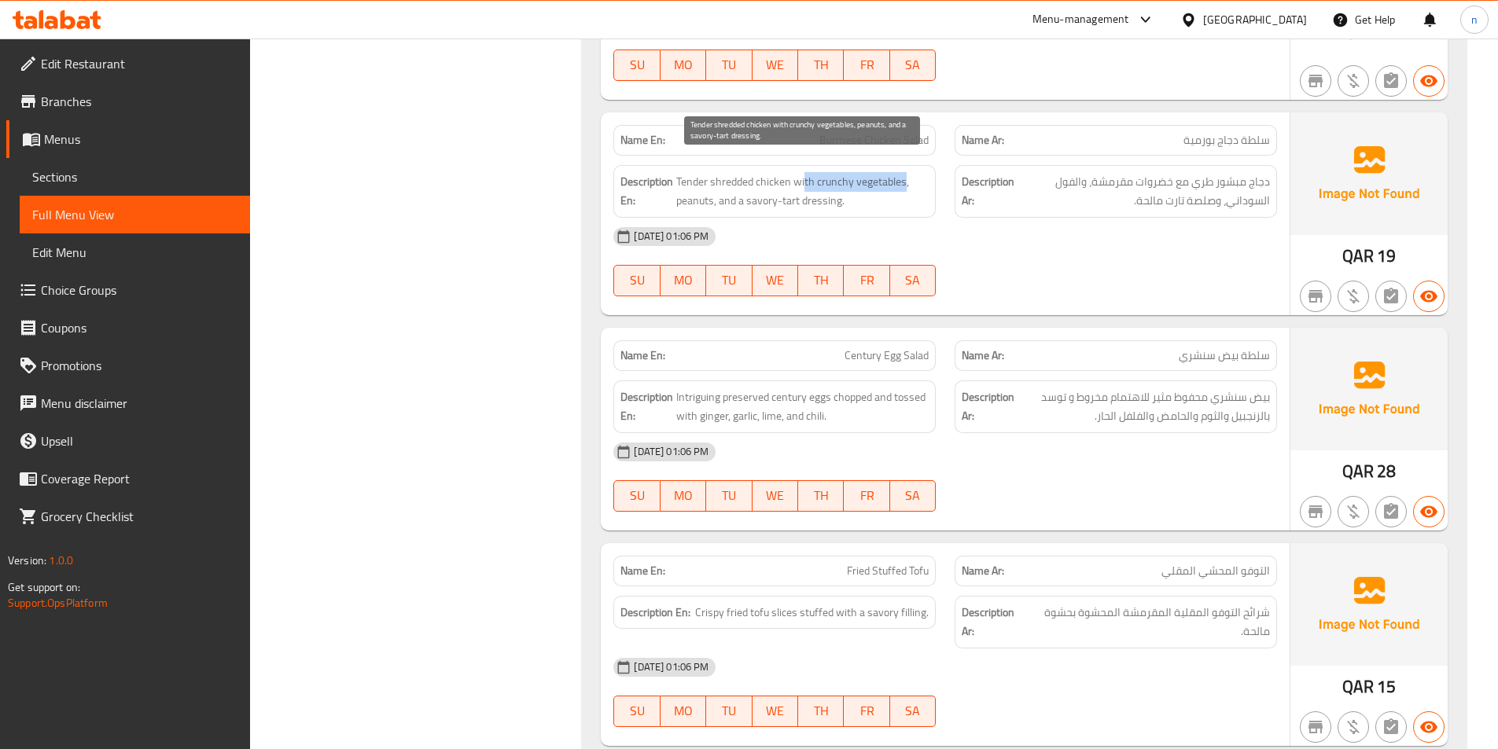
drag, startPoint x: 803, startPoint y: 164, endPoint x: 902, endPoint y: 168, distance: 99.1
click at [902, 172] on span "Tender shredded chicken with crunchy vegetables, peanuts, and a savory-tart dre…" at bounding box center [802, 191] width 252 height 39
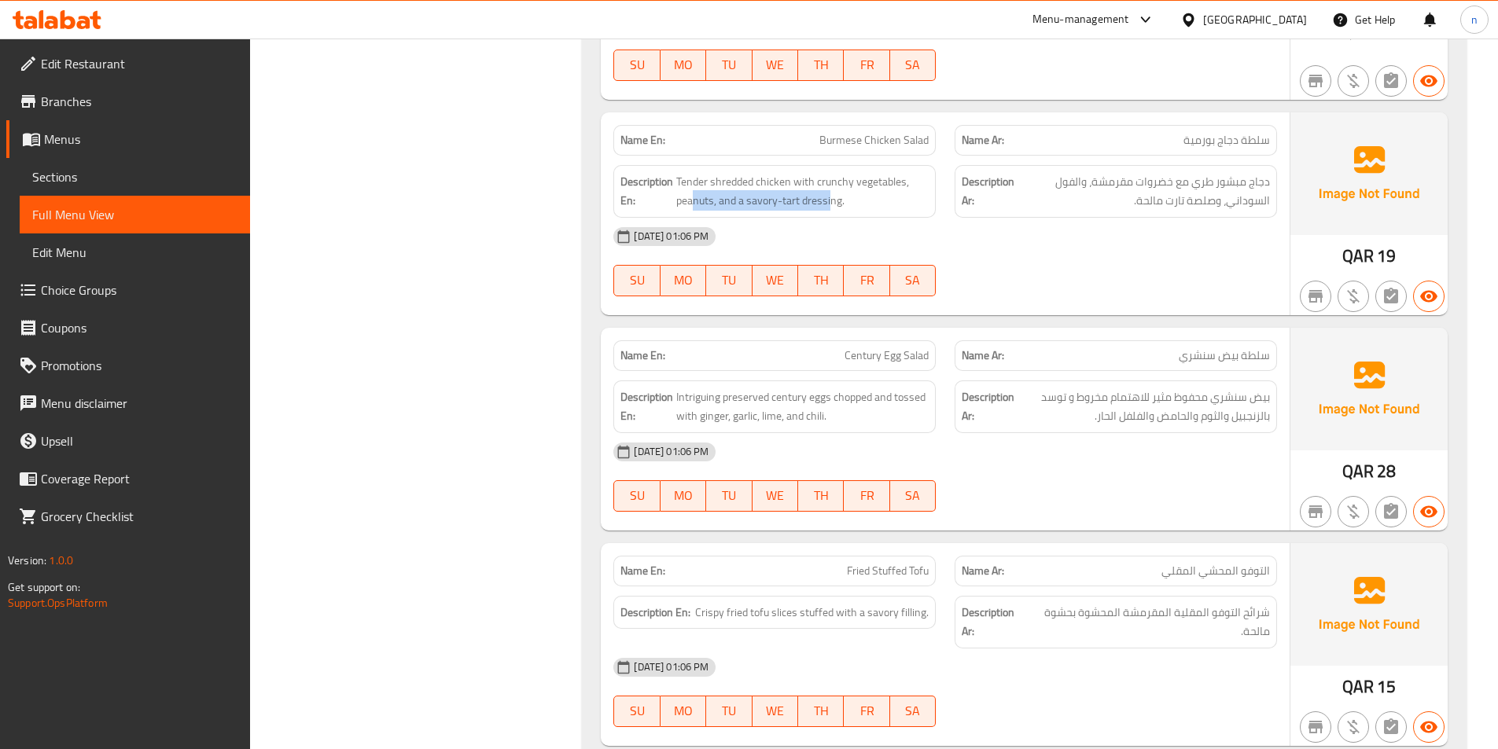
drag, startPoint x: 691, startPoint y: 186, endPoint x: 830, endPoint y: 197, distance: 139.5
click at [830, 197] on div "Description En: Tender shredded chicken with crunchy vegetables, peanuts, and a…" at bounding box center [774, 191] width 322 height 53
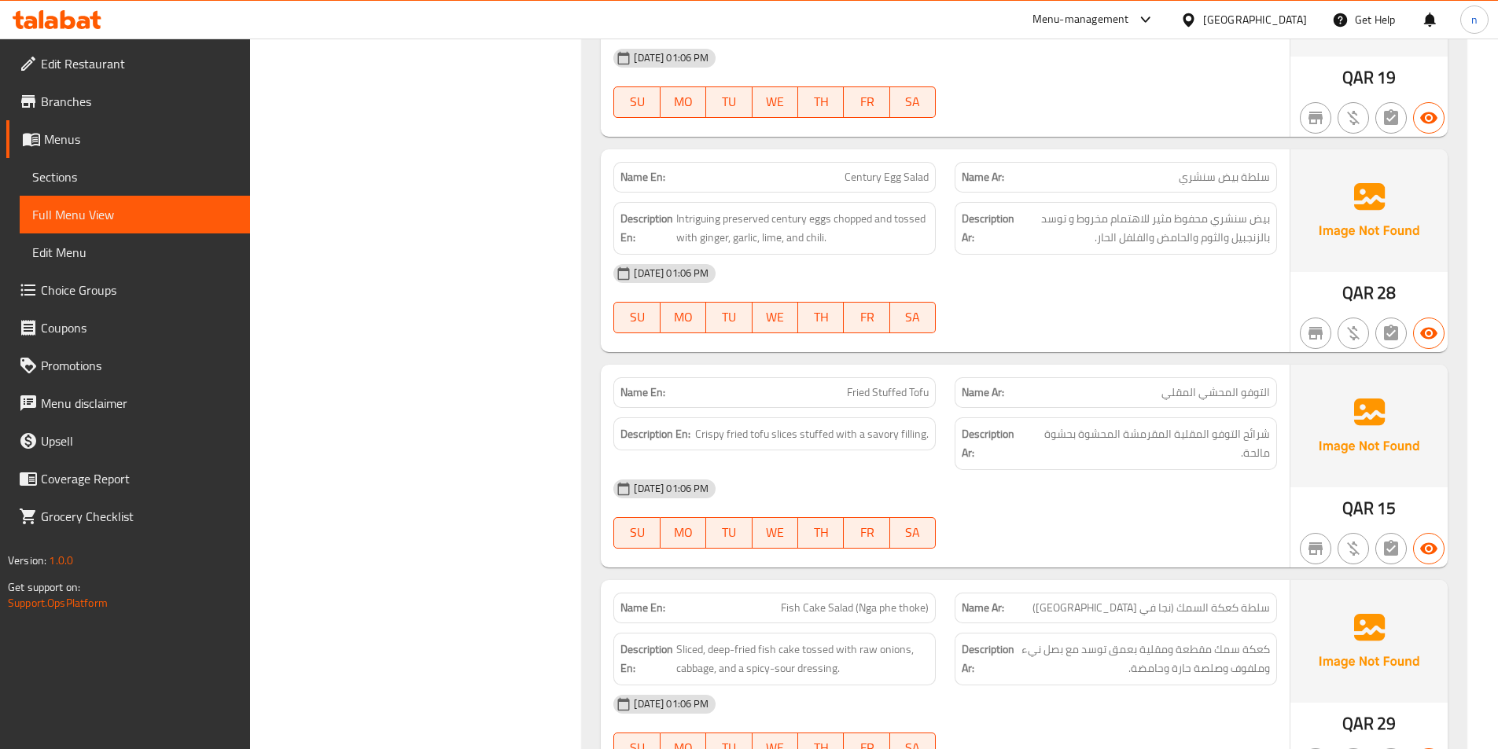
scroll to position [7404, 0]
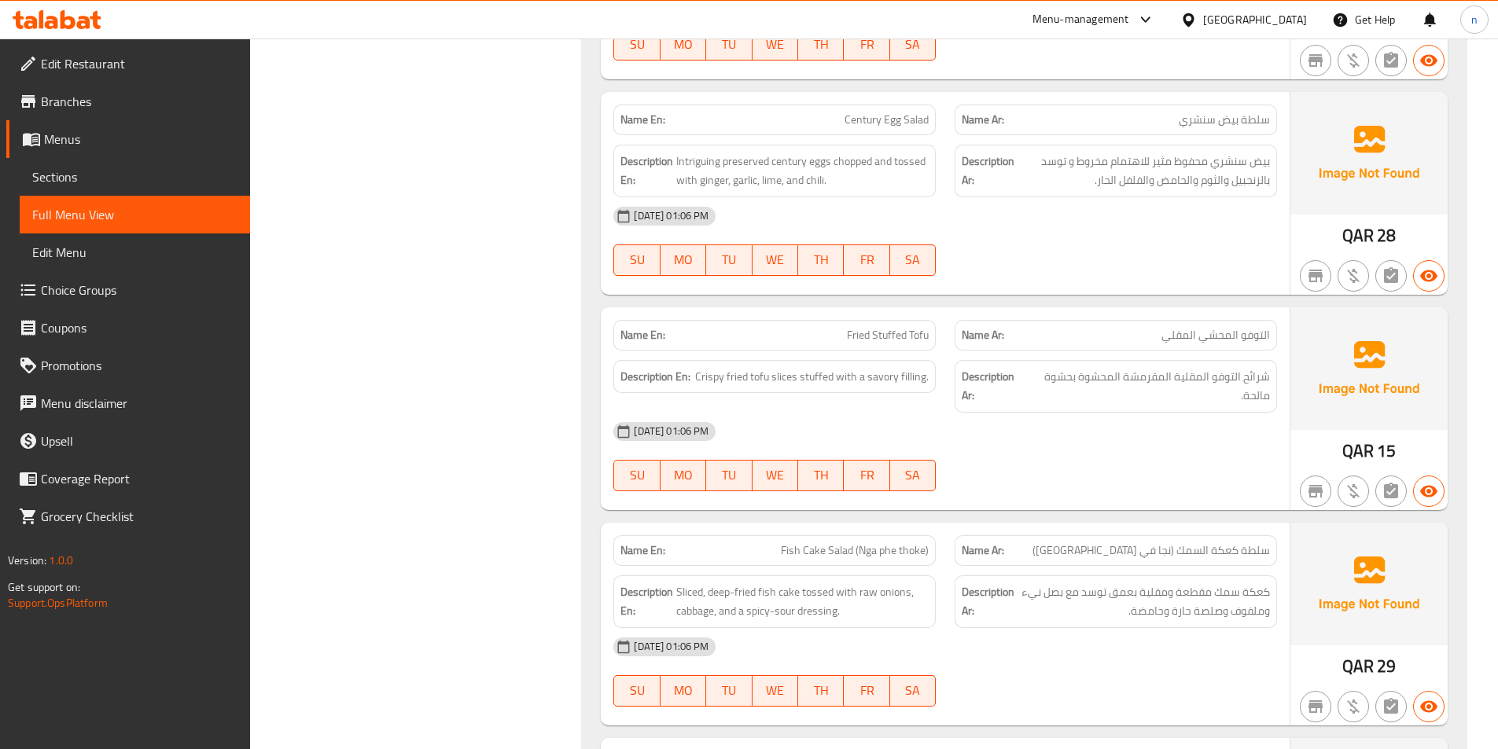
click at [1120, 211] on div "[DATE] 01:06 PM" at bounding box center [945, 216] width 682 height 38
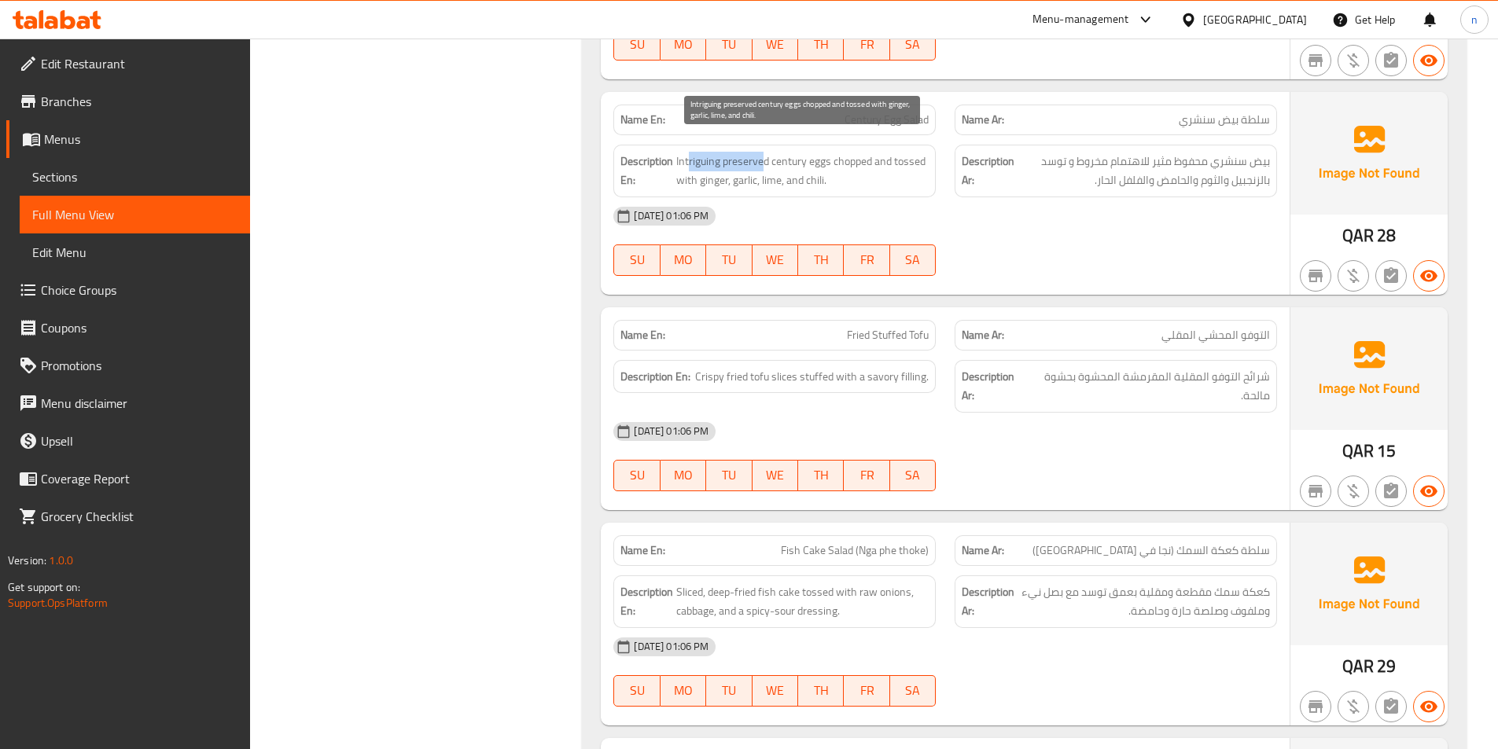
drag, startPoint x: 688, startPoint y: 149, endPoint x: 763, endPoint y: 150, distance: 74.7
click at [763, 152] on span "Intriguing preserved century eggs chopped and tossed with ginger, garlic, lime,…" at bounding box center [802, 171] width 252 height 39
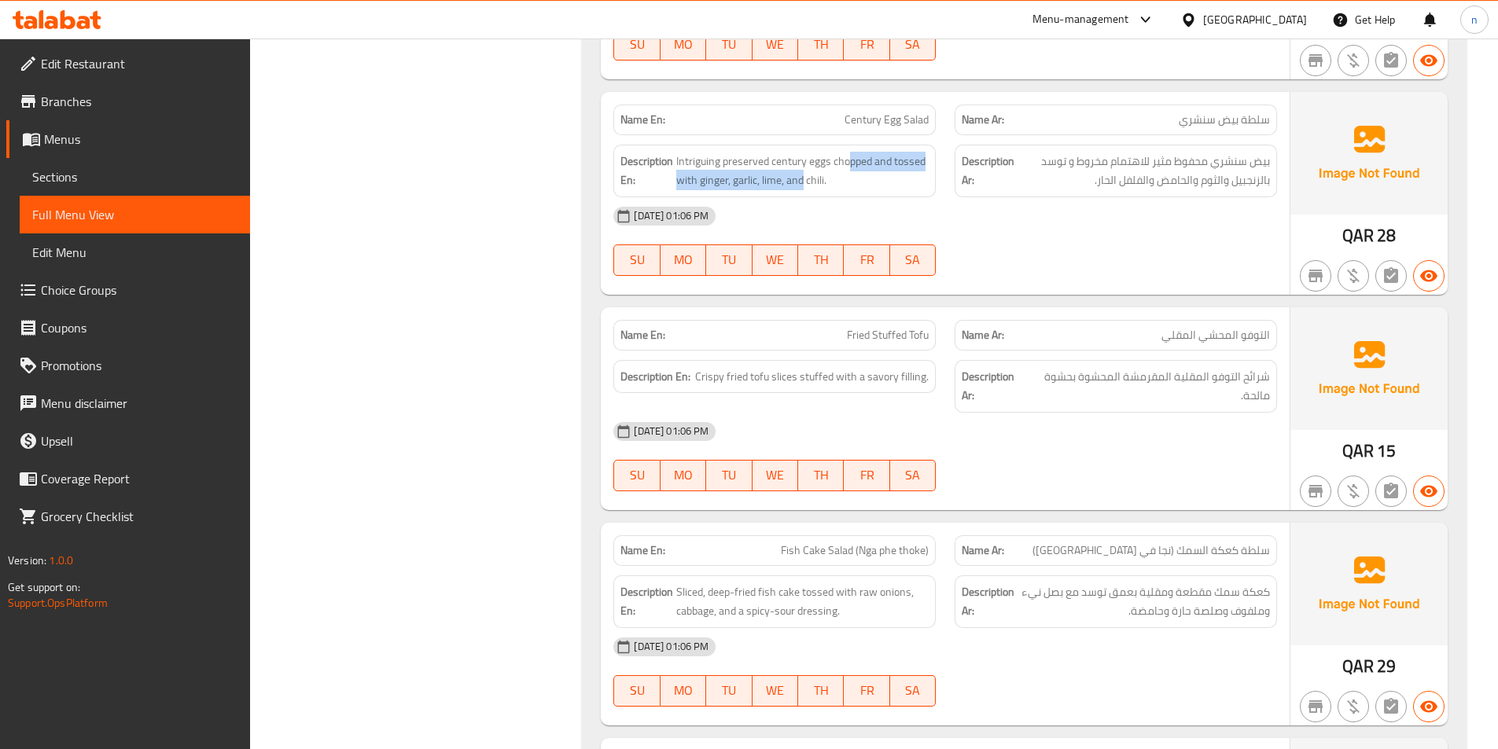
drag, startPoint x: 847, startPoint y: 149, endPoint x: 802, endPoint y: 177, distance: 53.3
click at [802, 177] on div "Description En: Intriguing preserved century eggs chopped and tossed with ginge…" at bounding box center [774, 171] width 322 height 53
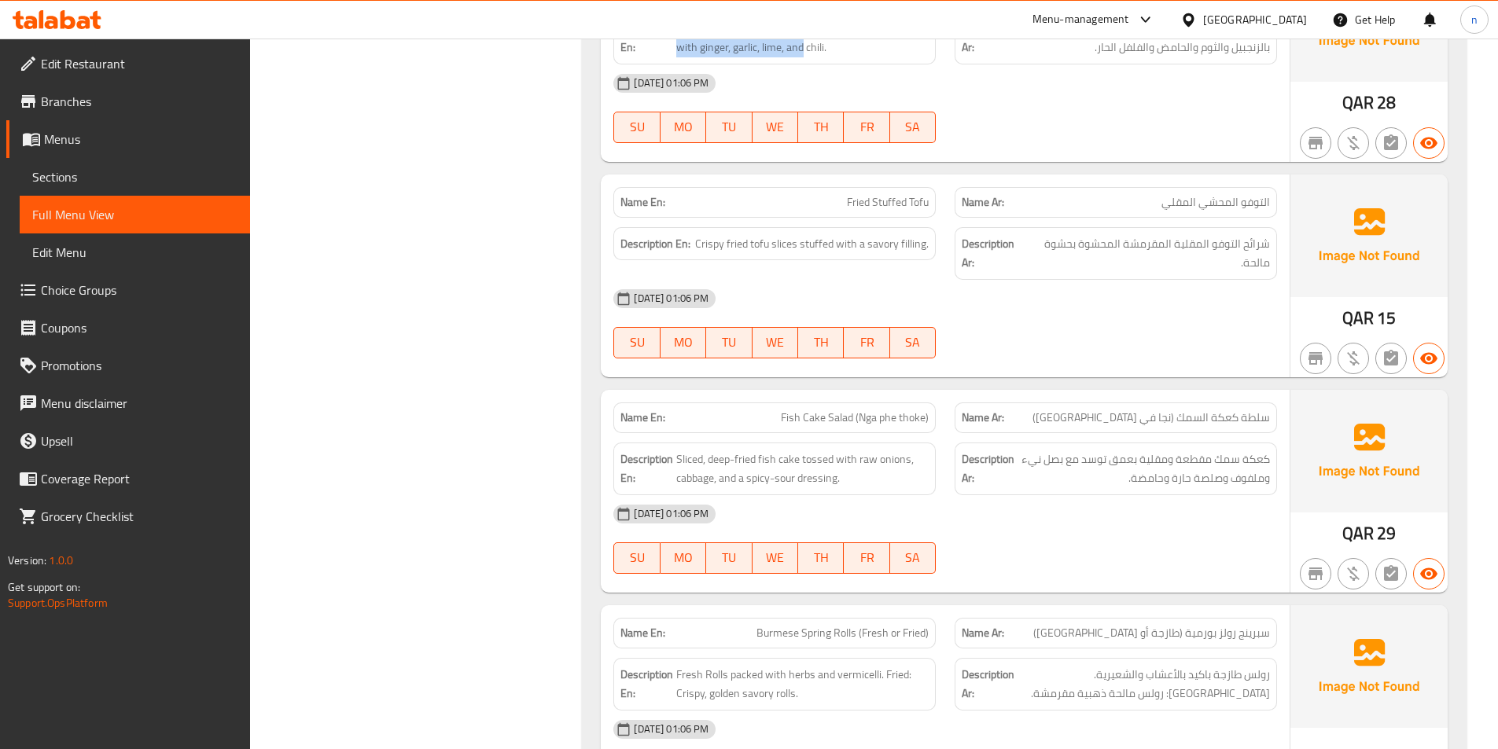
scroll to position [7561, 0]
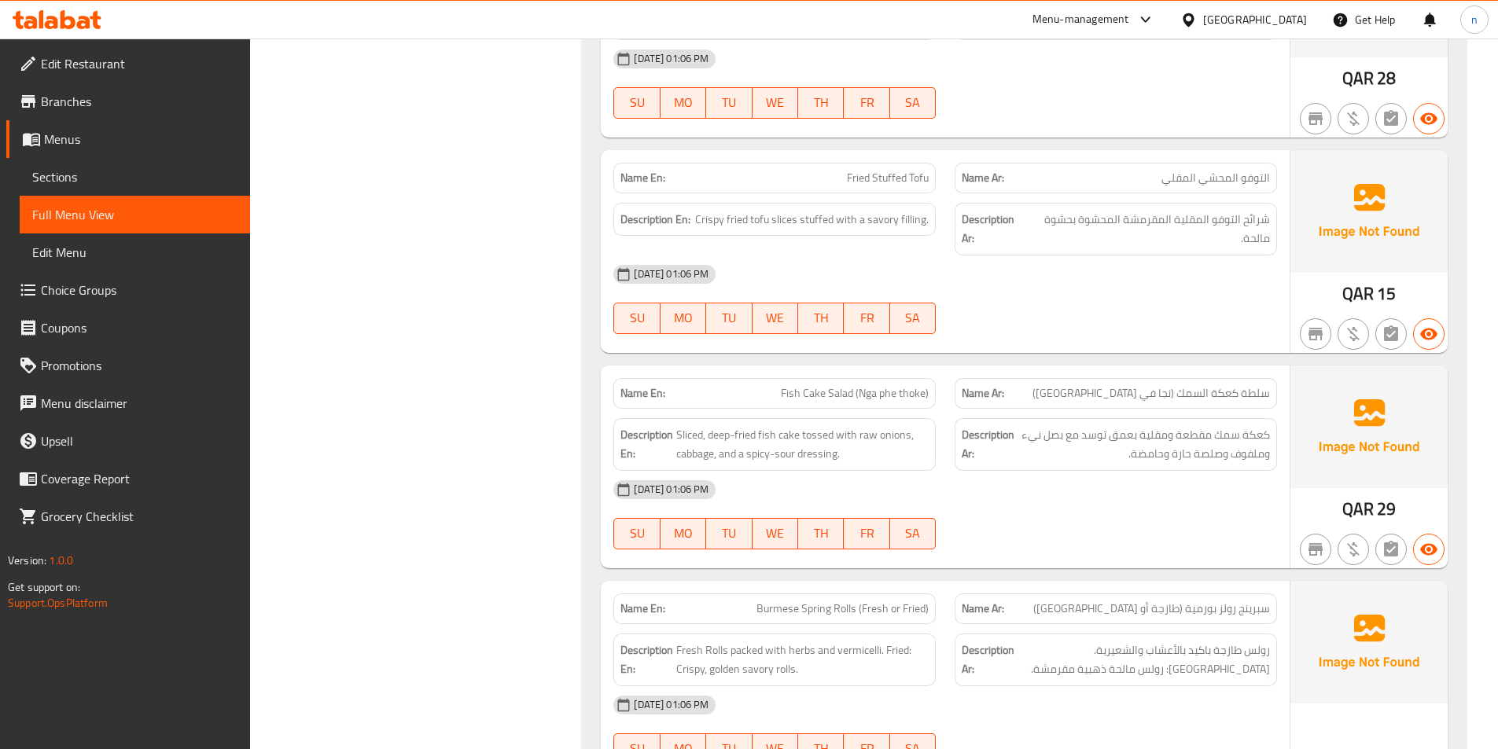
click at [1149, 301] on div "30-09-2025 01:06 PM SU MO TU WE TH FR SA" at bounding box center [945, 299] width 682 height 88
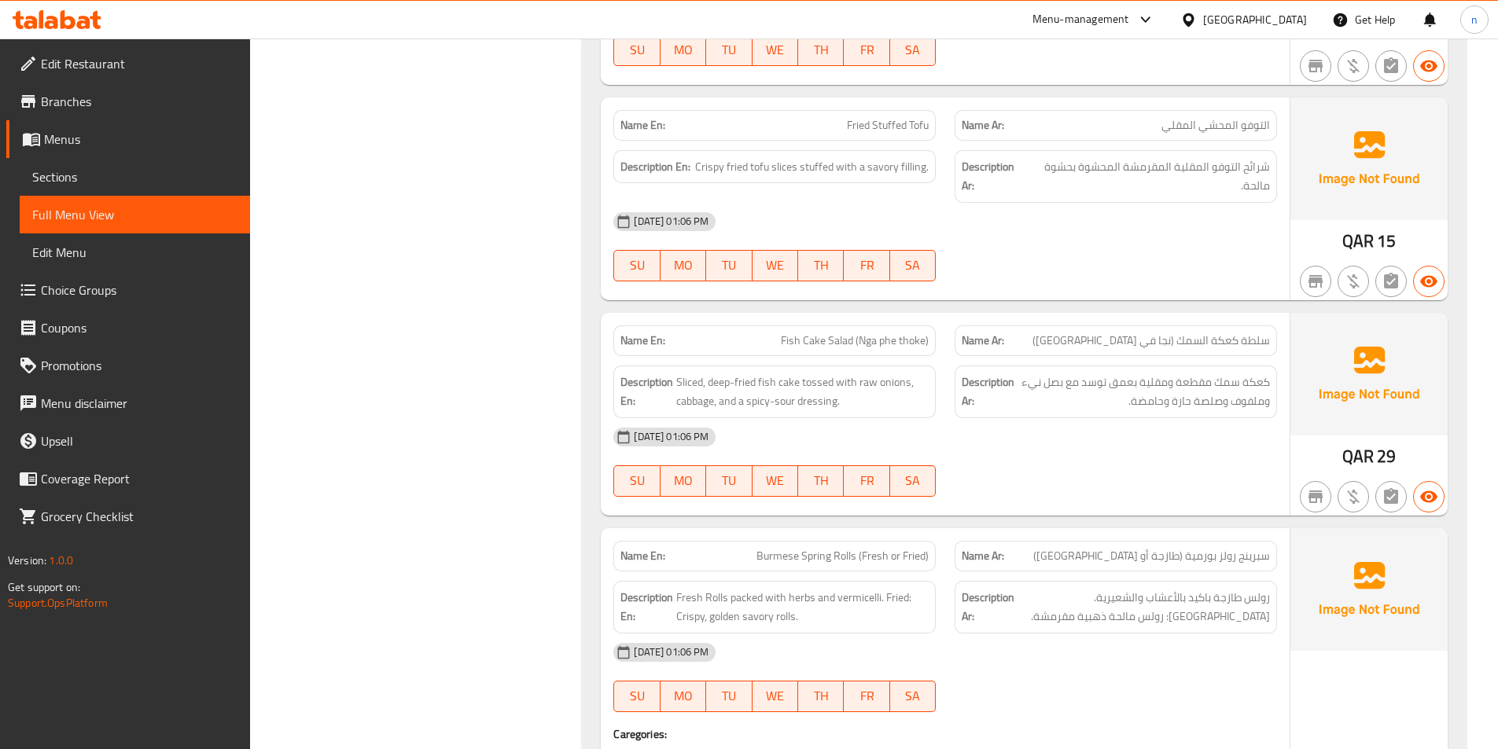
scroll to position [7639, 0]
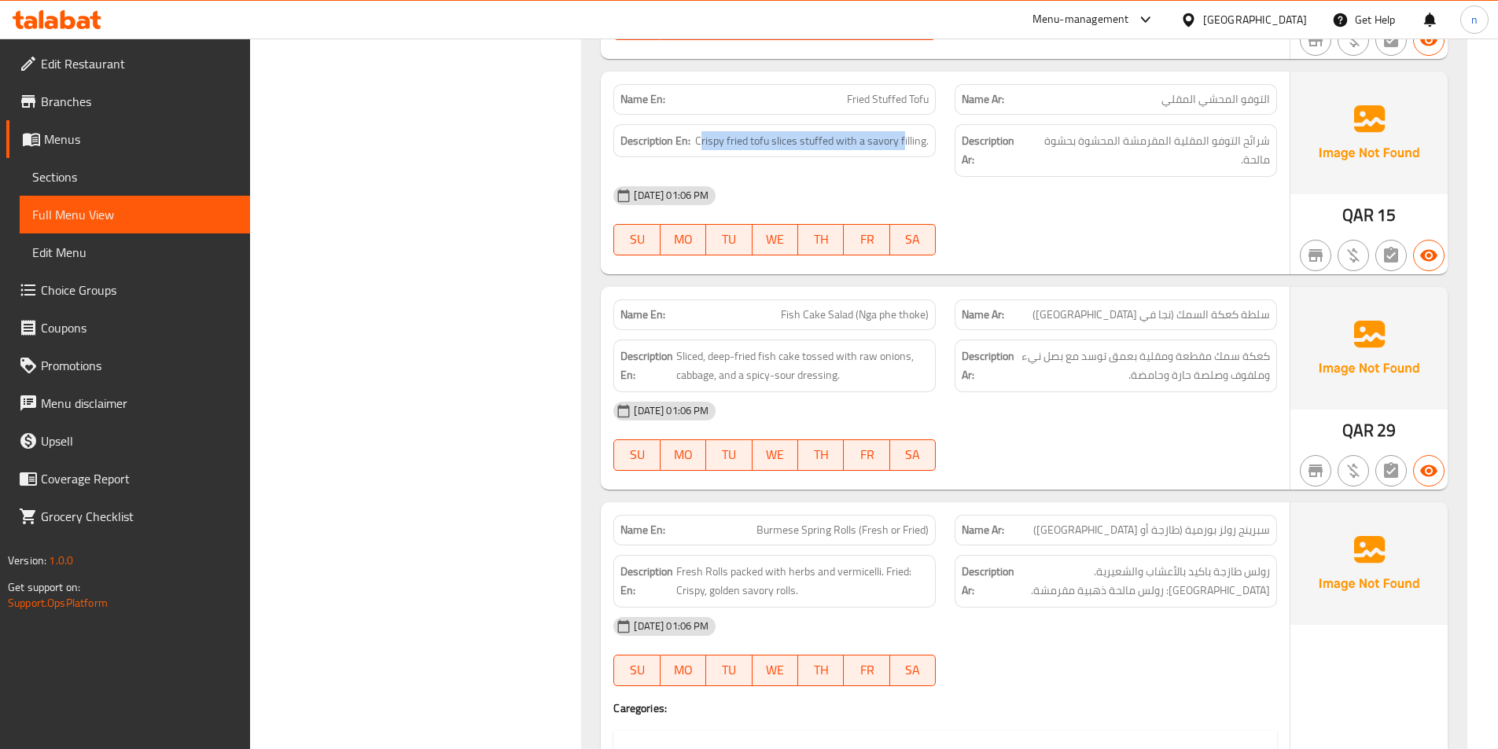
drag, startPoint x: 704, startPoint y: 125, endPoint x: 906, endPoint y: 140, distance: 201.8
click at [906, 140] on div "Description En: Crispy fried tofu slices stuffed with a savory filling." at bounding box center [774, 141] width 322 height 34
click at [1017, 157] on div "Description Ar: شرائح التوفو المقلية المقرمشة المحشوة بحشوة مالحة." at bounding box center [1115, 150] width 322 height 53
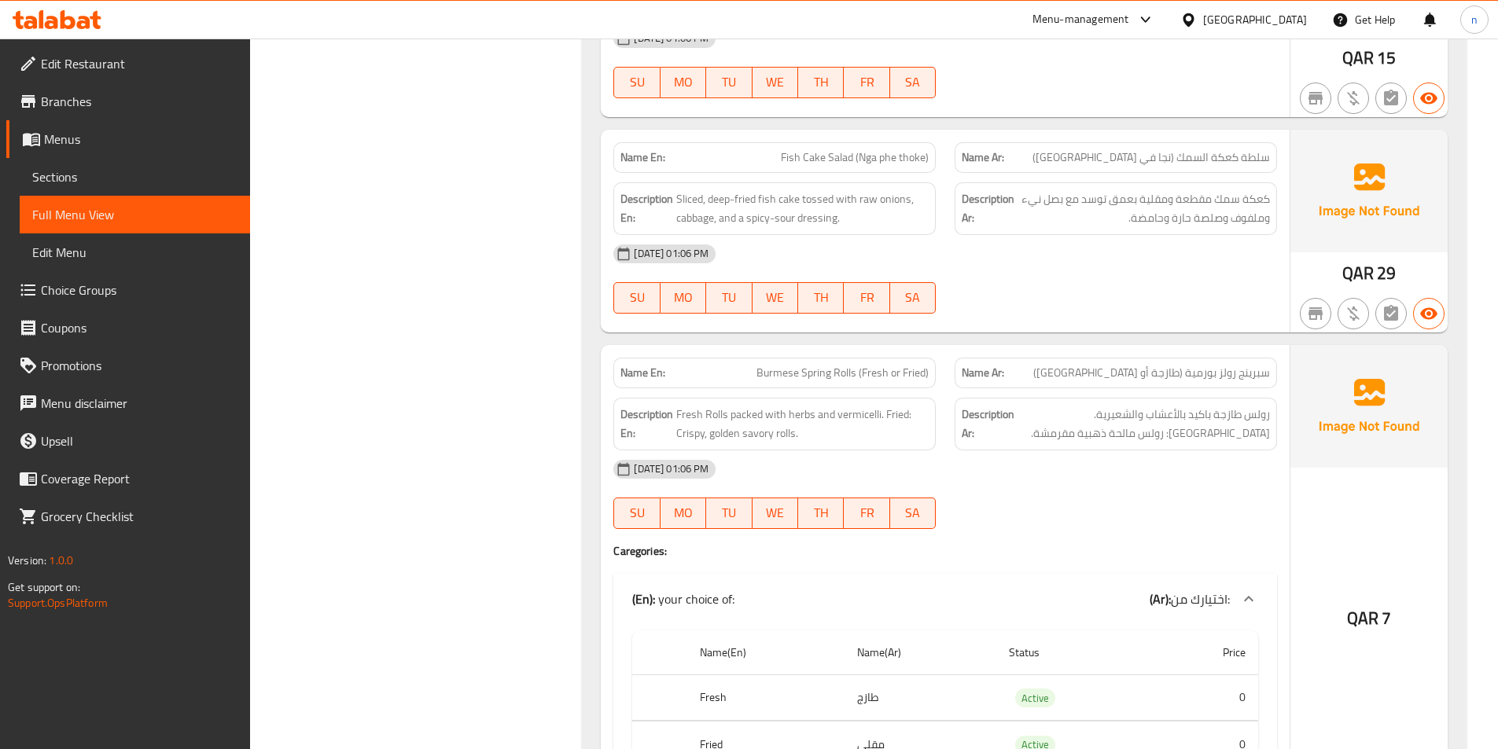
scroll to position [7875, 0]
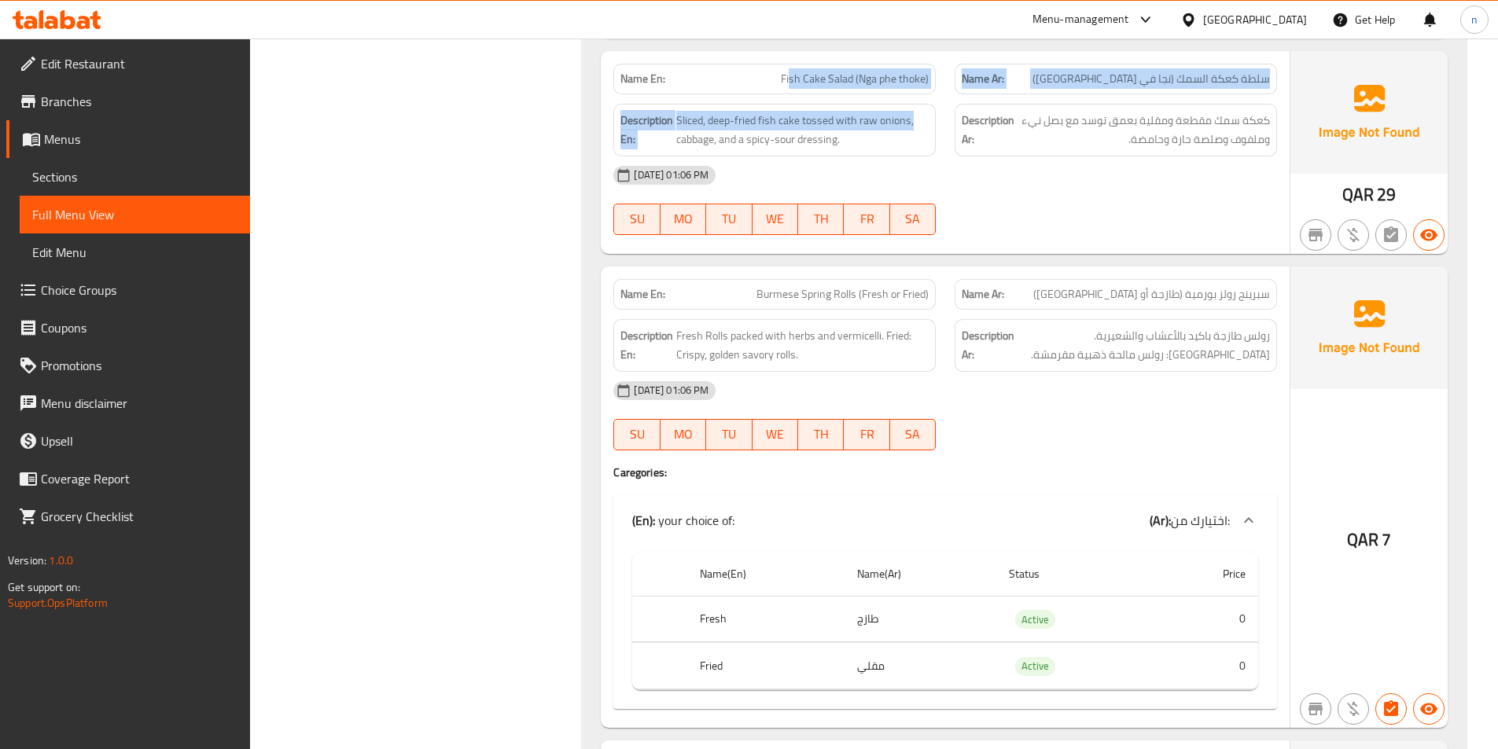
drag, startPoint x: 789, startPoint y: 66, endPoint x: 911, endPoint y: 80, distance: 122.7
click at [911, 80] on div "Name En: Fish Cake Salad (Nga phe thoke) Name Ar: سلطة كعكة السمك (نجا في ثوك) …" at bounding box center [945, 152] width 689 height 203
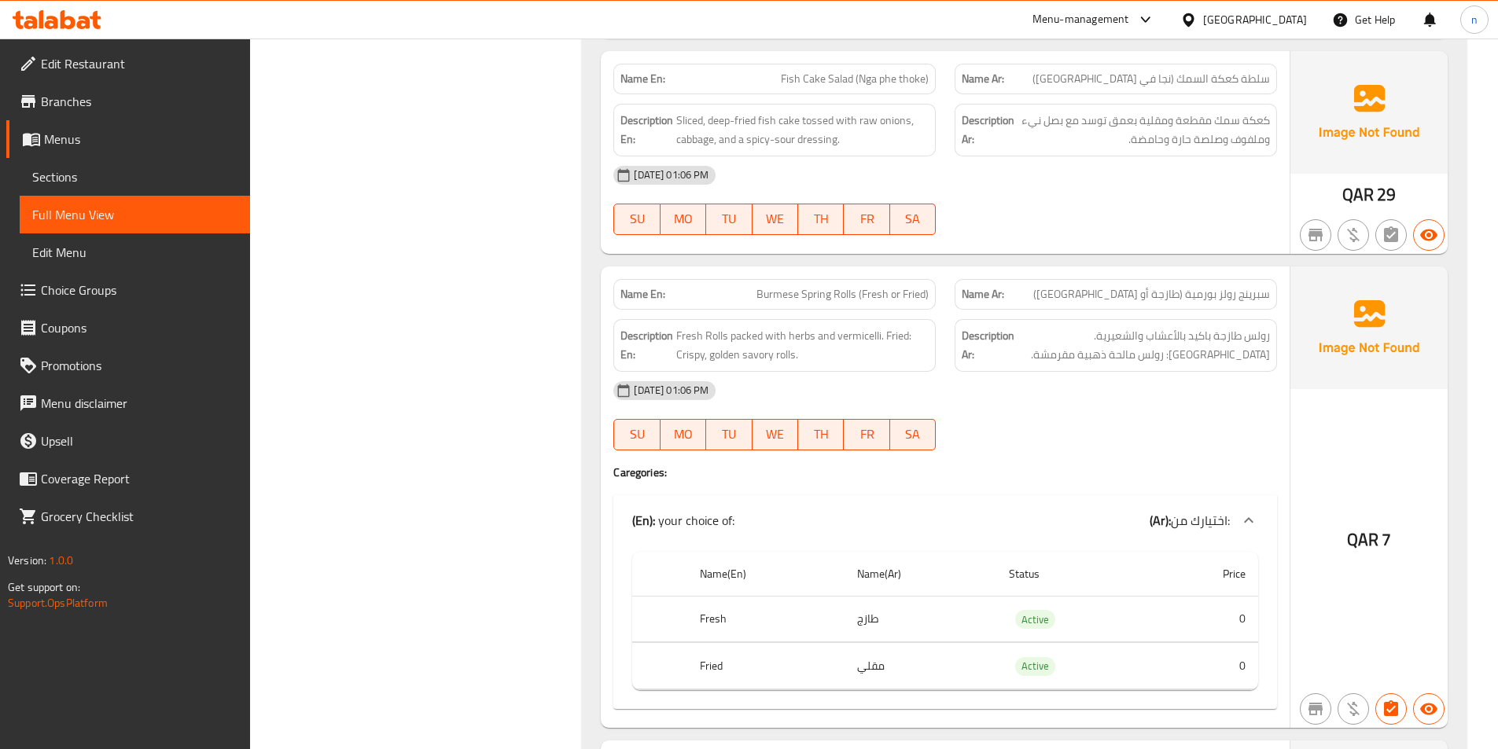
click at [888, 71] on span "Fish Cake Salad (Nga phe thoke)" at bounding box center [855, 79] width 148 height 17
click at [884, 71] on span "Fish Cake Salad (Nga phe thoke)" at bounding box center [855, 79] width 148 height 17
click at [597, 94] on div "Name En: Prawn Green Salad Name Ar: سلطة الروبيان الخضراء Description En: Tende…" at bounding box center [1024, 402] width 884 height 3338
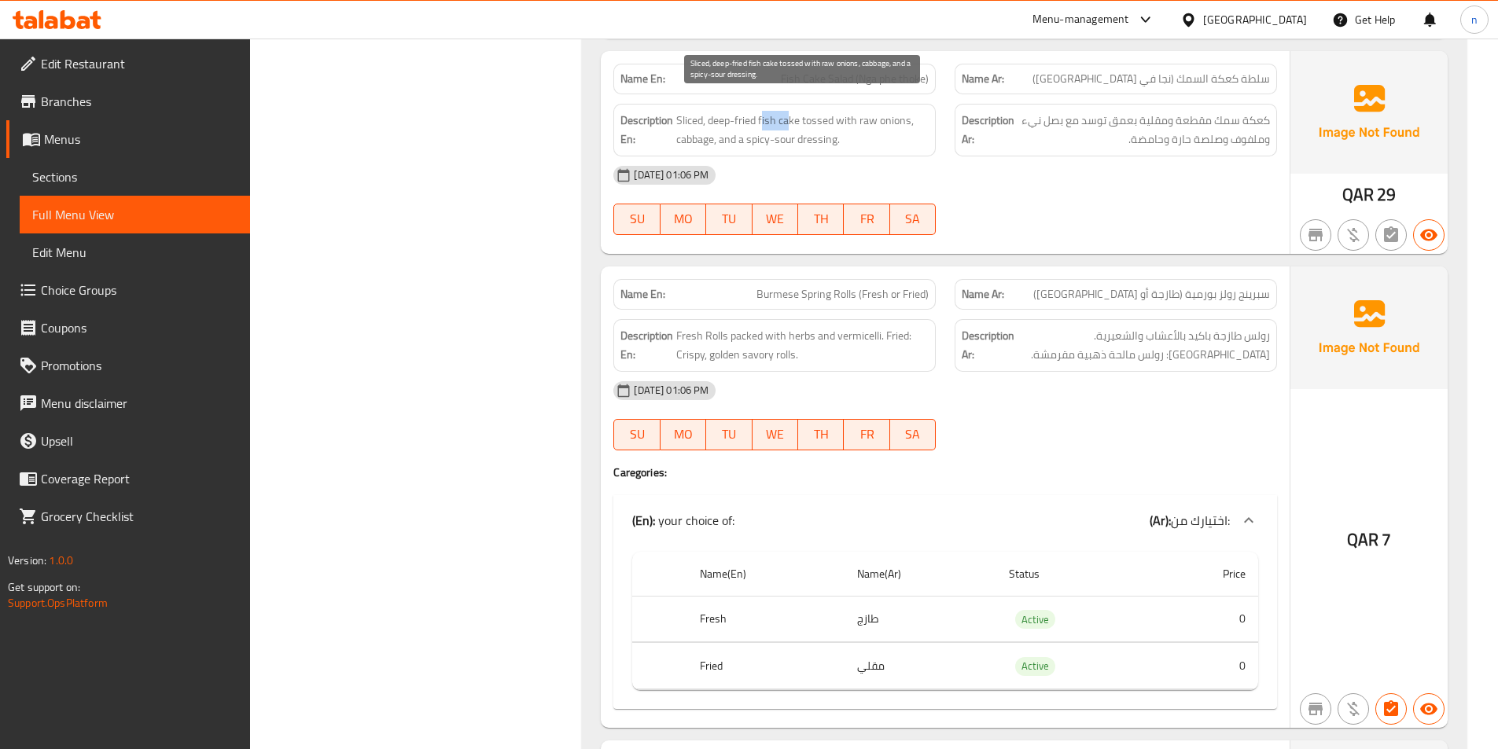
drag, startPoint x: 790, startPoint y: 103, endPoint x: 761, endPoint y: 100, distance: 29.3
click at [761, 111] on span "Sliced, deep-fried fish cake tossed with raw onions, cabbage, and a spicy-sour …" at bounding box center [802, 130] width 252 height 39
drag, startPoint x: 829, startPoint y: 105, endPoint x: 901, endPoint y: 112, distance: 72.7
click at [901, 112] on span "Sliced, deep-fried fish cake tossed with raw onions, cabbage, and a spicy-sour …" at bounding box center [802, 130] width 252 height 39
drag, startPoint x: 696, startPoint y: 123, endPoint x: 708, endPoint y: 122, distance: 12.7
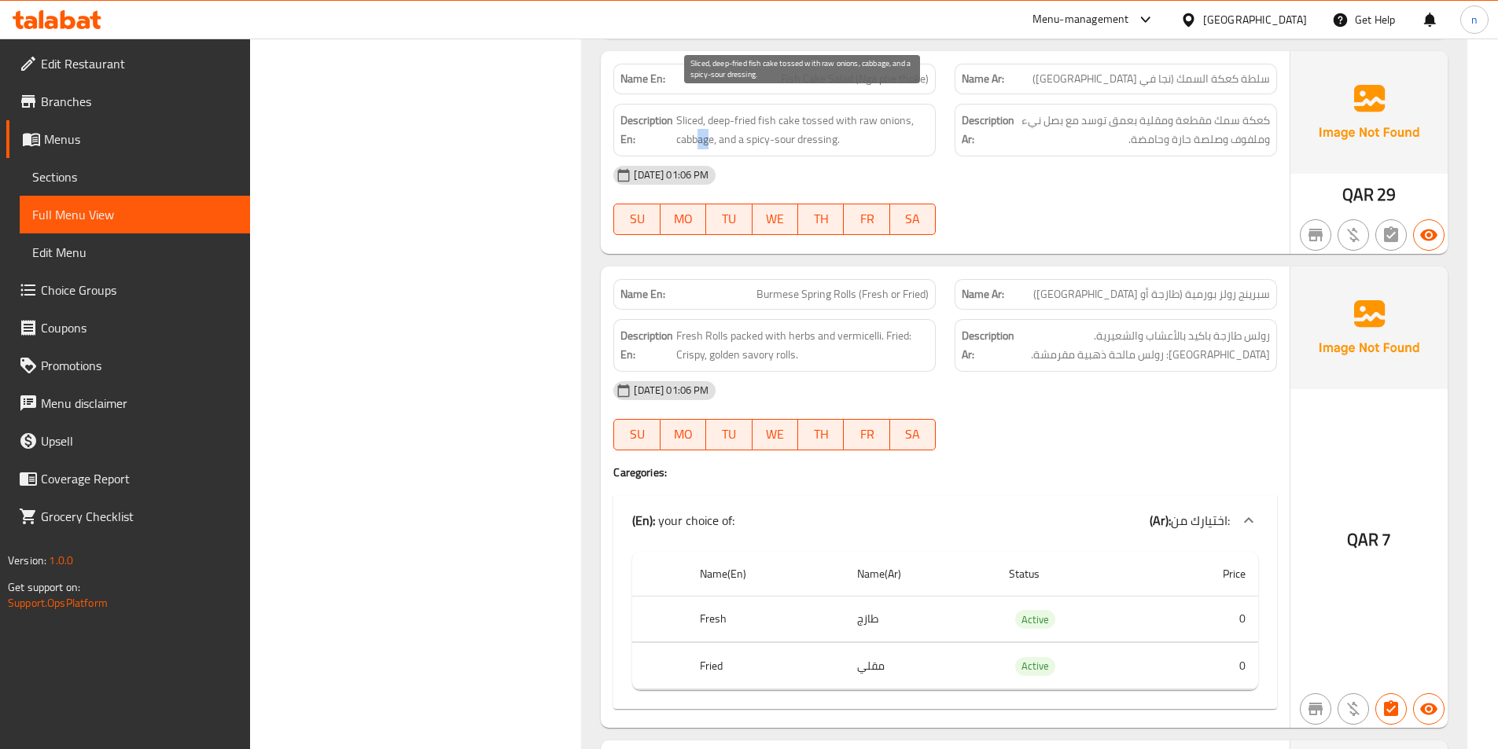
click at [708, 122] on span "Sliced, deep-fried fish cake tossed with raw onions, cabbage, and a spicy-sour …" at bounding box center [802, 130] width 252 height 39
drag, startPoint x: 733, startPoint y: 126, endPoint x: 782, endPoint y: 132, distance: 49.9
click at [781, 132] on span "Sliced, deep-fried fish cake tossed with raw onions, cabbage, and a spicy-sour …" at bounding box center [802, 130] width 252 height 39
click at [987, 164] on div "[DATE] 01:06 PM" at bounding box center [945, 175] width 682 height 38
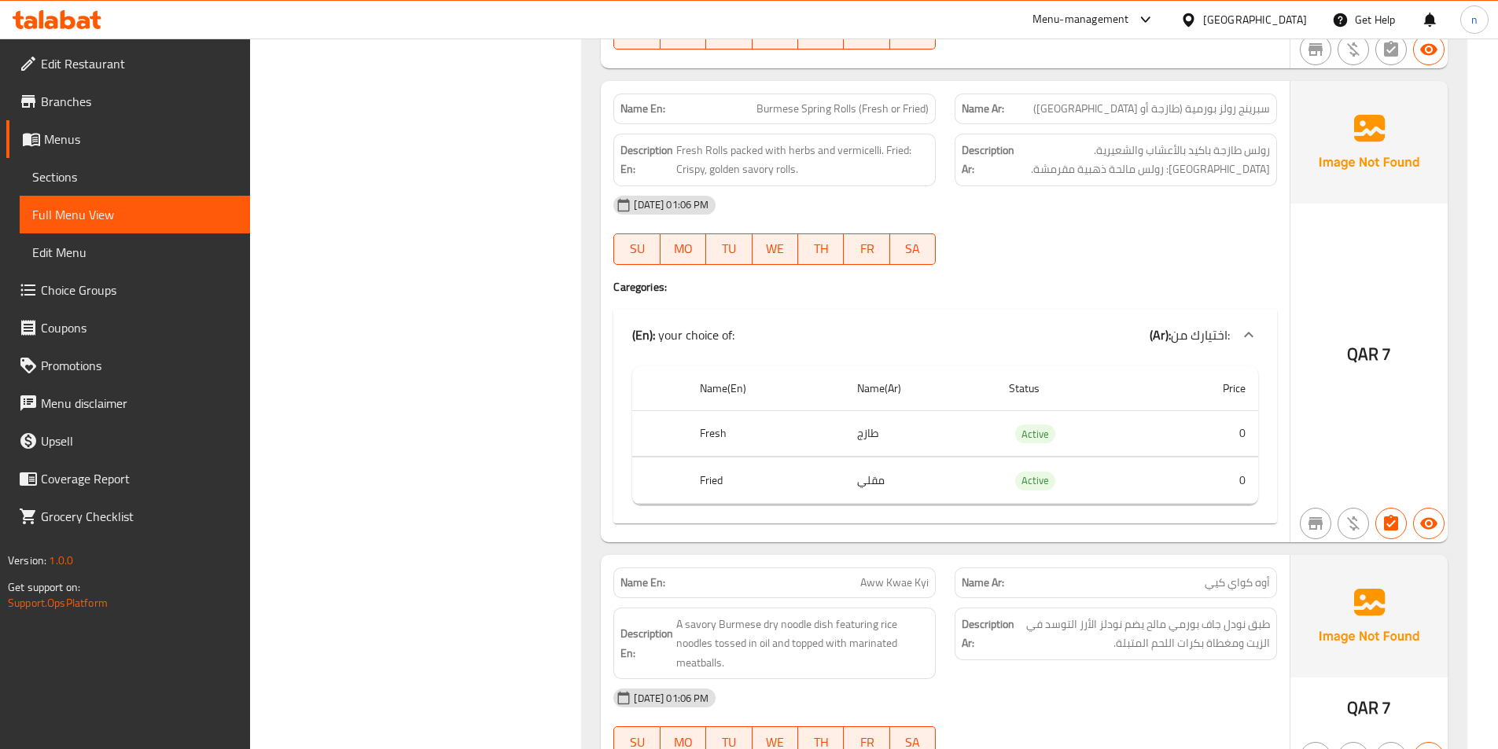
scroll to position [8032, 0]
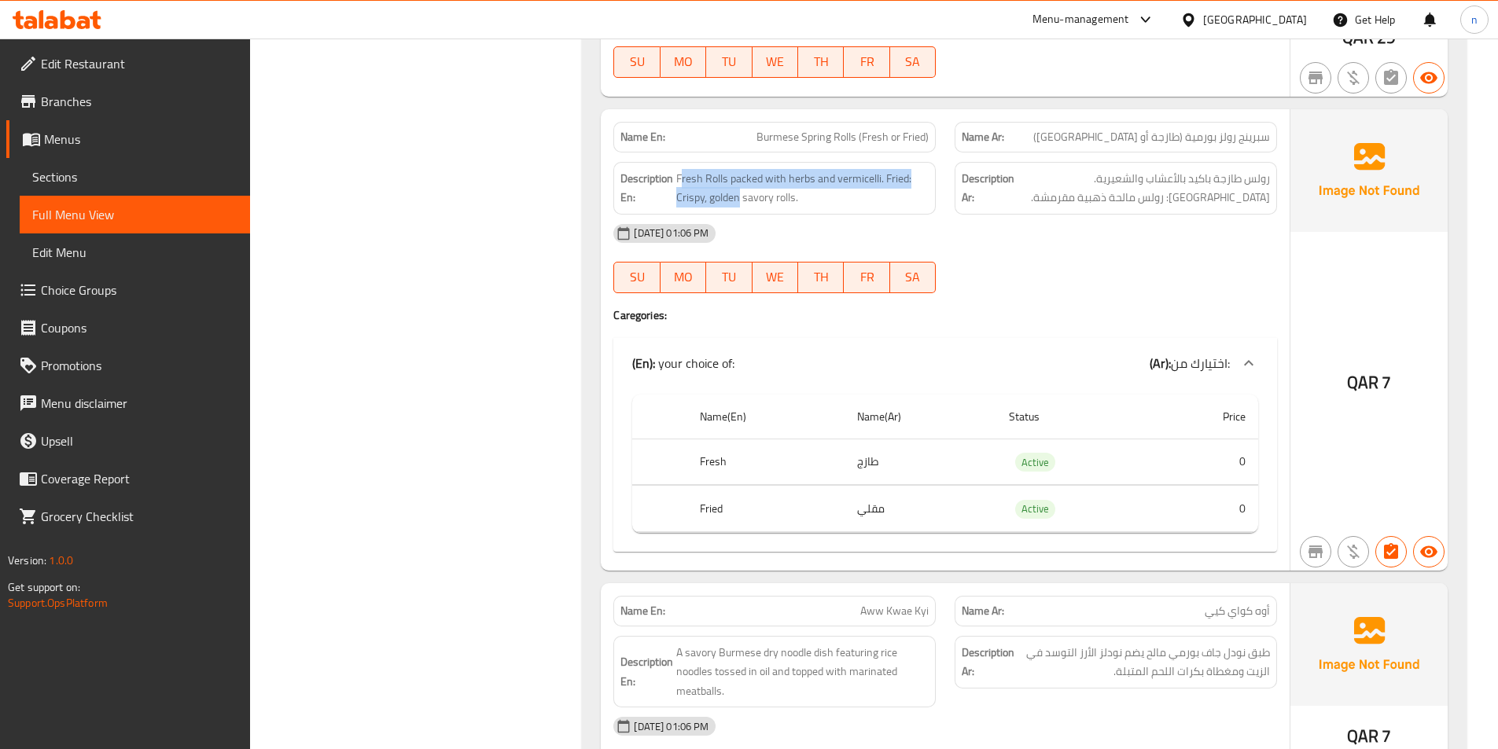
drag, startPoint x: 683, startPoint y: 162, endPoint x: 739, endPoint y: 194, distance: 64.5
click at [739, 194] on div "Description En: Fresh Rolls packed with herbs and vermicelli. Fried: Crispy, go…" at bounding box center [774, 188] width 322 height 53
click at [1006, 215] on div "[DATE] 01:06 PM" at bounding box center [945, 234] width 682 height 38
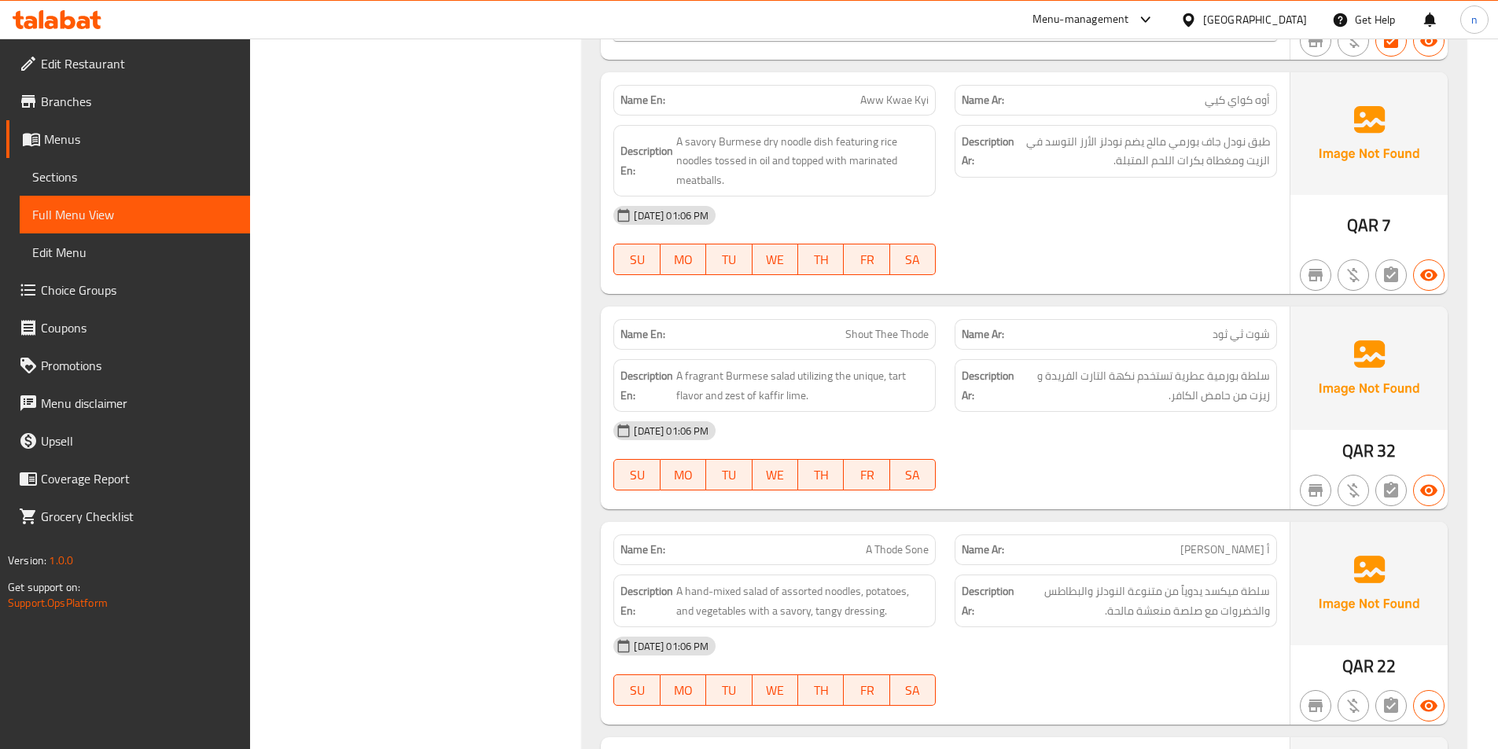
scroll to position [8583, 0]
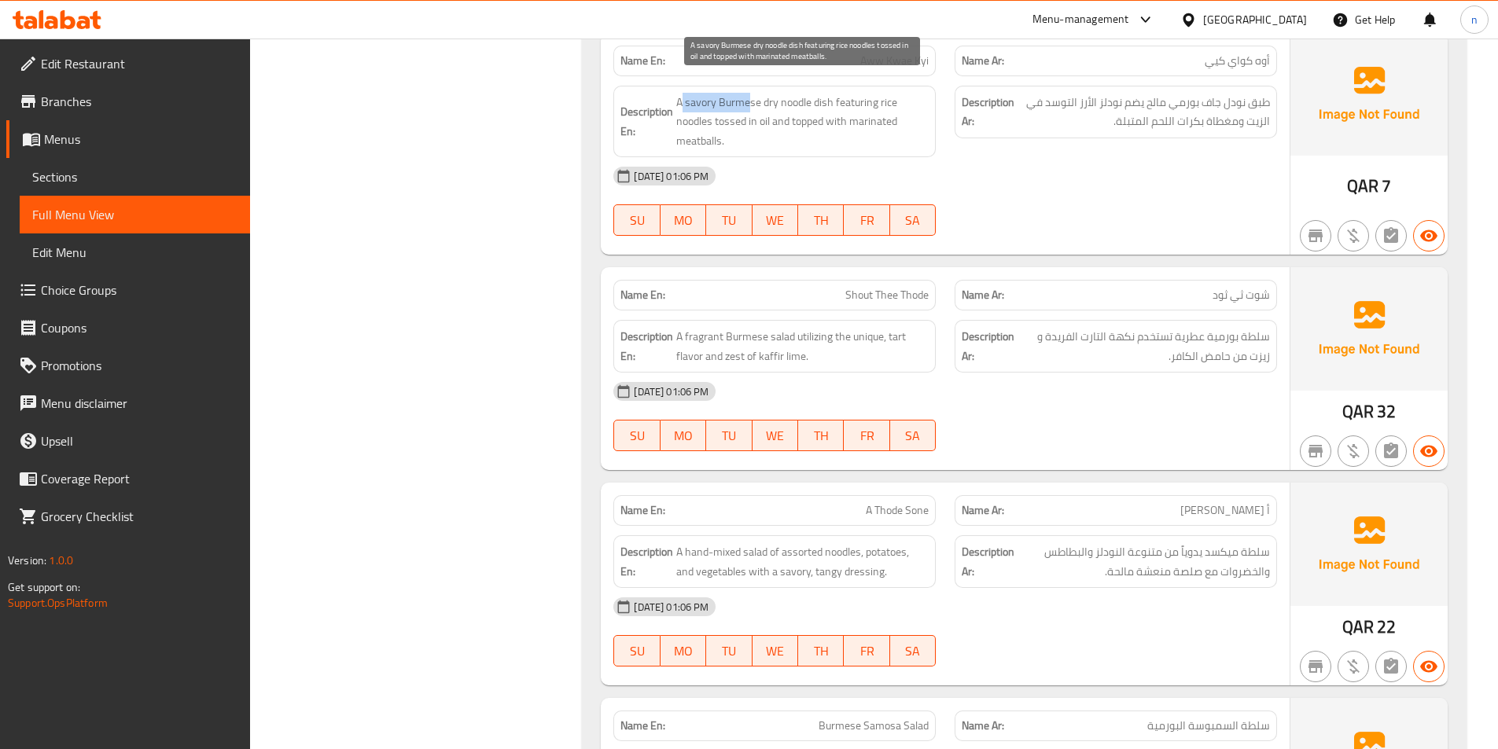
drag, startPoint x: 682, startPoint y: 86, endPoint x: 748, endPoint y: 81, distance: 67.0
click at [748, 93] on span "A savory Burmese dry noodle dish featuring rice noodles tossed in oil and toppe…" at bounding box center [802, 122] width 252 height 58
click at [733, 93] on span "A savory Burmese dry noodle dish featuring rice noodles tossed in oil and toppe…" at bounding box center [802, 122] width 252 height 58
drag, startPoint x: 678, startPoint y: 79, endPoint x: 803, endPoint y: 121, distance: 132.5
click at [803, 121] on span "A savory Burmese dry noodle dish featuring rice noodles tossed in oil and toppe…" at bounding box center [802, 122] width 252 height 58
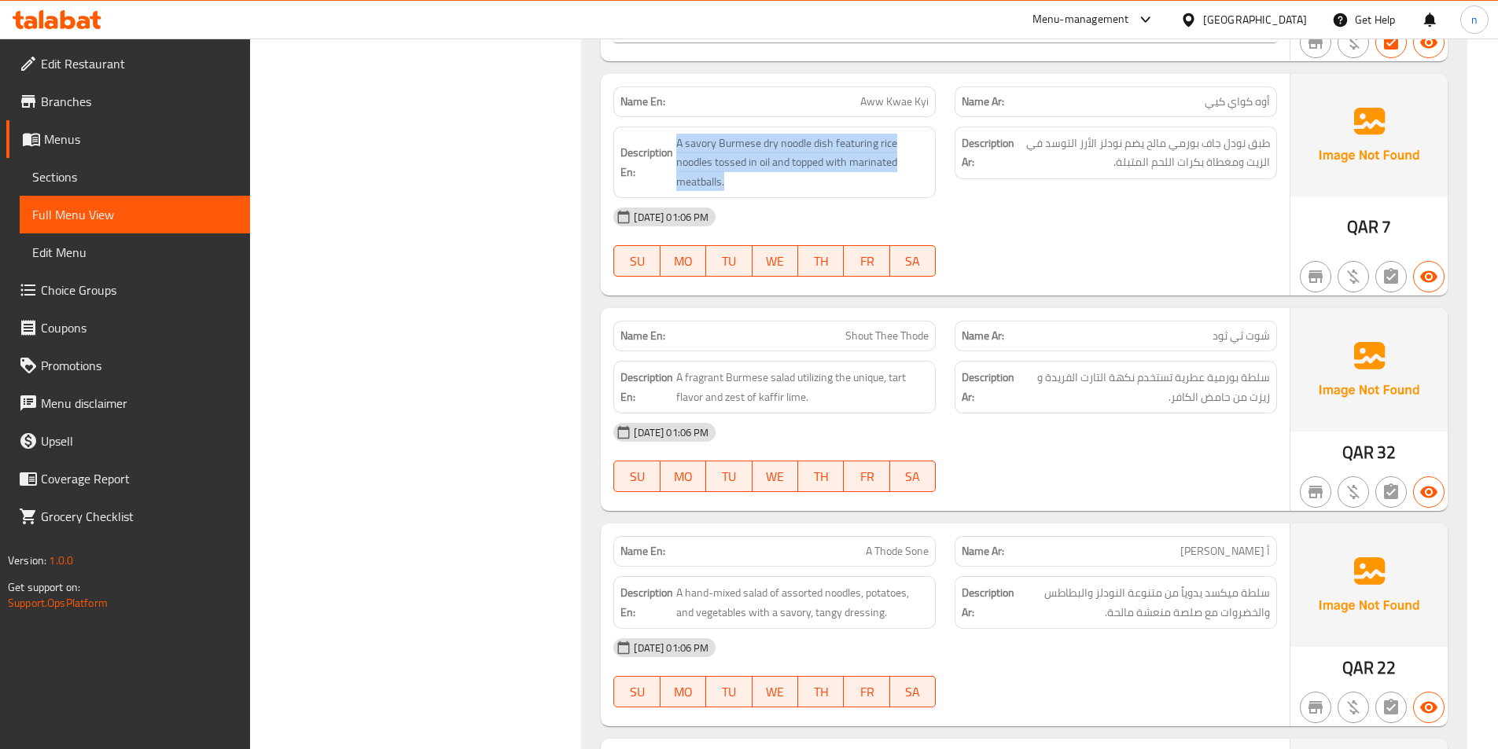
scroll to position [8504, 0]
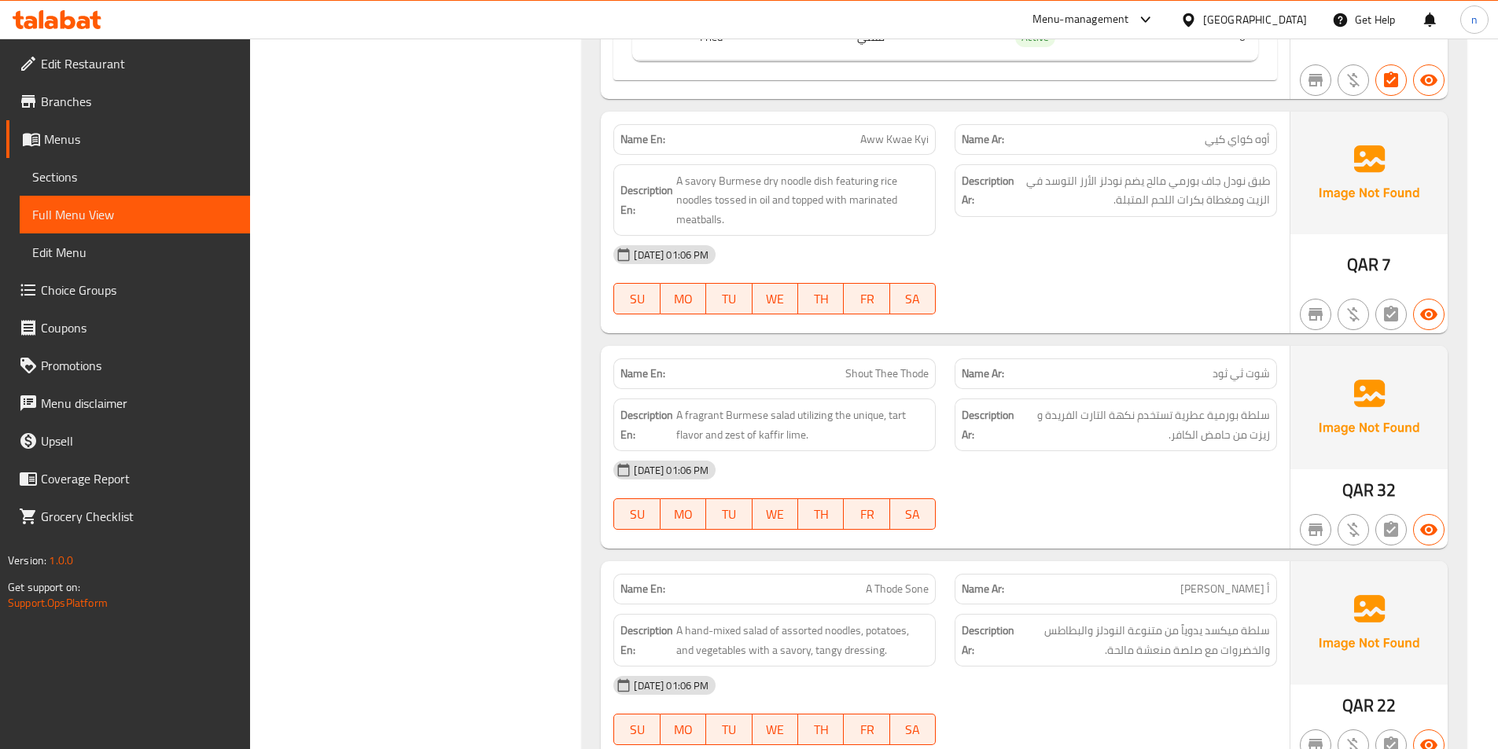
click at [994, 265] on div "30-09-2025 01:06 PM SU MO TU WE TH FR SA" at bounding box center [945, 280] width 682 height 88
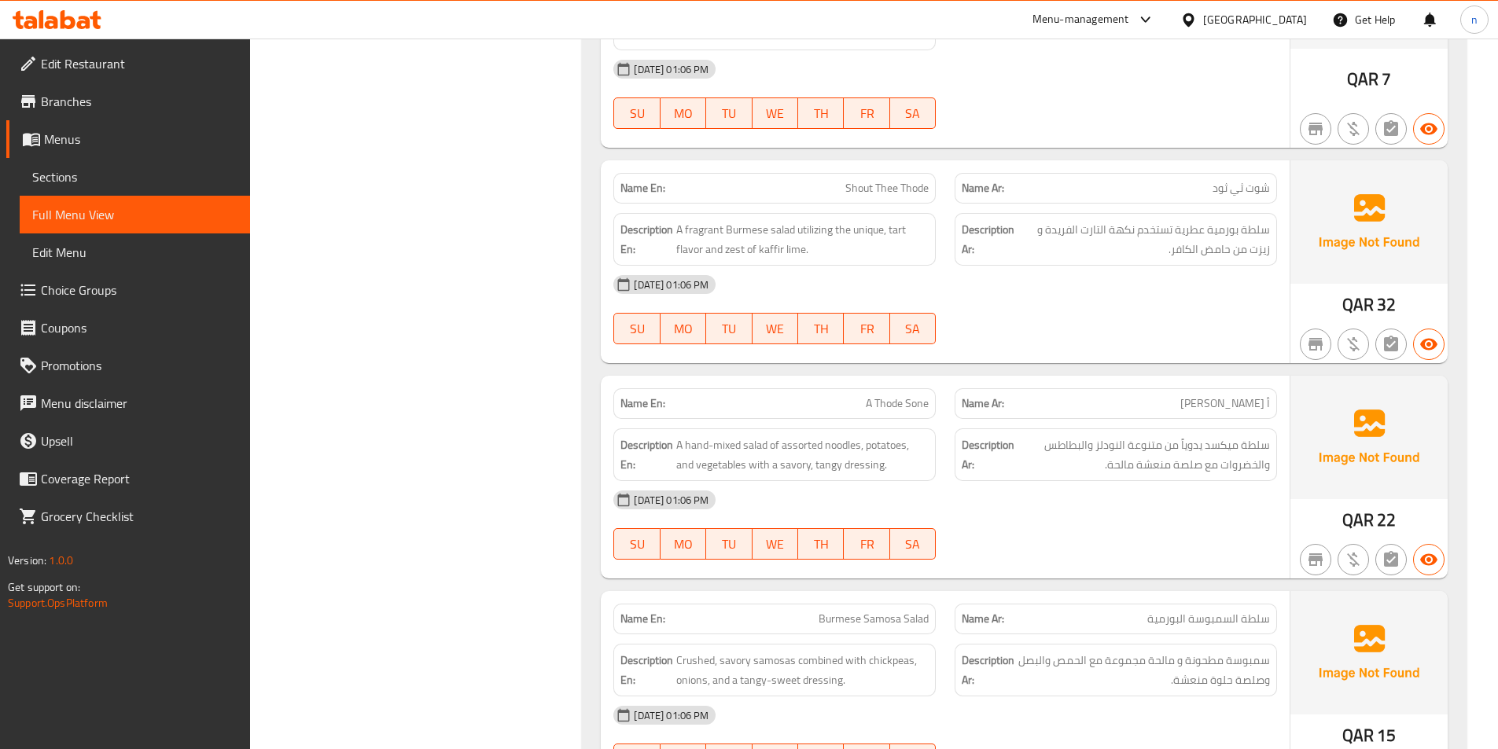
scroll to position [8661, 0]
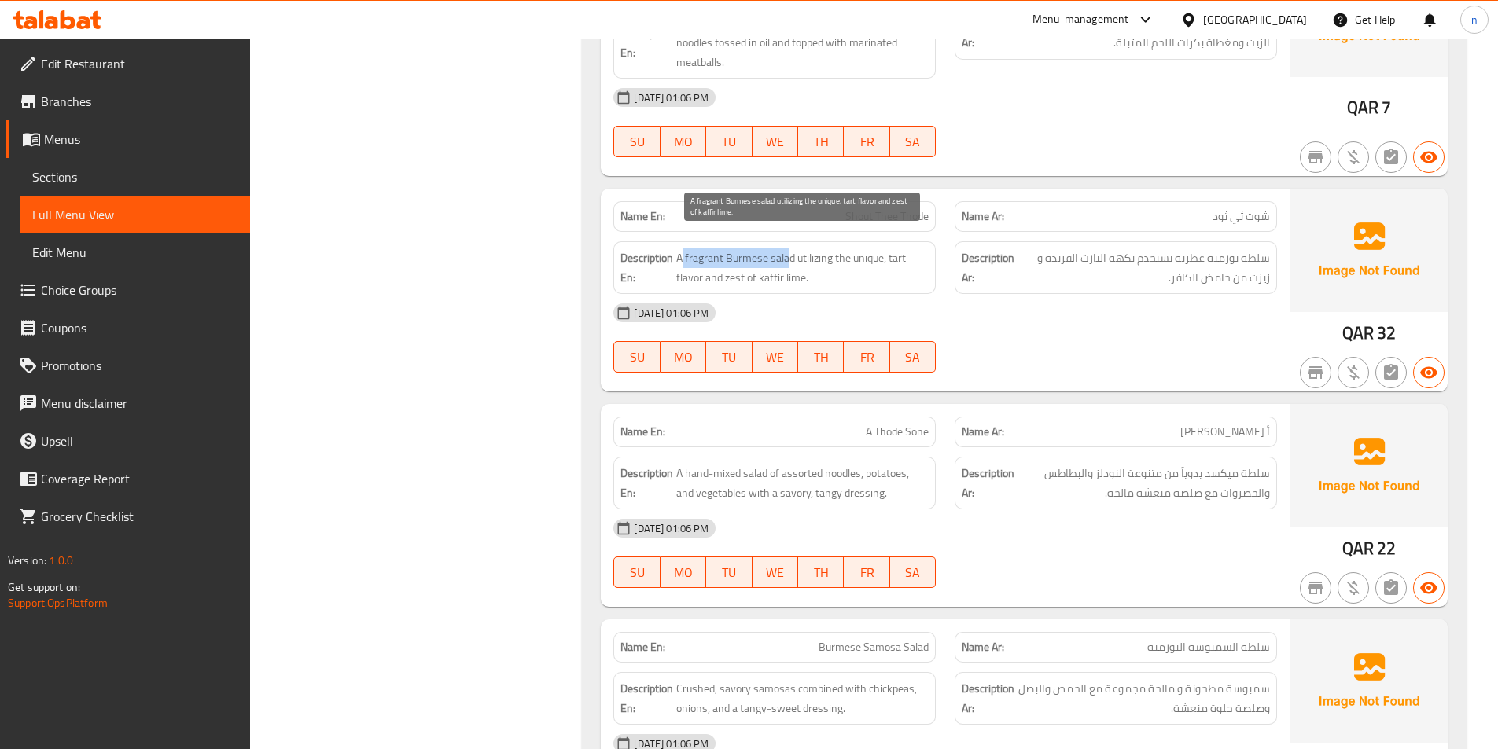
drag, startPoint x: 684, startPoint y: 242, endPoint x: 788, endPoint y: 245, distance: 104.6
click at [788, 248] on span "A fragrant Burmese salad utilizing the unique, tart flavor and zest of kaffir l…" at bounding box center [802, 267] width 252 height 39
drag, startPoint x: 810, startPoint y: 239, endPoint x: 870, endPoint y: 247, distance: 61.0
click at [870, 248] on span "A fragrant Burmese salad utilizing the unique, tart flavor and zest of kaffir l…" at bounding box center [802, 267] width 252 height 39
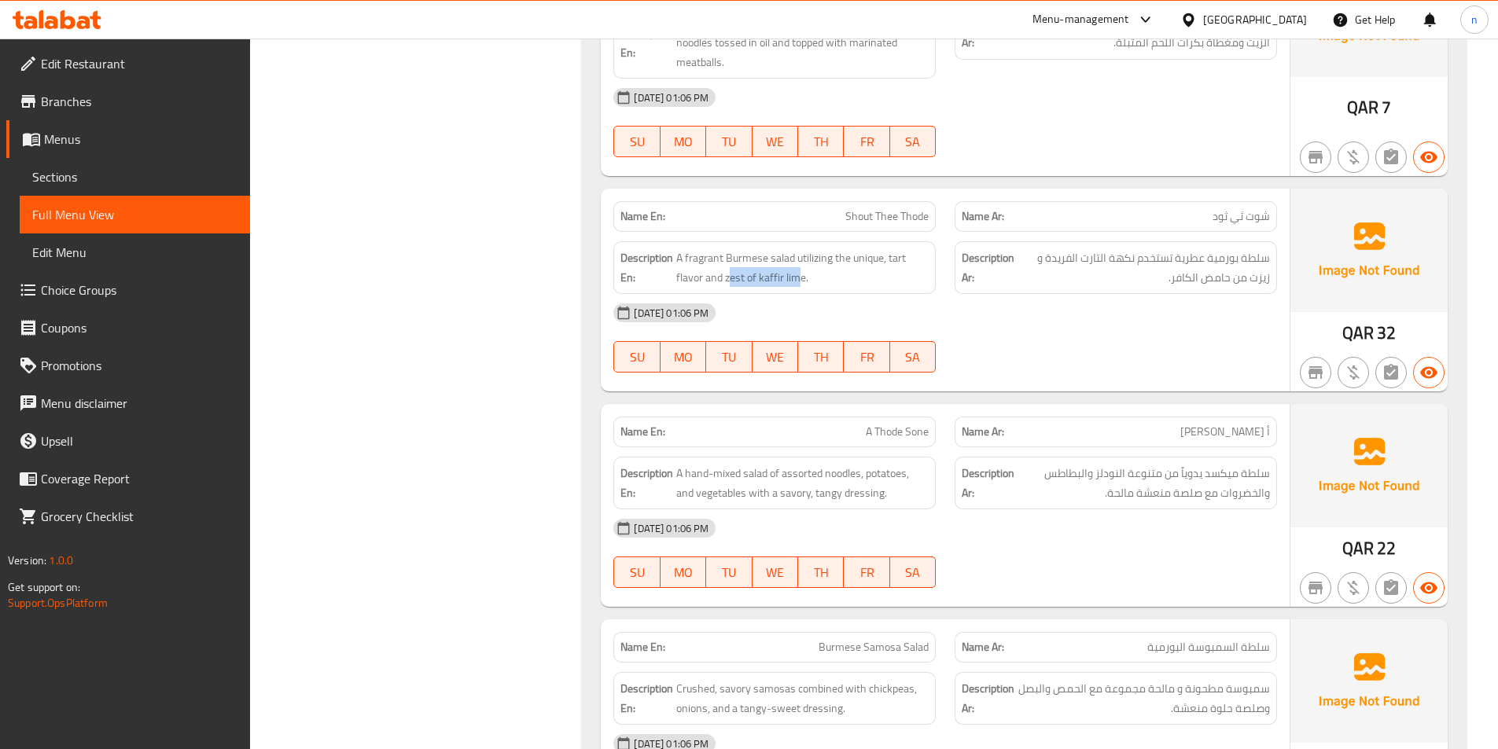
drag, startPoint x: 730, startPoint y: 265, endPoint x: 801, endPoint y: 273, distance: 71.2
click at [801, 273] on div "Description En: A fragrant Burmese salad utilizing the unique, tart flavor and …" at bounding box center [774, 267] width 322 height 53
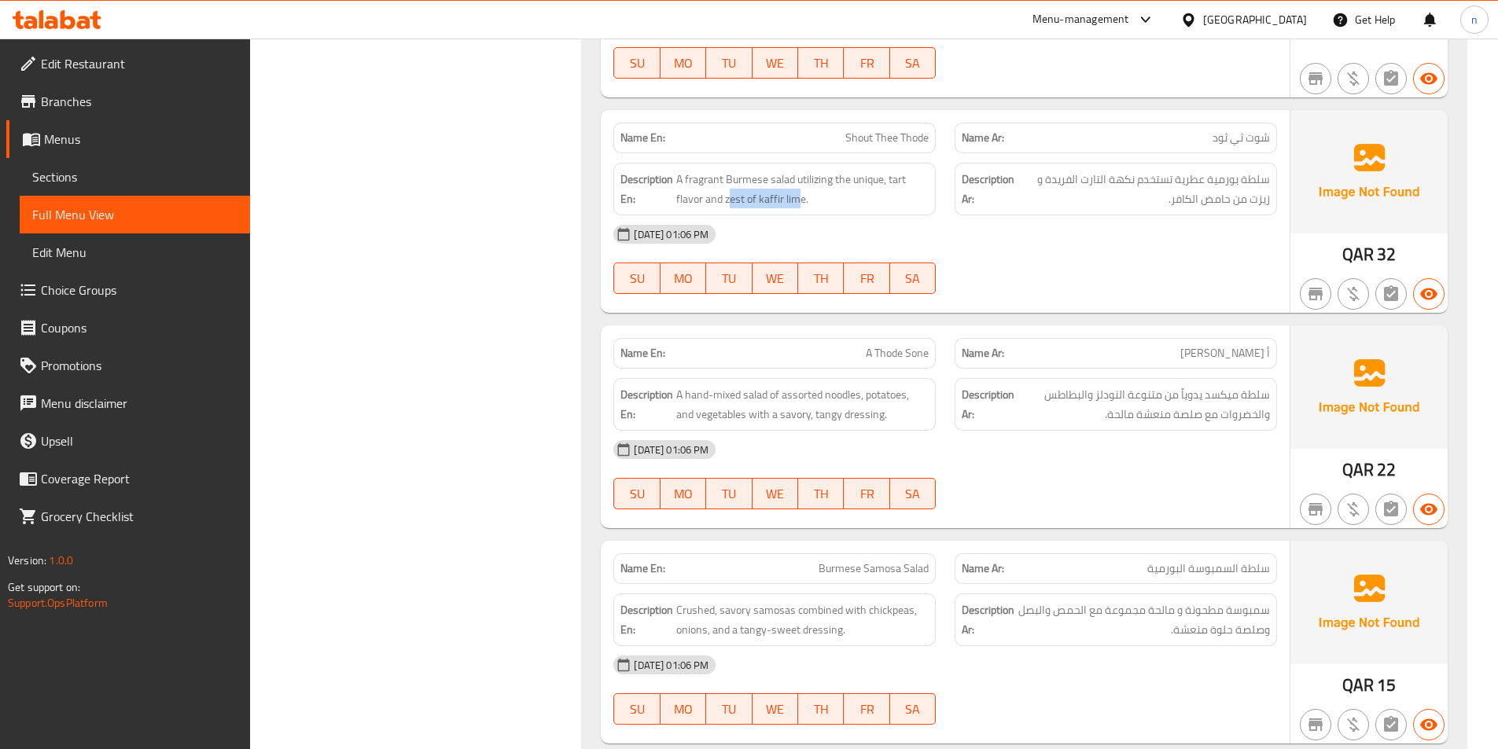
scroll to position [8819, 0]
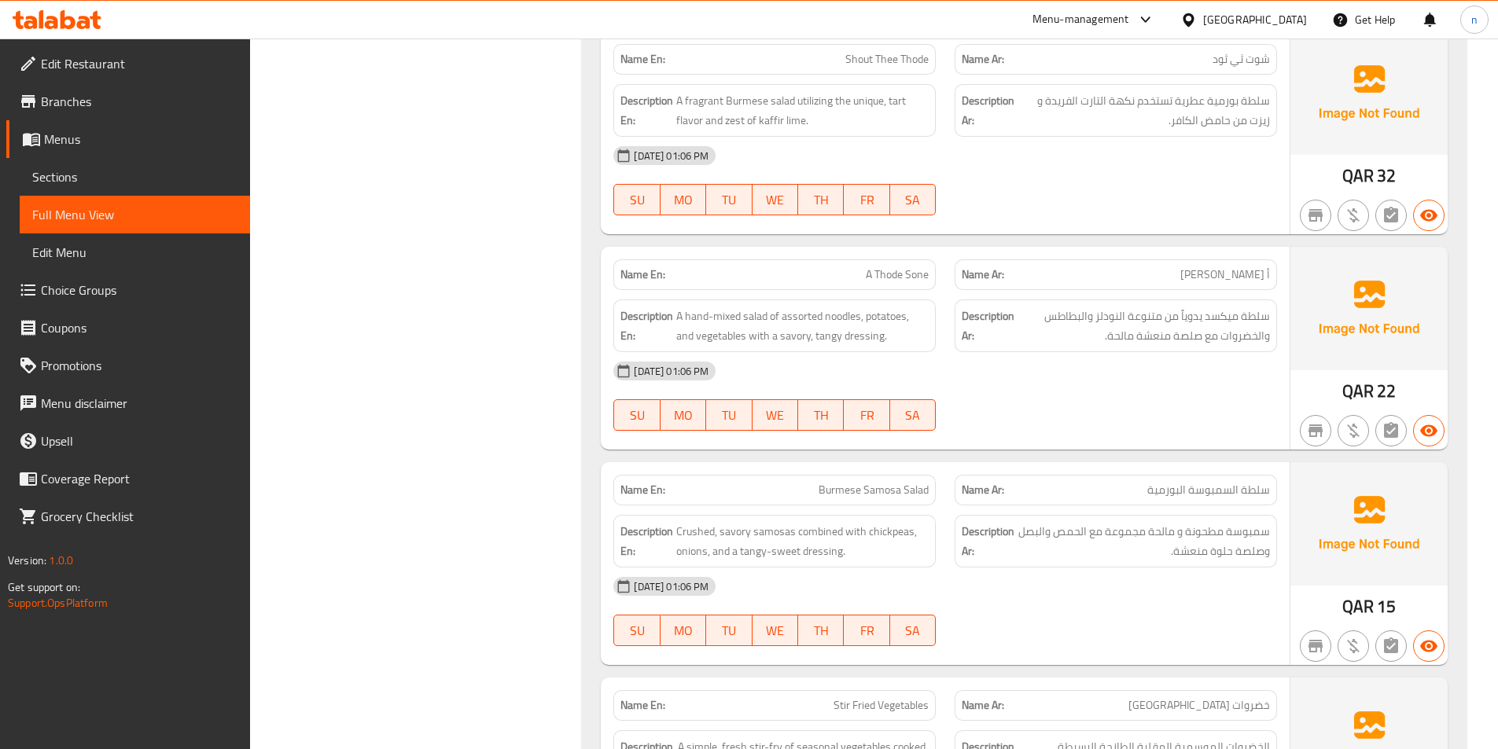
click at [1124, 379] on div "30-09-2025 01:06 PM SU MO TU WE TH FR SA" at bounding box center [945, 396] width 682 height 88
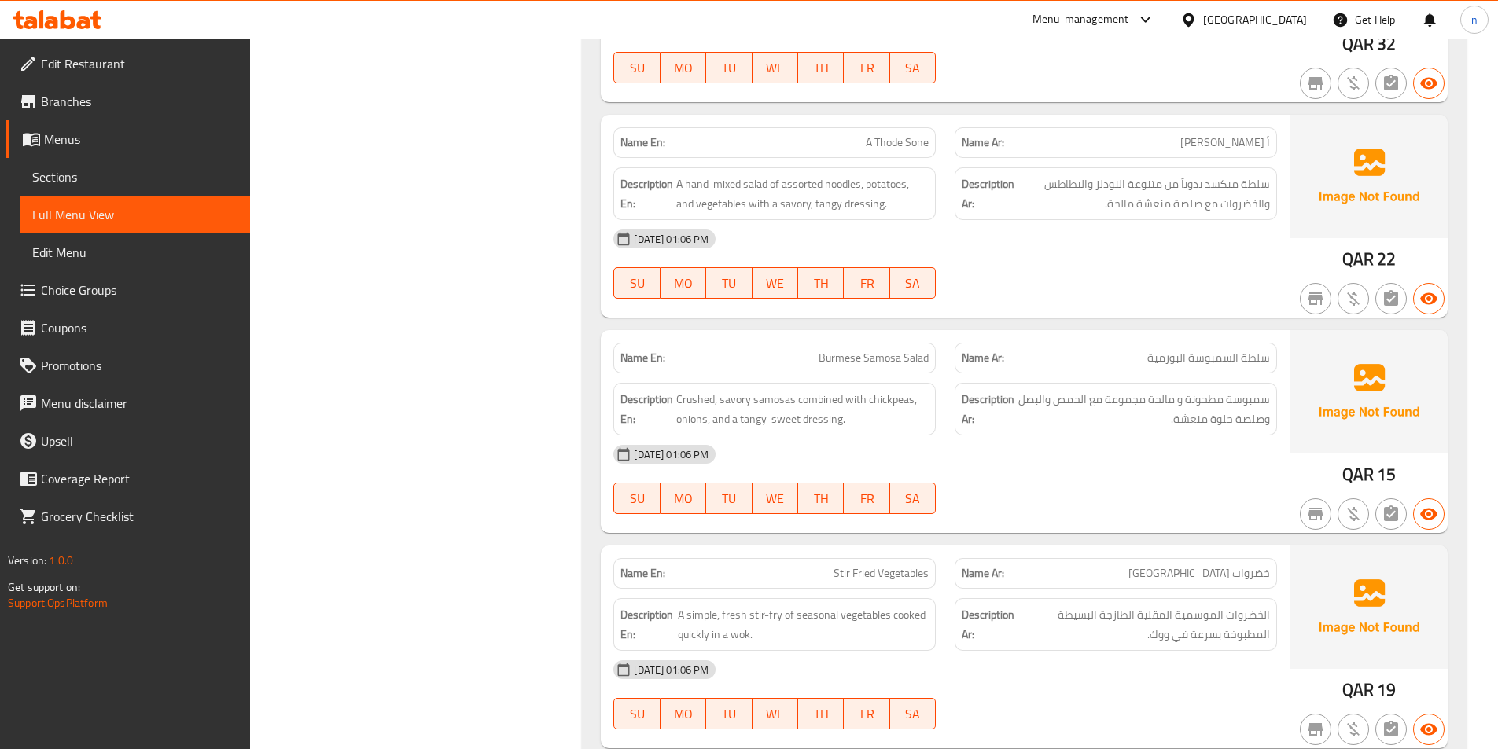
scroll to position [8976, 0]
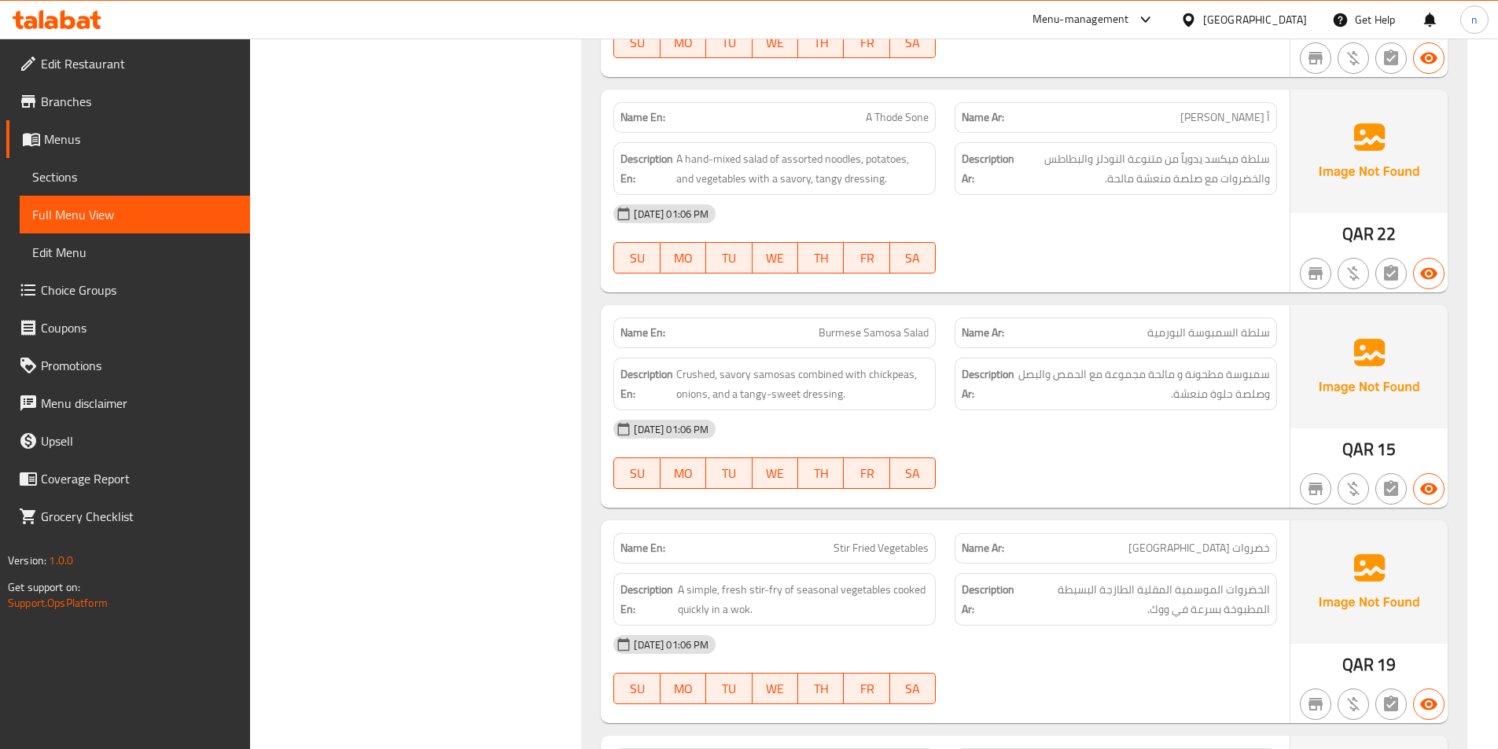
click at [891, 109] on span "A Thode Sone" at bounding box center [897, 117] width 63 height 17
click at [1046, 199] on div "[DATE] 01:06 PM" at bounding box center [945, 214] width 682 height 38
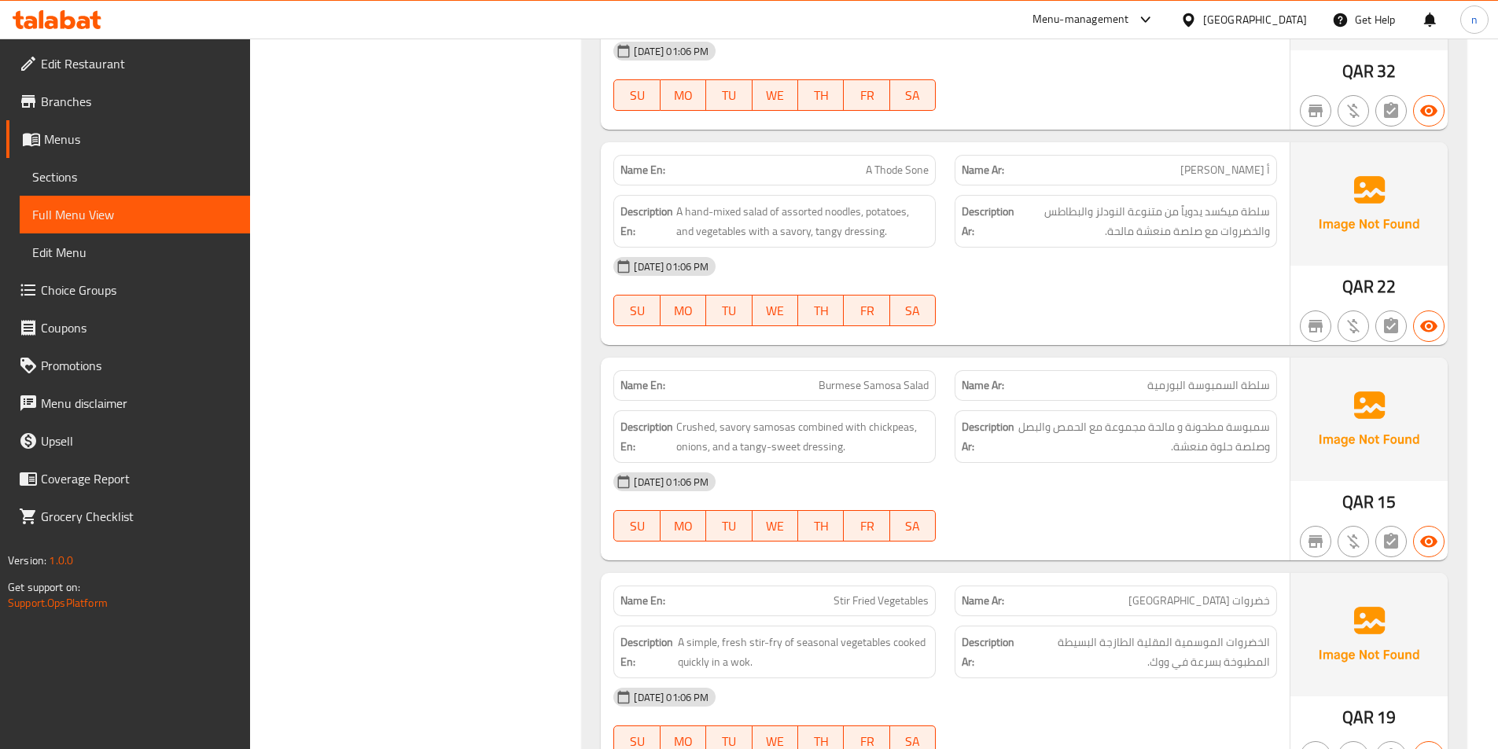
scroll to position [8897, 0]
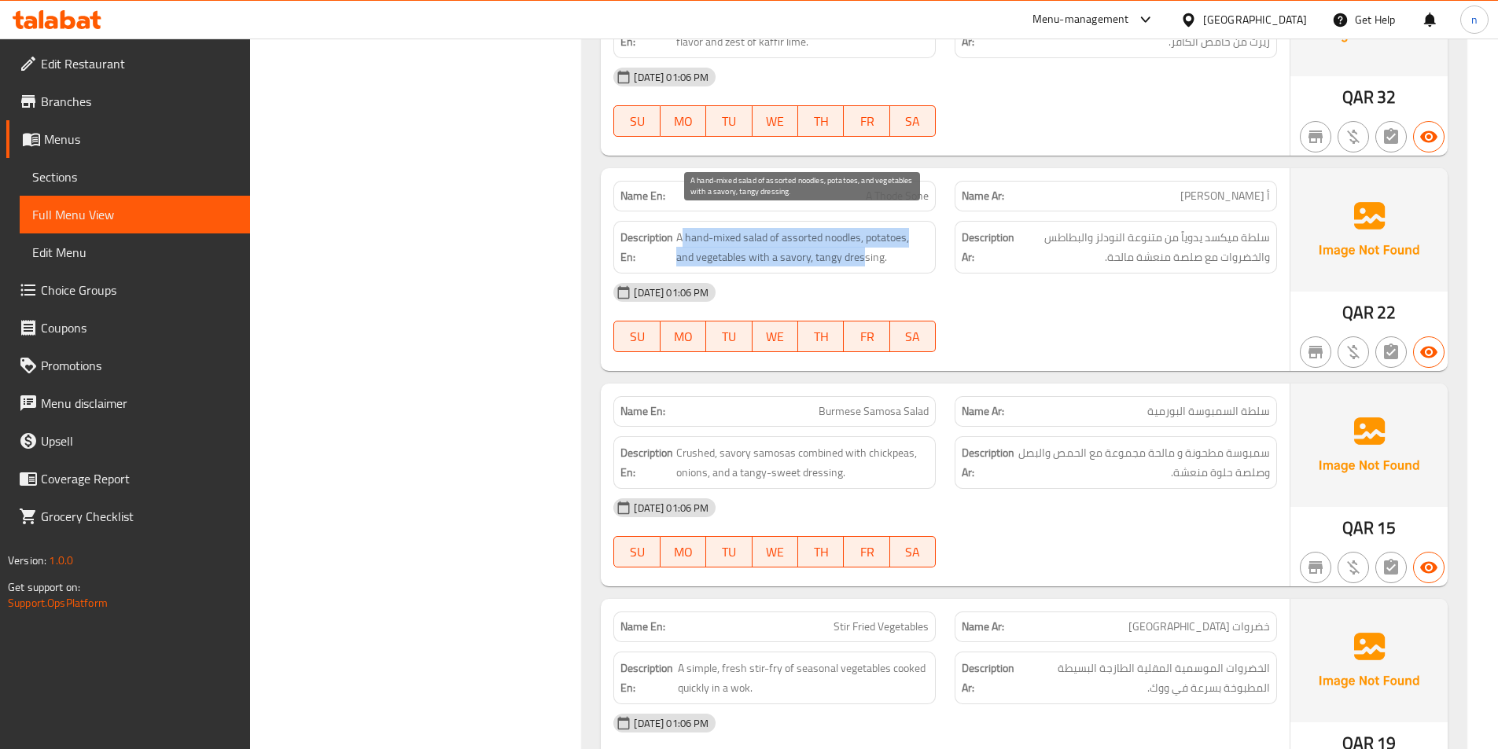
drag, startPoint x: 680, startPoint y: 219, endPoint x: 866, endPoint y: 249, distance: 187.9
click at [866, 249] on span "A hand-mixed salad of assorted noodles, potatoes, and vegetables with a savory,…" at bounding box center [802, 247] width 252 height 39
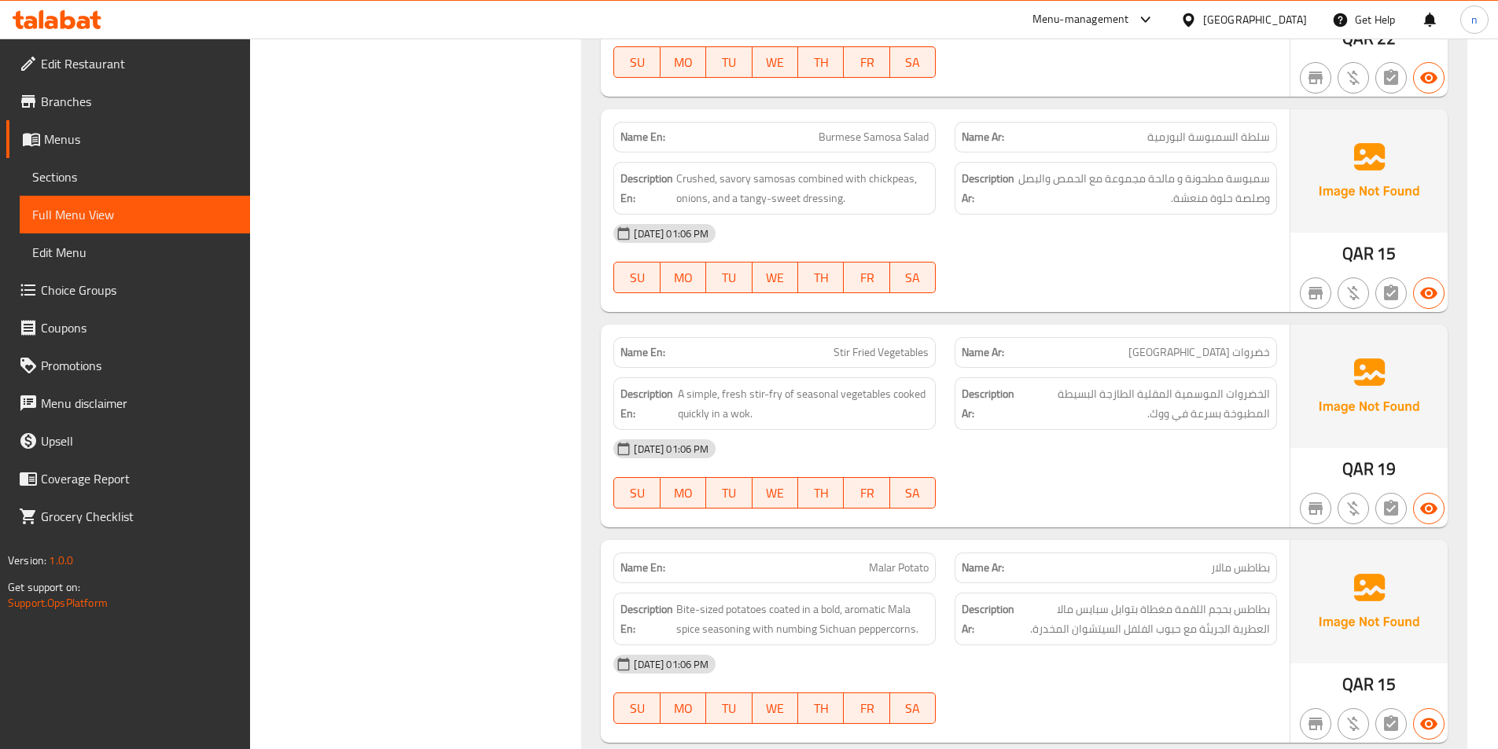
scroll to position [9133, 0]
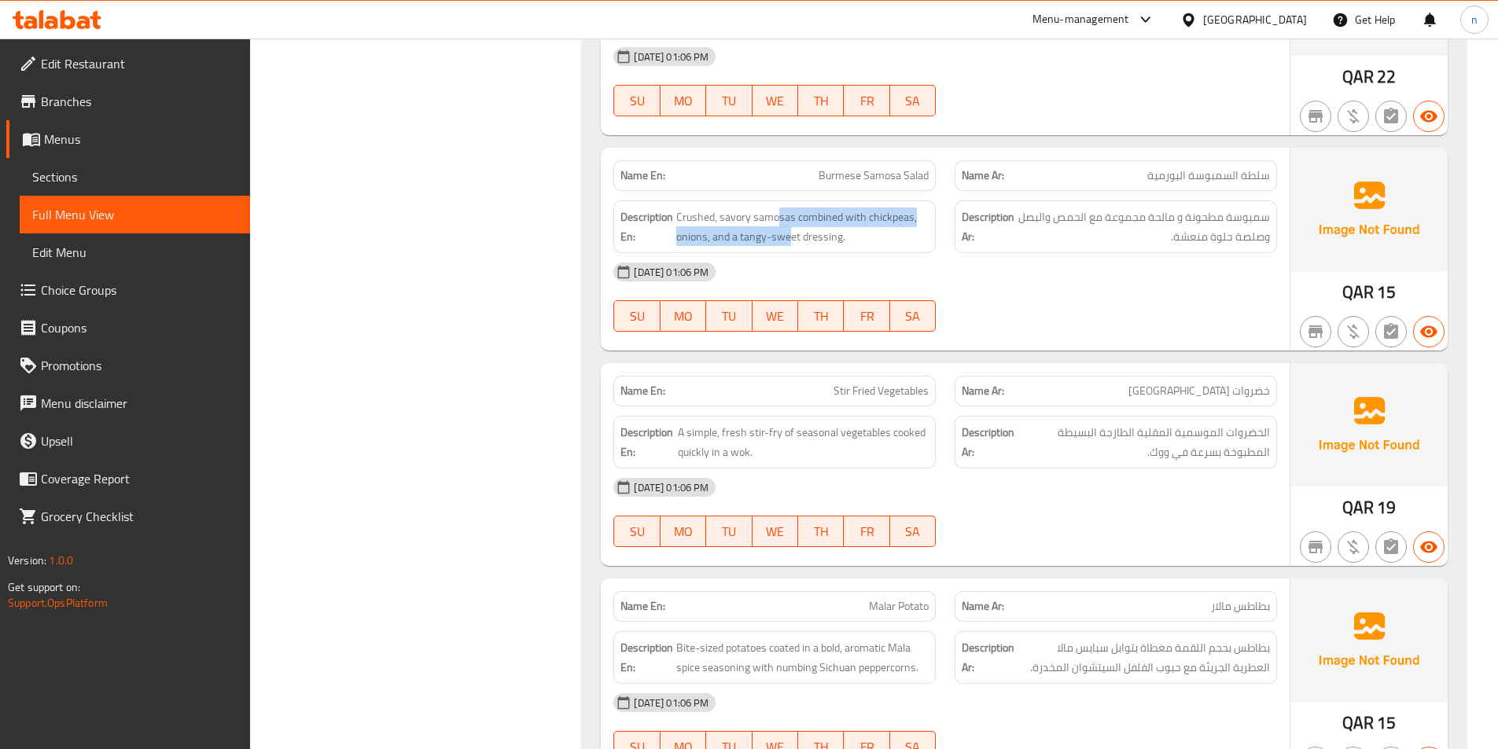
drag, startPoint x: 775, startPoint y: 198, endPoint x: 791, endPoint y: 234, distance: 39.4
click at [791, 234] on div "Description En: Crushed, savory samosas combined with chickpeas, onions, and a …" at bounding box center [774, 226] width 322 height 53
click at [999, 270] on div "[DATE] 01:06 PM" at bounding box center [945, 272] width 682 height 38
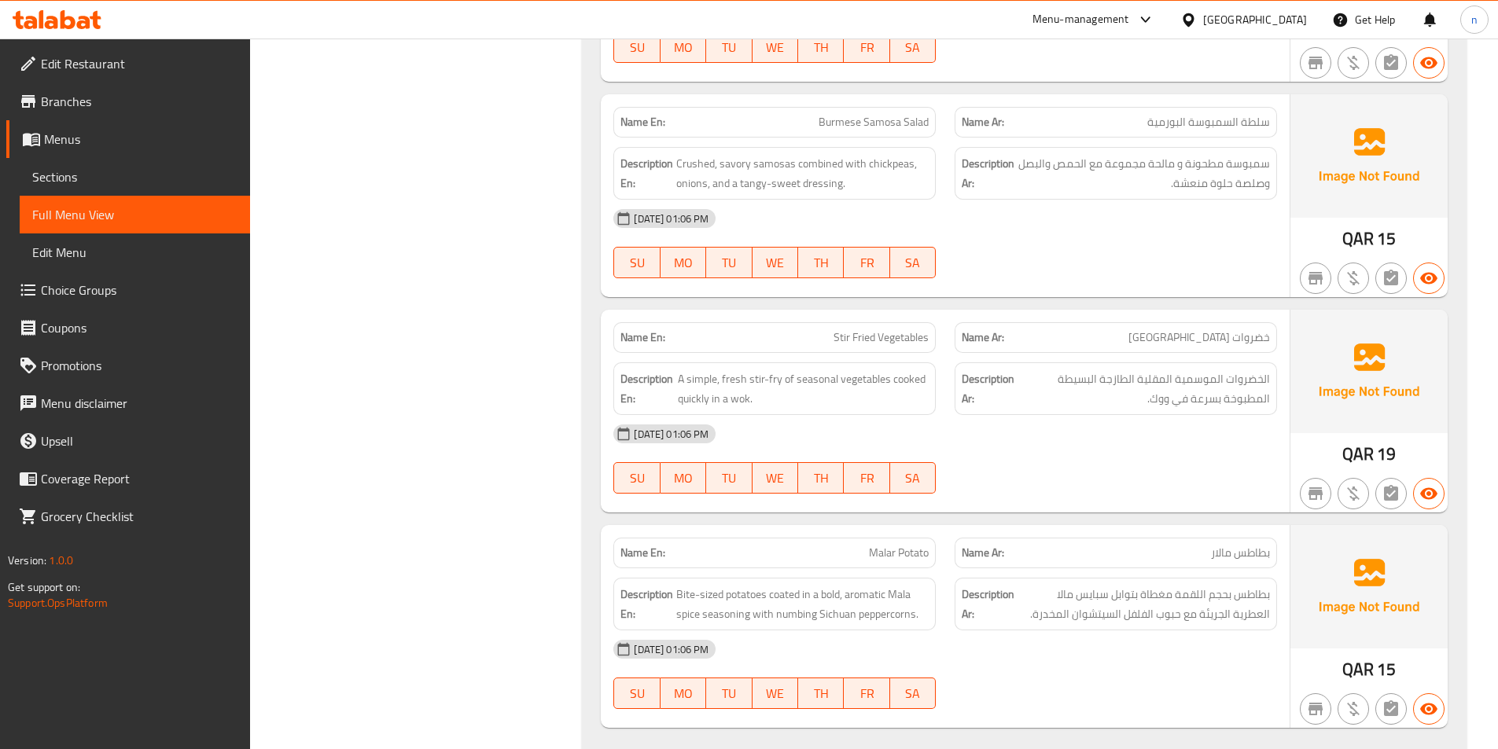
scroll to position [9212, 0]
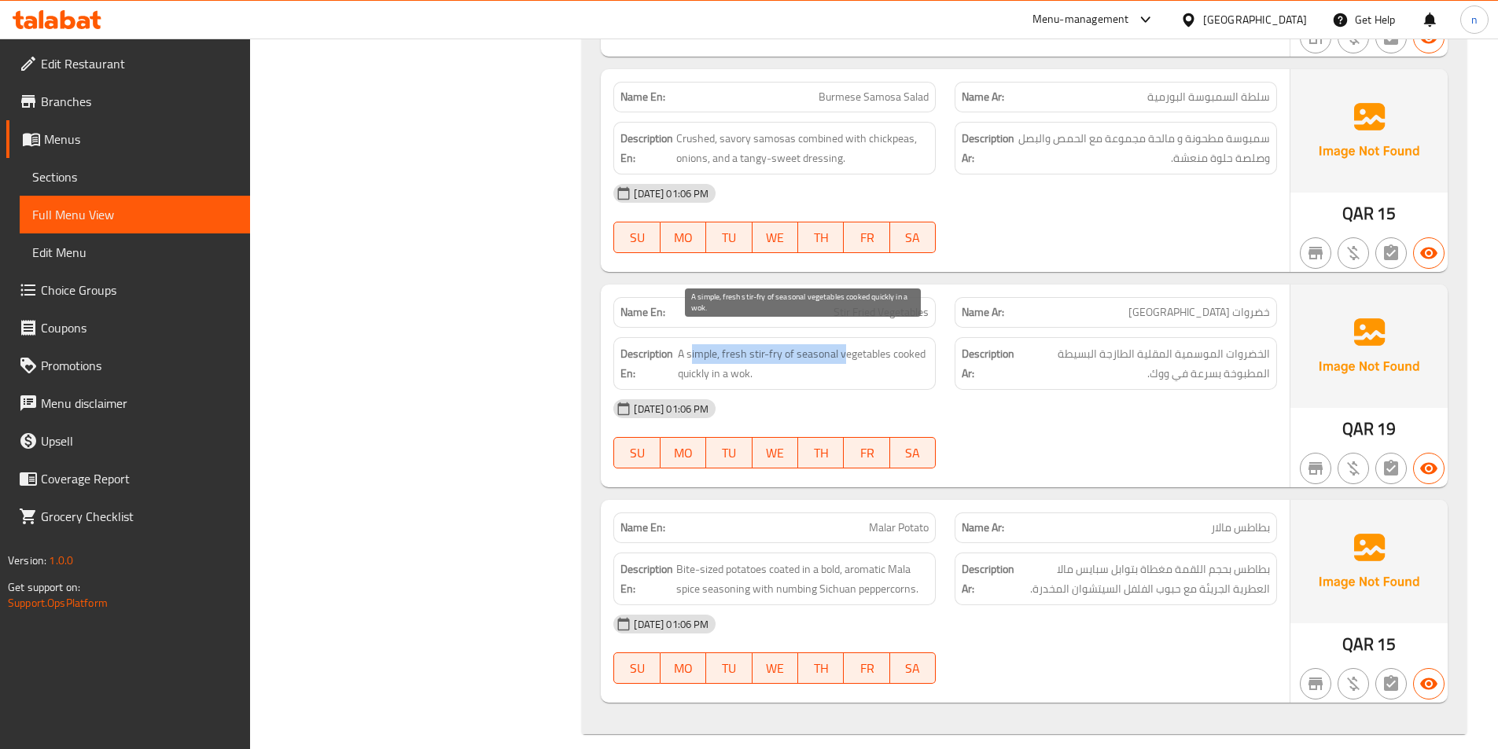
drag, startPoint x: 689, startPoint y: 342, endPoint x: 843, endPoint y: 343, distance: 153.3
click at [843, 344] on span "A simple, fresh stir-fry of seasonal vegetables cooked quickly in a wok." at bounding box center [803, 363] width 251 height 39
drag, startPoint x: 892, startPoint y: 344, endPoint x: 721, endPoint y: 362, distance: 172.3
click at [721, 362] on span "A simple, fresh stir-fry of seasonal vegetables cooked quickly in a wok." at bounding box center [803, 363] width 251 height 39
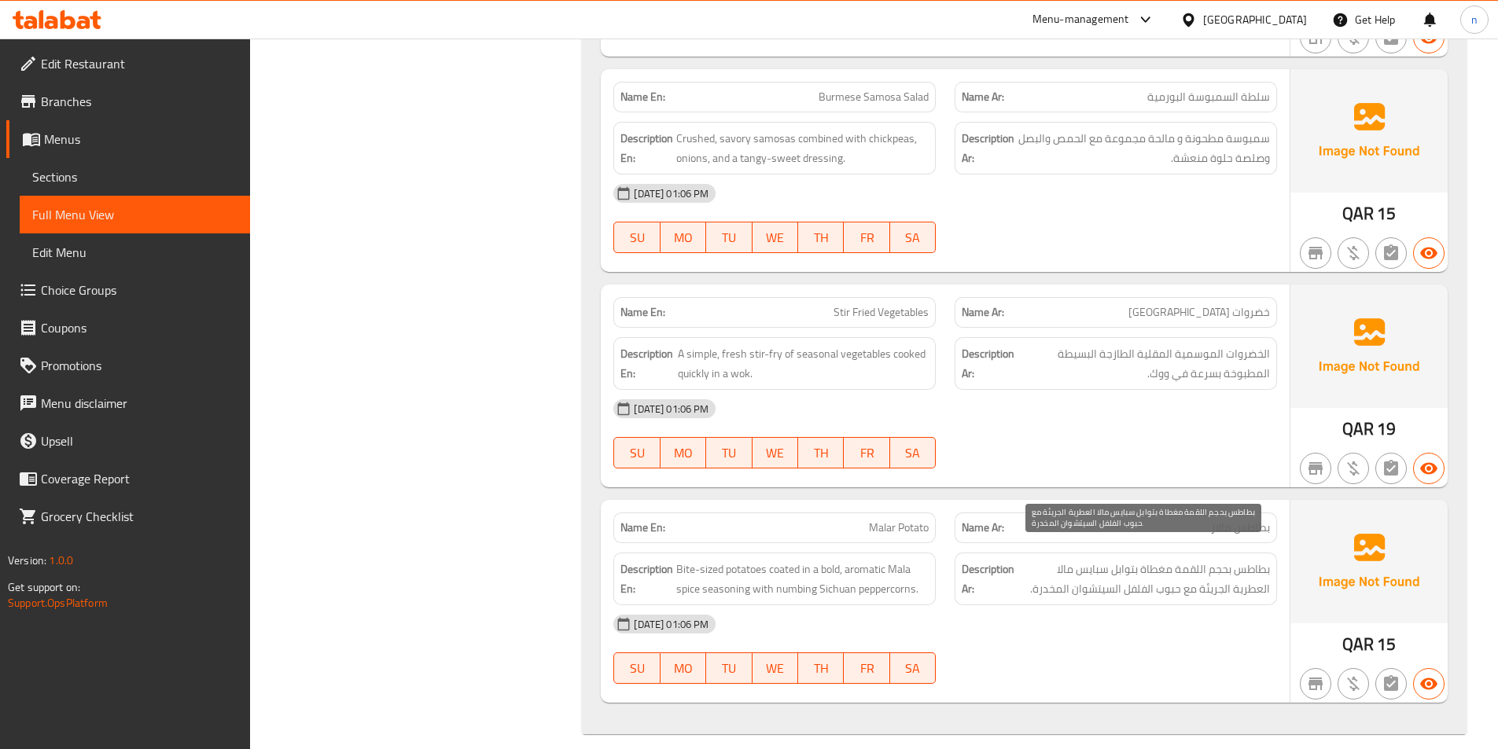
click at [1129, 582] on span "بطاطس بحجم اللقمة مغطاة بتوابل سبايس مالا العطرية الجريئة مع حبوب الفلفل السيتش…" at bounding box center [1143, 579] width 252 height 39
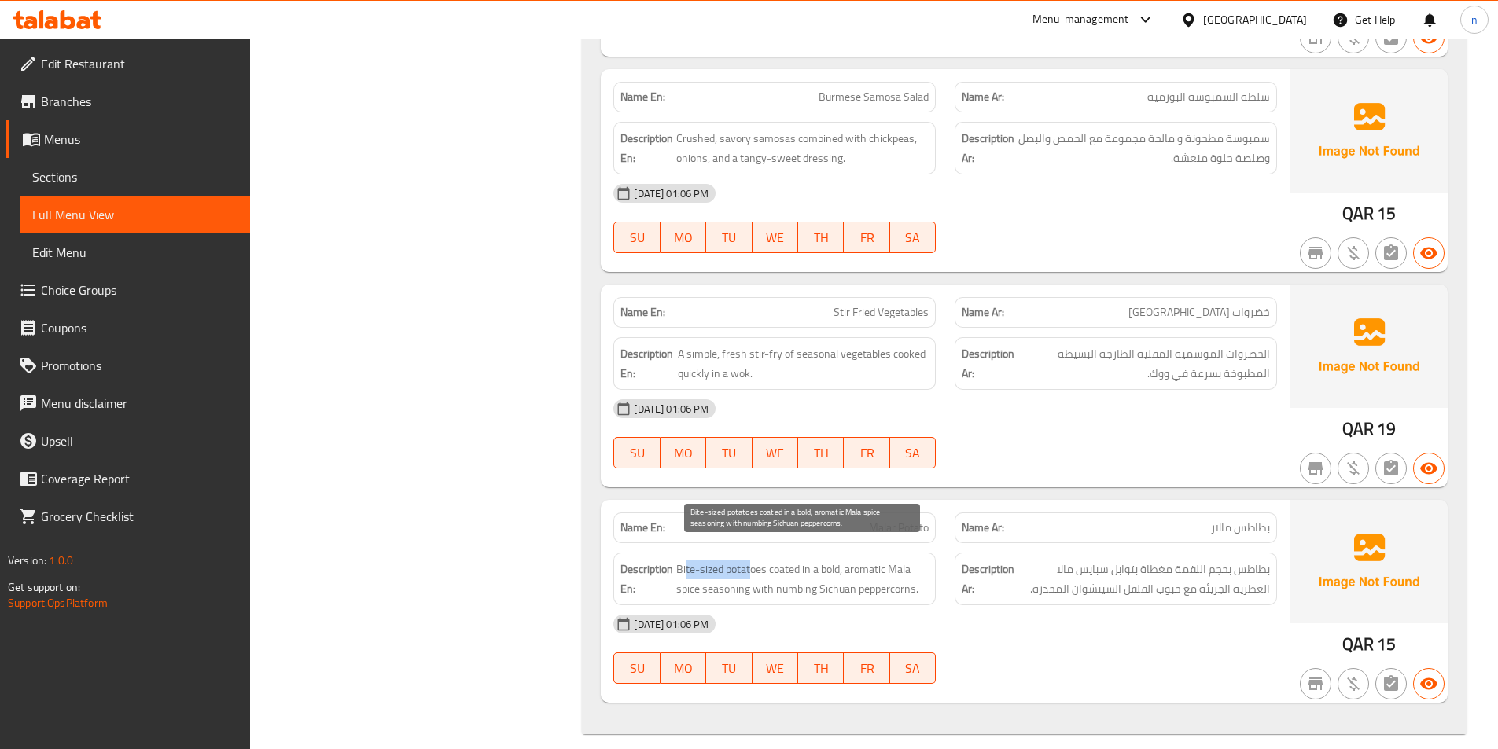
drag, startPoint x: 752, startPoint y: 557, endPoint x: 685, endPoint y: 557, distance: 66.8
click at [685, 560] on span "Bite-sized potatoes coated in a bold, aromatic Mala spice seasoning with numbin…" at bounding box center [802, 579] width 252 height 39
drag, startPoint x: 781, startPoint y: 555, endPoint x: 731, endPoint y: 567, distance: 51.7
click at [731, 567] on span "Bite-sized potatoes coated in a bold, aromatic Mala spice seasoning with numbin…" at bounding box center [802, 579] width 252 height 39
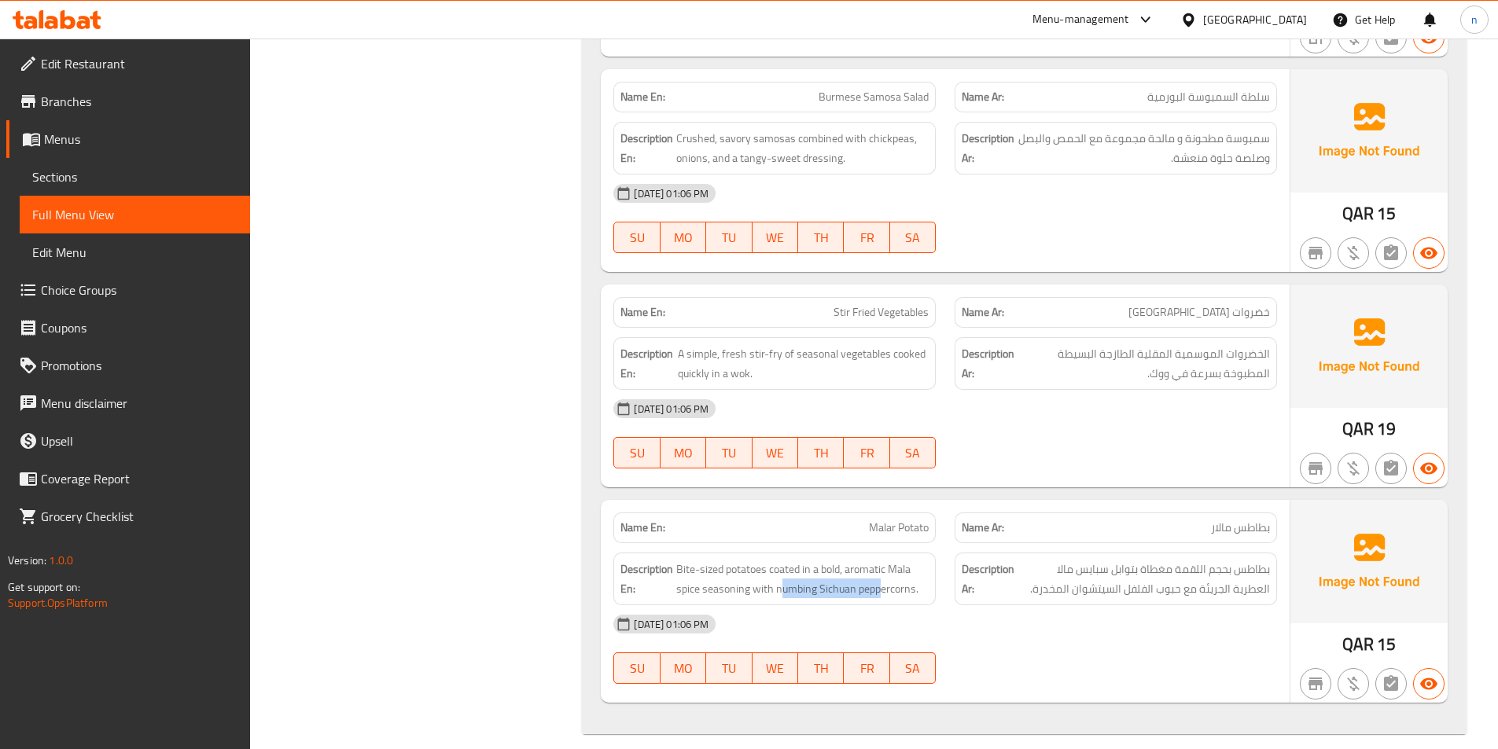
drag, startPoint x: 777, startPoint y: 573, endPoint x: 880, endPoint y: 585, distance: 103.7
click at [880, 585] on div "Description En: Bite-sized potatoes coated in a bold, aromatic Mala spice seaso…" at bounding box center [774, 579] width 322 height 53
click at [789, 575] on span "Bite-sized potatoes coated in a bold, aromatic Mala spice seasoning with numbin…" at bounding box center [802, 579] width 252 height 39
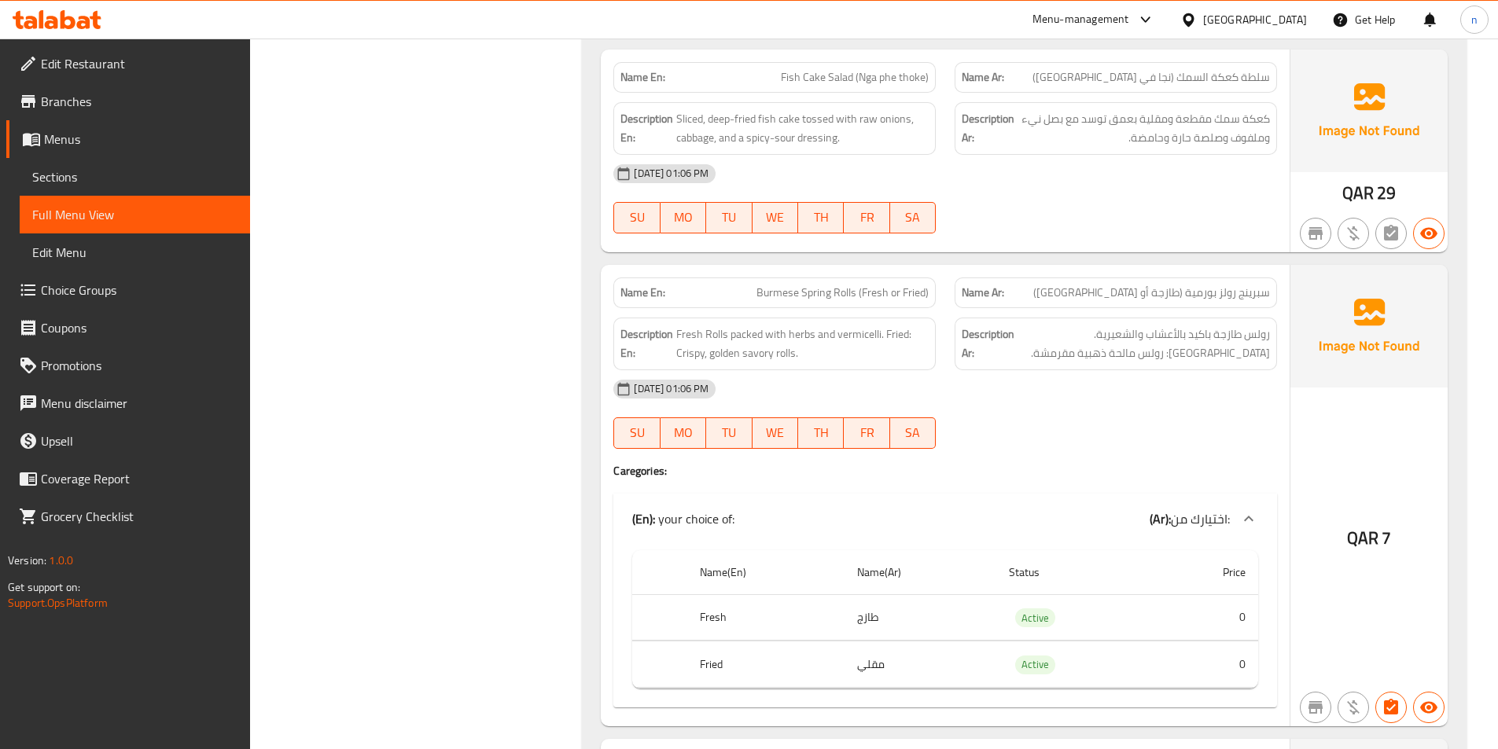
scroll to position [7875, 0]
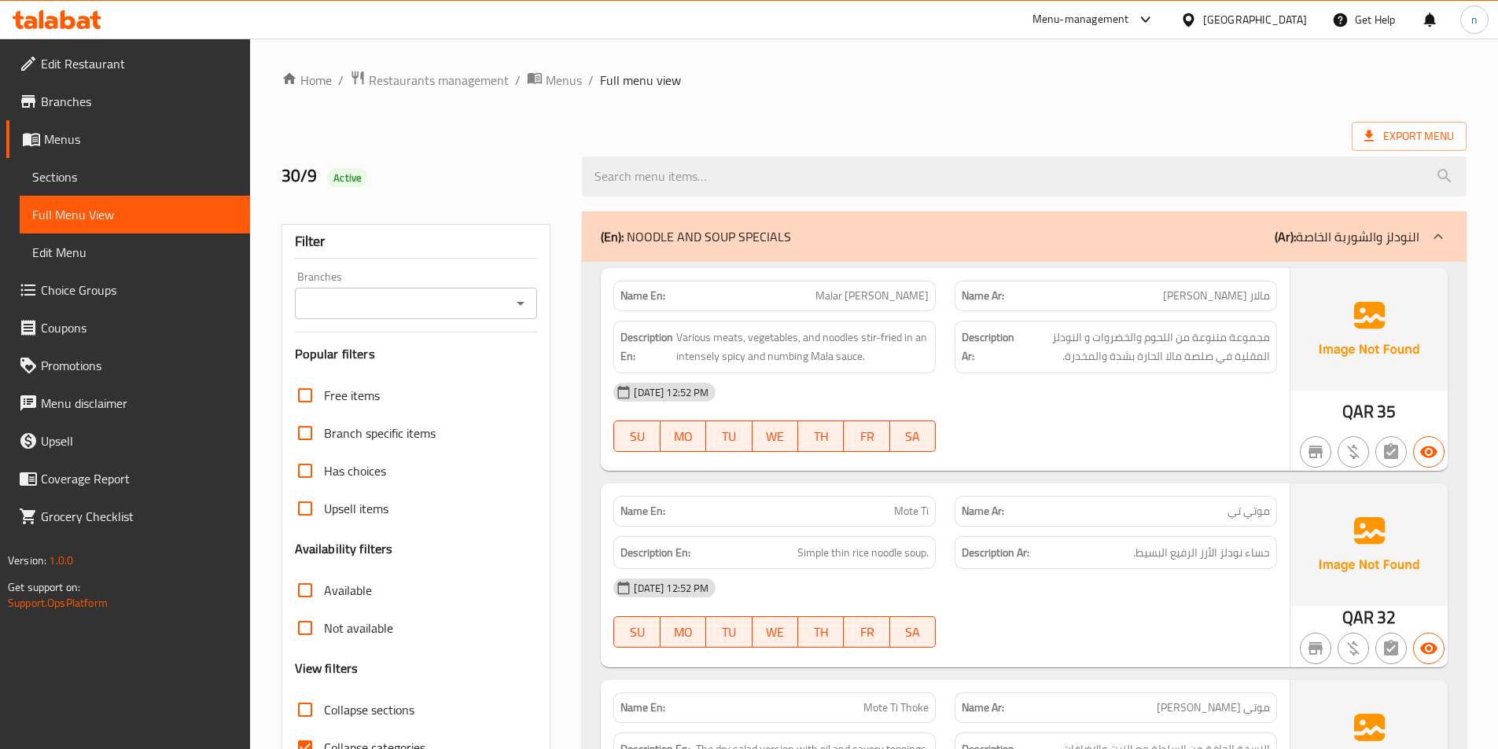
click at [65, 177] on span "Sections" at bounding box center [134, 176] width 205 height 19
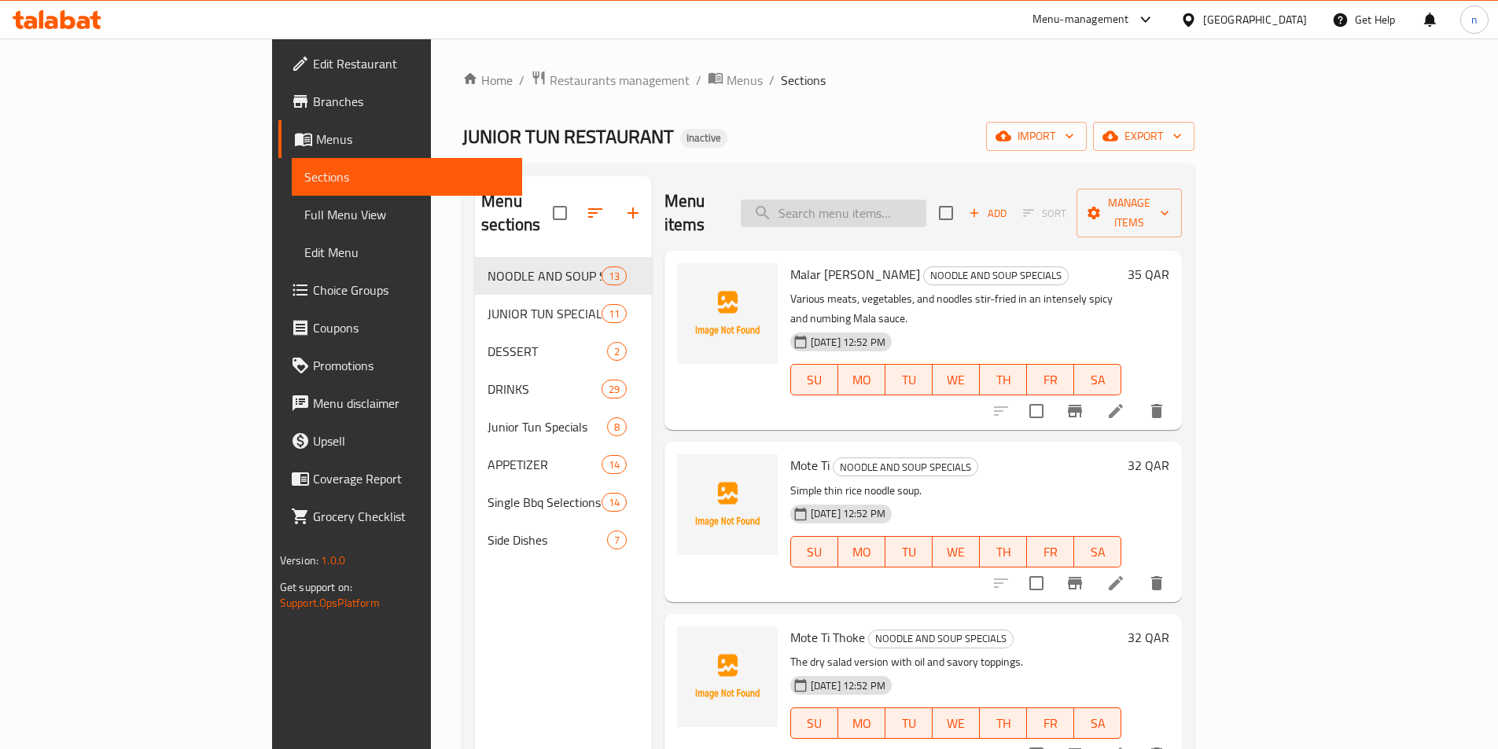
click at [906, 204] on input "search" at bounding box center [834, 214] width 186 height 28
paste input "[PERSON_NAME]"
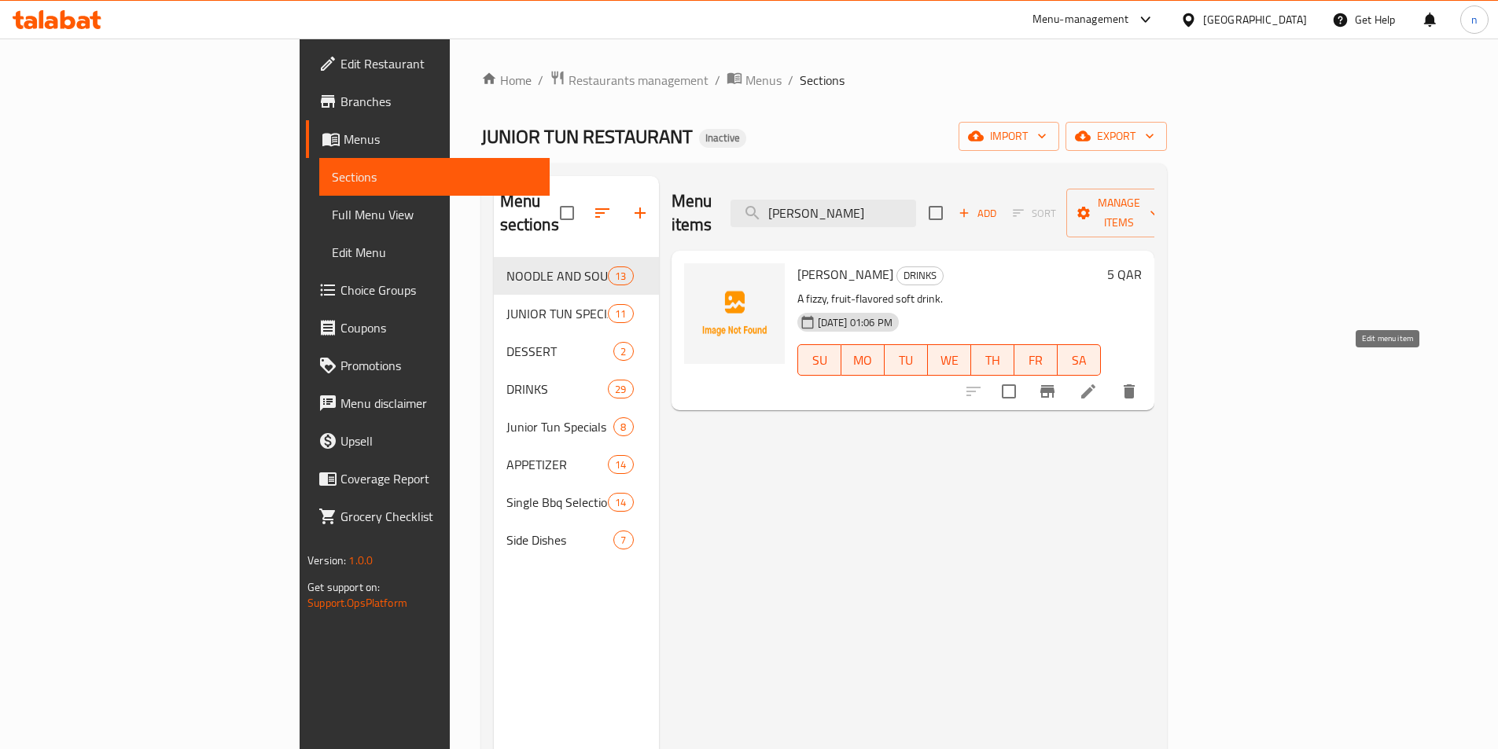
type input "[PERSON_NAME]"
click at [1095, 384] on icon at bounding box center [1088, 391] width 14 height 14
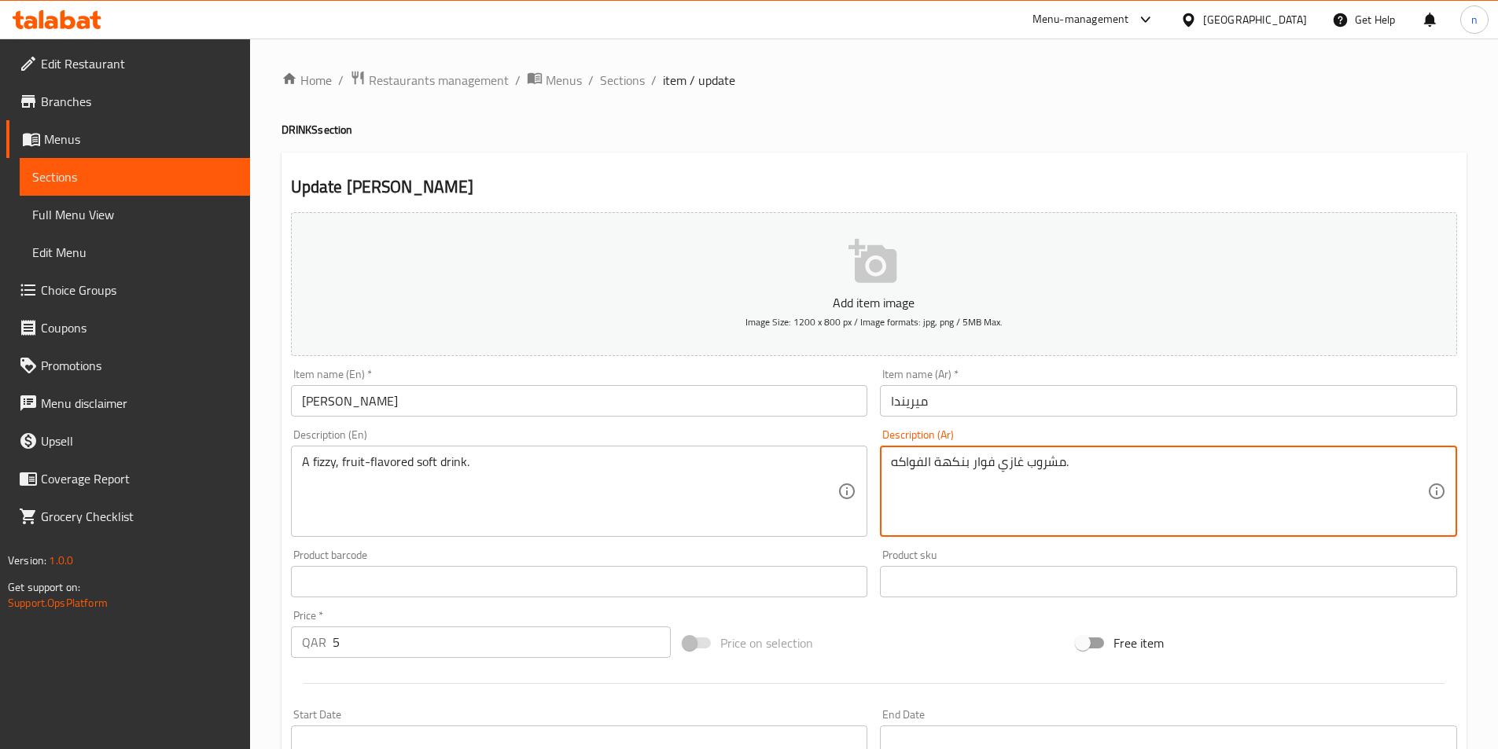
click at [910, 461] on textarea "مشروب غازي فوار بنكهة الفواكه." at bounding box center [1159, 491] width 536 height 75
click at [891, 462] on textarea "مشروب غازي فوار بنكهة الفاكه." at bounding box center [1159, 491] width 536 height 75
click at [895, 464] on textarea "مشروب غازي فوار بنكهة الفاكه." at bounding box center [1159, 491] width 536 height 75
click at [895, 466] on textarea "مشروب غازي فوار بنكهة الفاكه." at bounding box center [1159, 491] width 536 height 75
click at [901, 466] on textarea "مشروب غازي فوار بنكهة الفاكه." at bounding box center [1159, 491] width 536 height 75
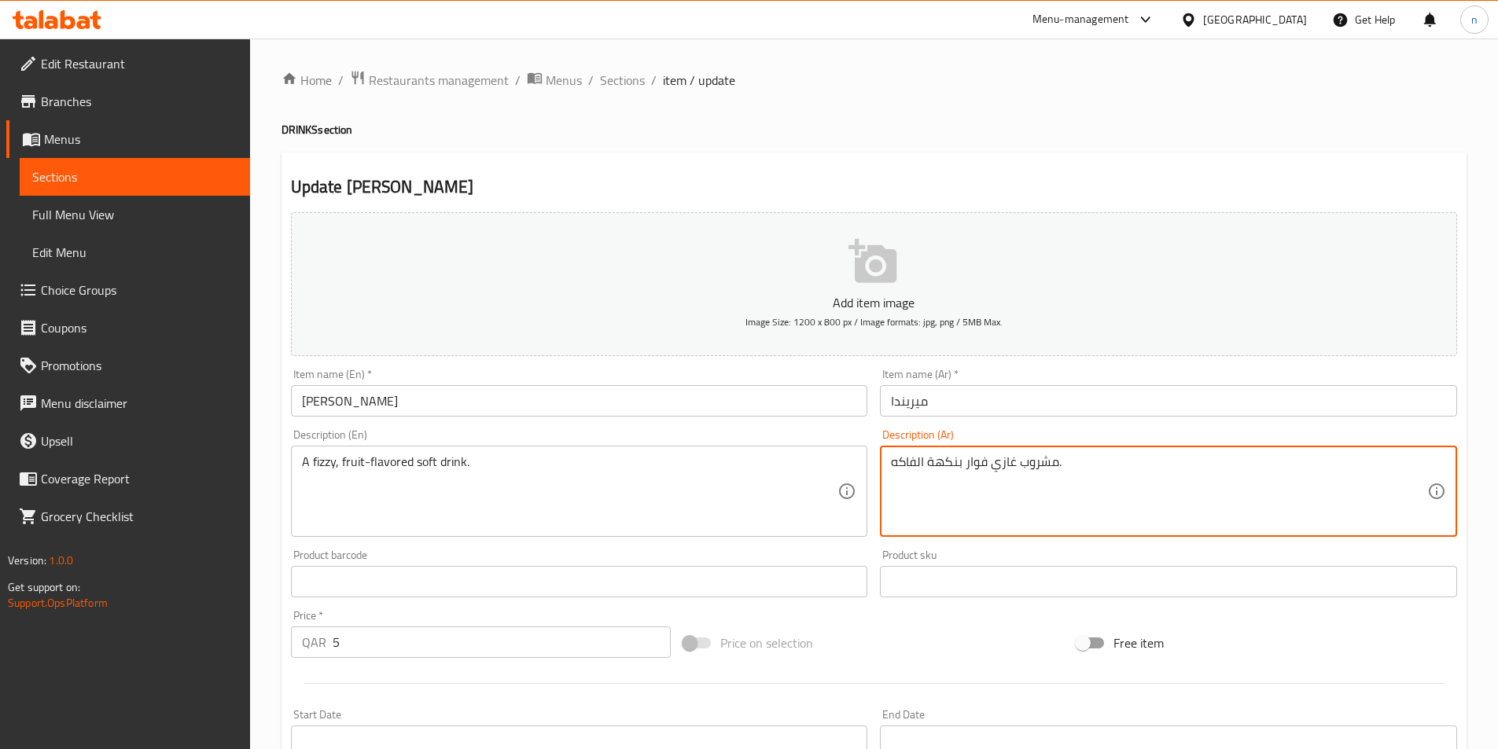
click at [896, 465] on textarea "مشروب غازي فوار بنكهة الفاكه." at bounding box center [1159, 491] width 536 height 75
click at [893, 462] on textarea "مشروب غازي فوار بنكهة الفاكه." at bounding box center [1159, 491] width 536 height 75
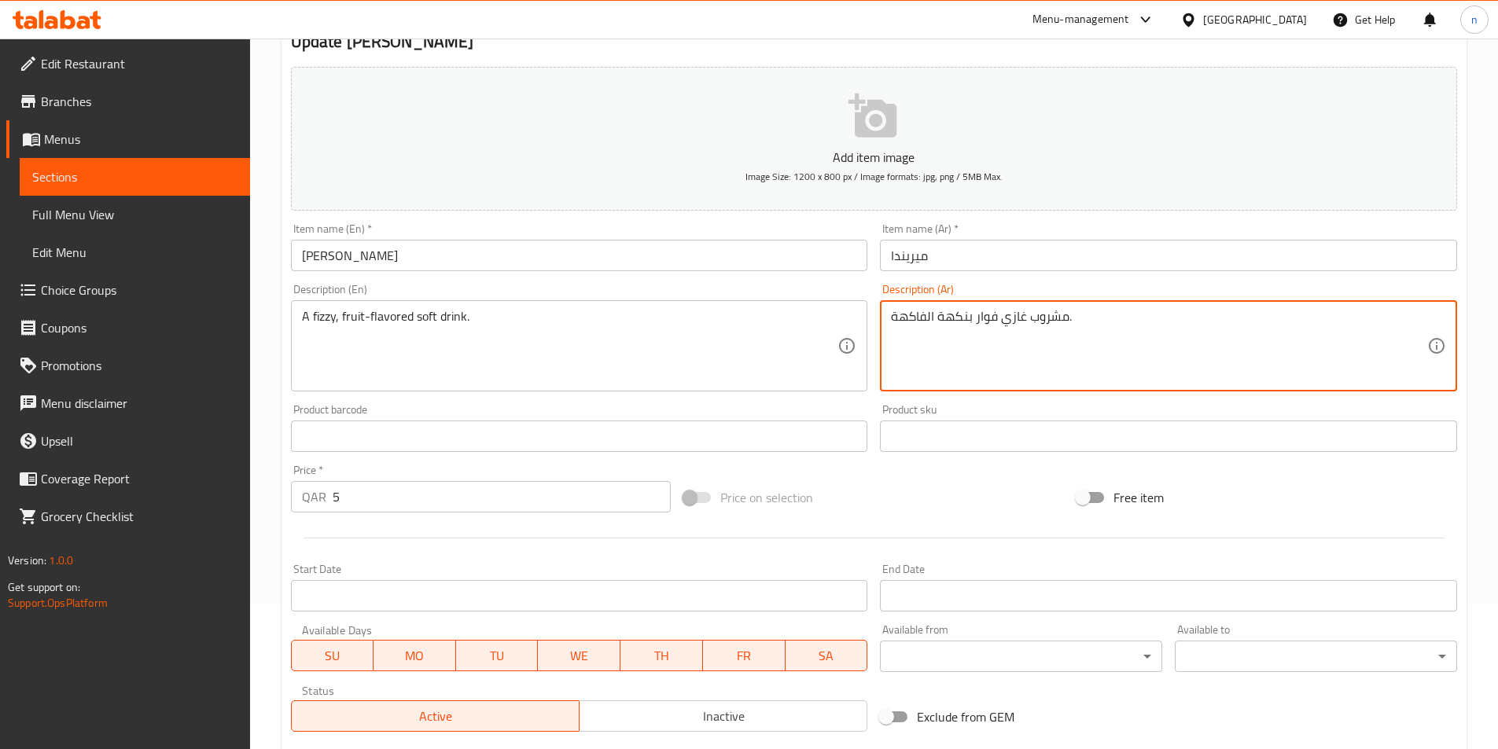
scroll to position [362, 0]
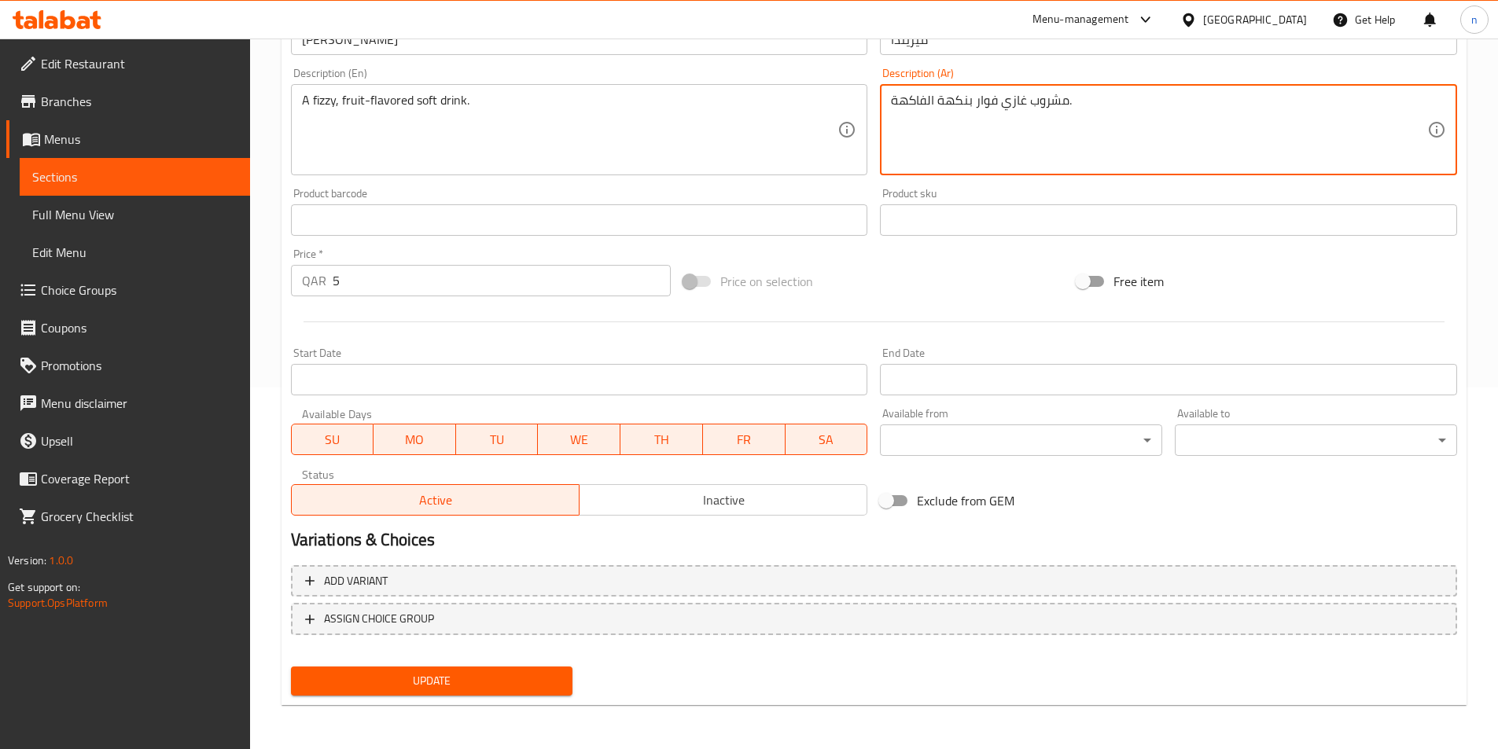
type textarea "مشروب غازي فوار بنكهة الفاكهة."
click at [450, 681] on span "Update" at bounding box center [431, 681] width 257 height 20
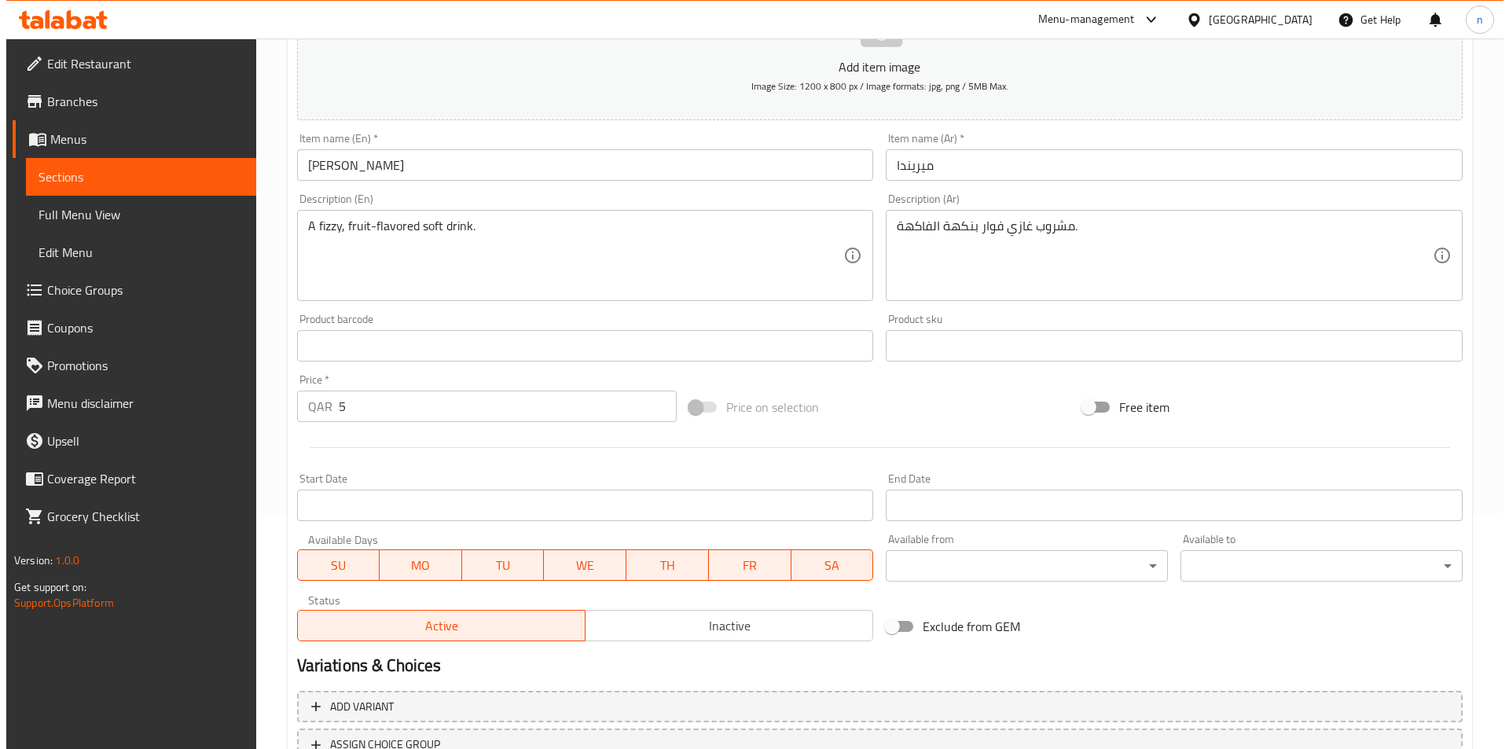
scroll to position [0, 0]
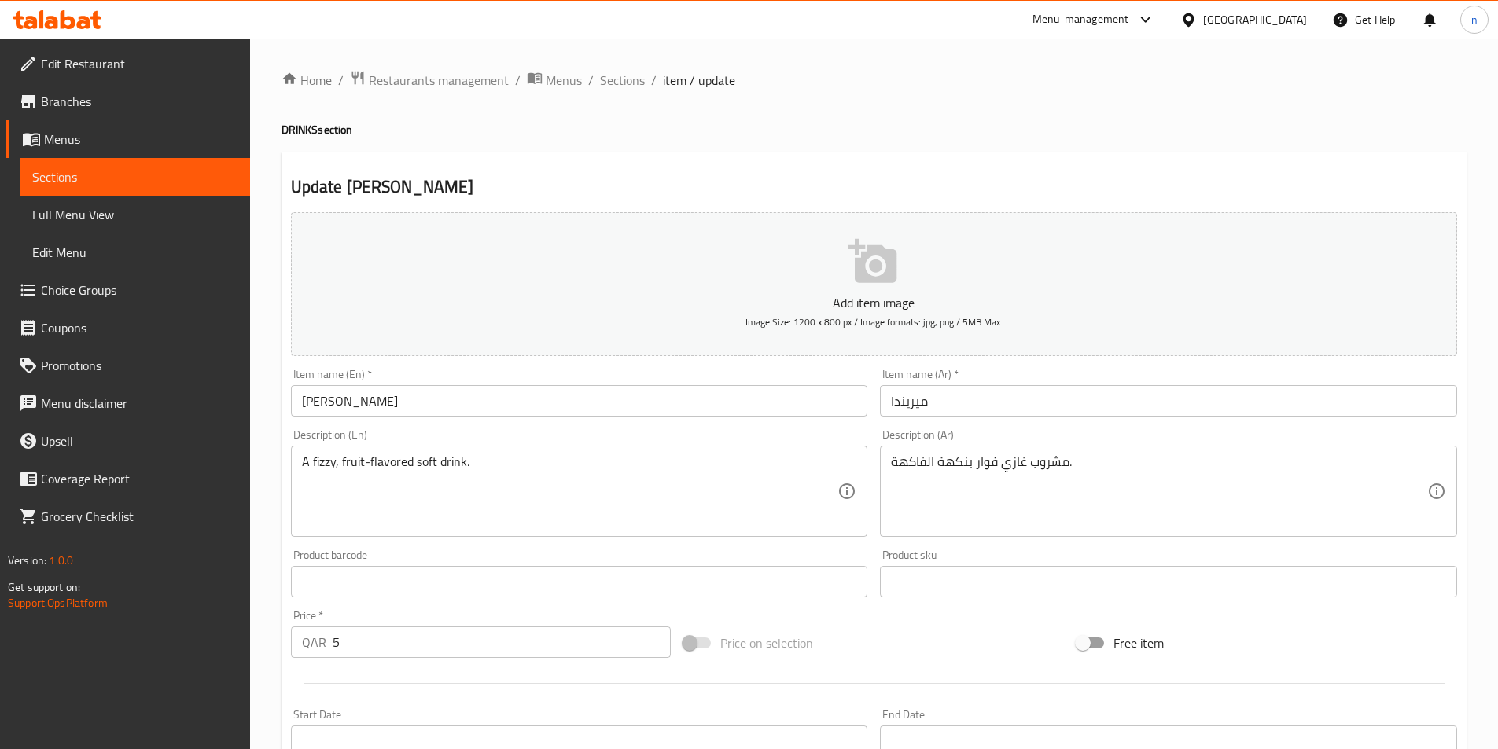
click at [69, 134] on span "Menus" at bounding box center [140, 139] width 193 height 19
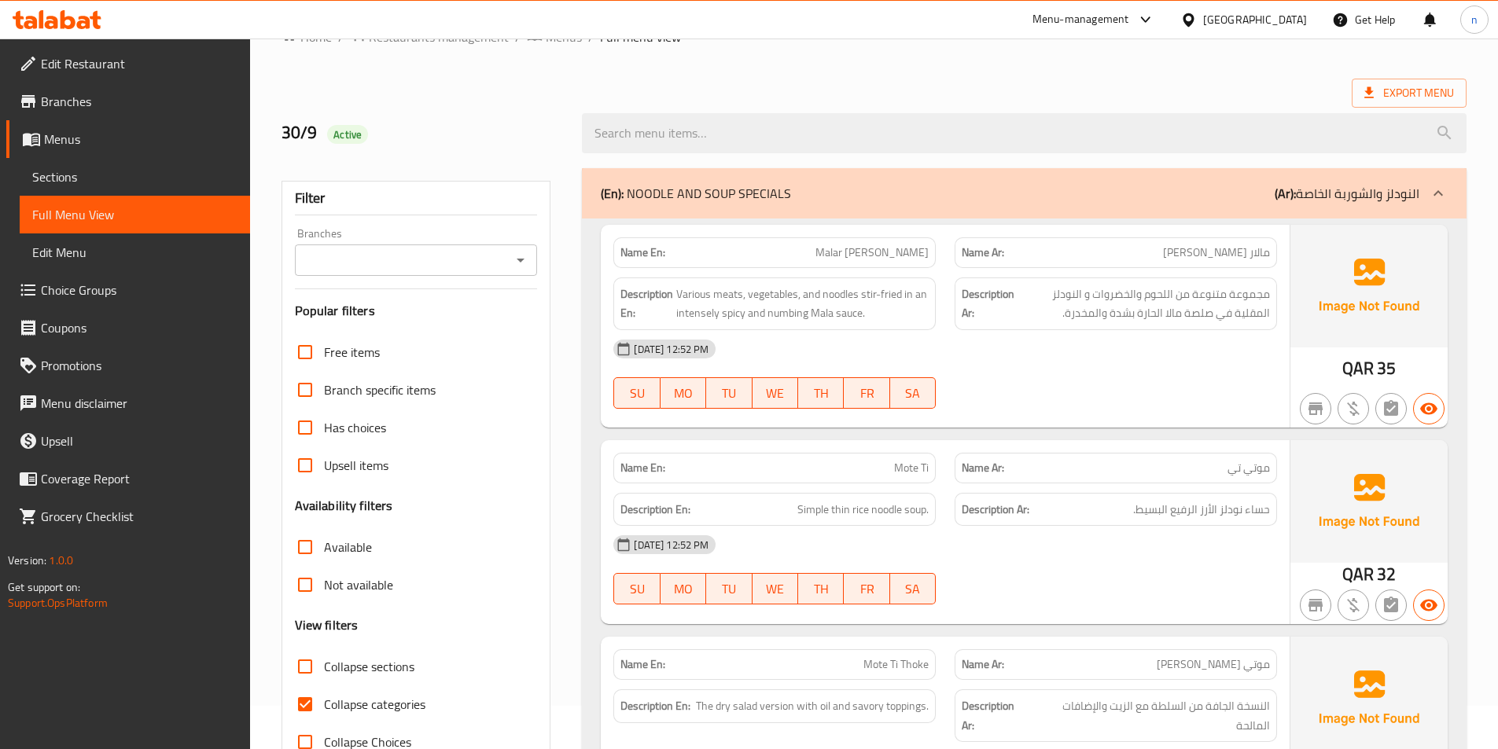
scroll to position [166, 0]
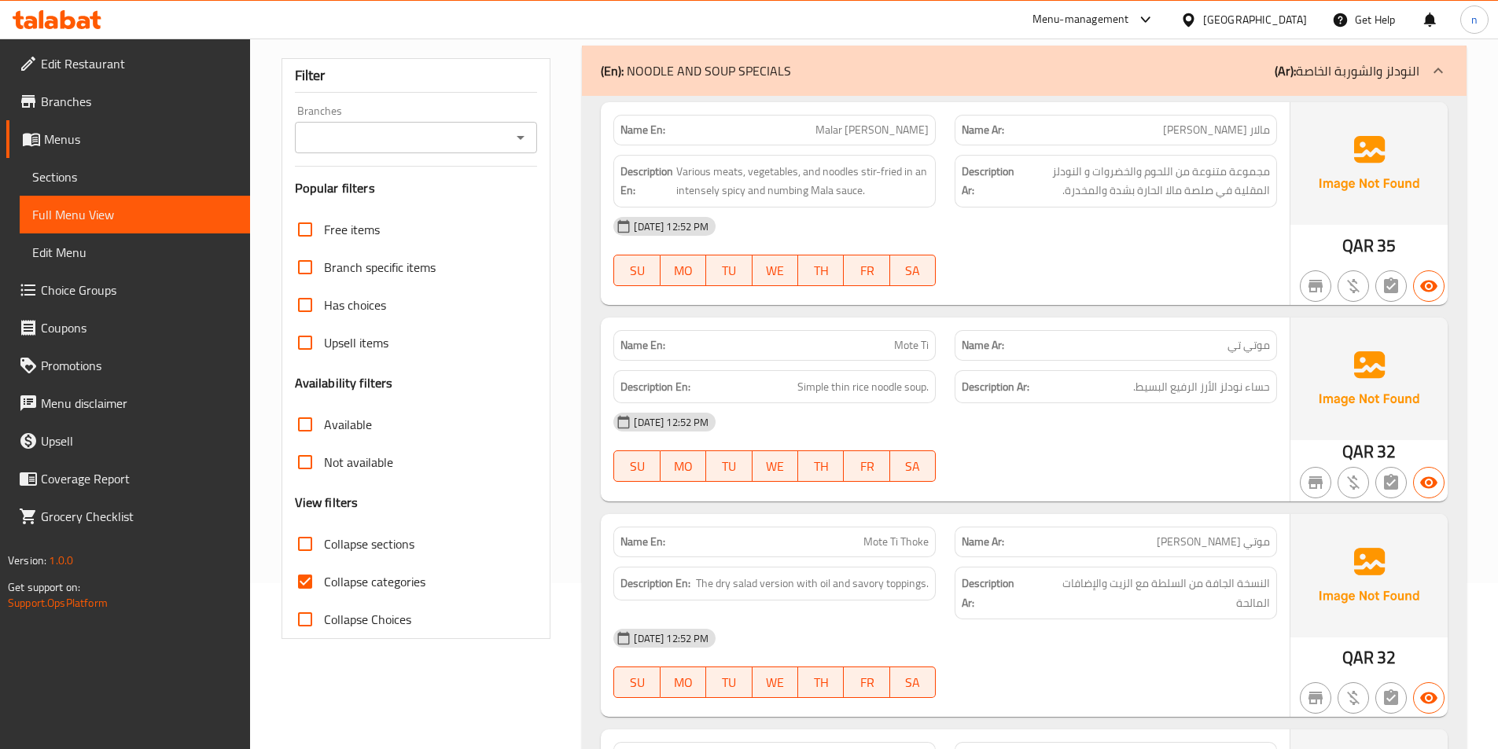
click at [307, 581] on input "Collapse categories" at bounding box center [305, 582] width 38 height 38
checkbox input "false"
click at [301, 547] on input "Collapse sections" at bounding box center [305, 544] width 38 height 38
checkbox input "true"
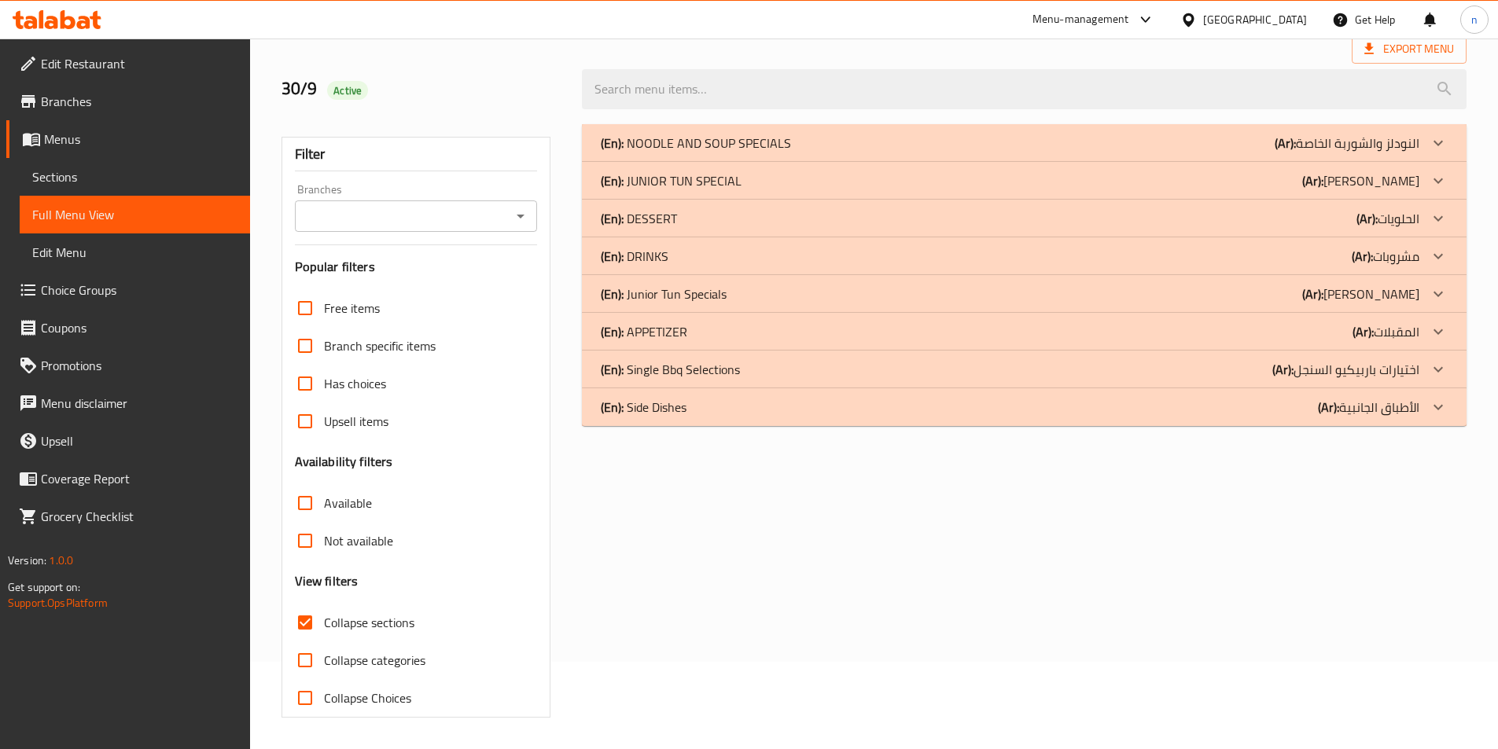
scroll to position [9, 0]
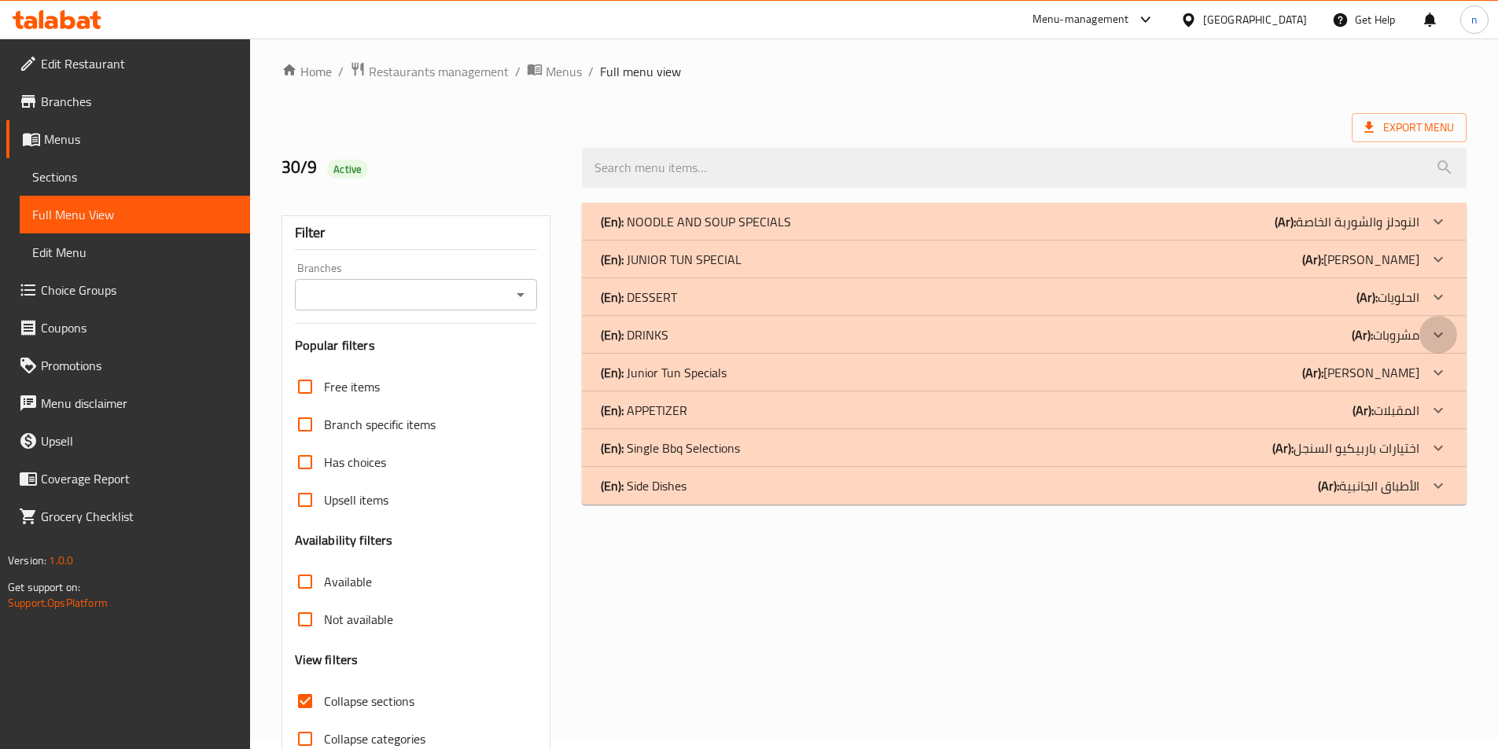
click at [1423, 336] on div at bounding box center [1438, 335] width 38 height 38
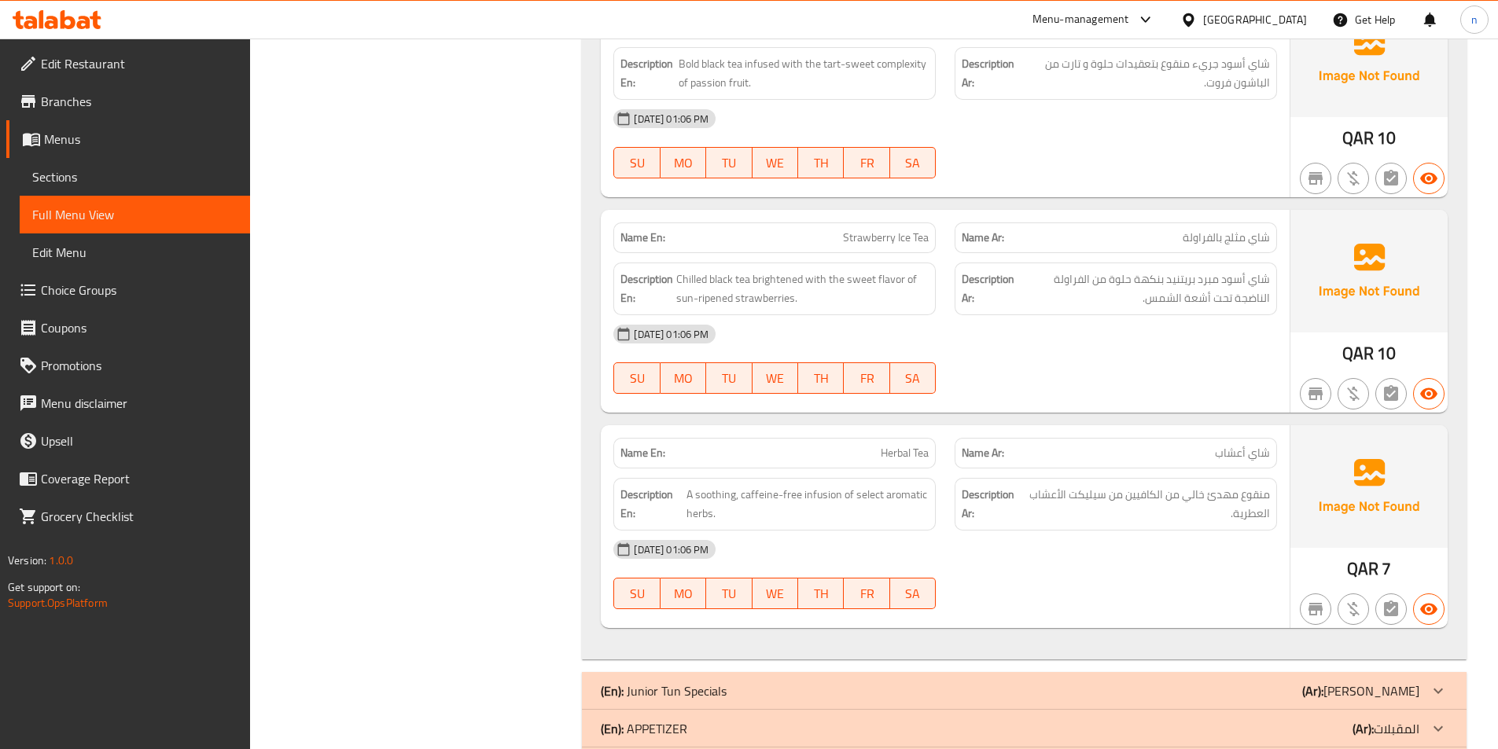
scroll to position [5974, 0]
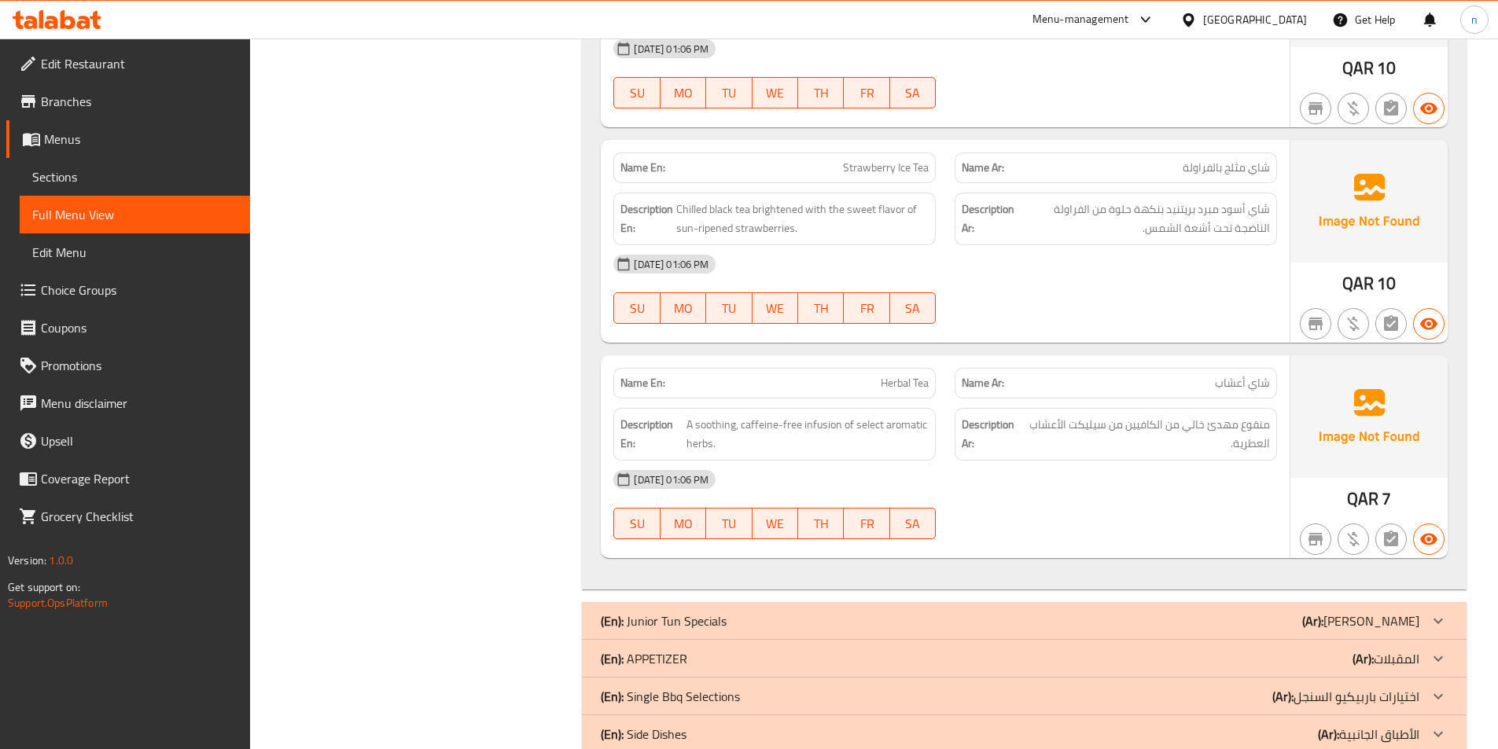
click at [1387, 649] on p "(Ar): المقبلات" at bounding box center [1385, 658] width 67 height 19
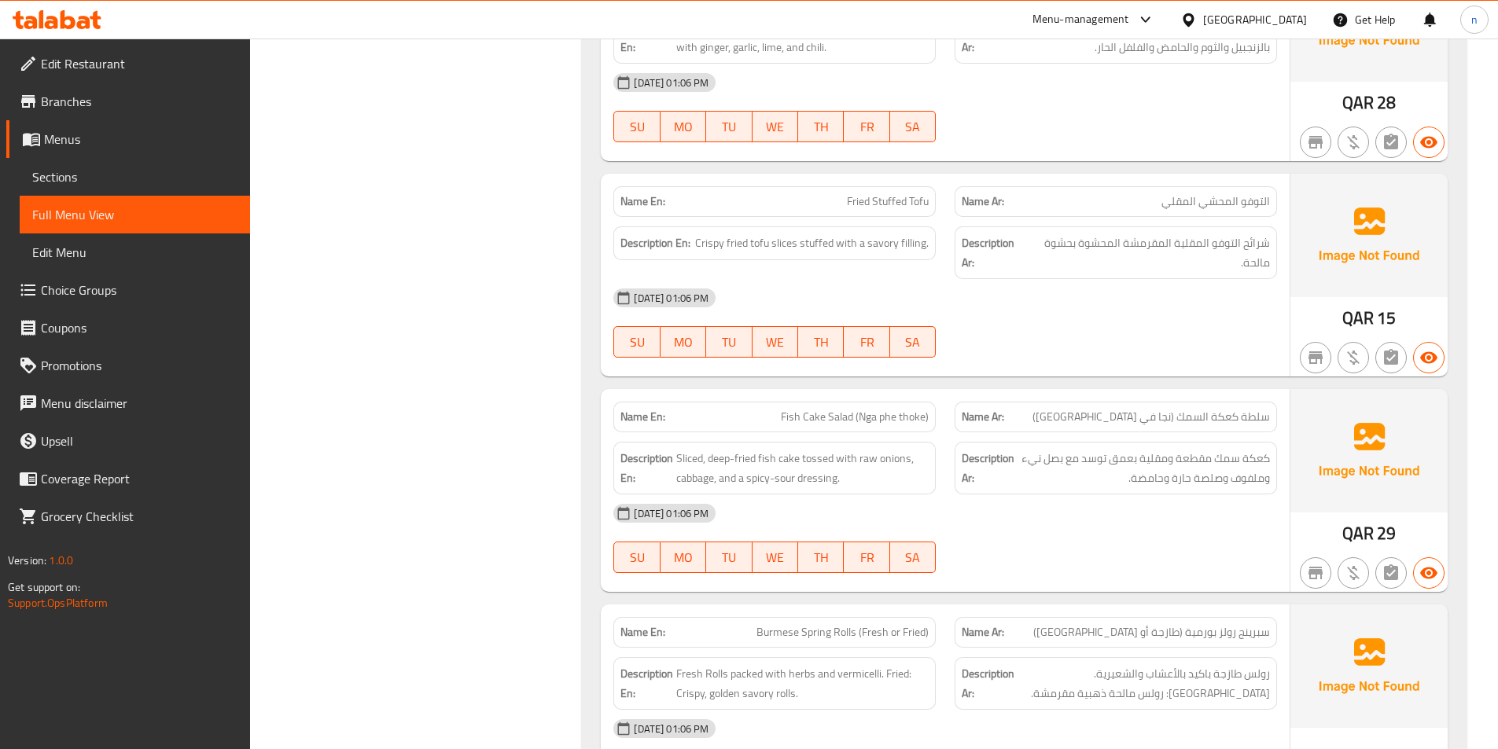
scroll to position [7463, 0]
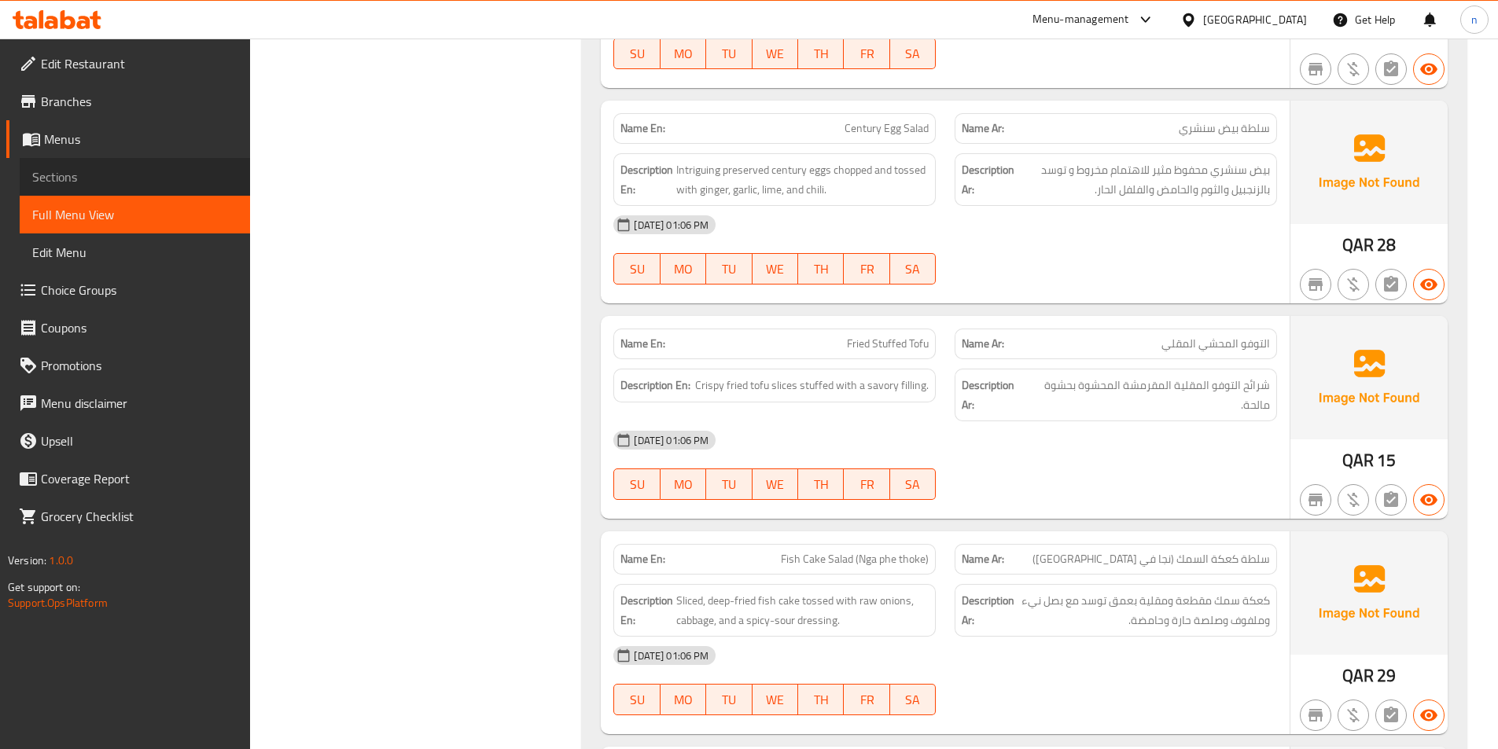
click at [61, 169] on span "Sections" at bounding box center [134, 176] width 205 height 19
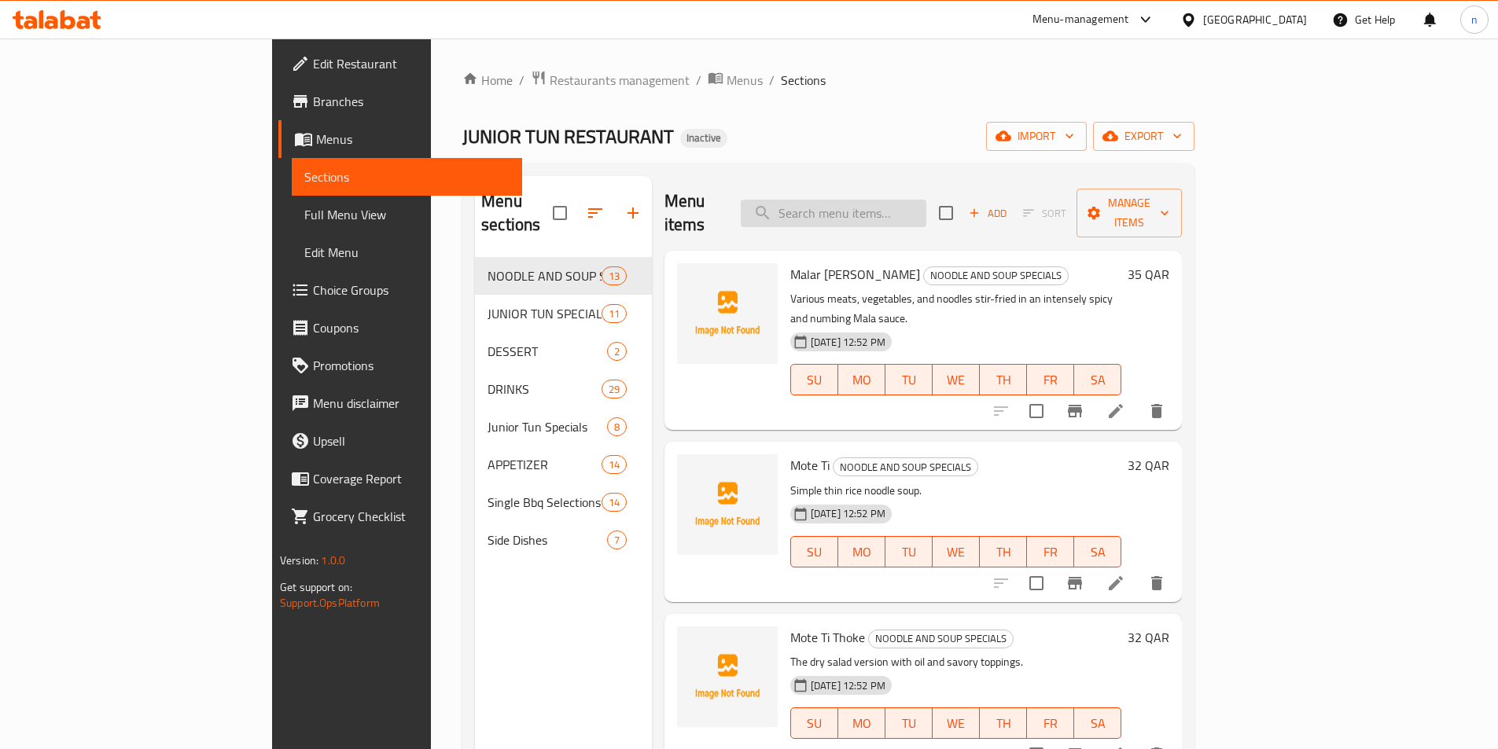
click at [902, 211] on input "search" at bounding box center [834, 214] width 186 height 28
click at [926, 210] on input "search" at bounding box center [834, 214] width 186 height 28
paste input "Junior Shaved Ice Salad - Ice, Fruit, Jellies"
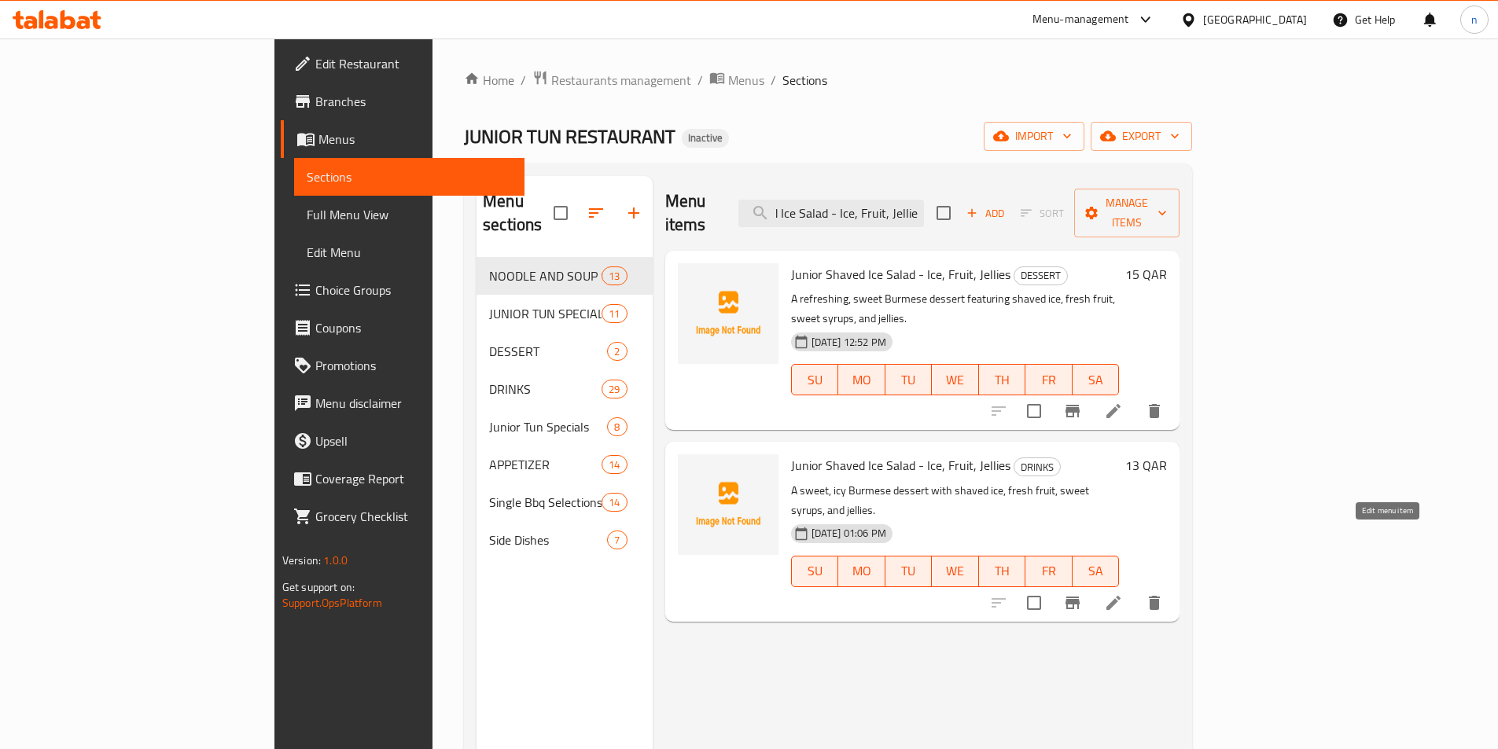
type input "Junior Shaved Ice Salad - Ice, Fruit, Jellies"
click at [1123, 594] on icon at bounding box center [1113, 603] width 19 height 19
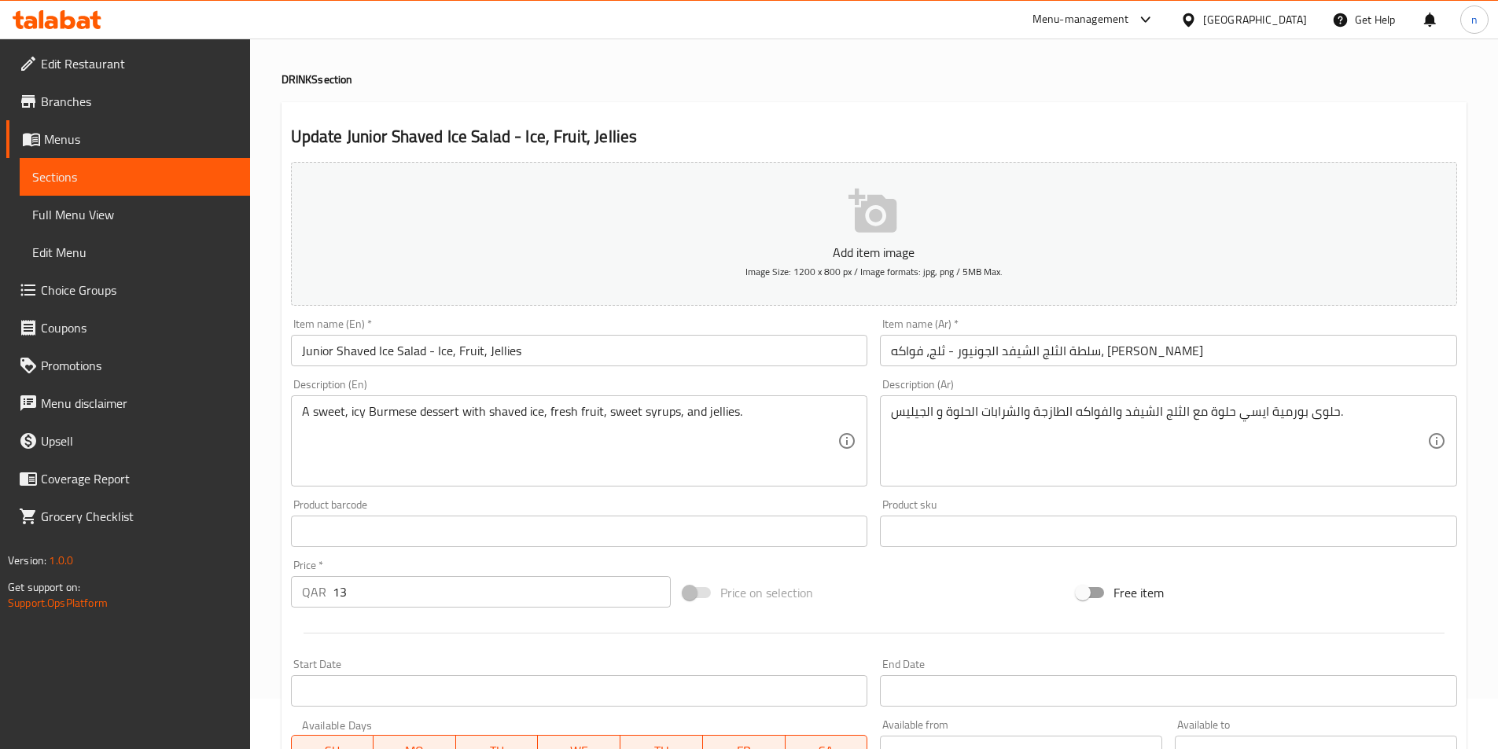
scroll to position [79, 0]
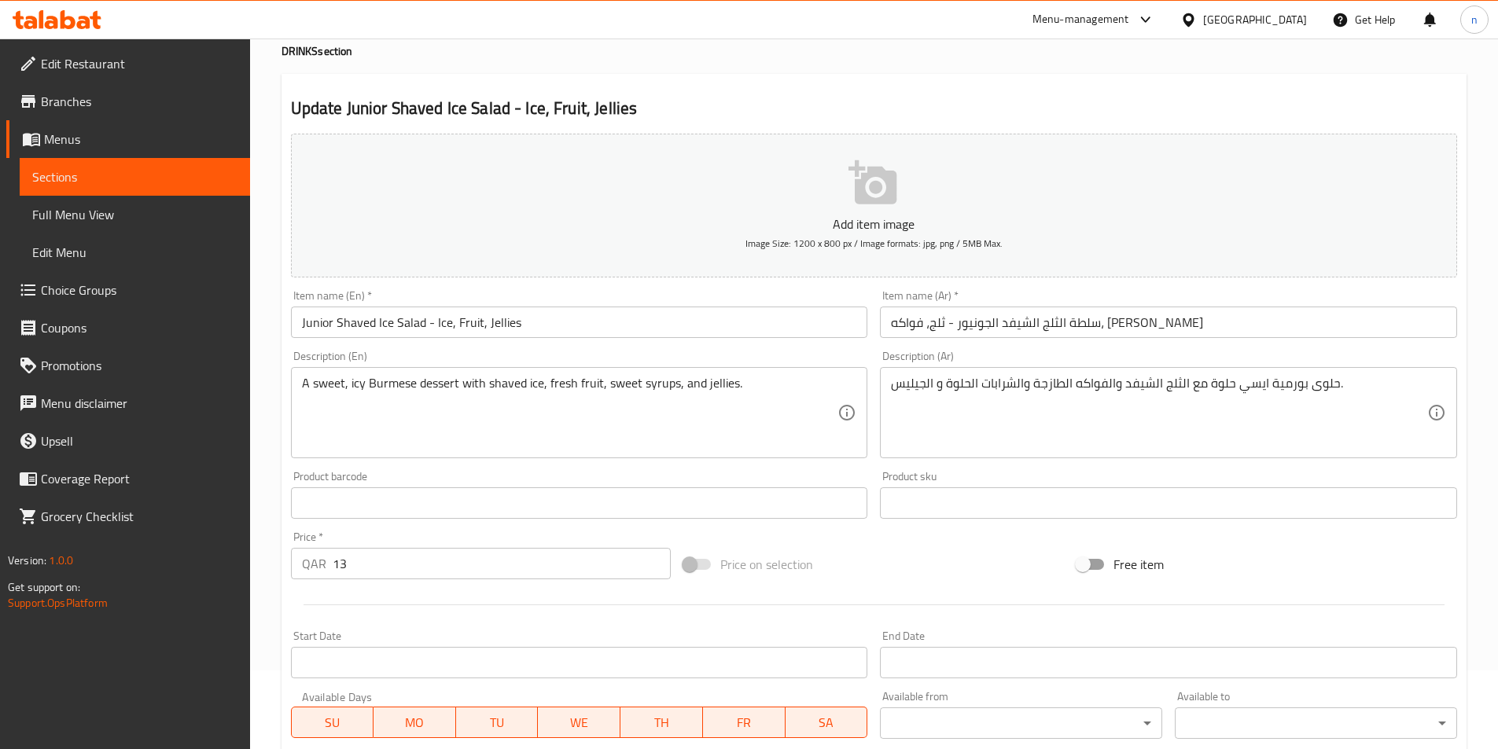
click at [619, 328] on input "Junior Shaved Ice Salad - Ice, Fruit, Jellies" at bounding box center [579, 322] width 577 height 31
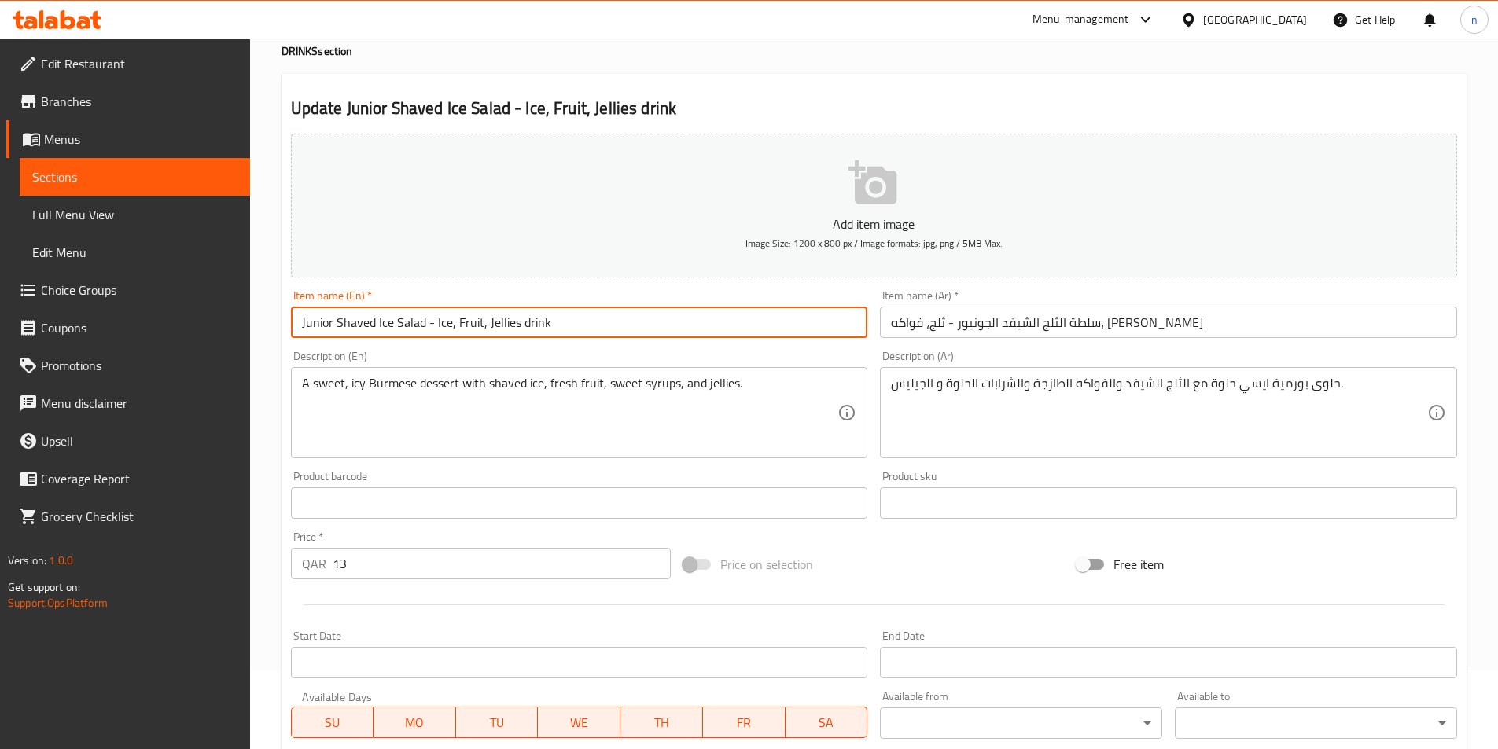
type input "Junior Shaved Ice Salad - Ice, Fruit, Jellies drink"
click at [1163, 334] on input "سلطة الثلج الشيفد الجونيور - ثلج، فواكه، جيليس" at bounding box center [1168, 322] width 577 height 31
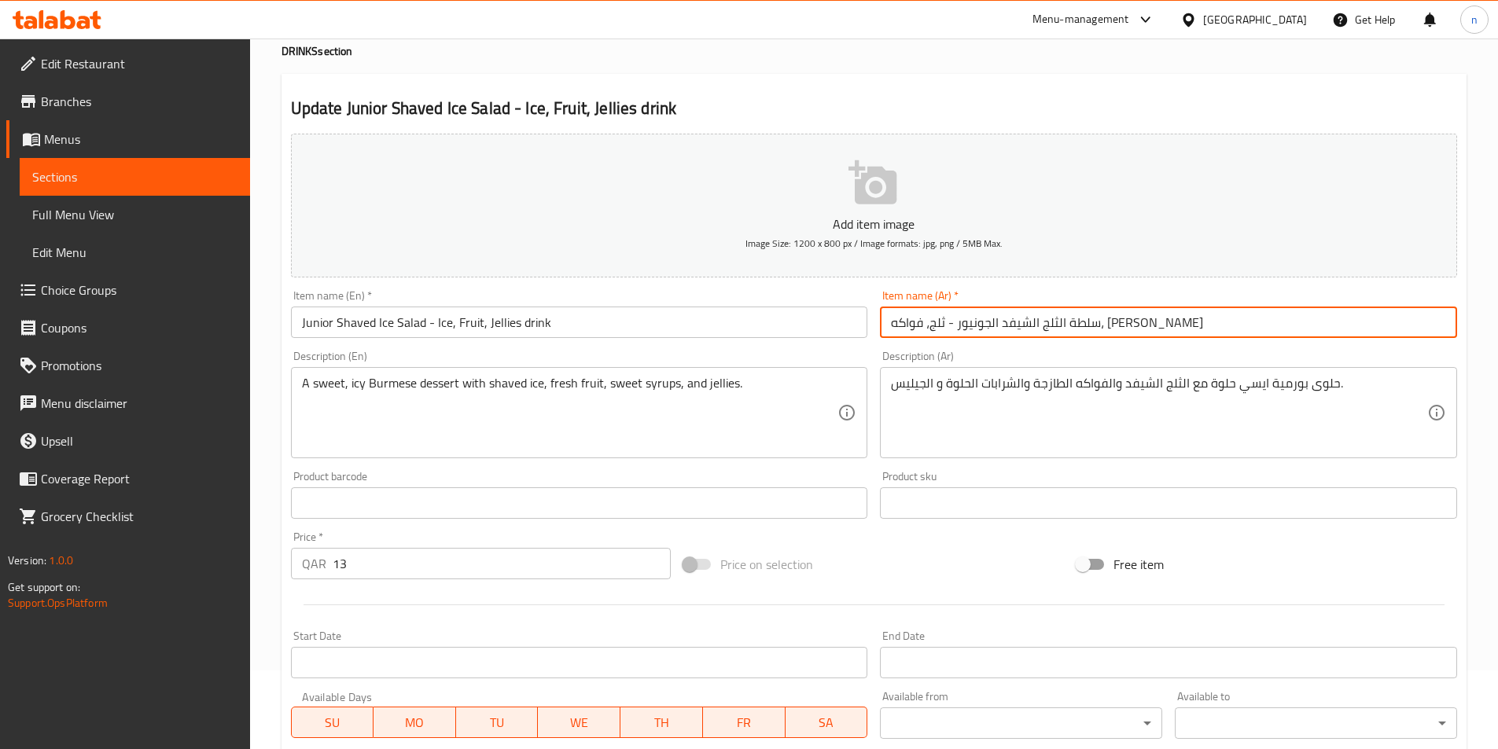
click at [891, 322] on input "سلطة الثلج الشيفد الجونيور - ثلج، فواكه، جيليس" at bounding box center [1168, 322] width 577 height 31
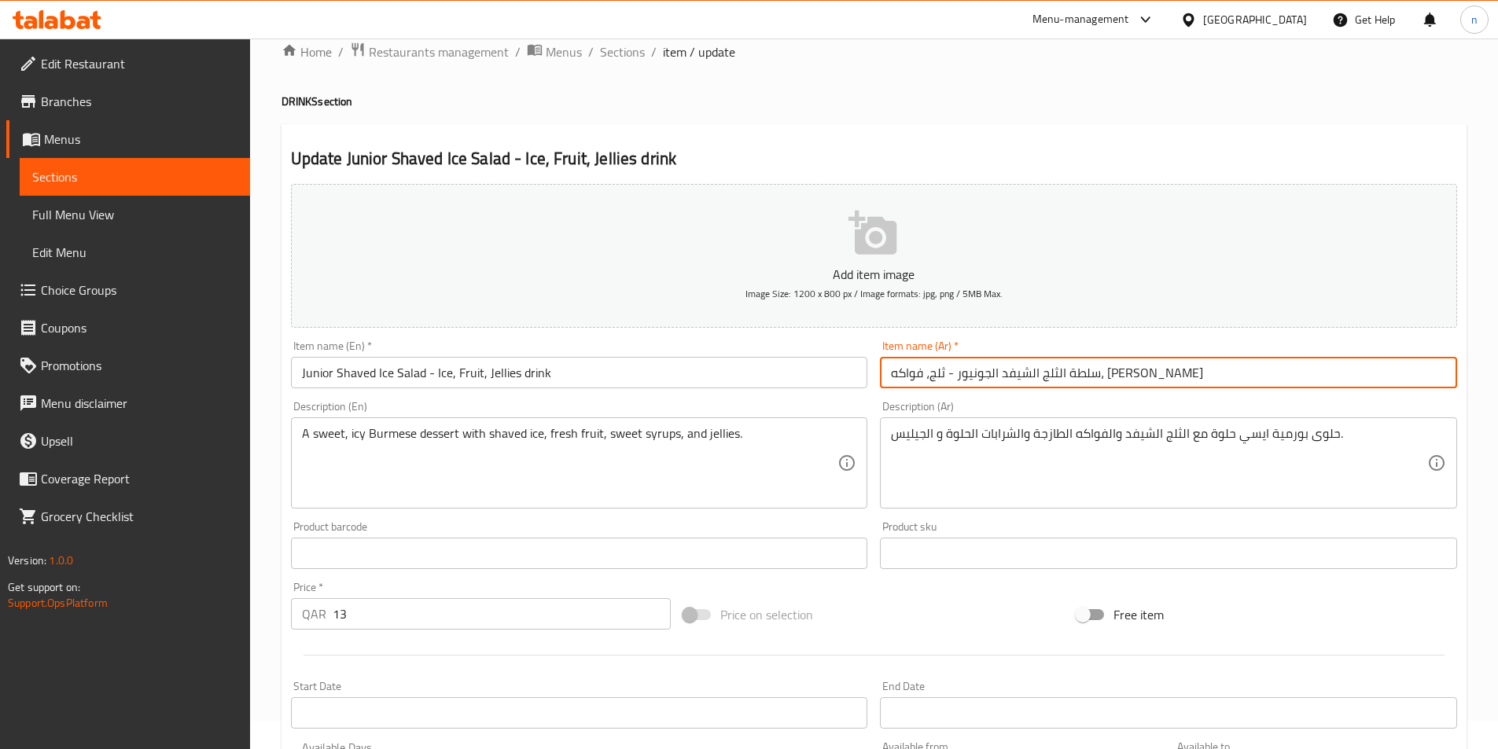
scroll to position [0, 0]
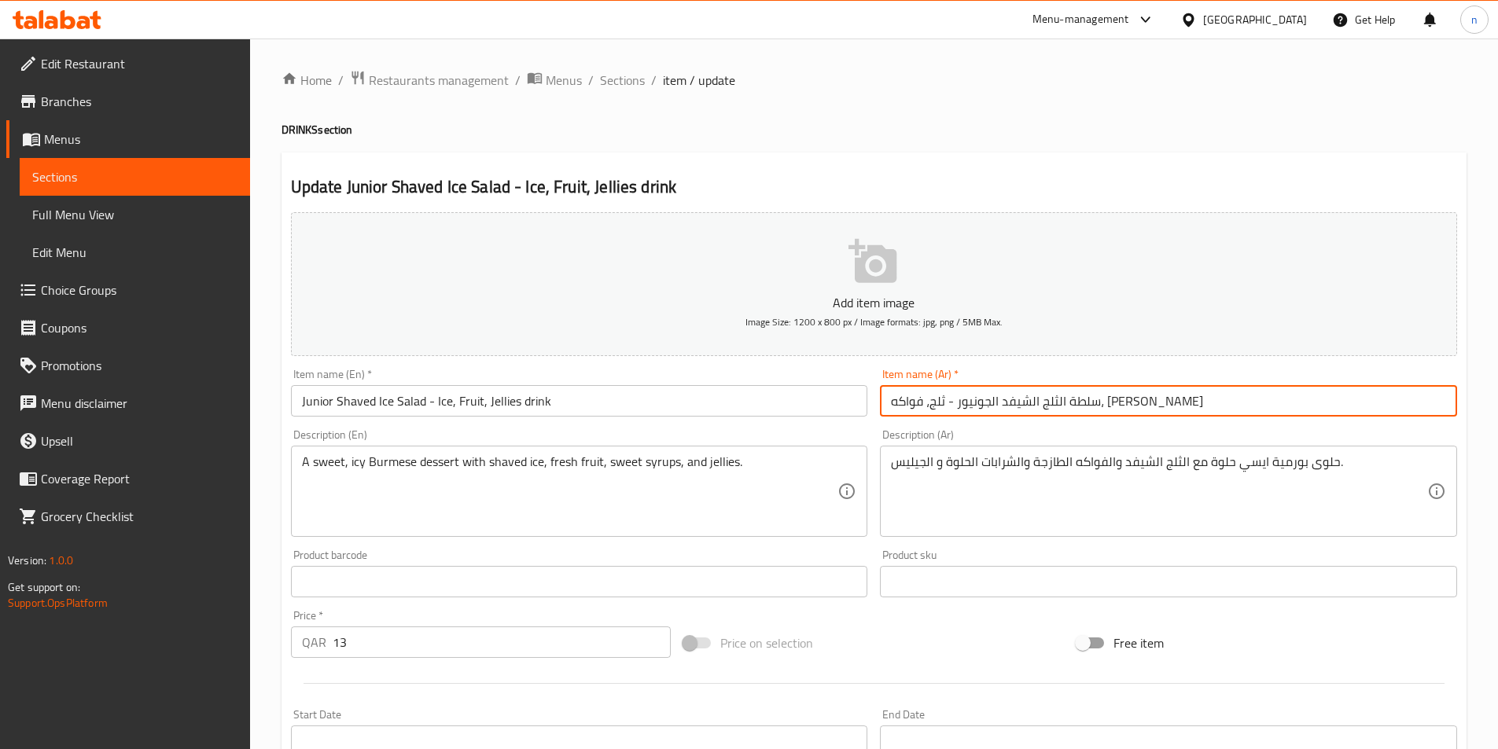
click at [1084, 408] on input "سلطة الثلج الشيفد الجونيور - ثلج، فواكه، جيليس" at bounding box center [1168, 400] width 577 height 31
click at [1200, 403] on input "سلطة الثلج الشيفد الجونيور - ثلج، فواكه، جيليس" at bounding box center [1168, 400] width 577 height 31
click at [1446, 405] on input "سلطة الثلج الشيفد الجونيور - ثلج، فواكه، جيليس" at bounding box center [1168, 400] width 577 height 31
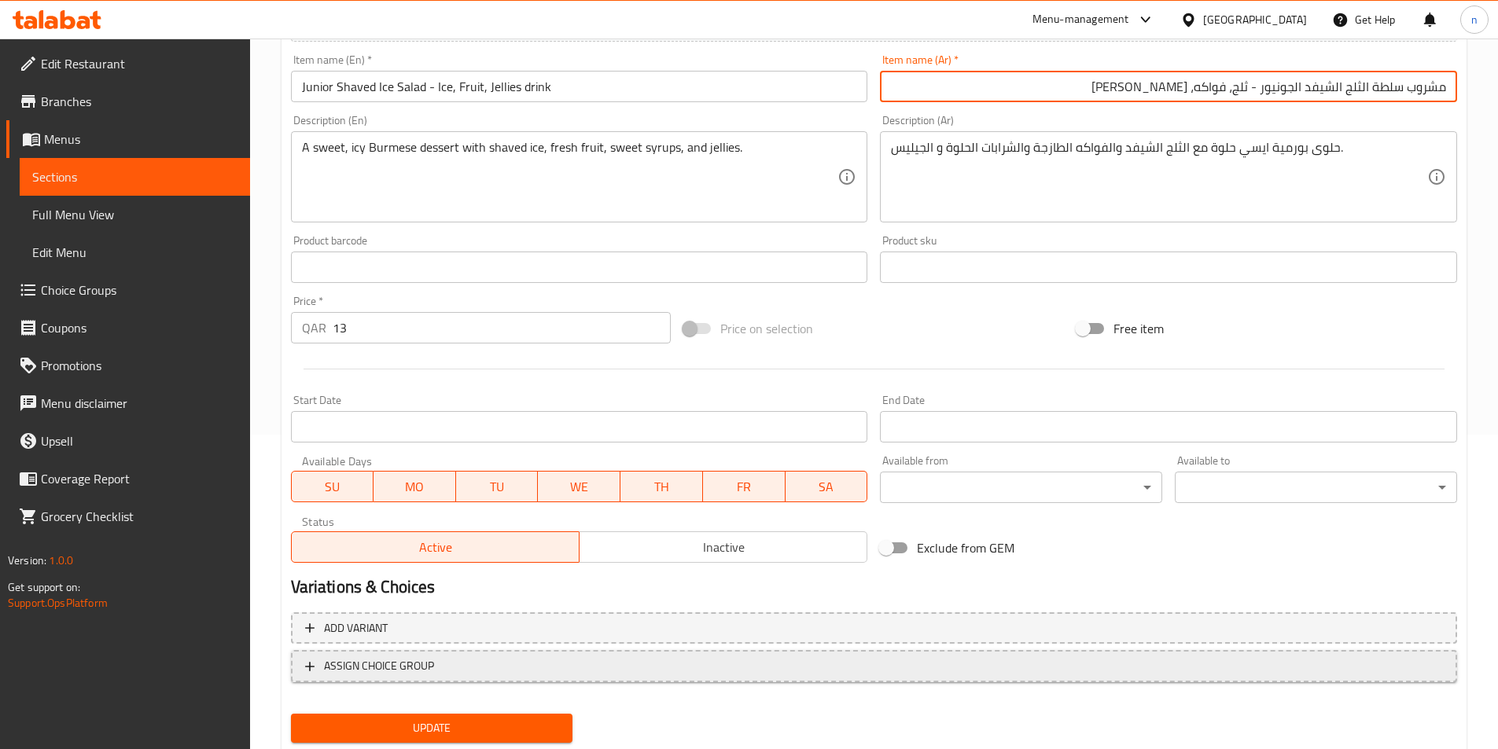
scroll to position [362, 0]
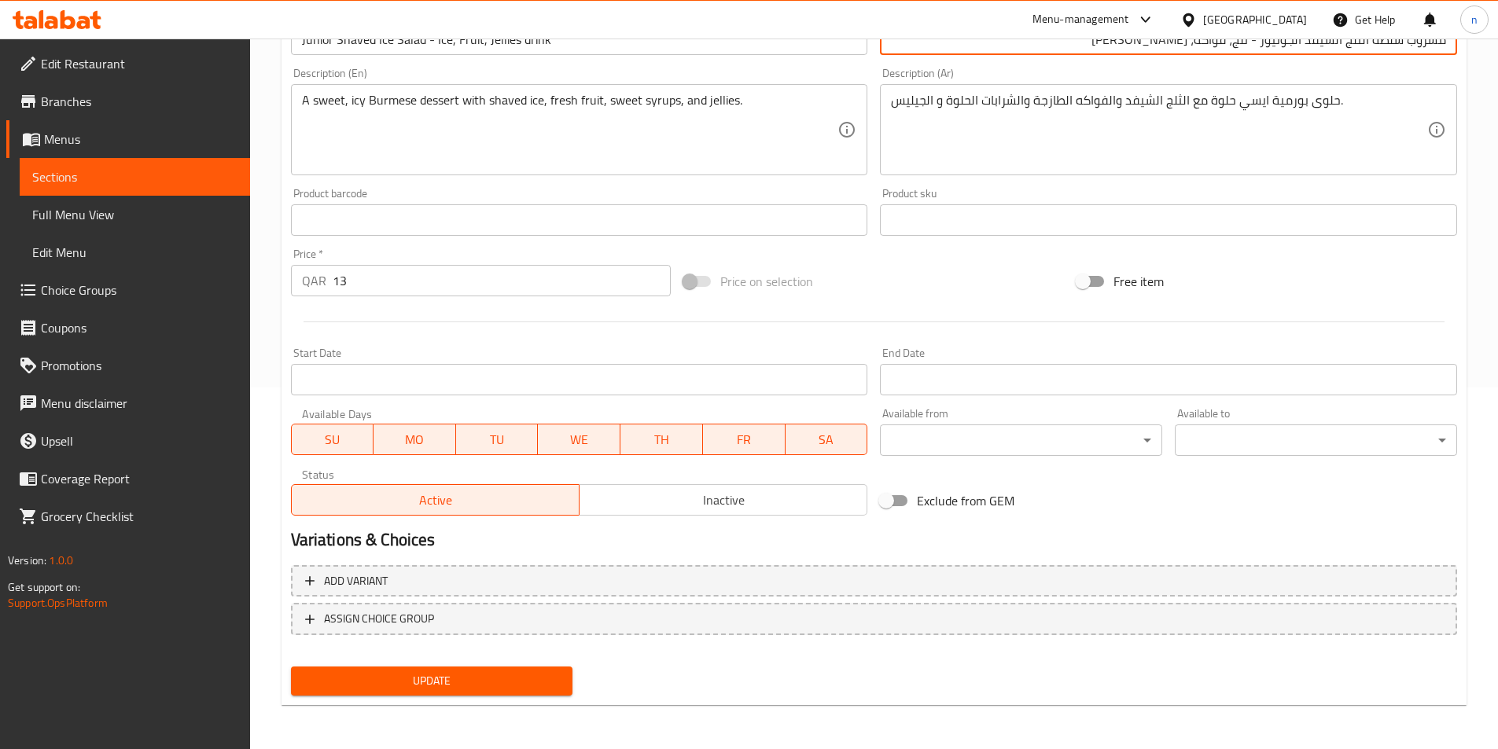
type input "مشروب سلطة الثلج الشيفد الجونيور - ثلج، فواكه، [PERSON_NAME]"
click at [532, 689] on span "Update" at bounding box center [431, 681] width 257 height 20
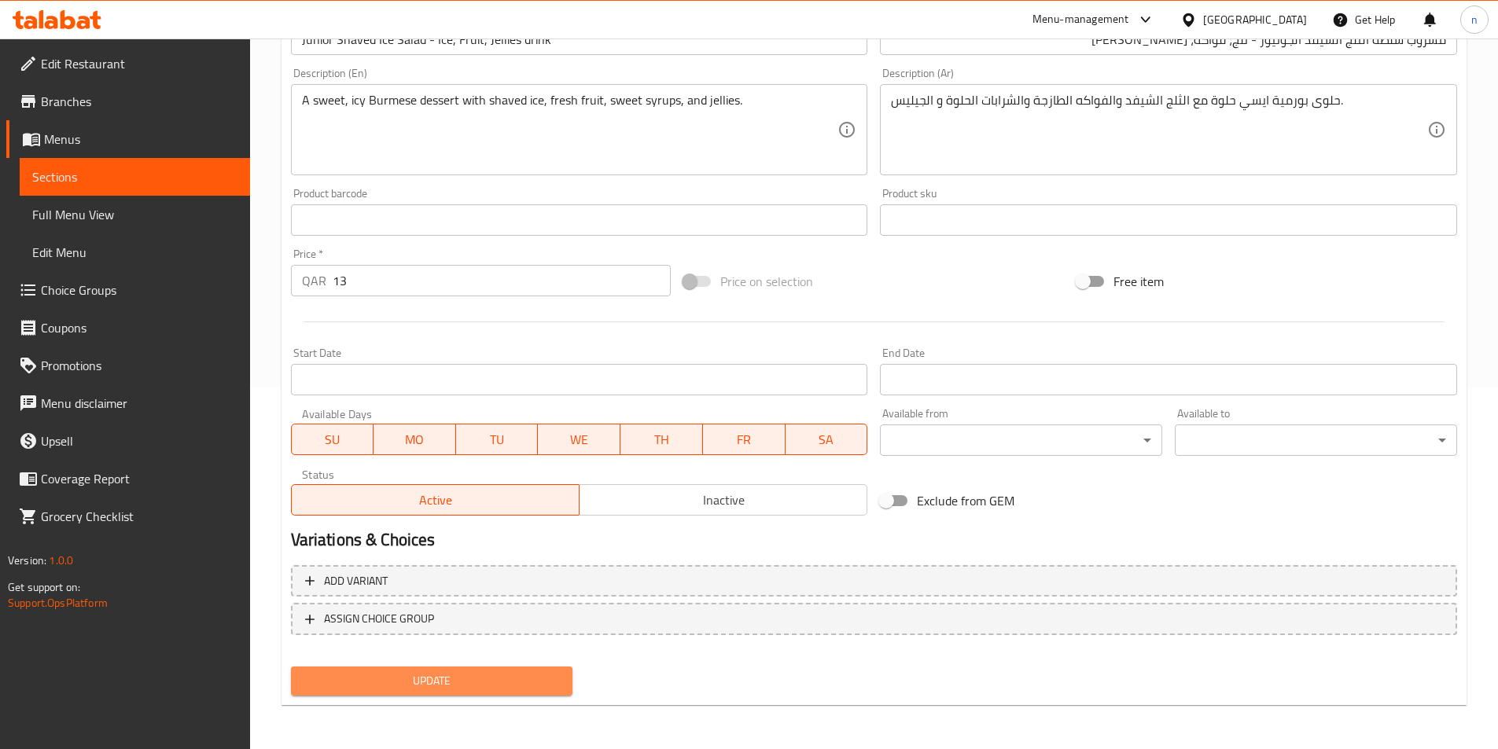
click at [547, 669] on button "Update" at bounding box center [432, 681] width 282 height 29
click at [492, 681] on span "Update" at bounding box center [431, 681] width 257 height 20
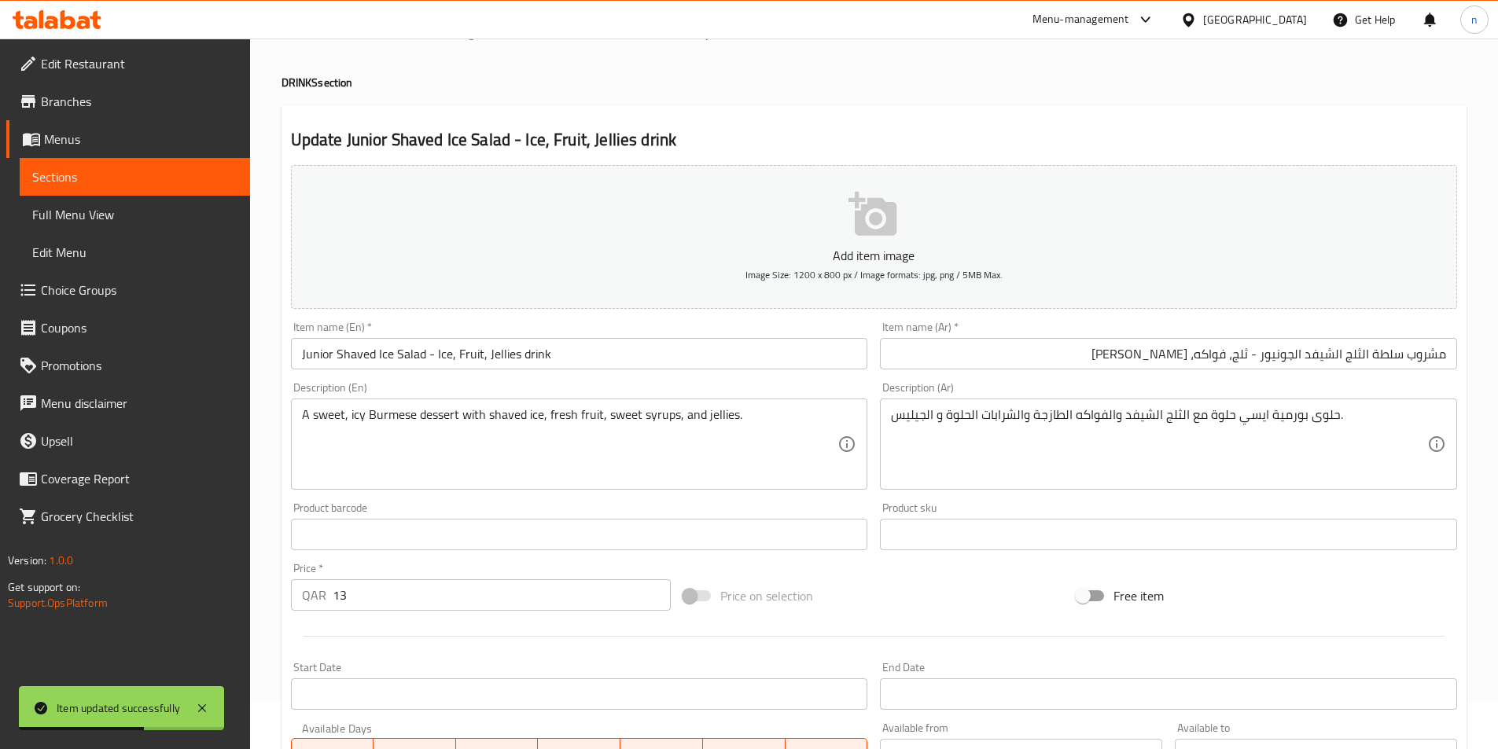
scroll to position [0, 0]
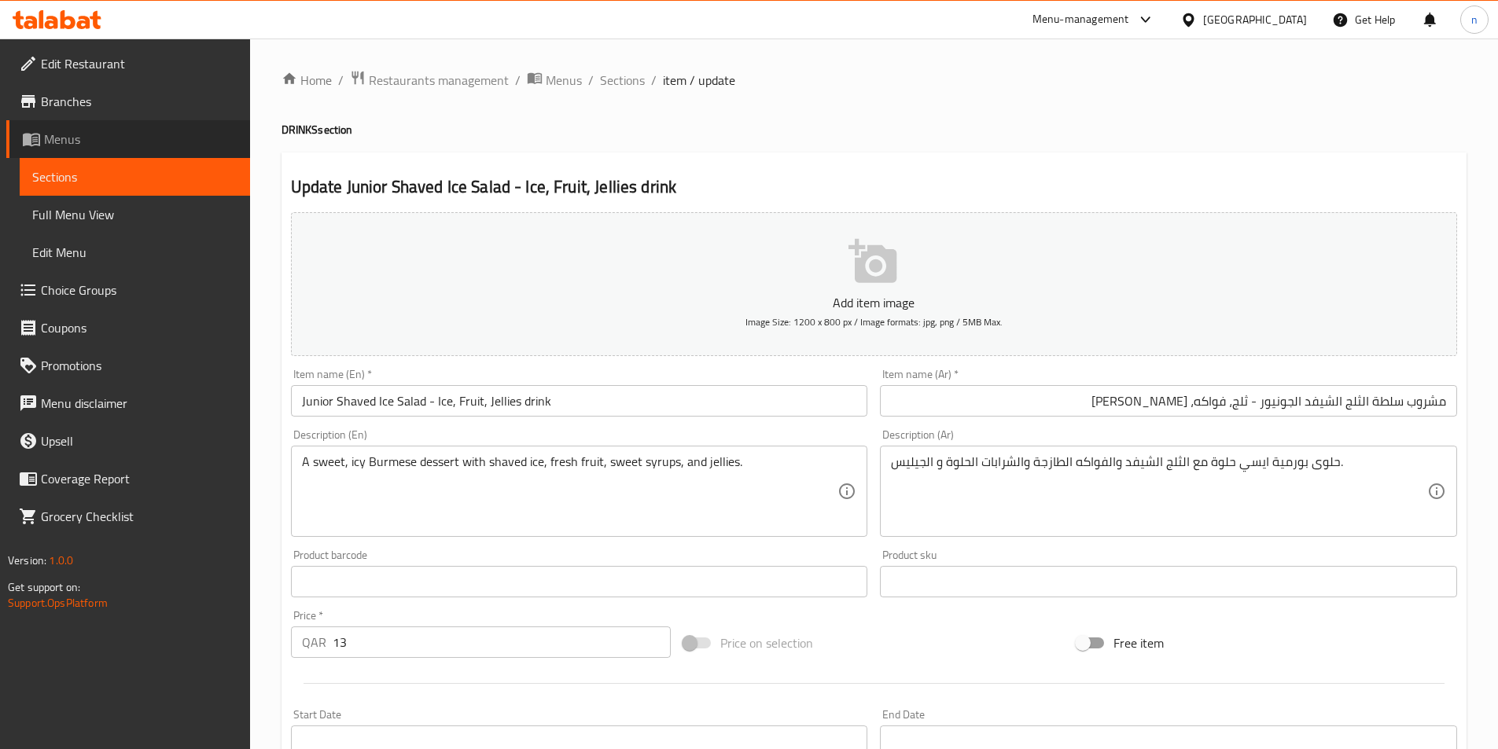
click at [87, 137] on span "Menus" at bounding box center [140, 139] width 193 height 19
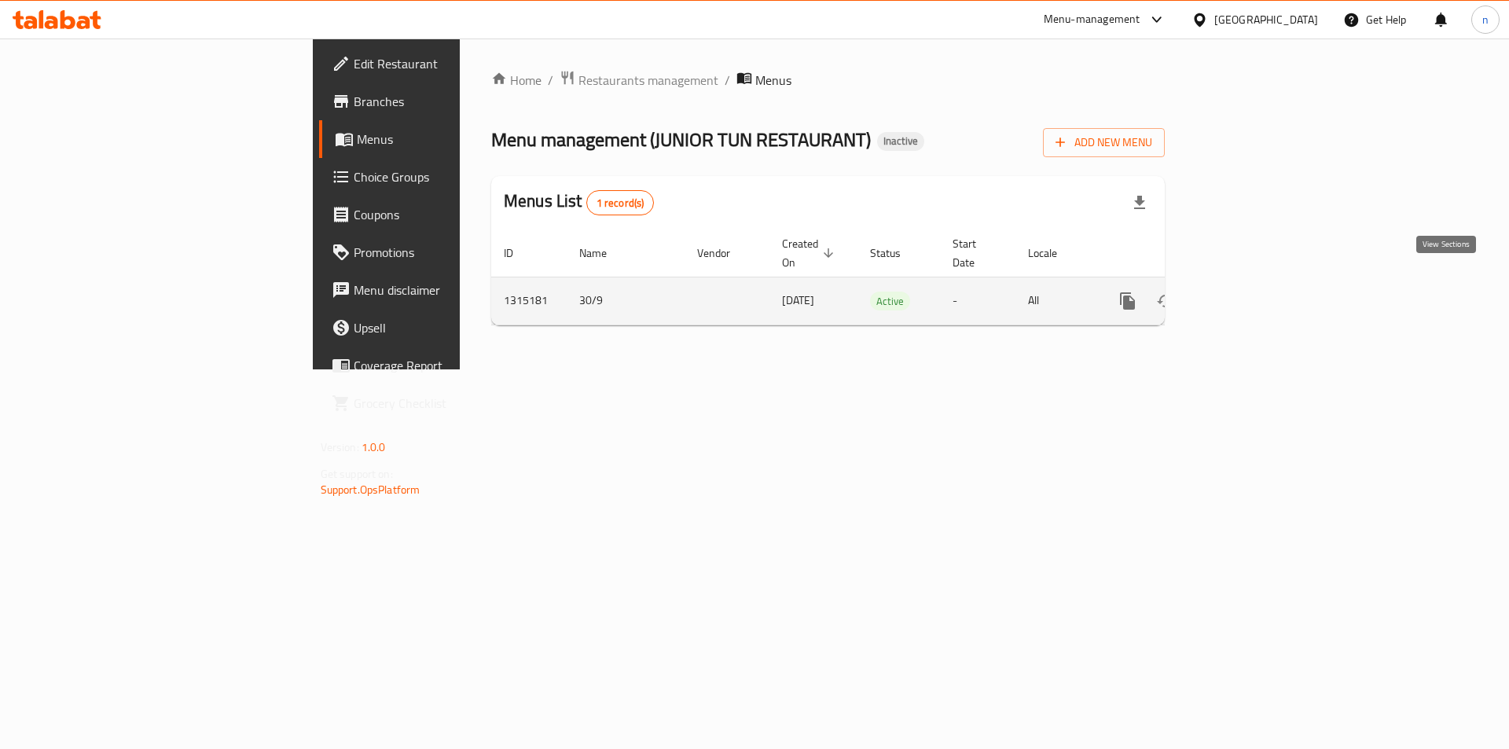
click at [1251, 292] on icon "enhanced table" at bounding box center [1241, 301] width 19 height 19
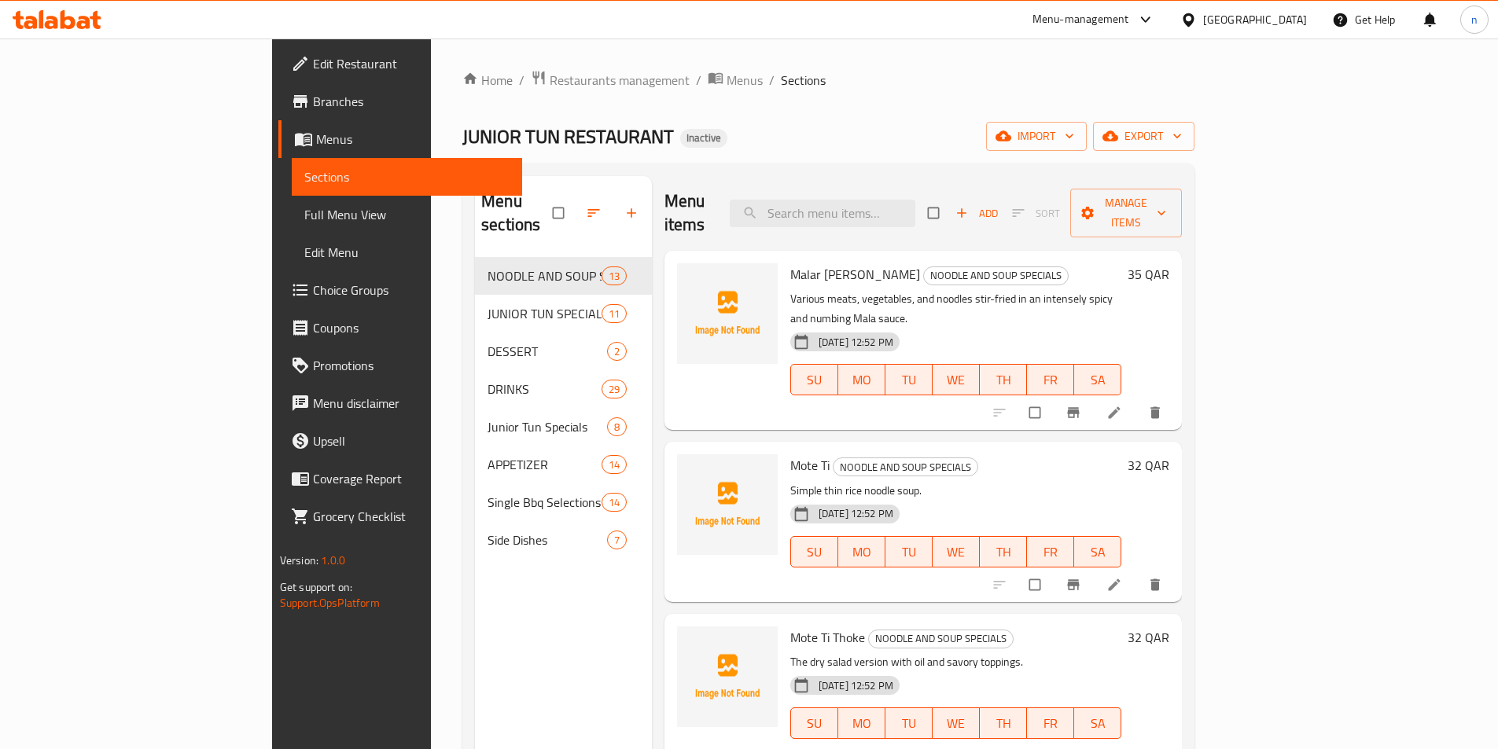
click at [304, 205] on span "Full Menu View" at bounding box center [406, 214] width 205 height 19
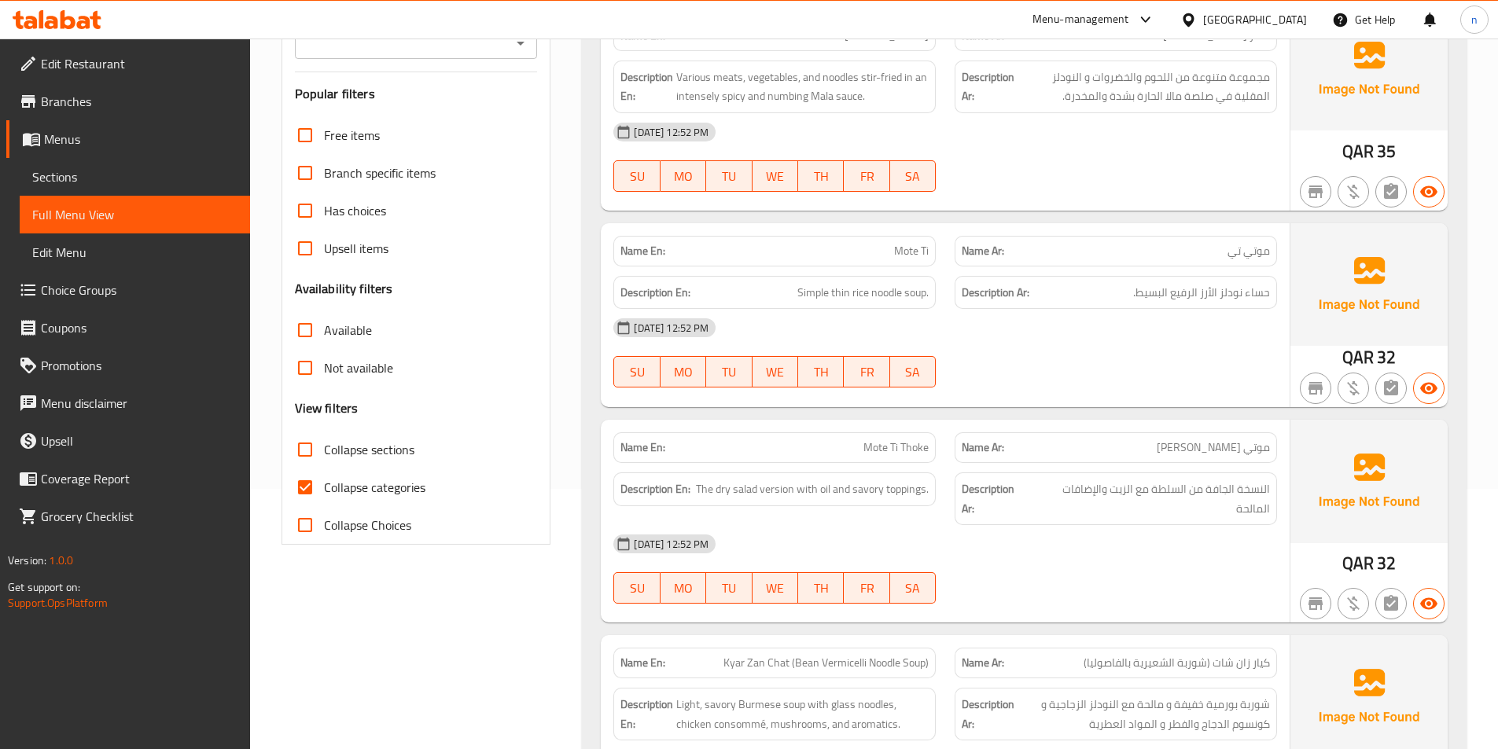
scroll to position [314, 0]
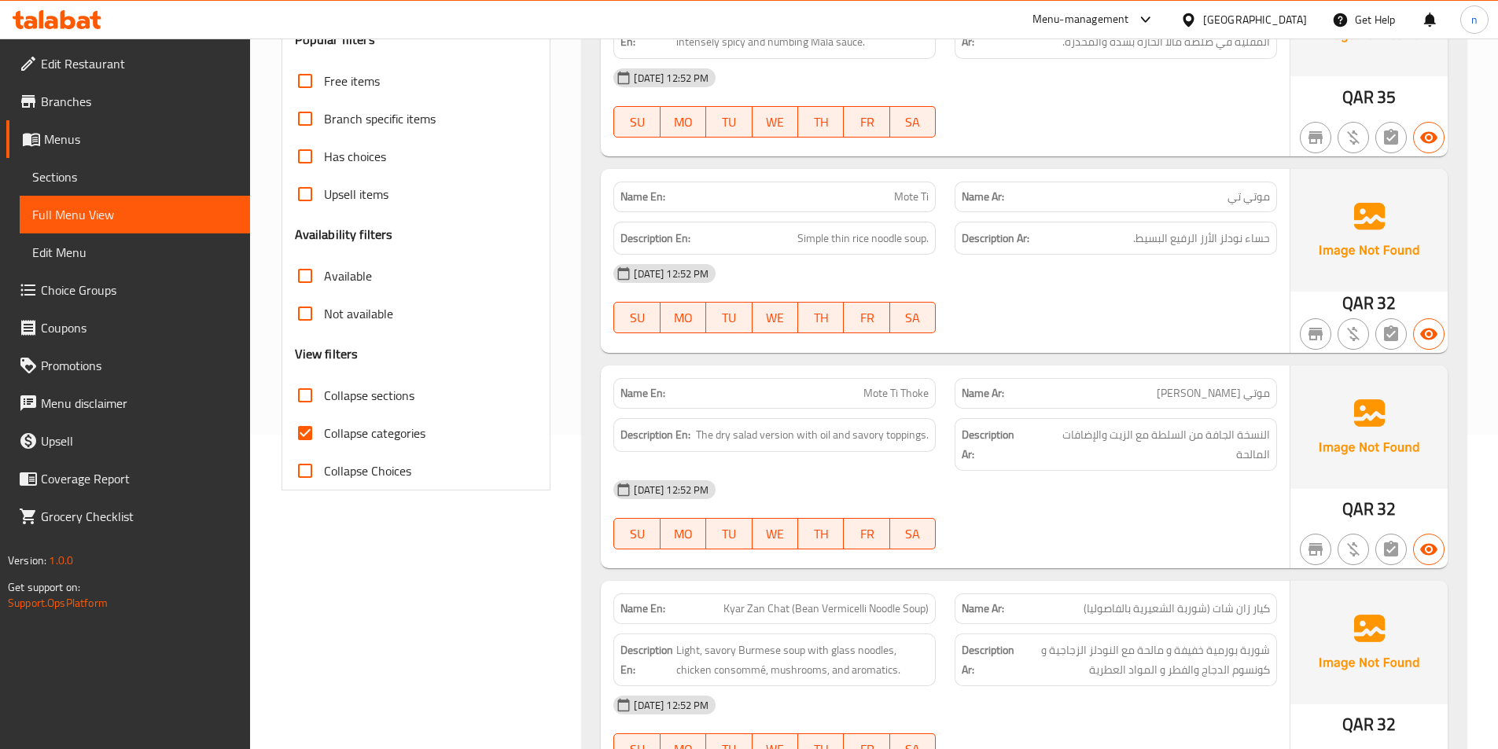
click at [307, 399] on input "Collapse sections" at bounding box center [305, 396] width 38 height 38
checkbox input "true"
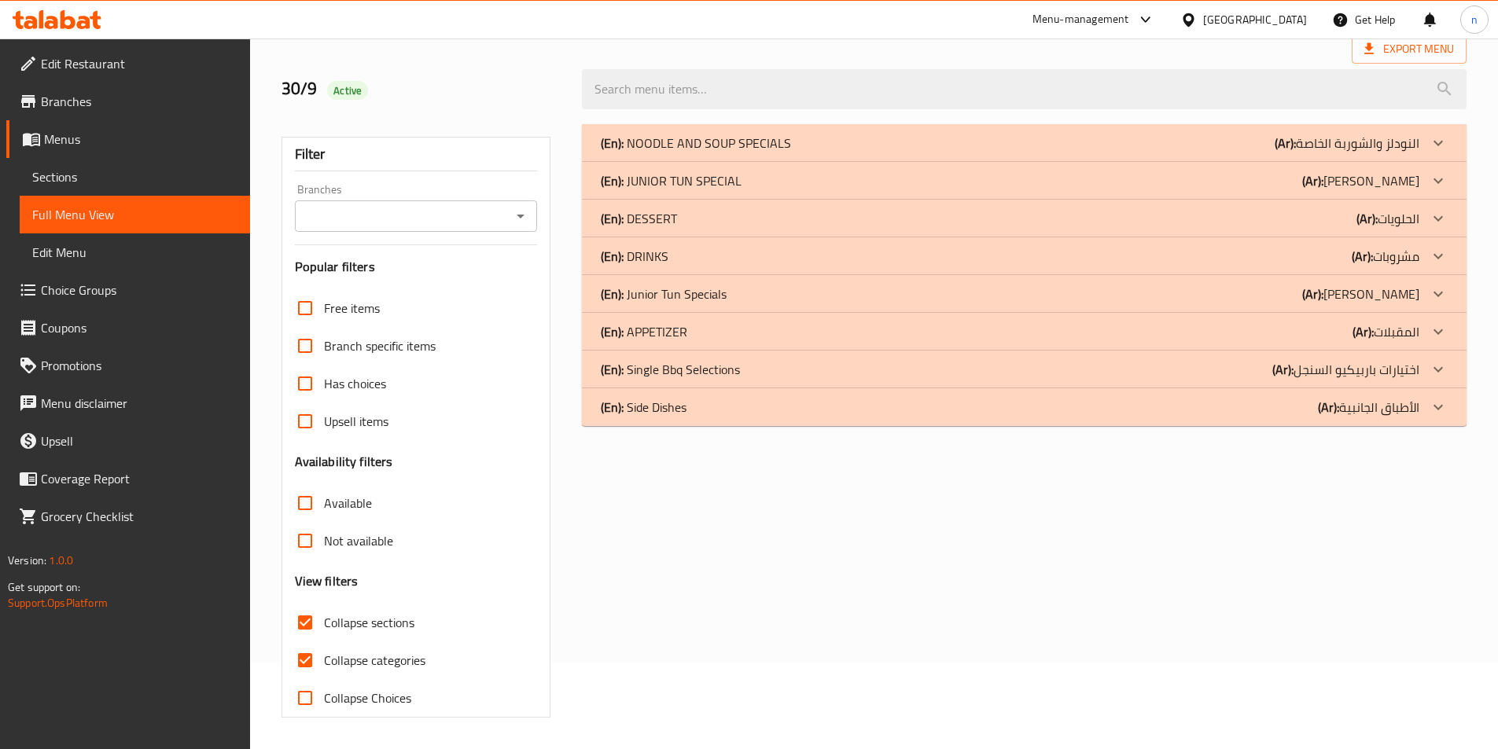
click at [307, 641] on input "Collapse categories" at bounding box center [305, 660] width 38 height 38
checkbox input "false"
click at [1399, 255] on p "(Ar): مشروبات" at bounding box center [1385, 256] width 68 height 19
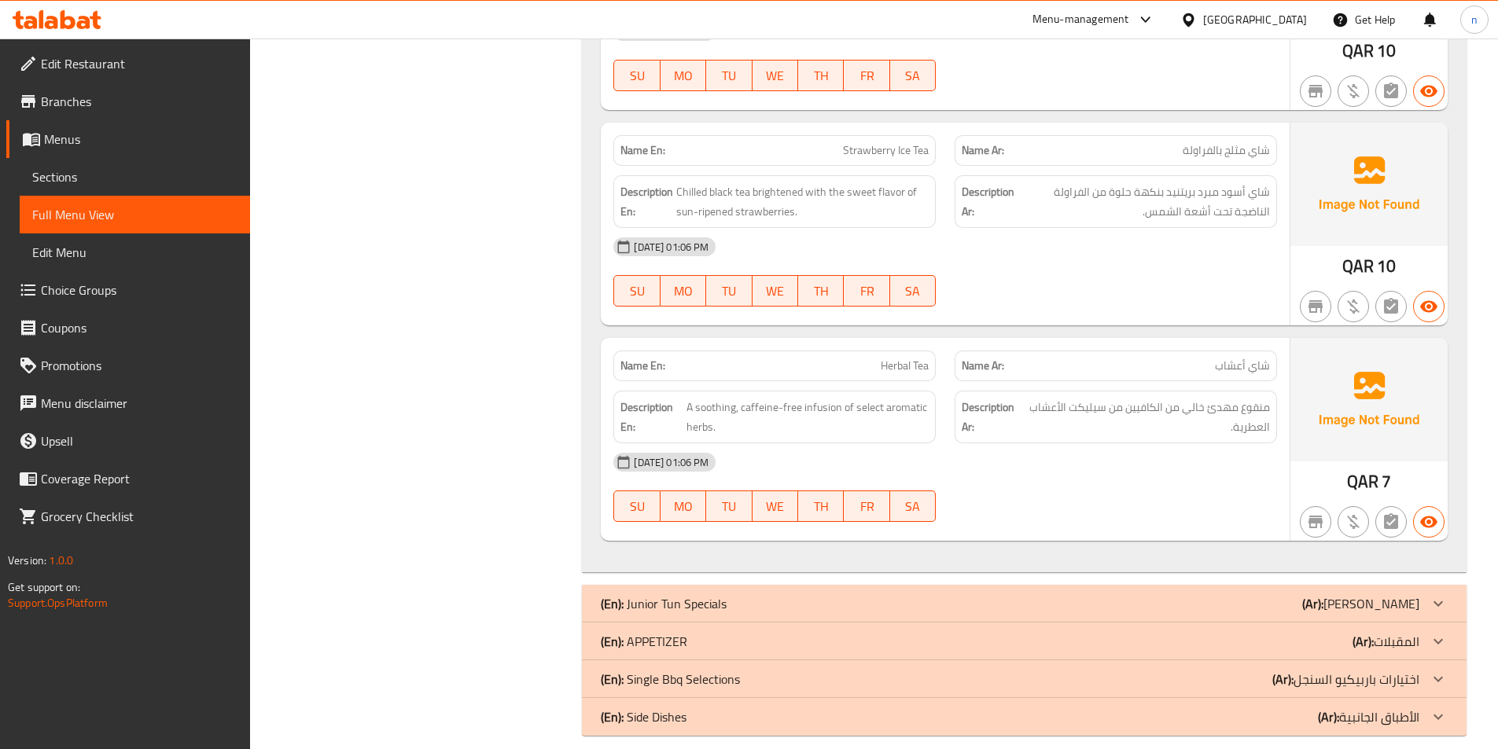
scroll to position [5974, 0]
click at [1389, 630] on p "(Ar): المقبلات" at bounding box center [1385, 639] width 67 height 19
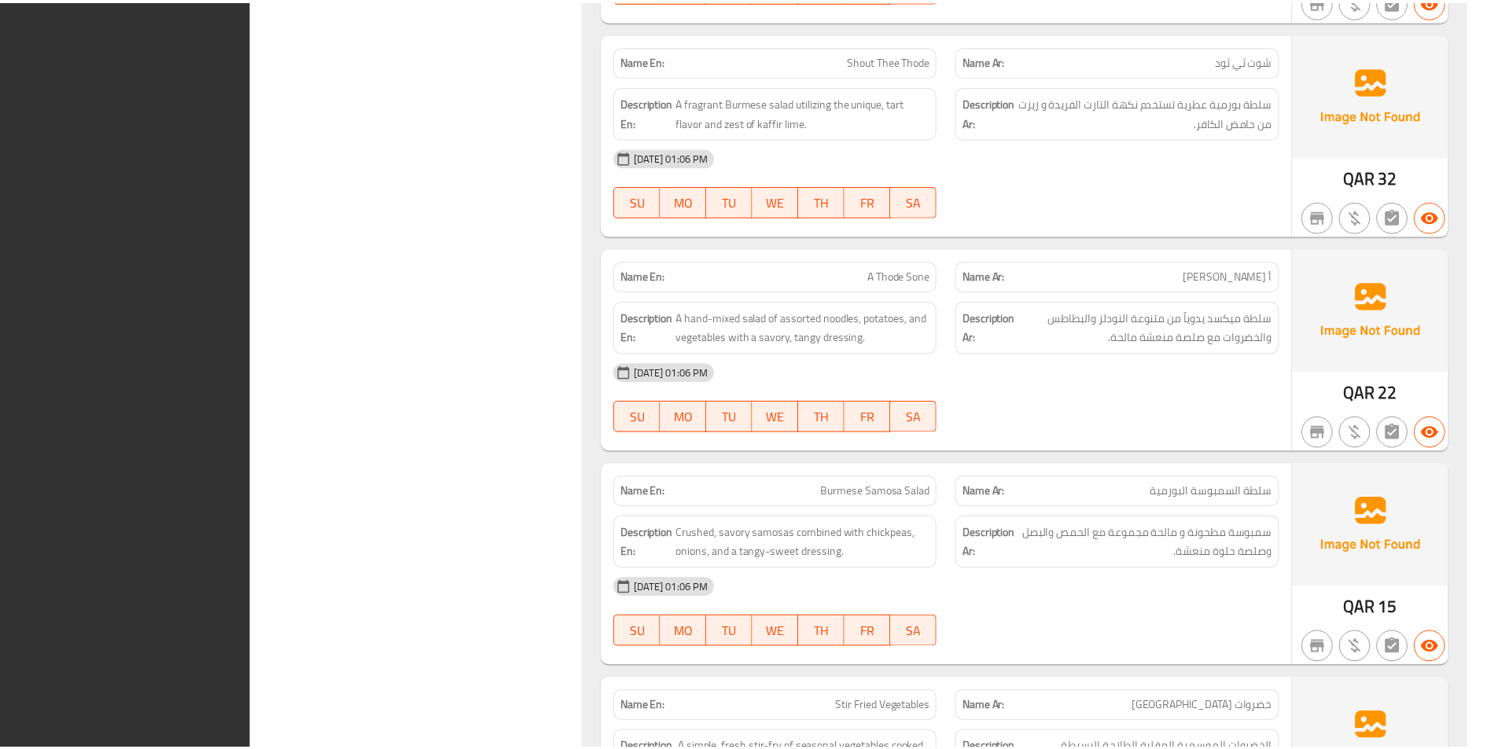
scroll to position [9350, 0]
